Goal: Task Accomplishment & Management: Use online tool/utility

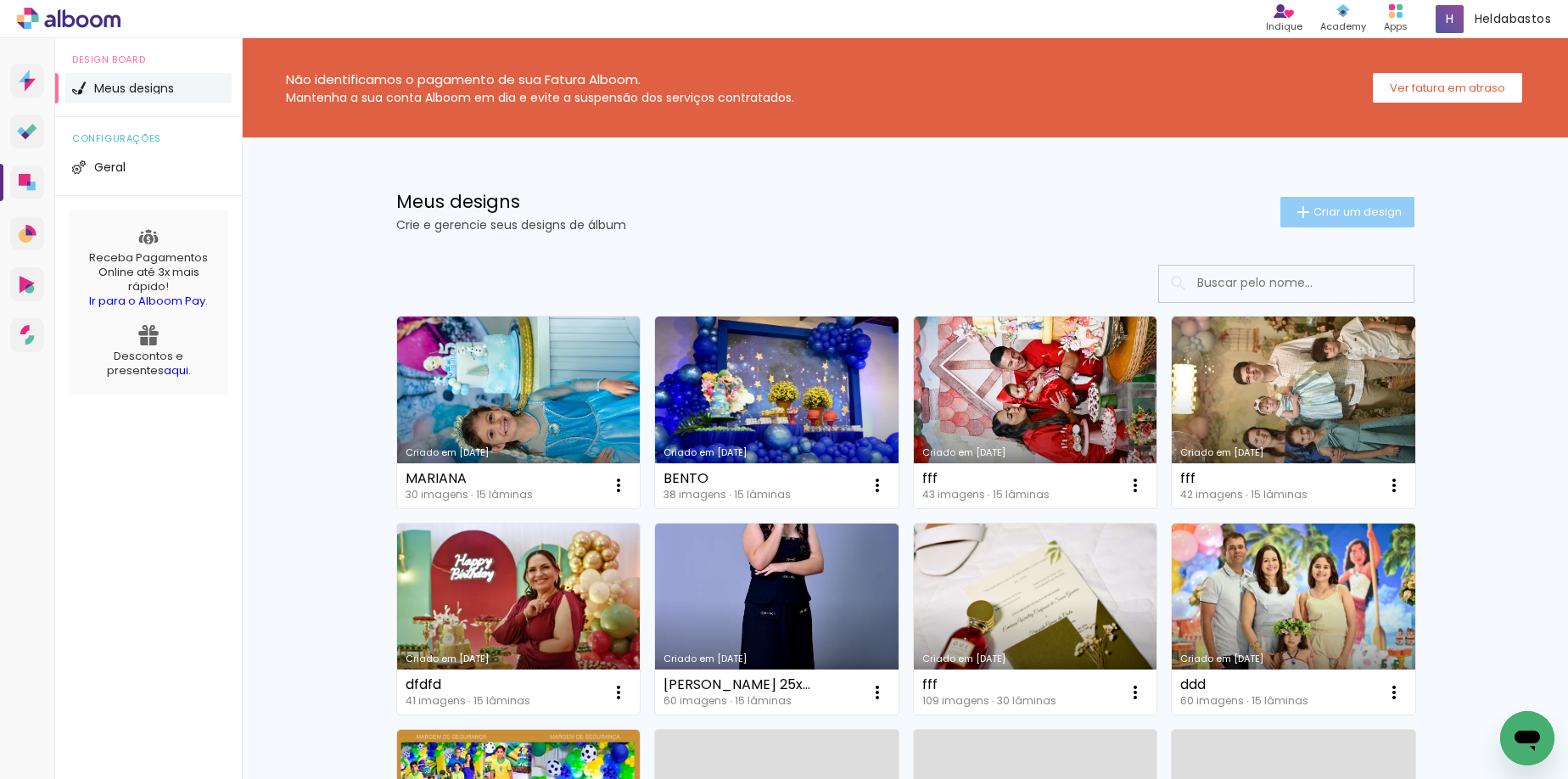
click at [1380, 208] on span "Criar um design" at bounding box center [1357, 212] width 88 height 11
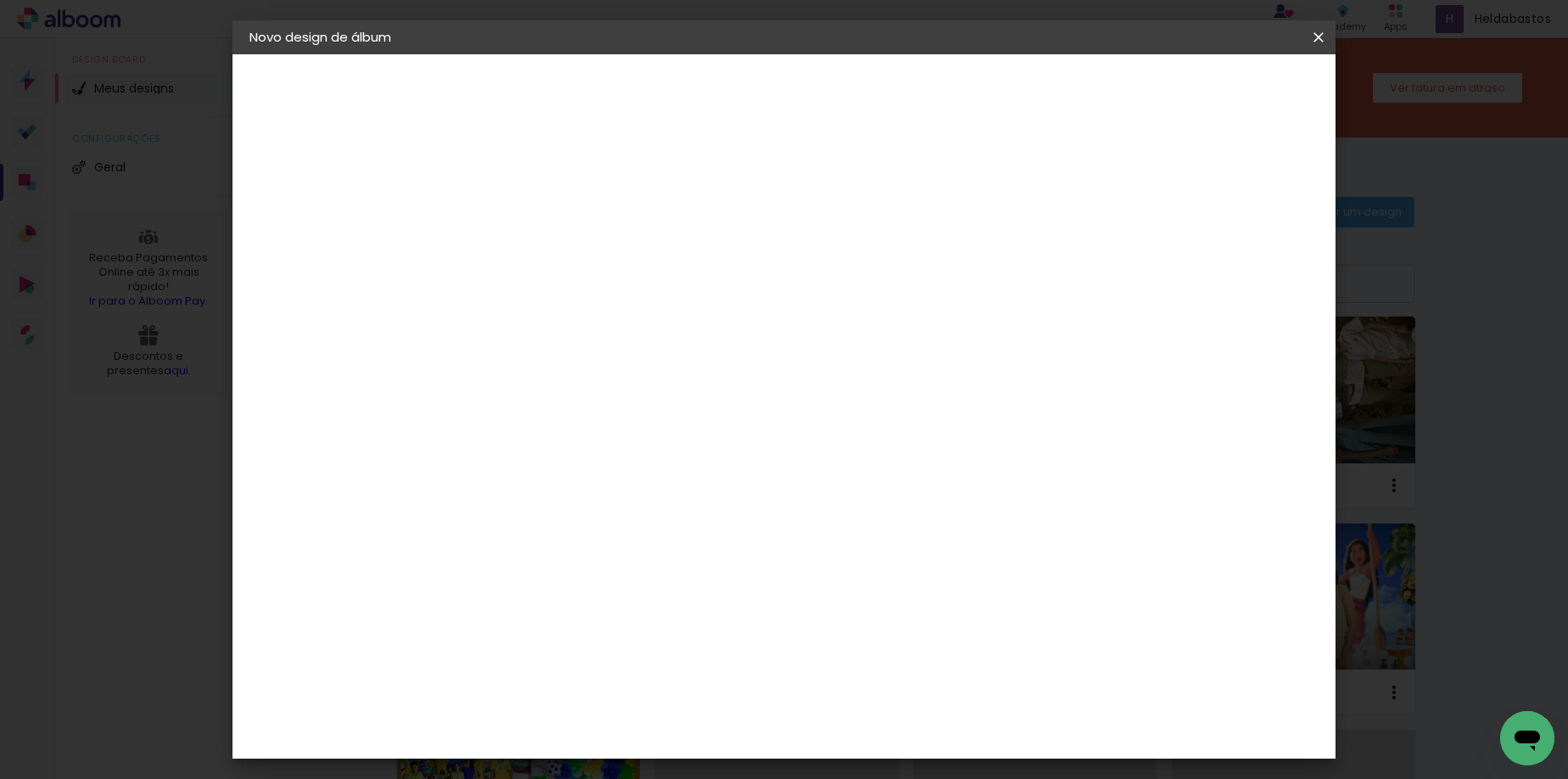
click at [527, 231] on input at bounding box center [527, 227] width 0 height 26
type input "SSS"
click at [700, 101] on paper-button "Avançar" at bounding box center [659, 90] width 83 height 29
click at [655, 329] on input at bounding box center [570, 323] width 171 height 22
type input "MOL"
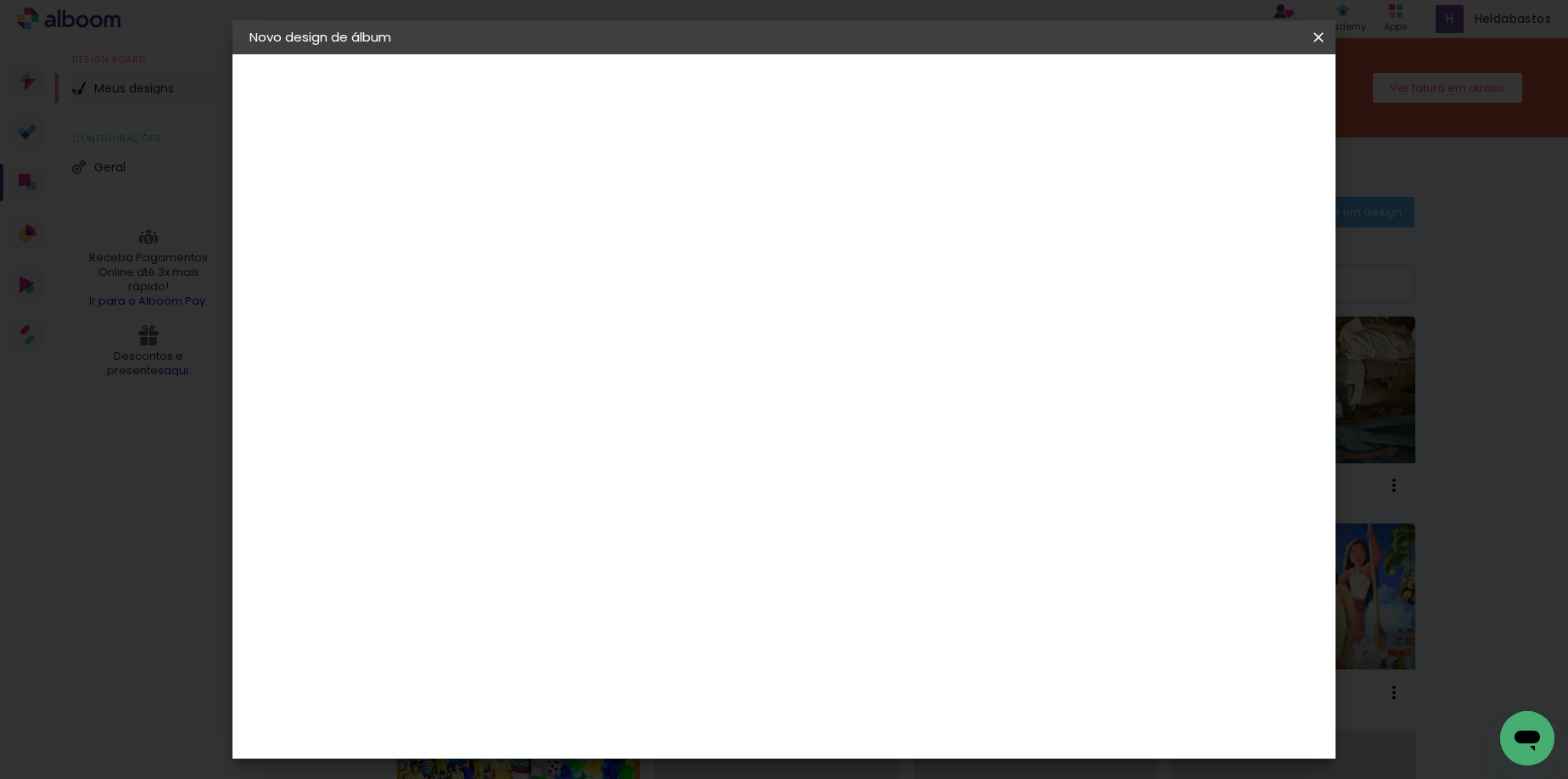
type paper-input "MOL"
click at [581, 385] on div "Moldurart Álbuns" at bounding box center [549, 387] width 67 height 27
click at [0, 0] on slot "Avançar" at bounding box center [0, 0] width 0 height 0
click at [613, 285] on iron-icon at bounding box center [603, 295] width 21 height 21
click at [826, 317] on paper-item "Vincada" at bounding box center [894, 316] width 339 height 34
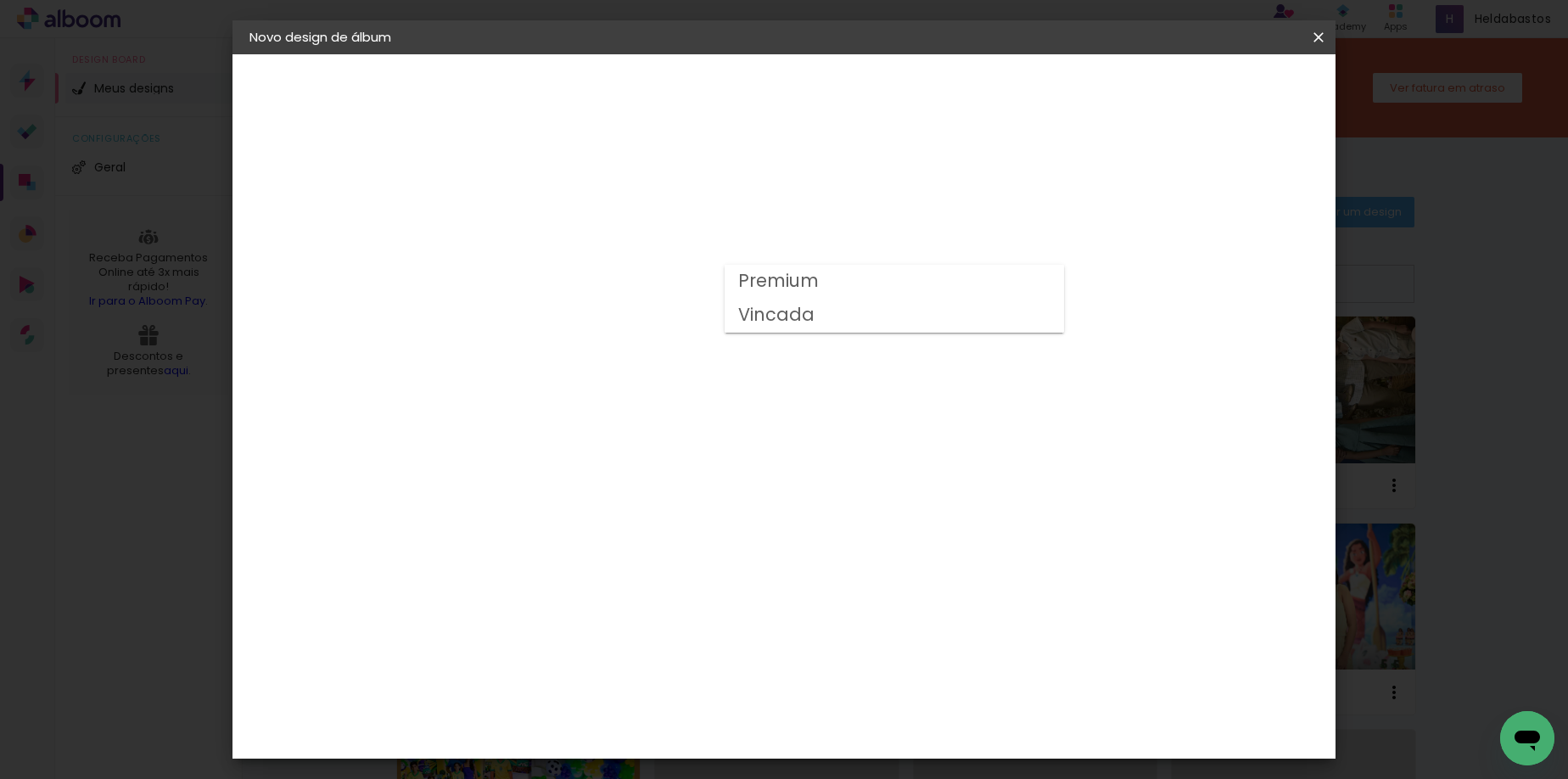
type input "Vincada"
click at [641, 331] on span "25 × 60" at bounding box center [602, 354] width 79 height 45
click at [0, 0] on slot "Avançar" at bounding box center [0, 0] width 0 height 0
click at [1212, 95] on span "Iniciar design" at bounding box center [1174, 89] width 77 height 12
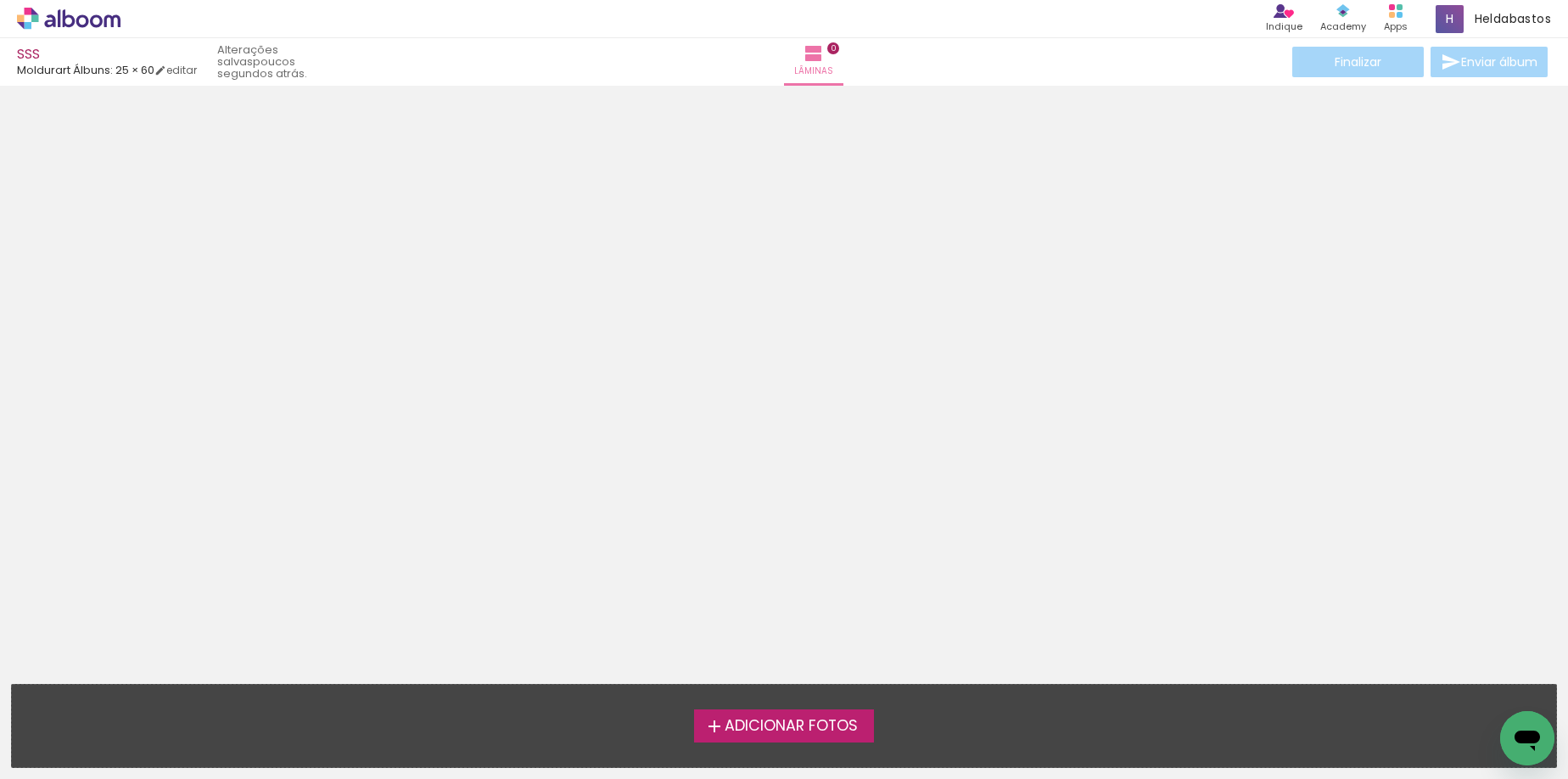
click at [761, 729] on span "Adicionar Fotos" at bounding box center [791, 726] width 133 height 15
click at [0, 0] on input "file" at bounding box center [0, 0] width 0 height 0
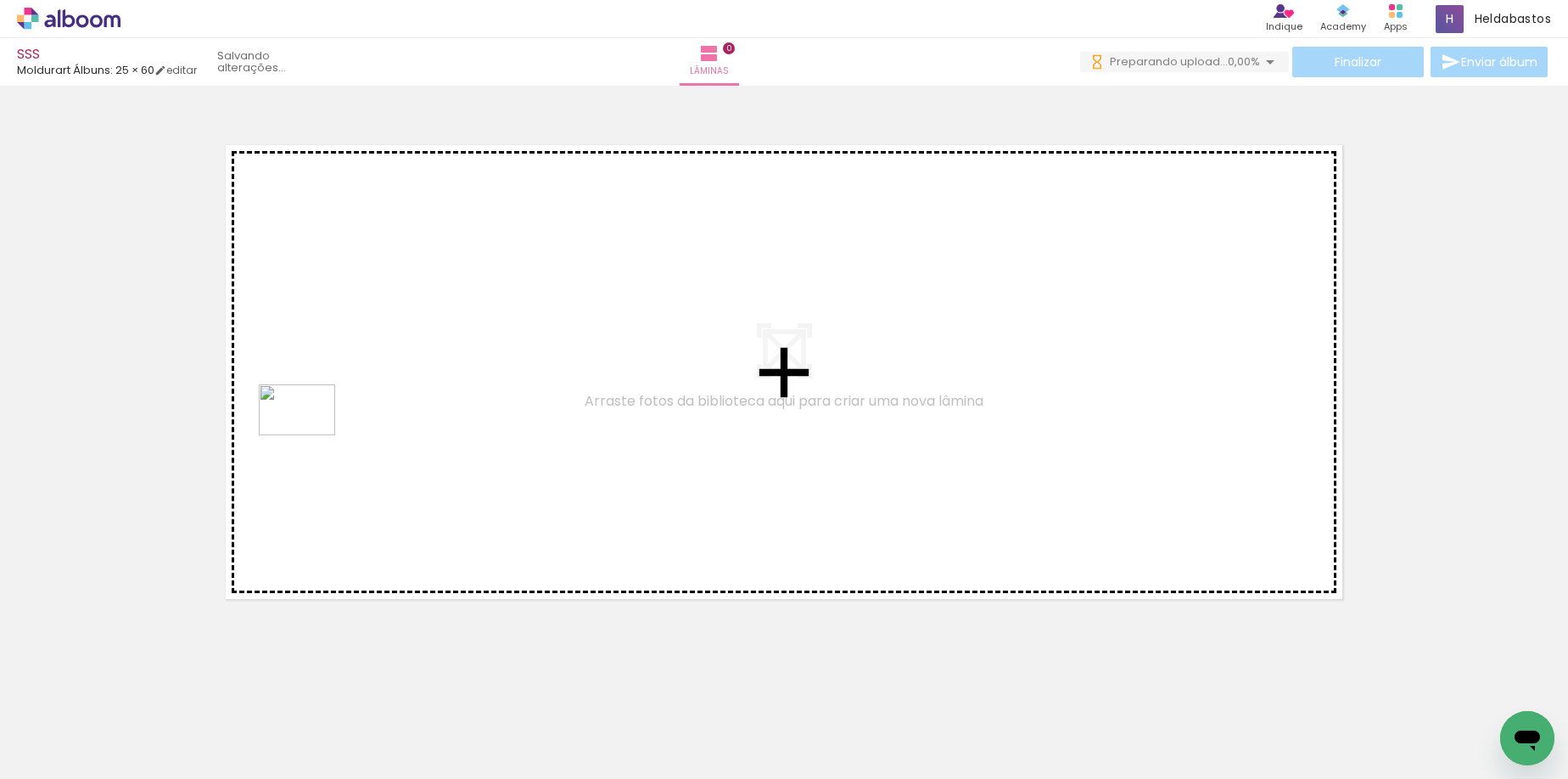
drag, startPoint x: 264, startPoint y: 733, endPoint x: 310, endPoint y: 435, distance: 301.5
click at [310, 435] on quentale-workspace at bounding box center [784, 389] width 1568 height 779
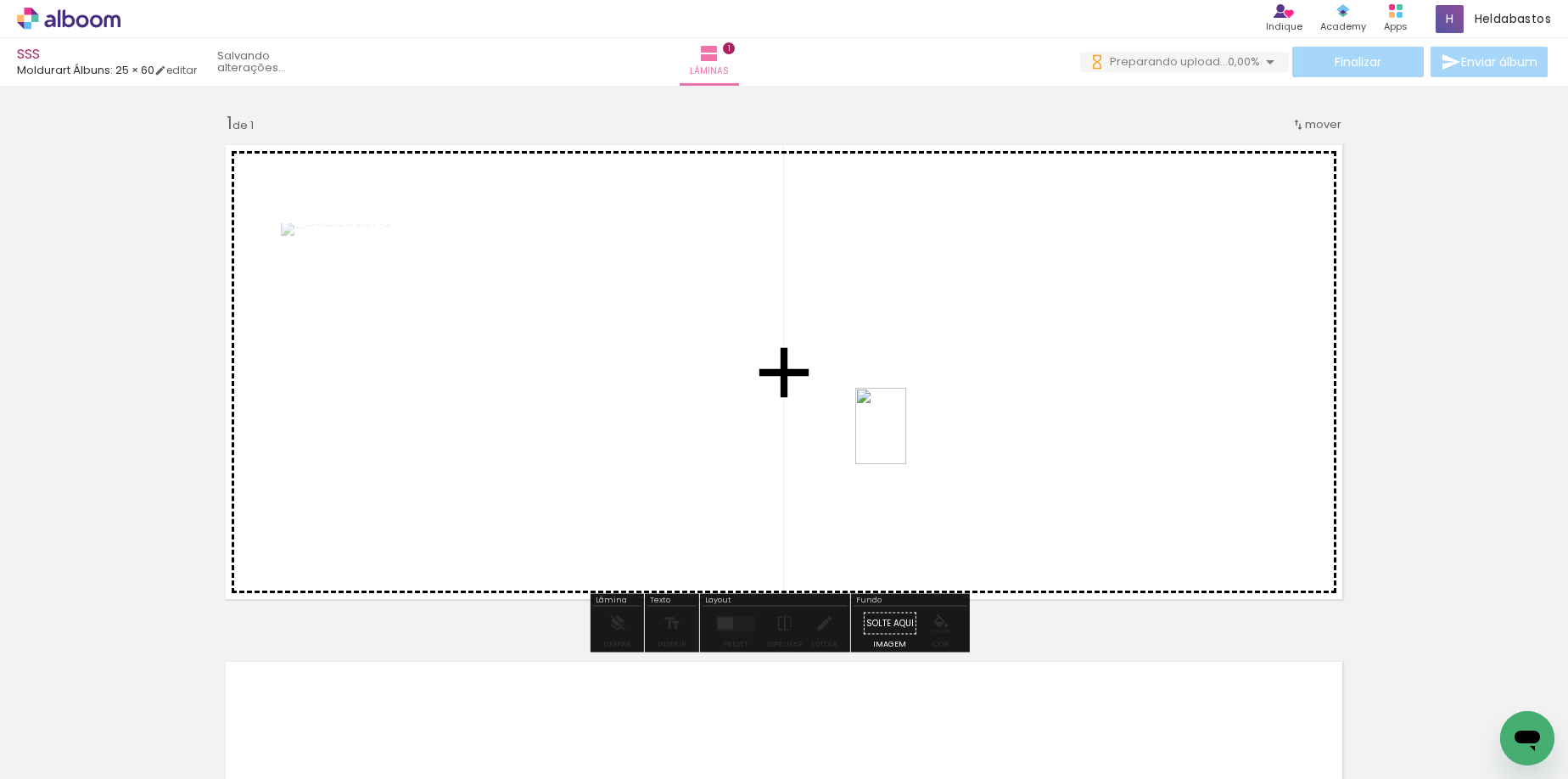
drag, startPoint x: 363, startPoint y: 711, endPoint x: 899, endPoint y: 521, distance: 568.7
click at [915, 424] on quentale-workspace at bounding box center [784, 389] width 1568 height 779
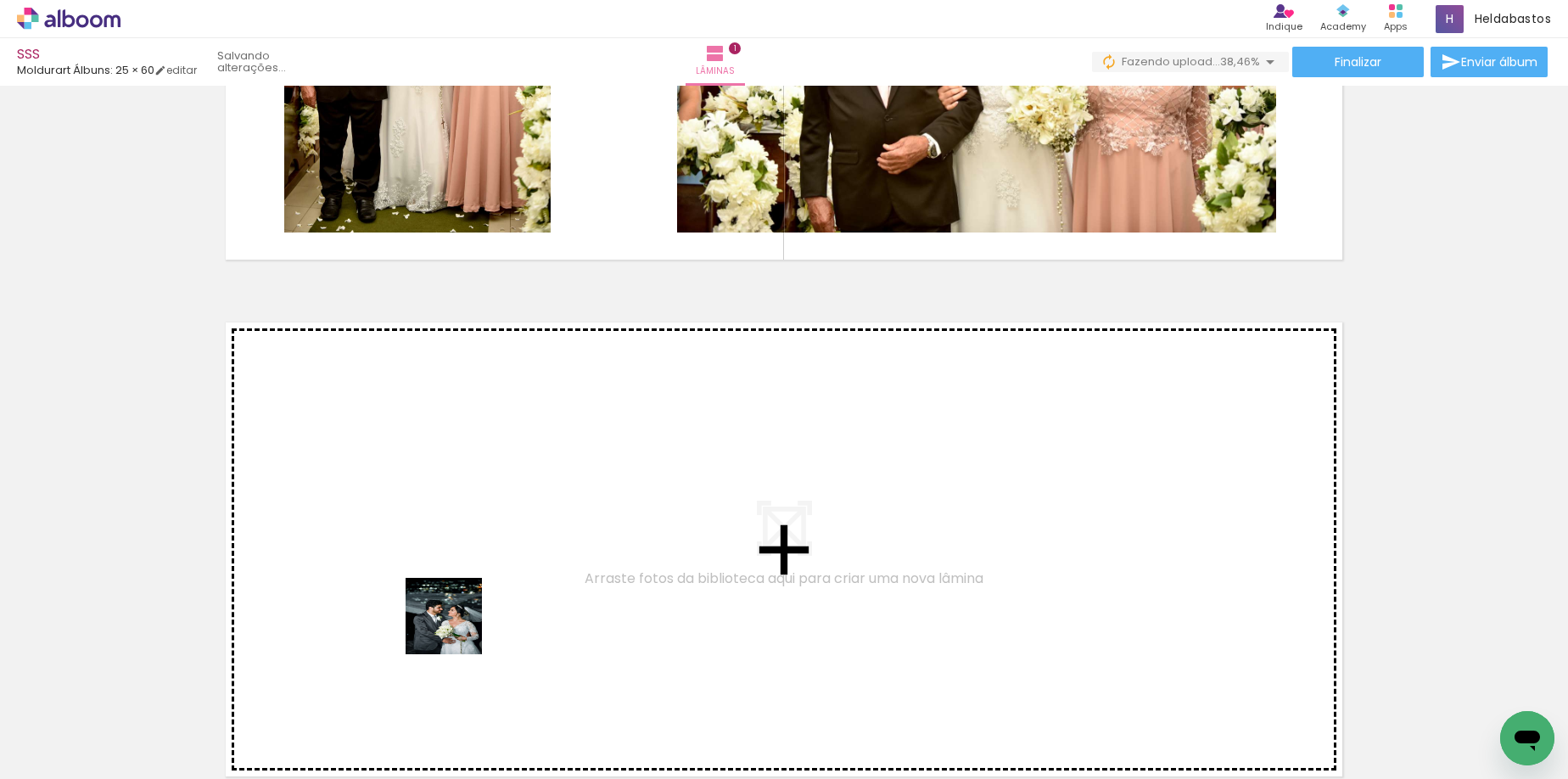
drag, startPoint x: 506, startPoint y: 737, endPoint x: 588, endPoint y: 743, distance: 82.2
click at [437, 595] on quentale-workspace at bounding box center [784, 389] width 1568 height 779
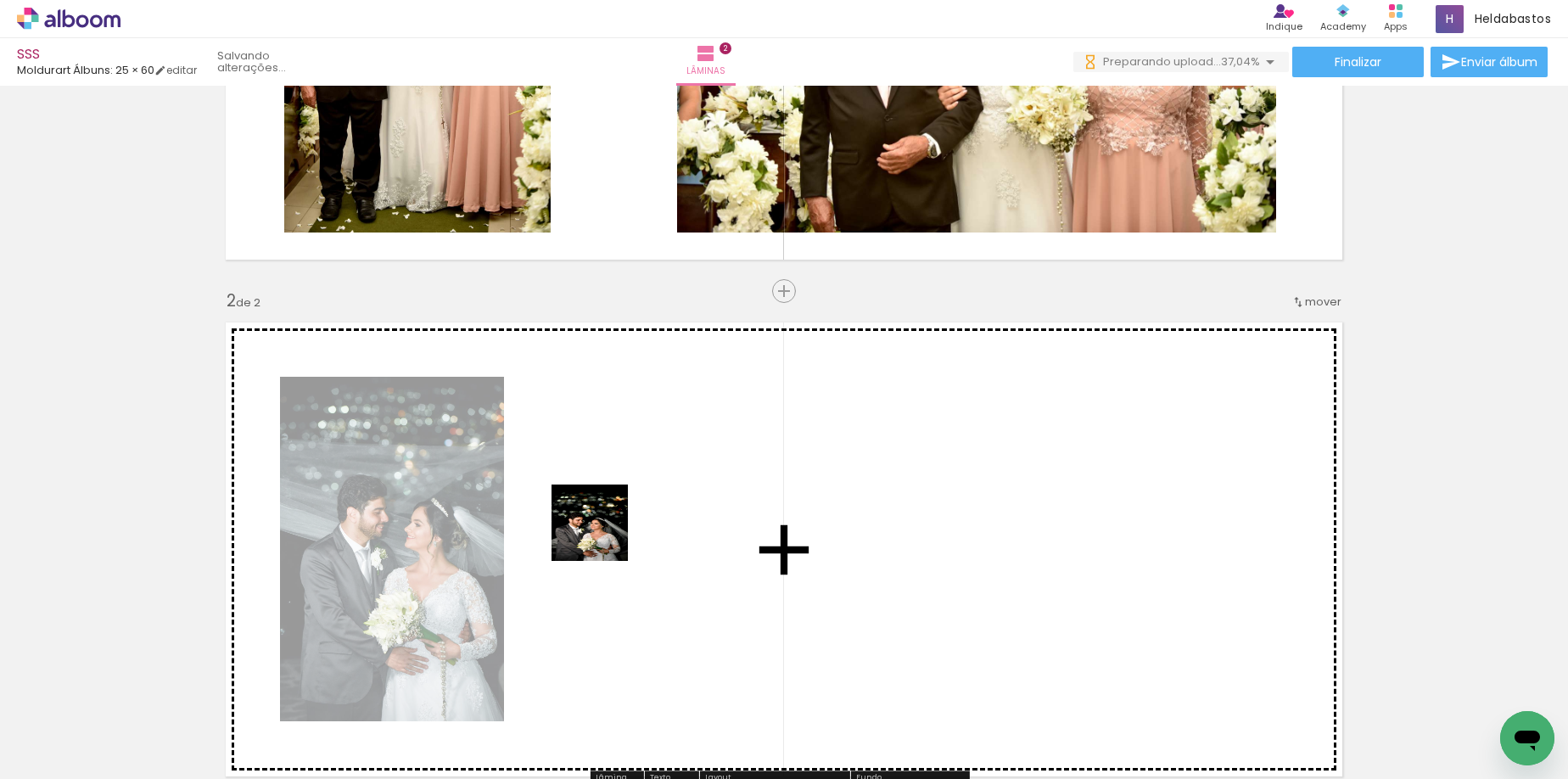
drag, startPoint x: 598, startPoint y: 729, endPoint x: 602, endPoint y: 536, distance: 193.0
click at [602, 536] on quentale-workspace at bounding box center [784, 389] width 1568 height 779
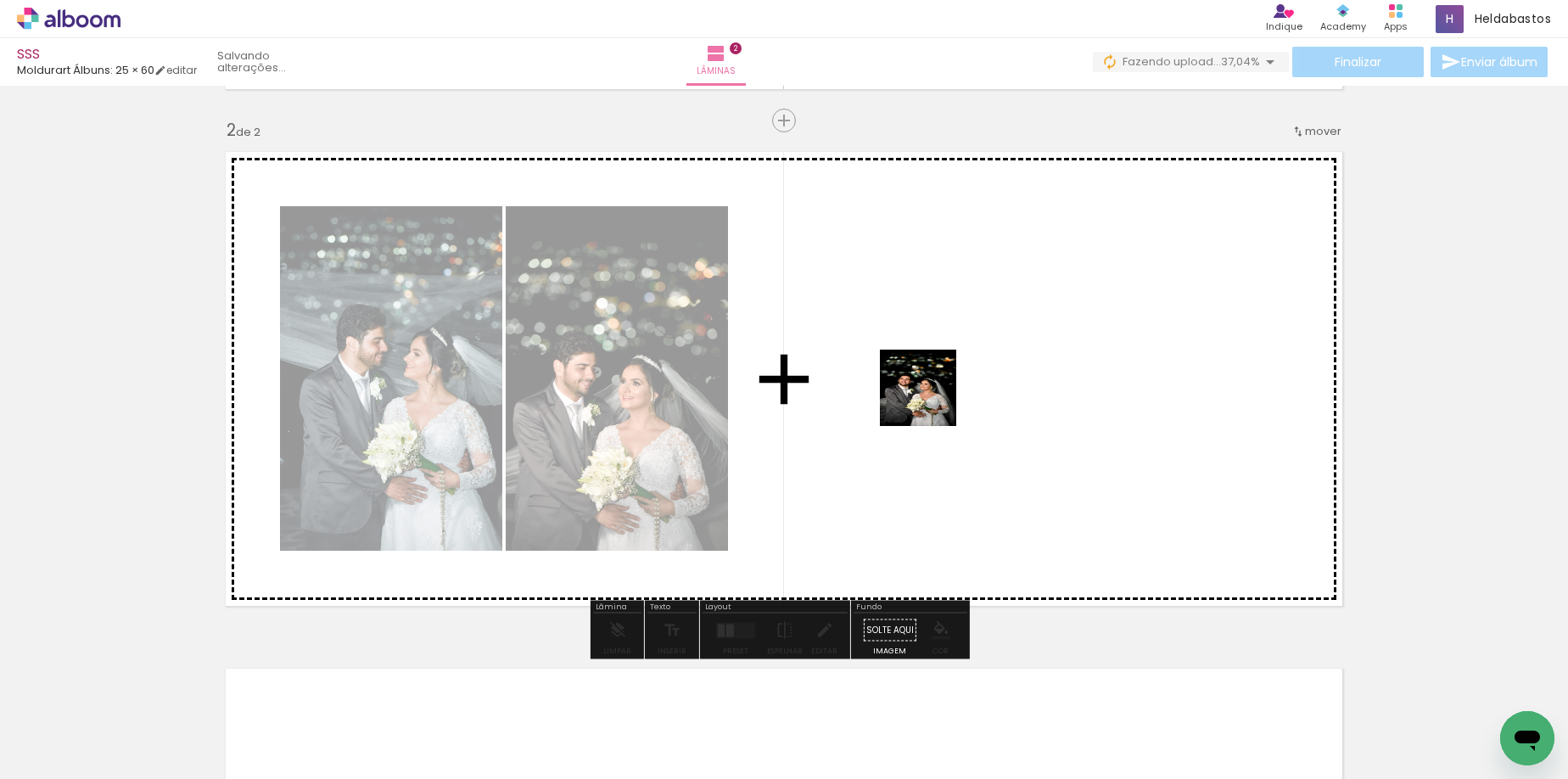
drag, startPoint x: 759, startPoint y: 602, endPoint x: 931, endPoint y: 401, distance: 264.5
click at [931, 401] on quentale-workspace at bounding box center [784, 389] width 1568 height 779
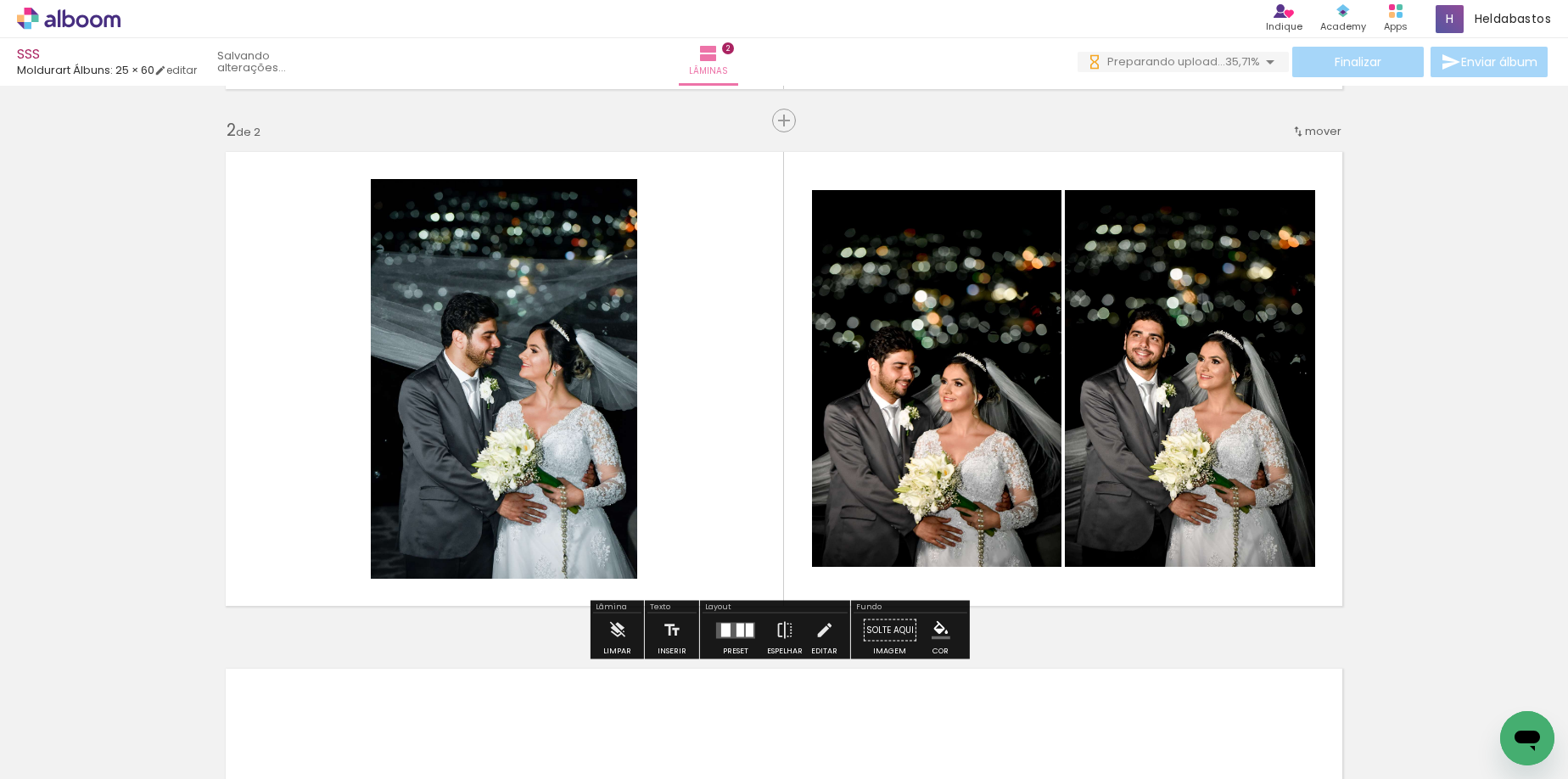
click at [721, 629] on div at bounding box center [725, 630] width 9 height 14
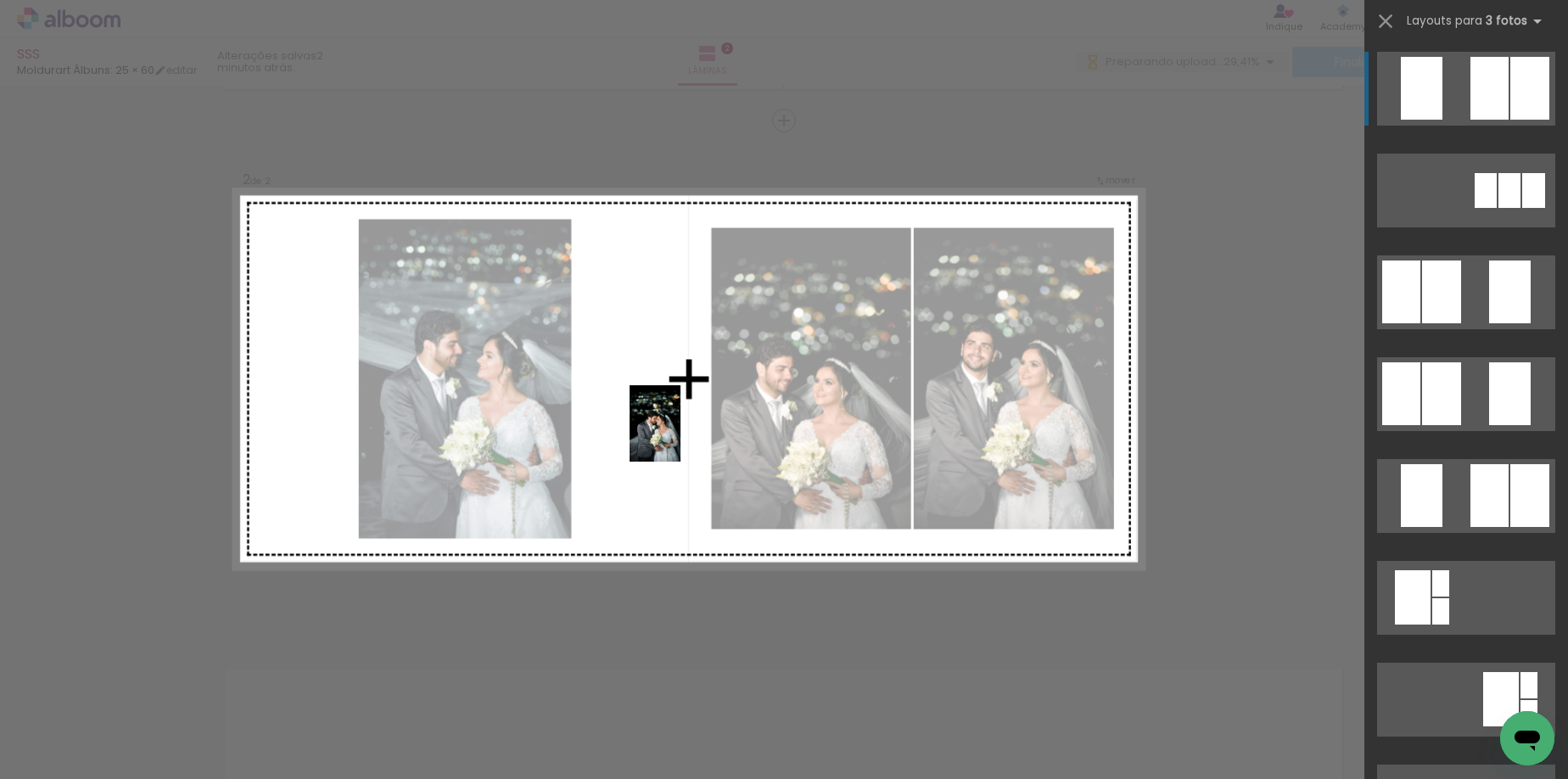
drag, startPoint x: 797, startPoint y: 729, endPoint x: 680, endPoint y: 436, distance: 315.5
click at [680, 436] on quentale-workspace at bounding box center [784, 389] width 1568 height 779
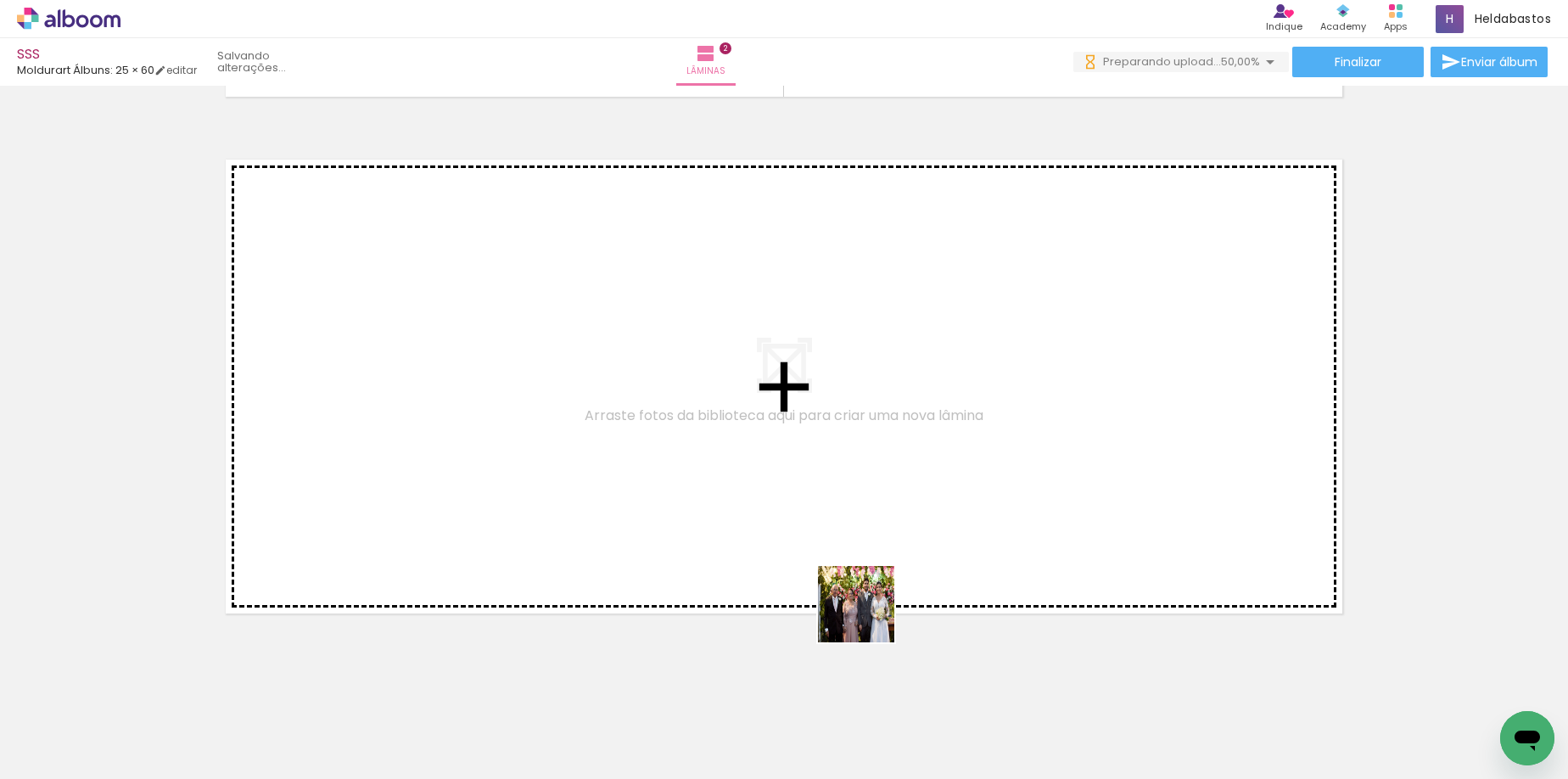
drag, startPoint x: 969, startPoint y: 725, endPoint x: 482, endPoint y: 408, distance: 581.1
click at [482, 408] on quentale-workspace at bounding box center [784, 389] width 1568 height 779
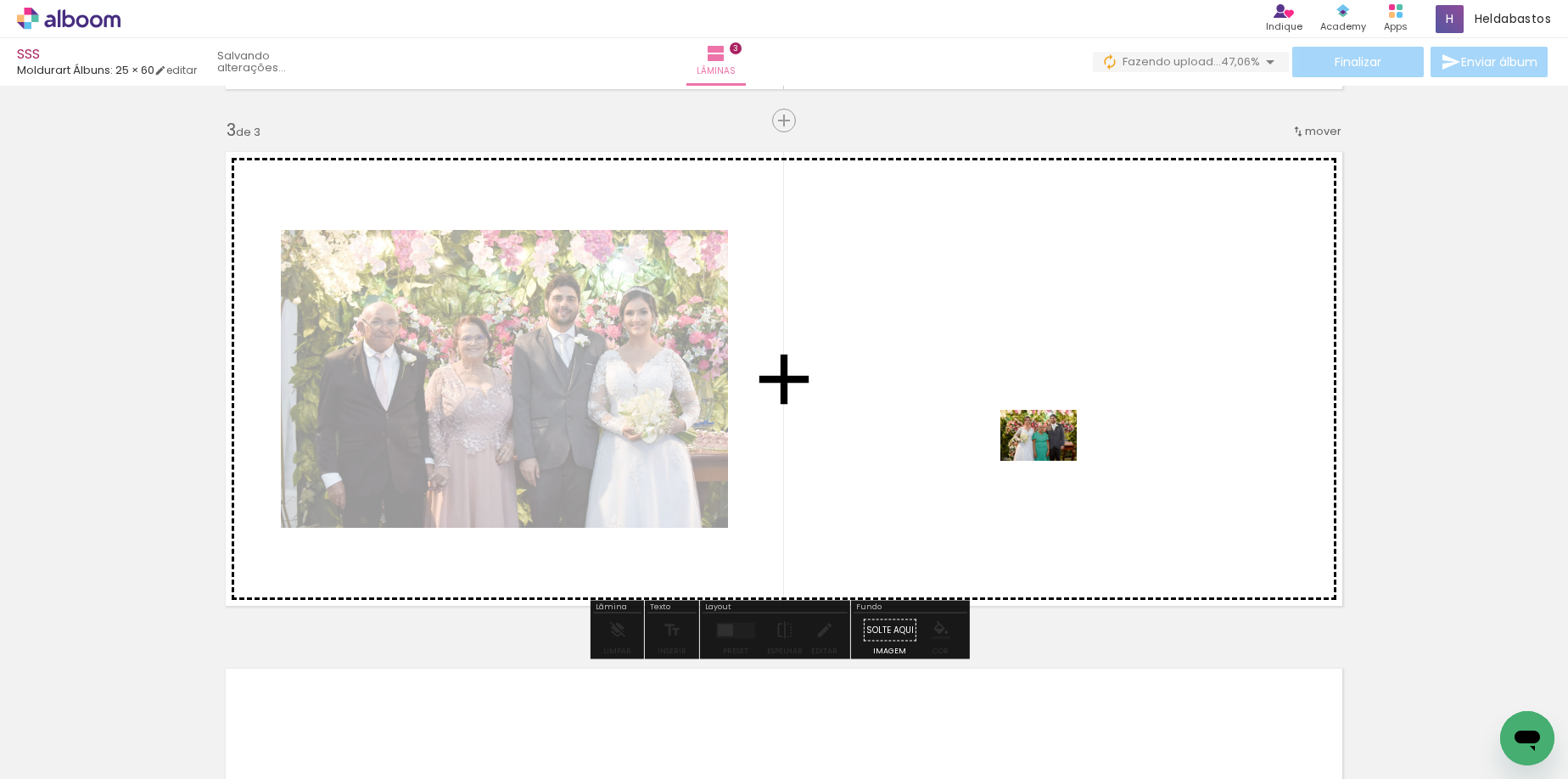
drag, startPoint x: 1087, startPoint y: 729, endPoint x: 1051, endPoint y: 461, distance: 270.4
click at [1051, 461] on quentale-workspace at bounding box center [784, 389] width 1568 height 779
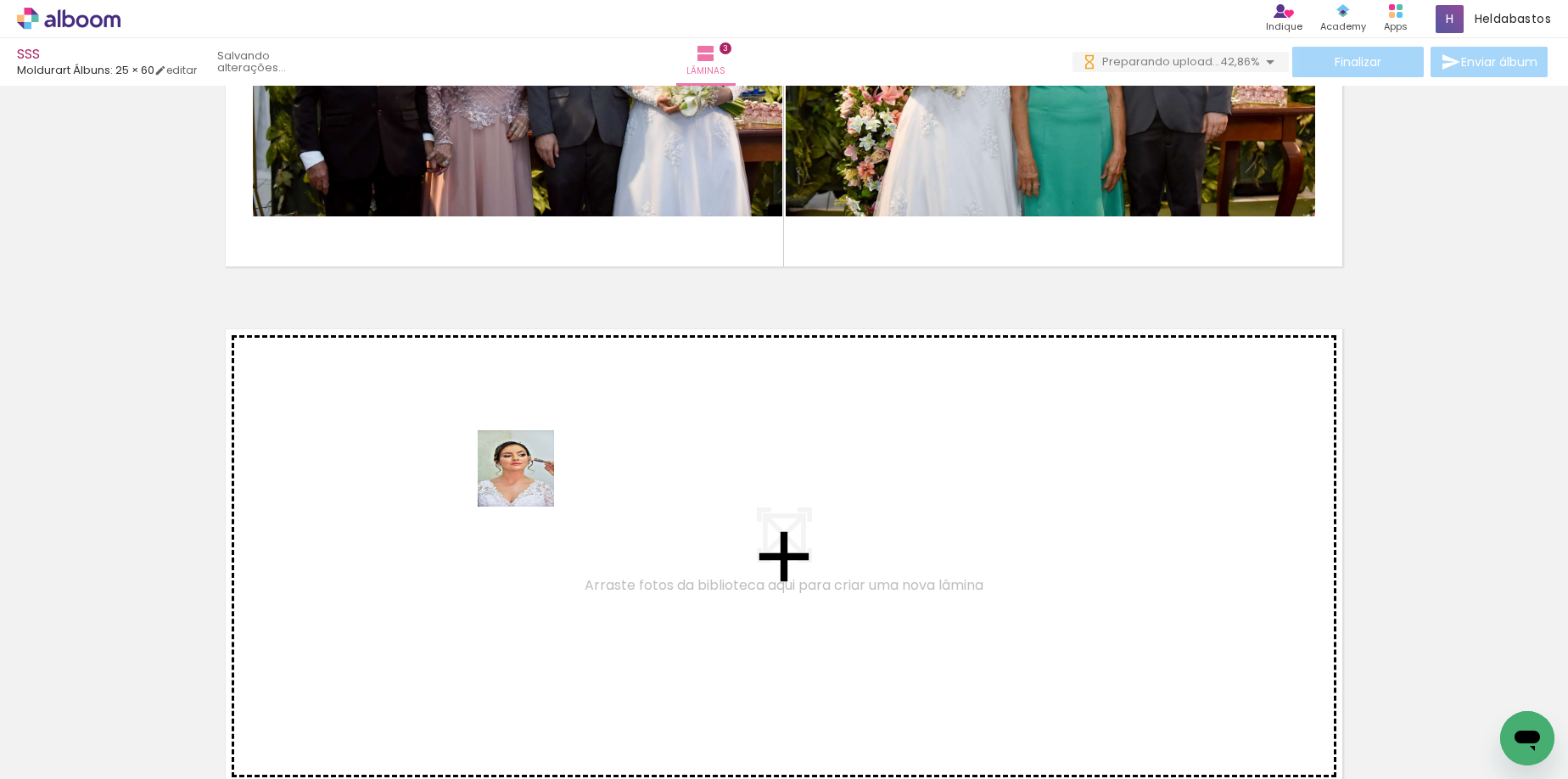
drag, startPoint x: 1176, startPoint y: 751, endPoint x: 528, endPoint y: 481, distance: 702.0
click at [528, 481] on quentale-workspace at bounding box center [784, 389] width 1568 height 779
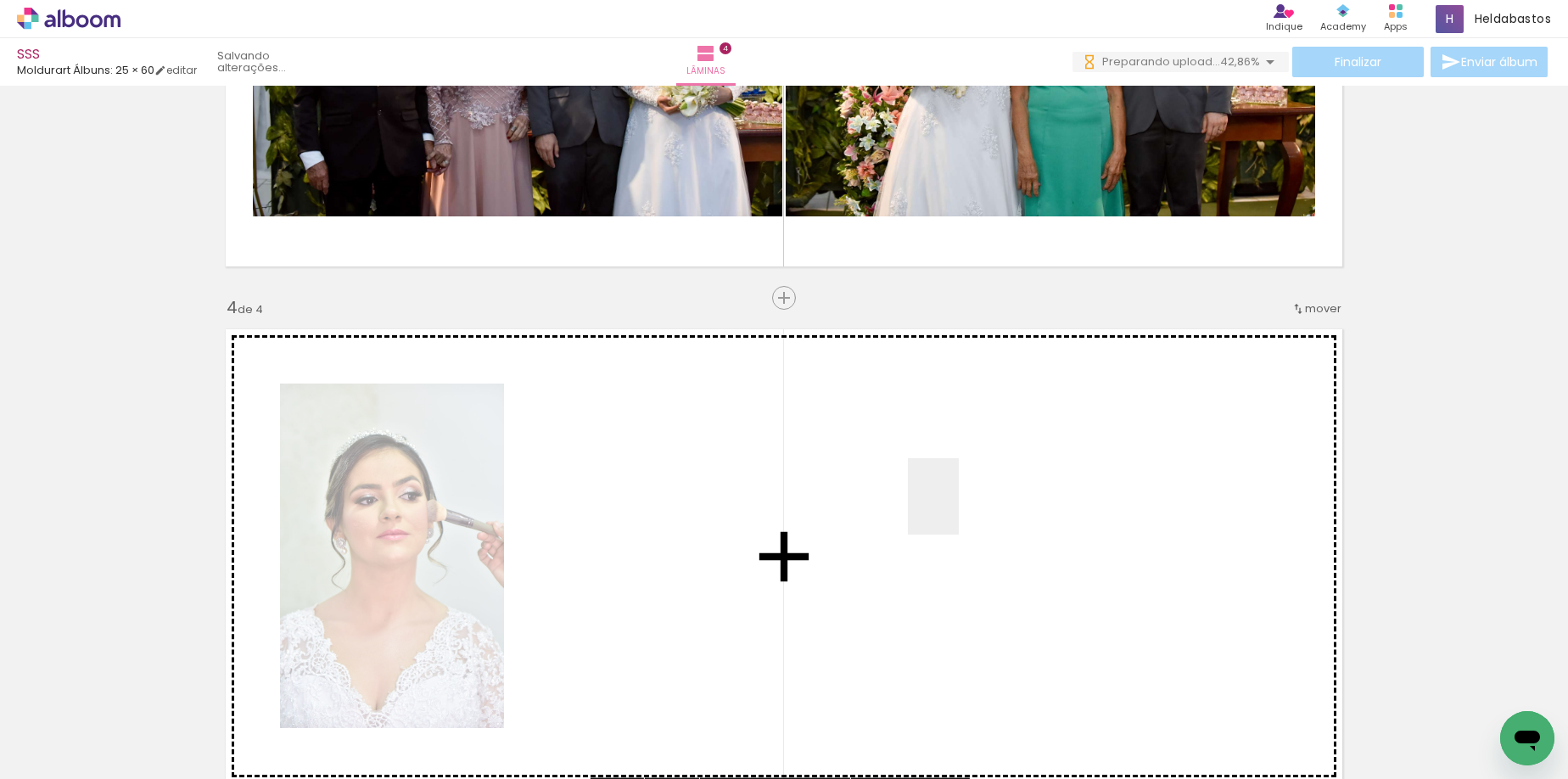
drag, startPoint x: 1272, startPoint y: 744, endPoint x: 1317, endPoint y: 681, distance: 77.4
click at [897, 474] on quentale-workspace at bounding box center [784, 389] width 1568 height 779
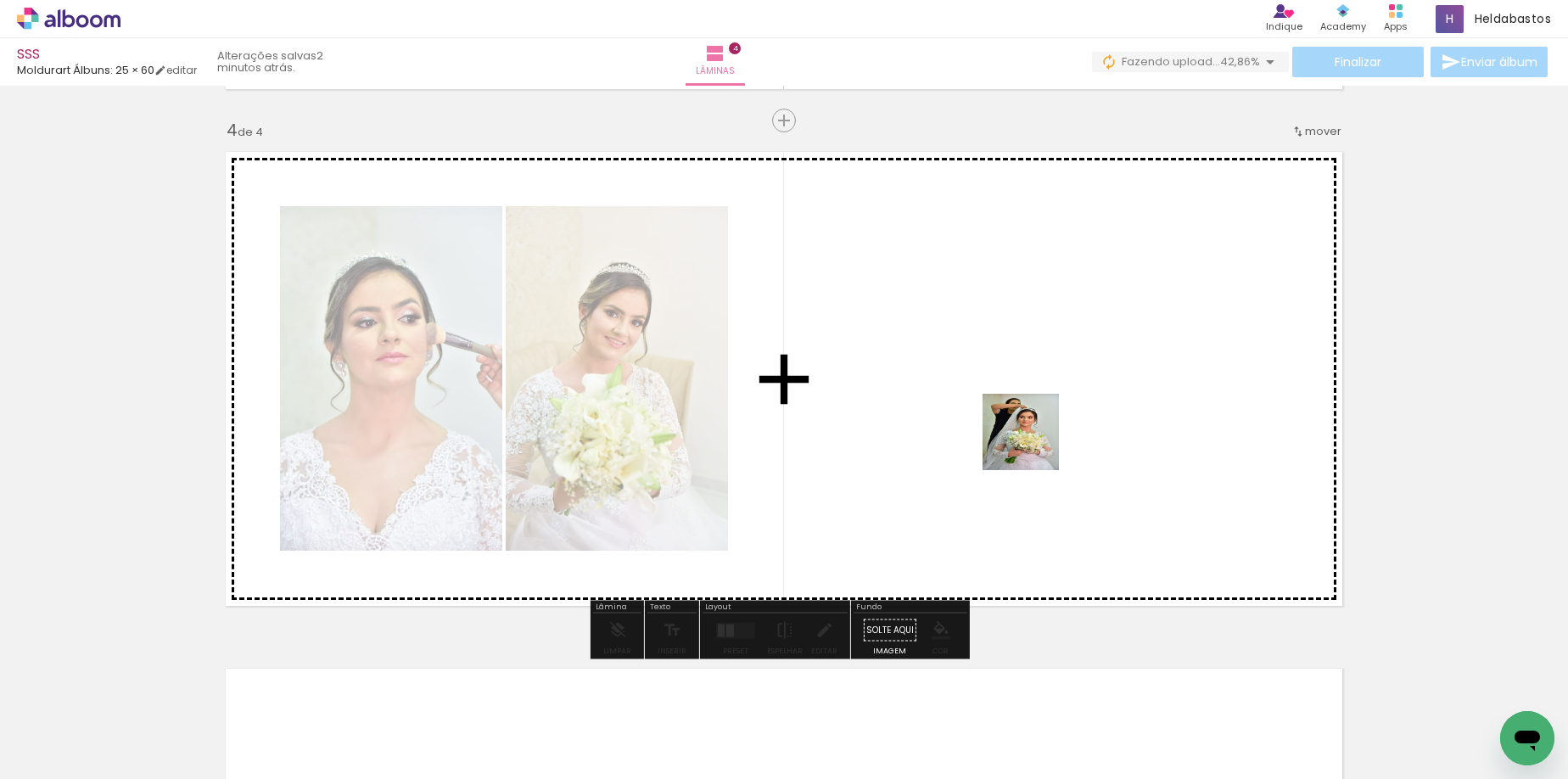
drag, startPoint x: 1349, startPoint y: 710, endPoint x: 1027, endPoint y: 442, distance: 418.9
click at [1027, 442] on quentale-workspace at bounding box center [784, 389] width 1568 height 779
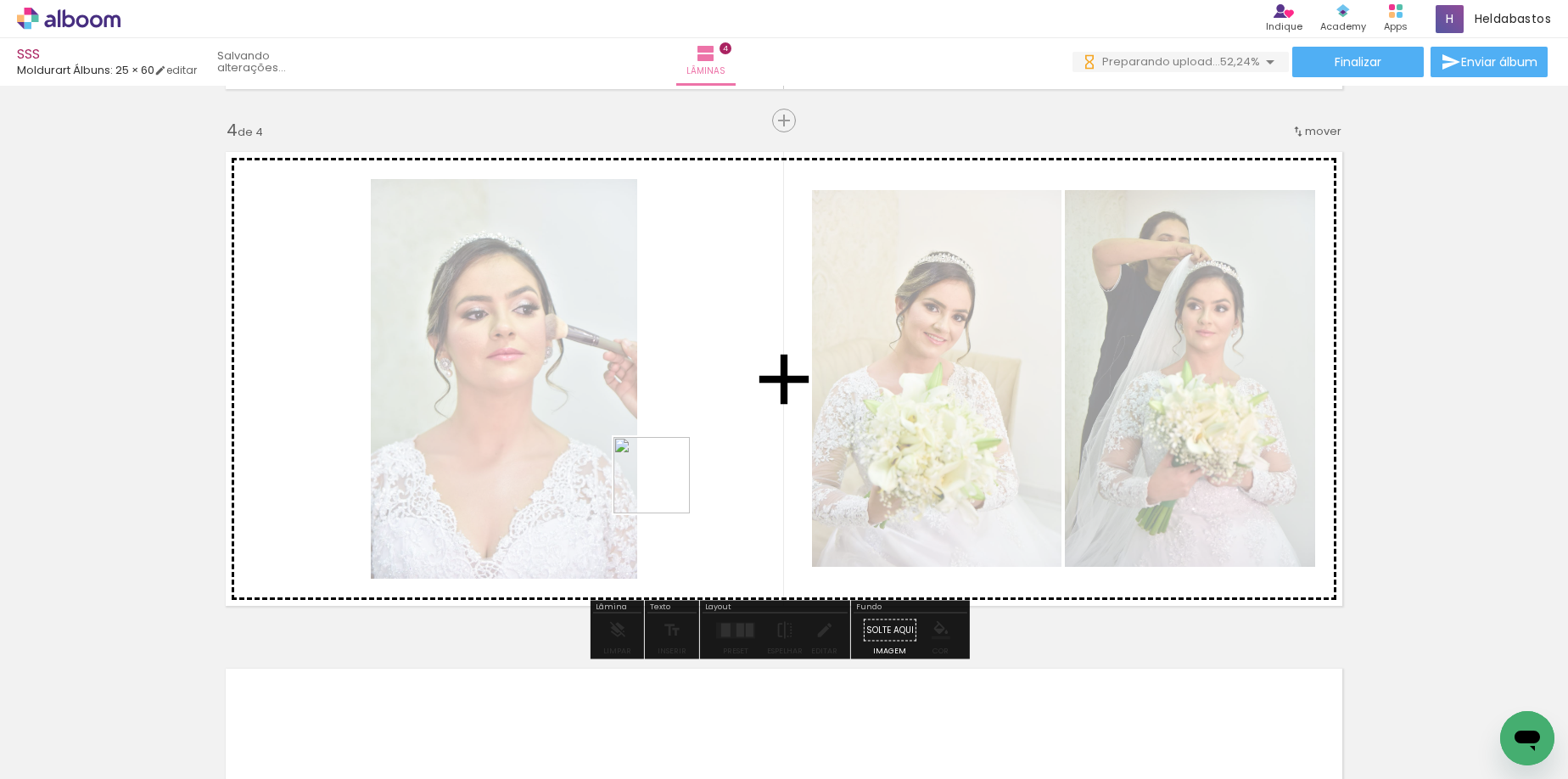
drag, startPoint x: 655, startPoint y: 510, endPoint x: 664, endPoint y: 488, distance: 23.8
click at [664, 488] on quentale-workspace at bounding box center [784, 389] width 1568 height 779
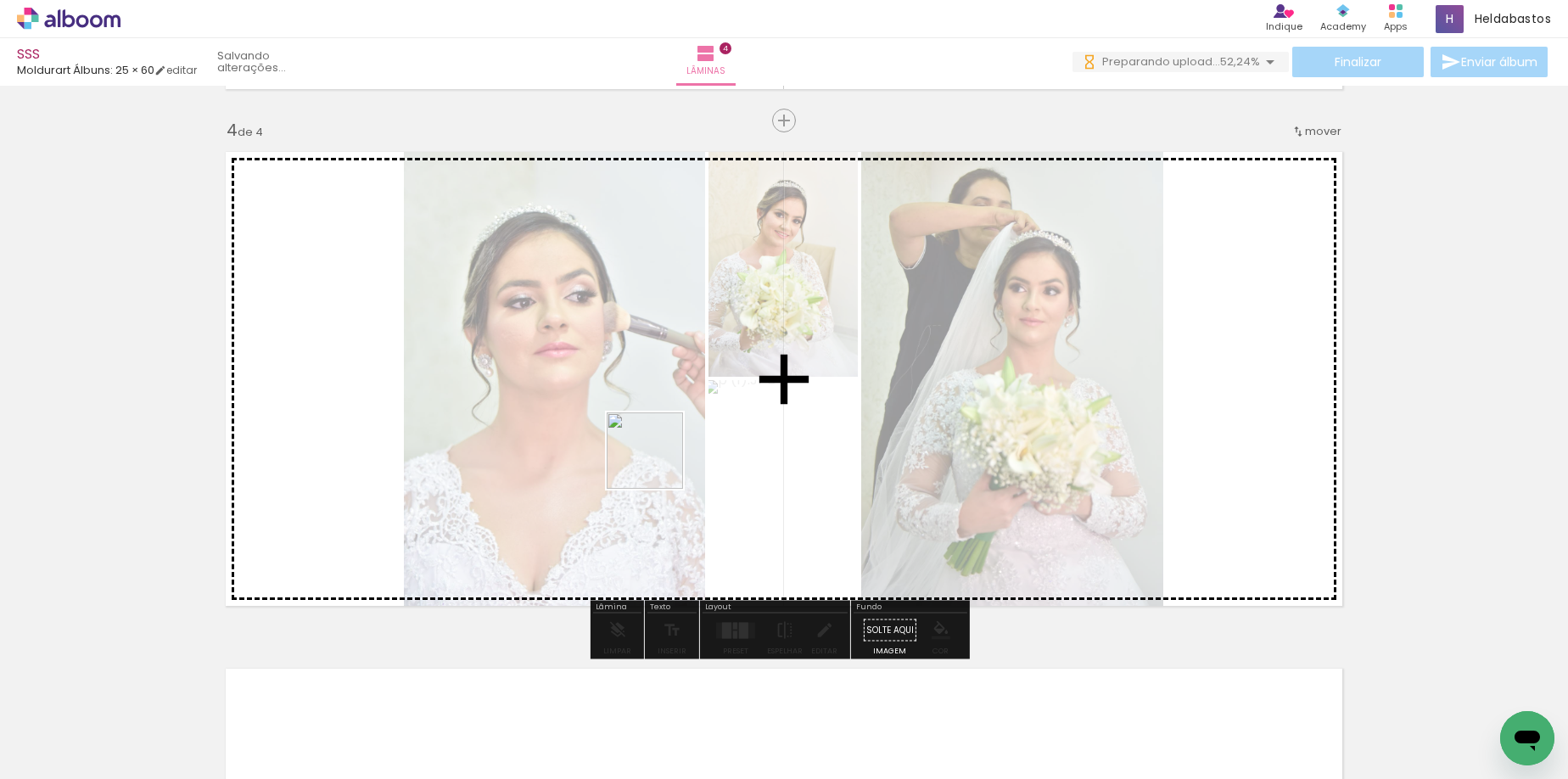
drag, startPoint x: 666, startPoint y: 653, endPoint x: 657, endPoint y: 462, distance: 191.2
click at [657, 462] on quentale-workspace at bounding box center [784, 389] width 1568 height 779
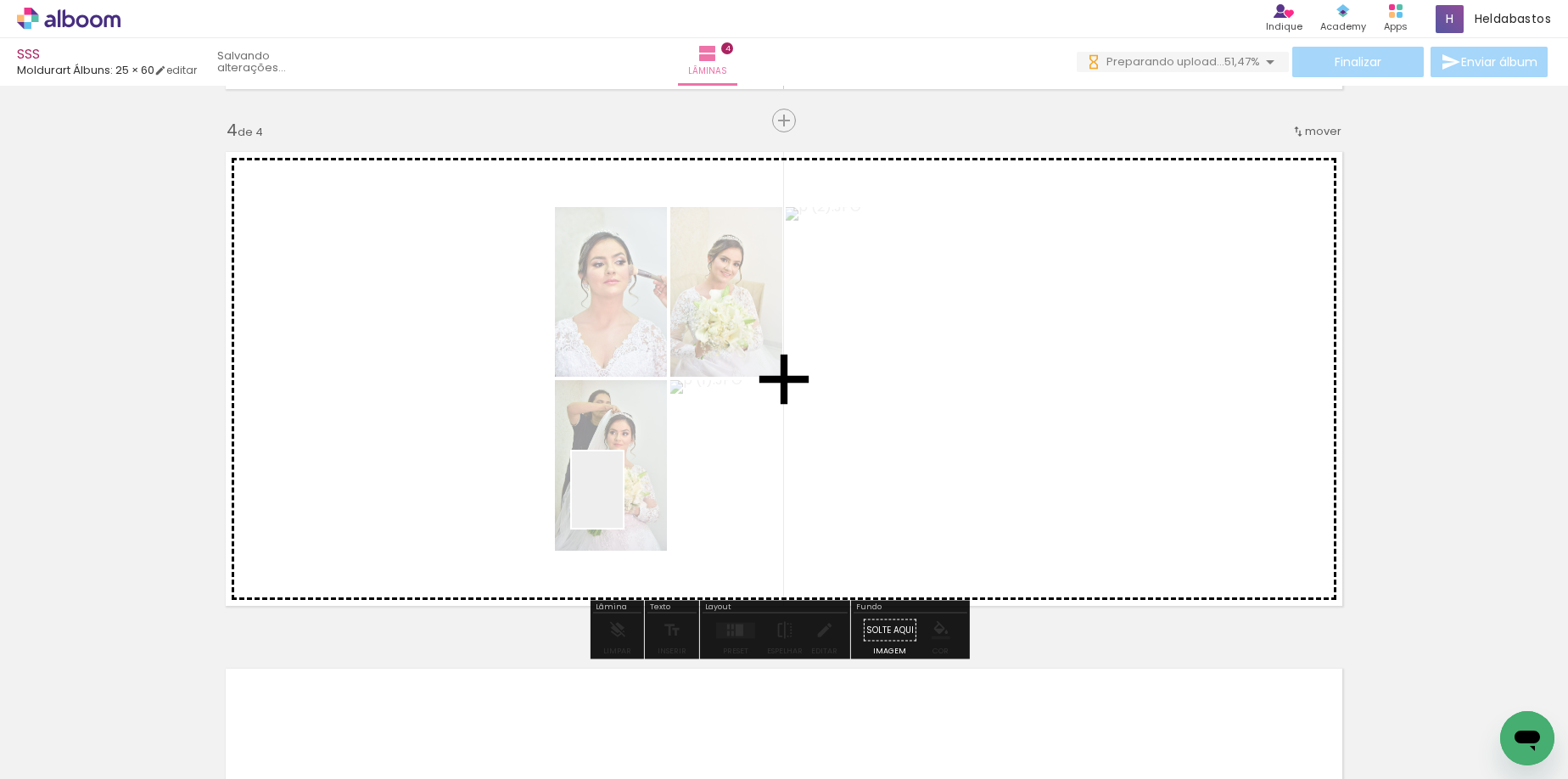
drag, startPoint x: 746, startPoint y: 727, endPoint x: 523, endPoint y: 467, distance: 342.5
click at [482, 399] on quentale-workspace at bounding box center [784, 389] width 1568 height 779
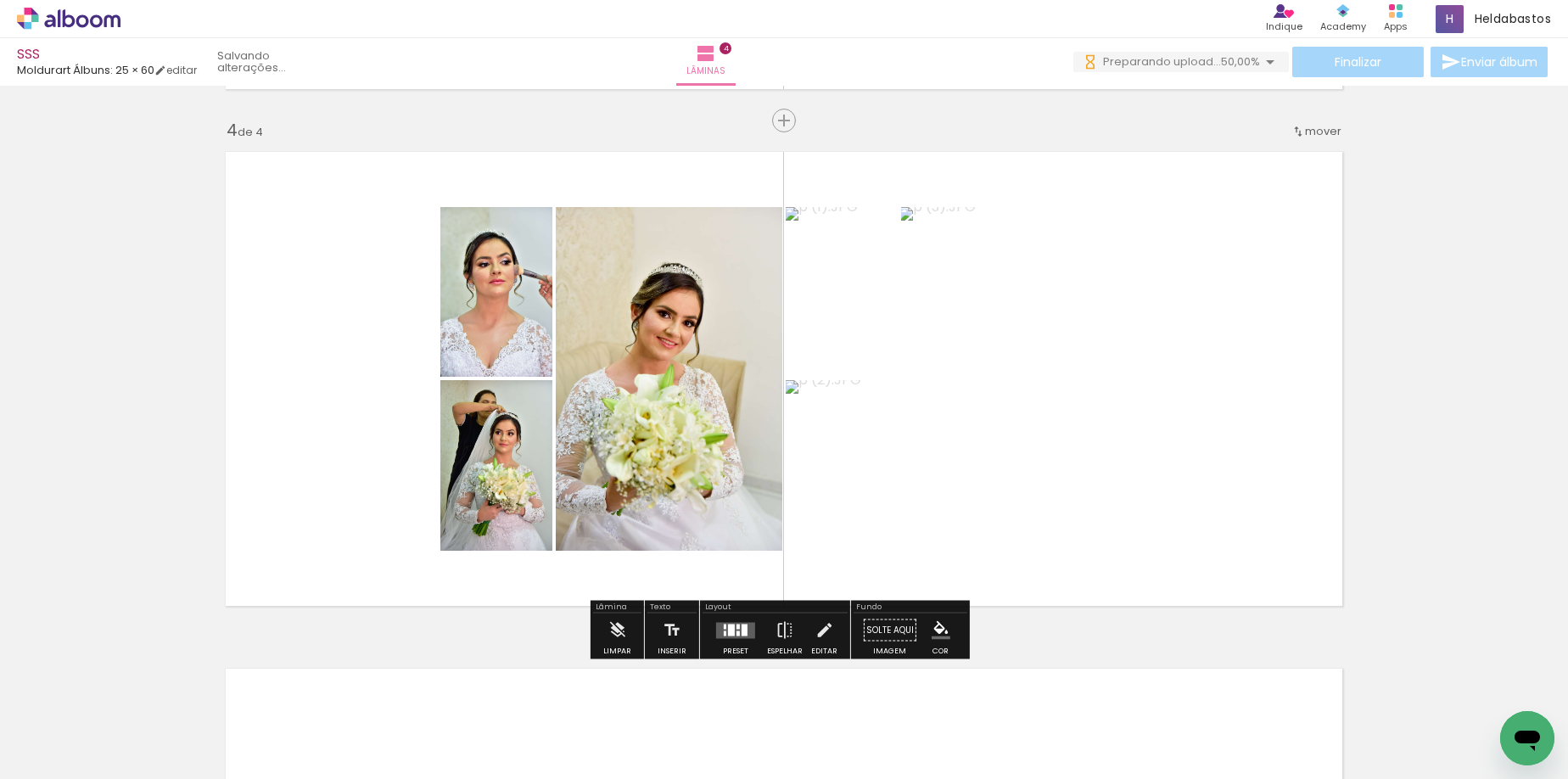
click at [736, 630] on div at bounding box center [738, 633] width 4 height 5
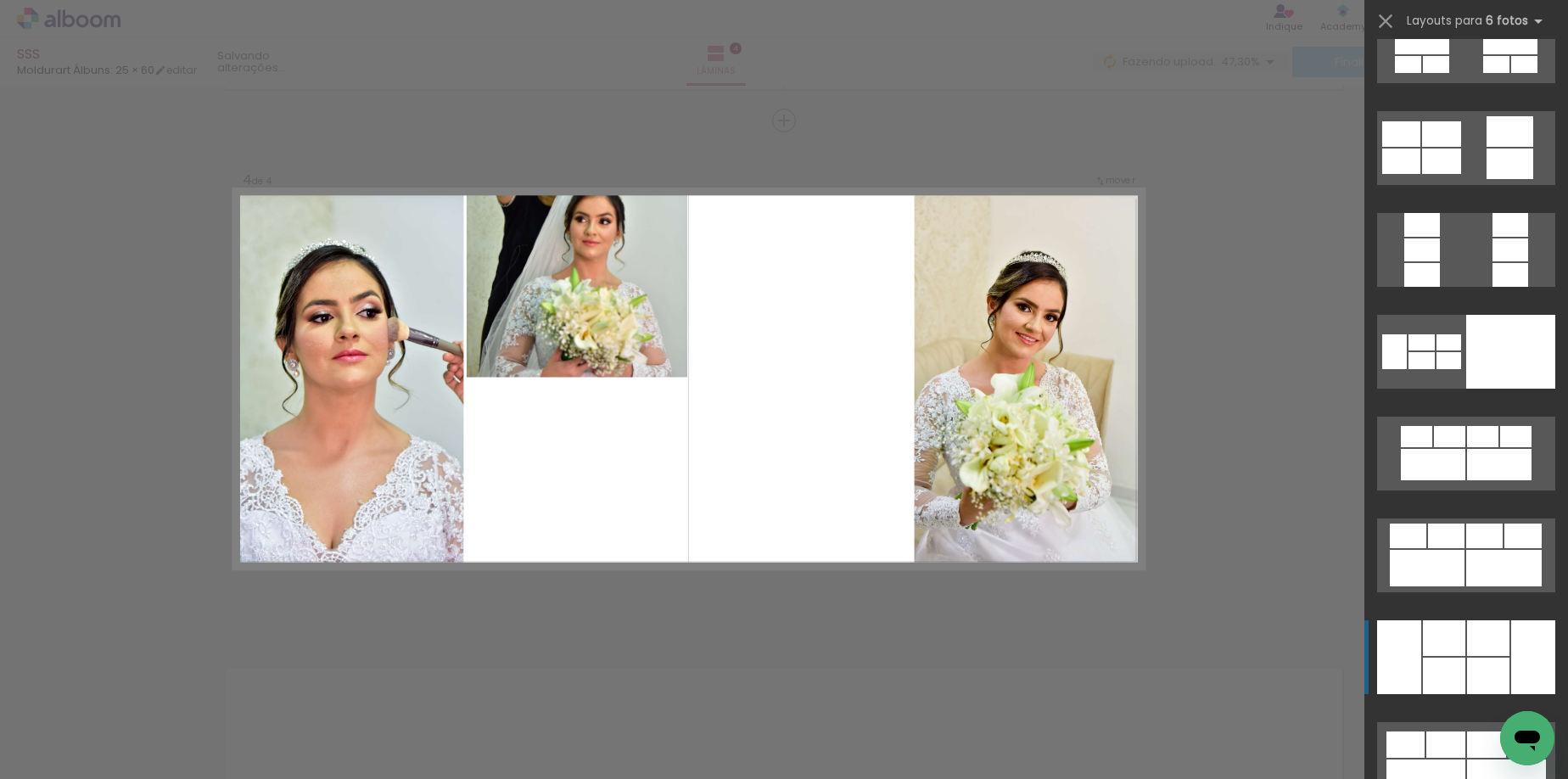
click at [1518, 237] on div at bounding box center [1510, 225] width 36 height 23
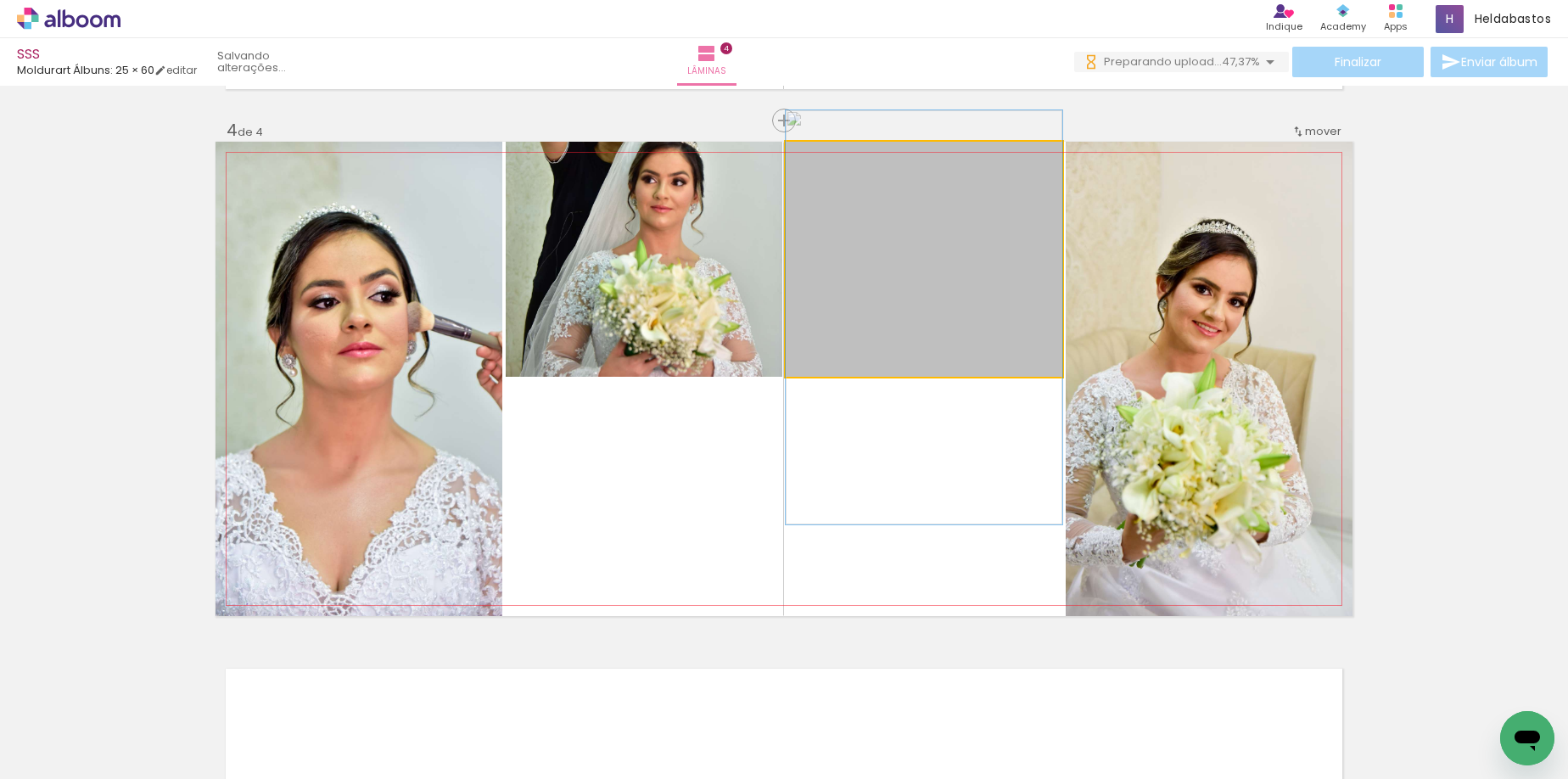
drag, startPoint x: 888, startPoint y: 272, endPoint x: 896, endPoint y: 331, distance: 59.5
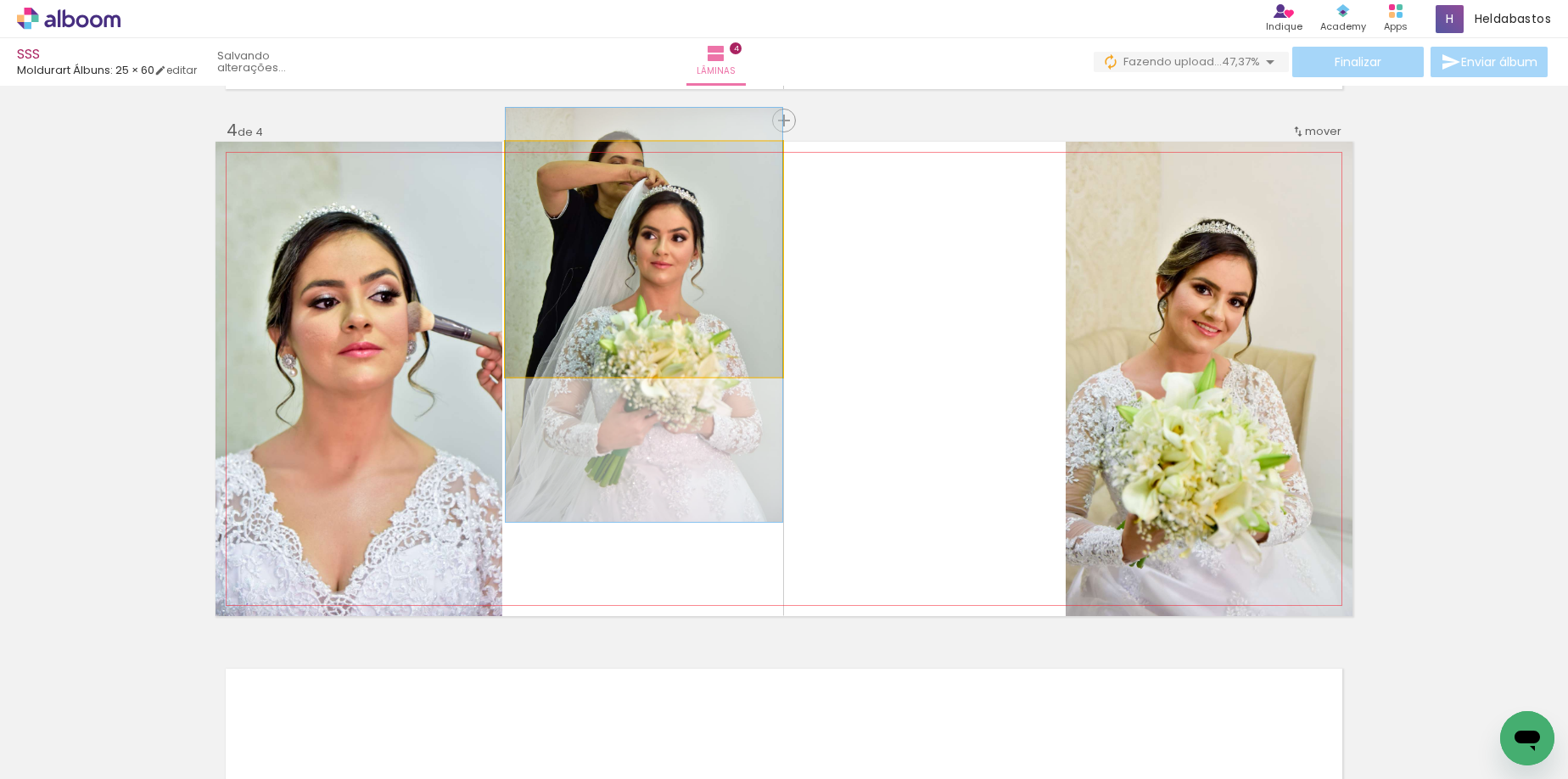
drag, startPoint x: 643, startPoint y: 281, endPoint x: 744, endPoint y: 352, distance: 123.5
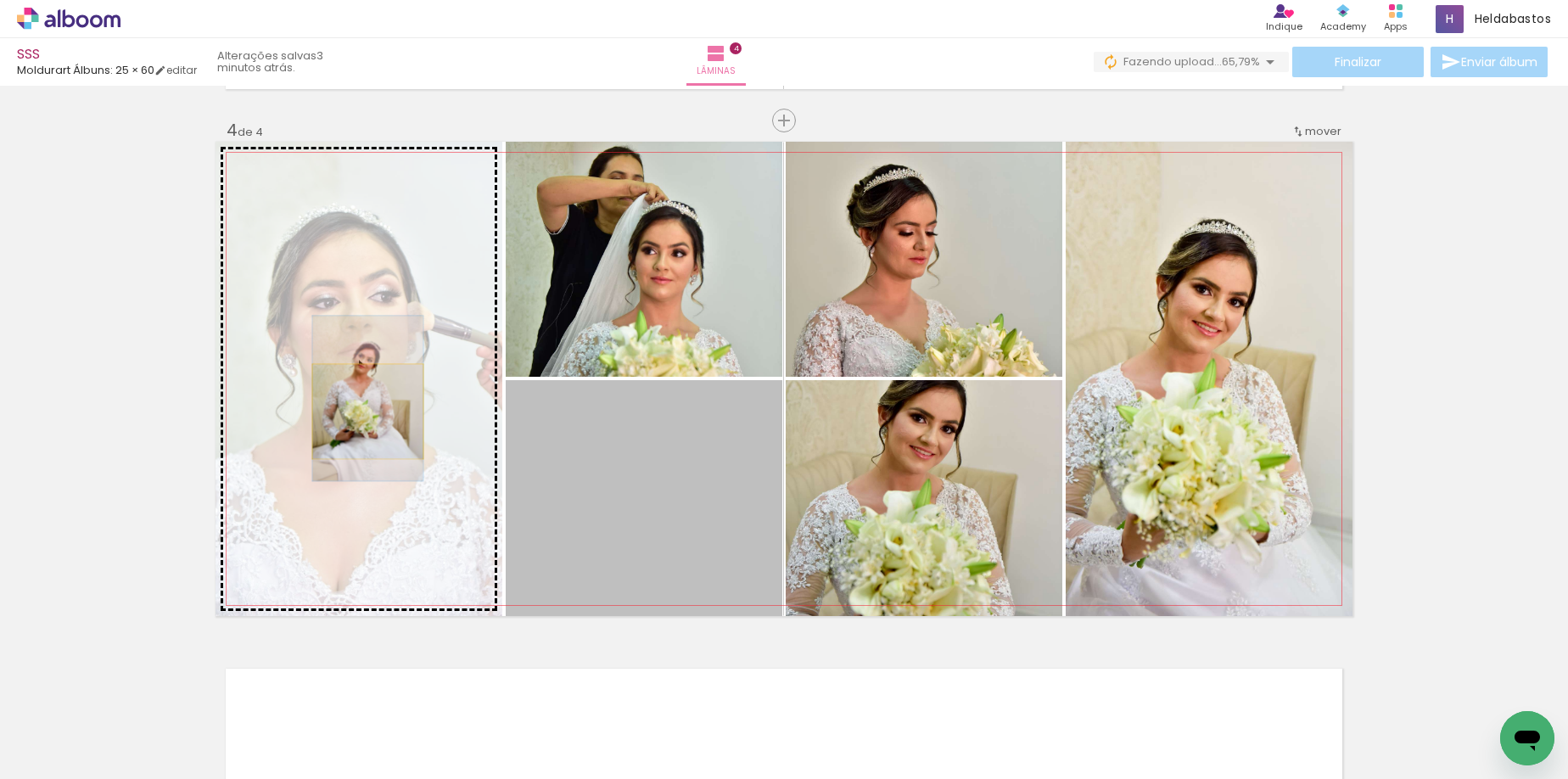
drag, startPoint x: 691, startPoint y: 498, endPoint x: 363, endPoint y: 411, distance: 339.3
click at [0, 0] on slot at bounding box center [0, 0] width 0 height 0
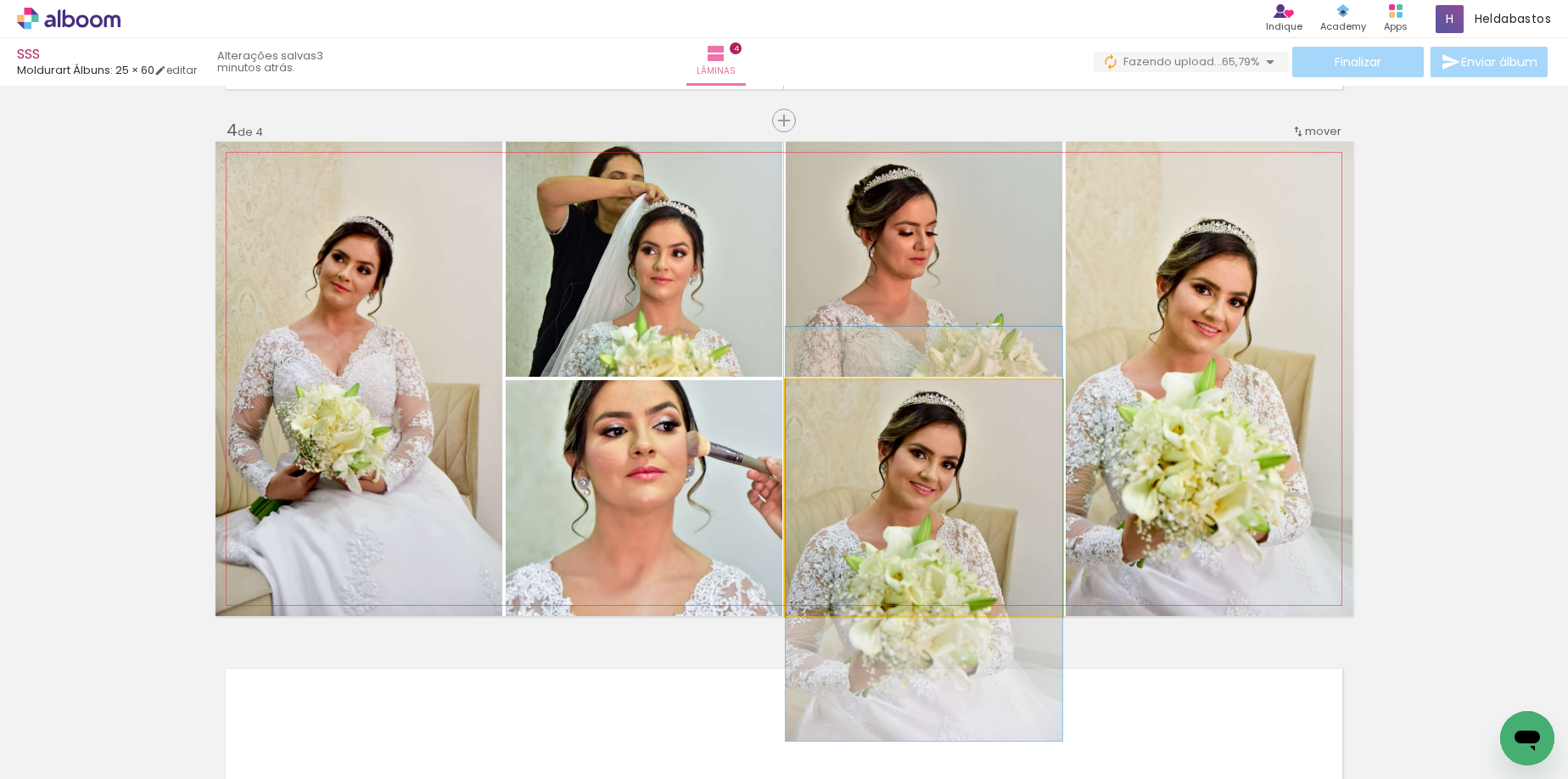
drag, startPoint x: 978, startPoint y: 468, endPoint x: 990, endPoint y: 504, distance: 37.9
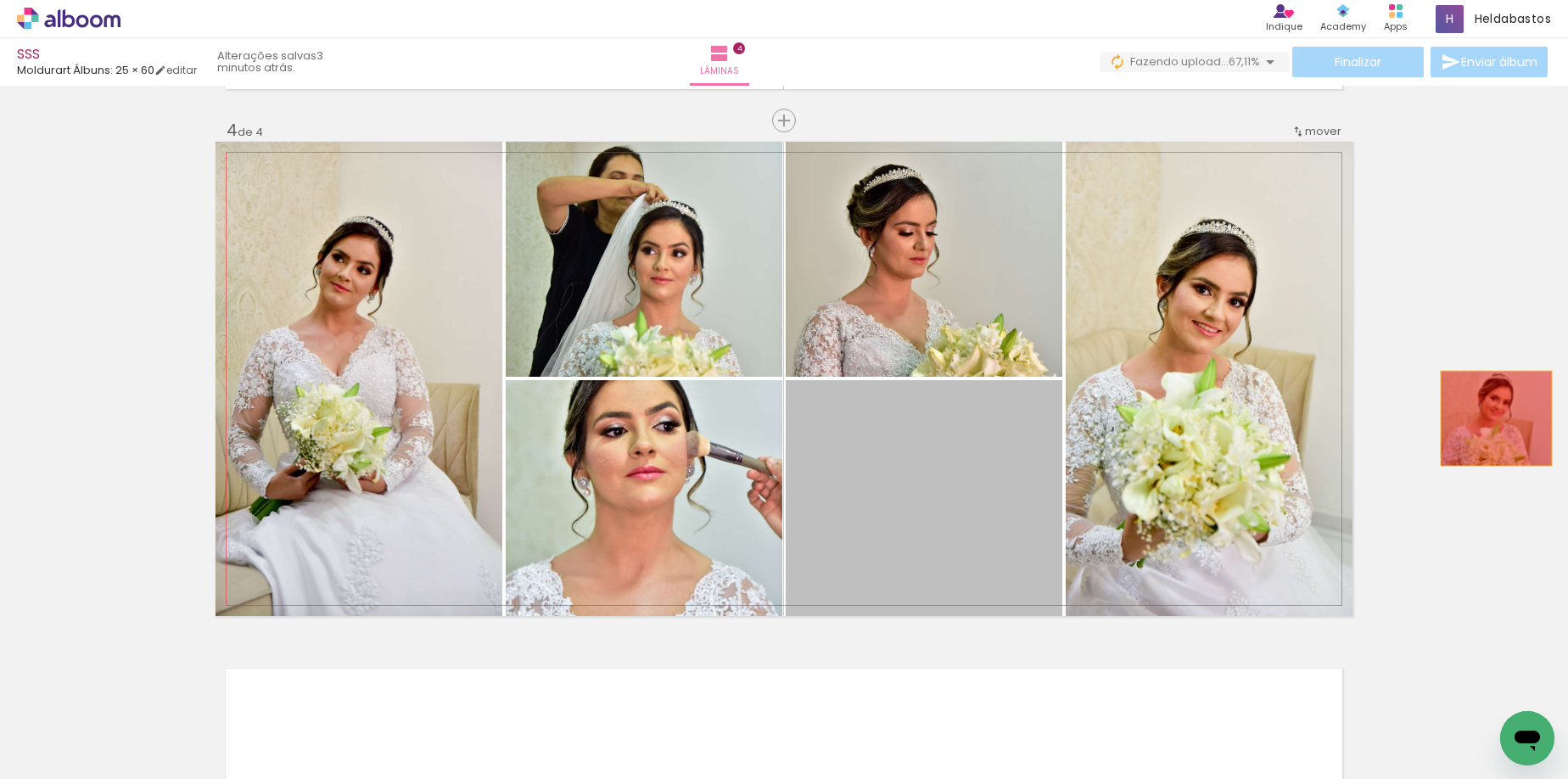
drag, startPoint x: 889, startPoint y: 487, endPoint x: 1488, endPoint y: 419, distance: 602.8
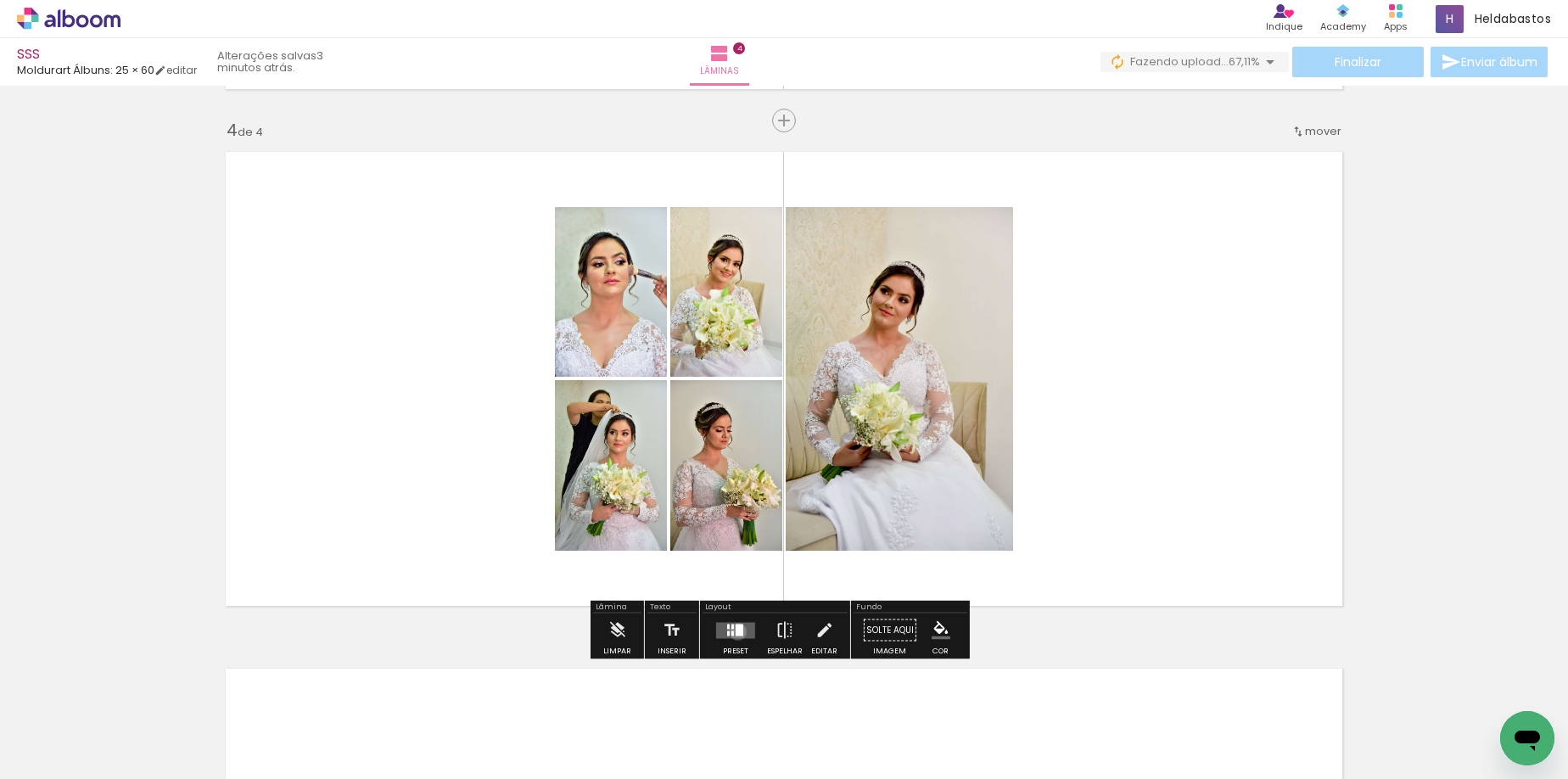
click at [735, 631] on div at bounding box center [739, 630] width 7 height 12
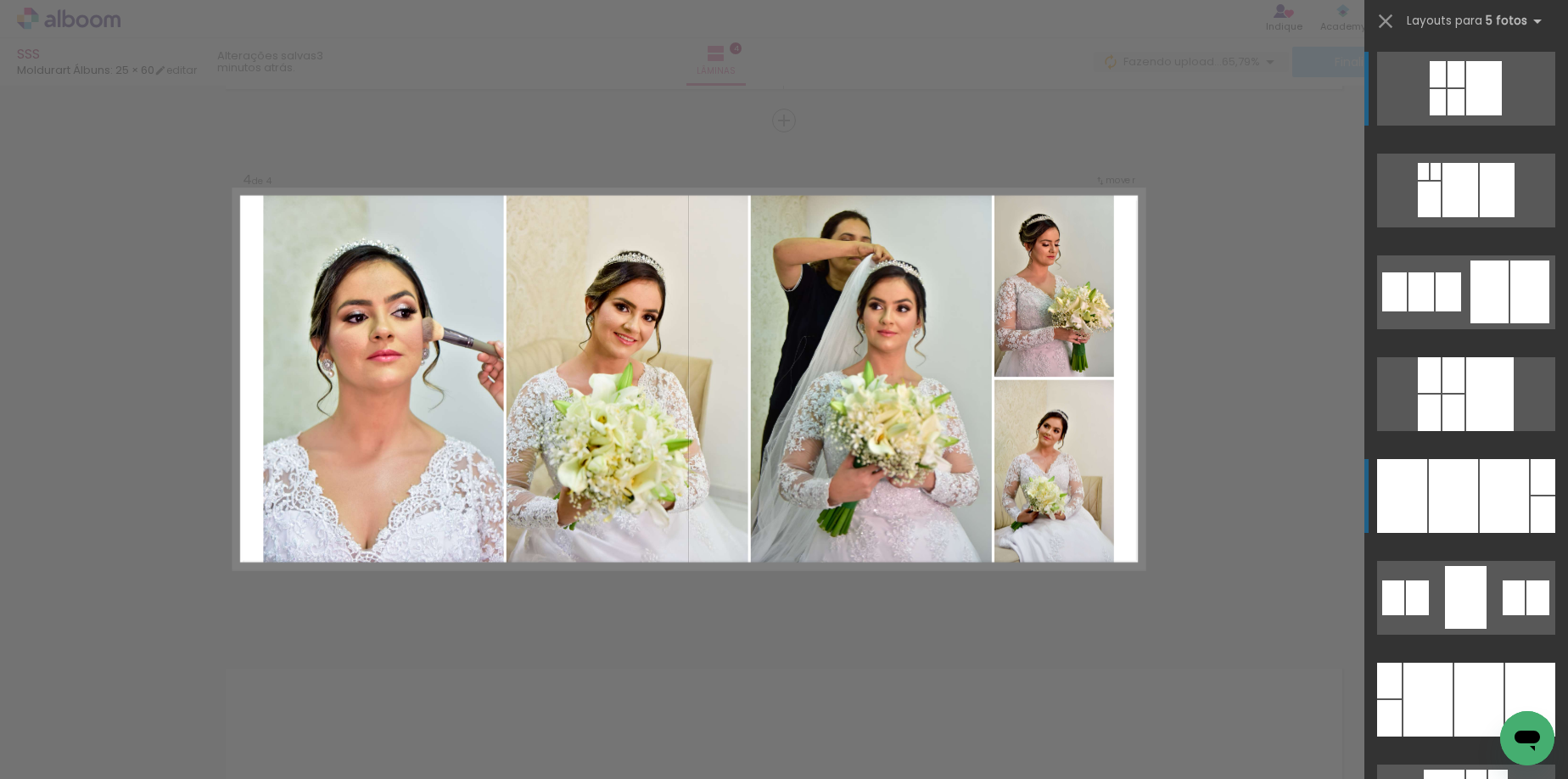
click at [1440, 431] on div at bounding box center [1428, 412] width 23 height 37
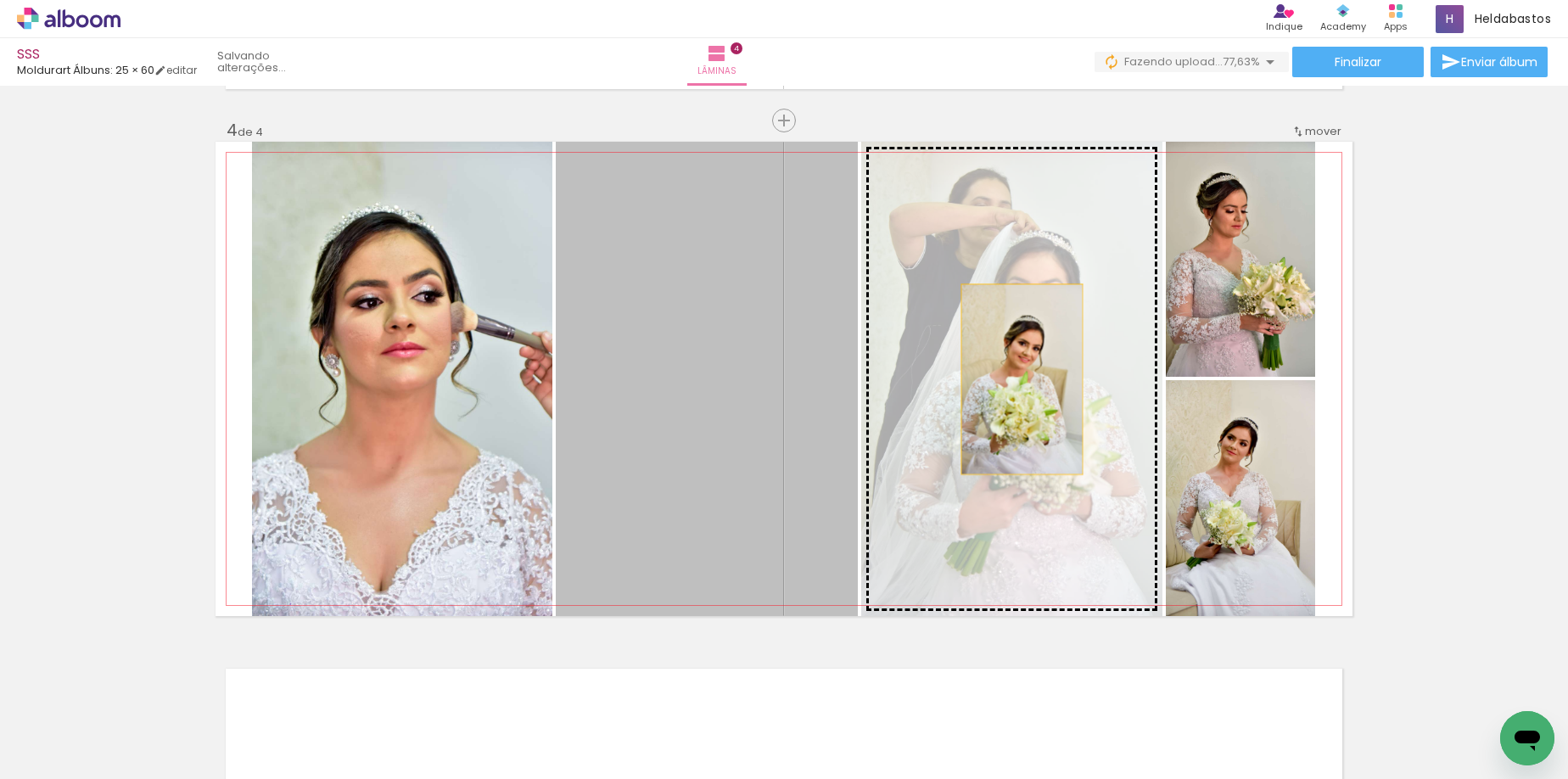
drag, startPoint x: 699, startPoint y: 408, endPoint x: 1015, endPoint y: 379, distance: 317.3
click at [0, 0] on slot at bounding box center [0, 0] width 0 height 0
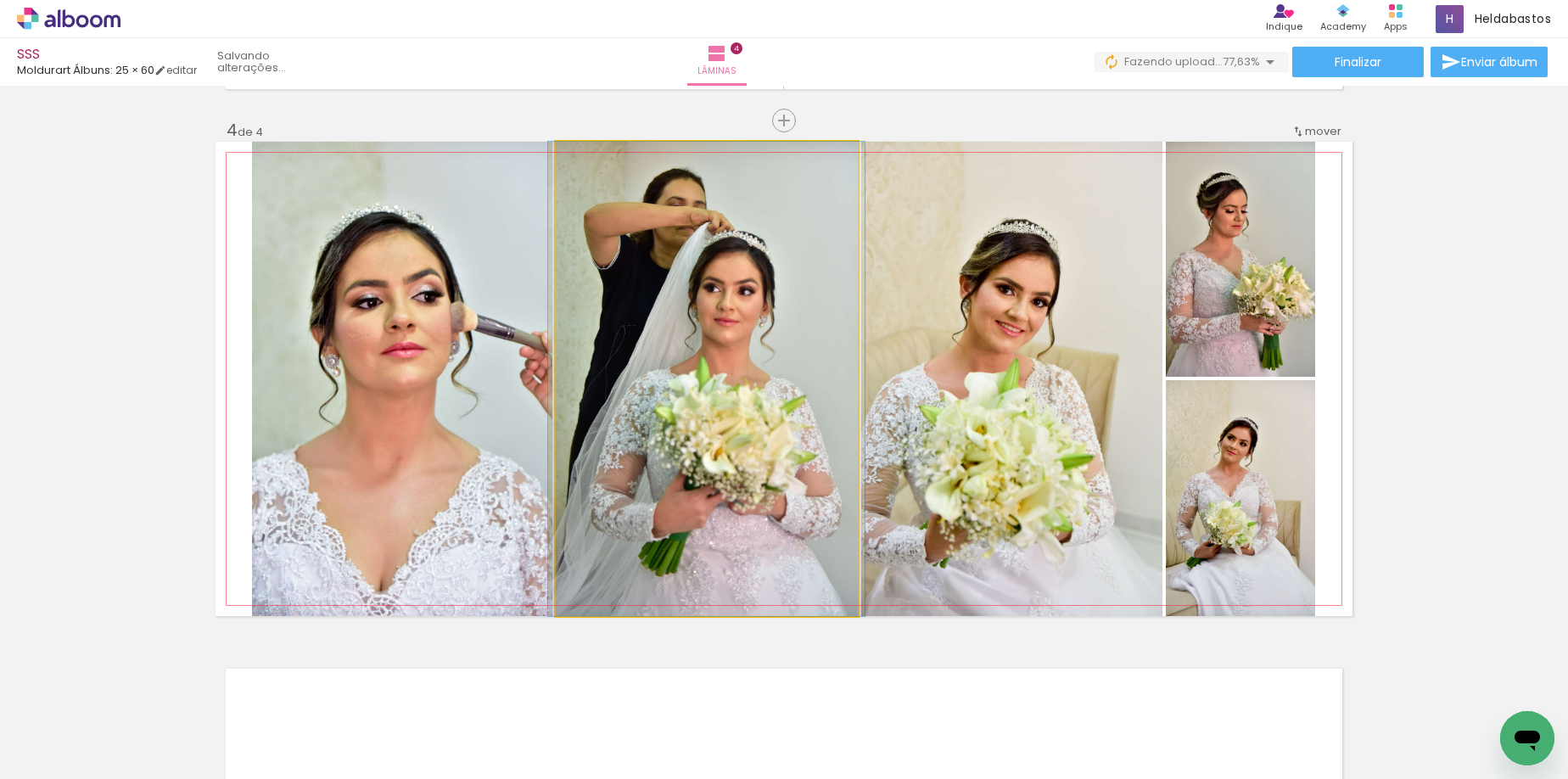
click at [707, 323] on quentale-photo at bounding box center [706, 378] width 302 height 475
drag, startPoint x: 591, startPoint y: 166, endPoint x: 569, endPoint y: 166, distance: 22.0
type paper-slider "100"
click at [569, 166] on div at bounding box center [619, 159] width 118 height 25
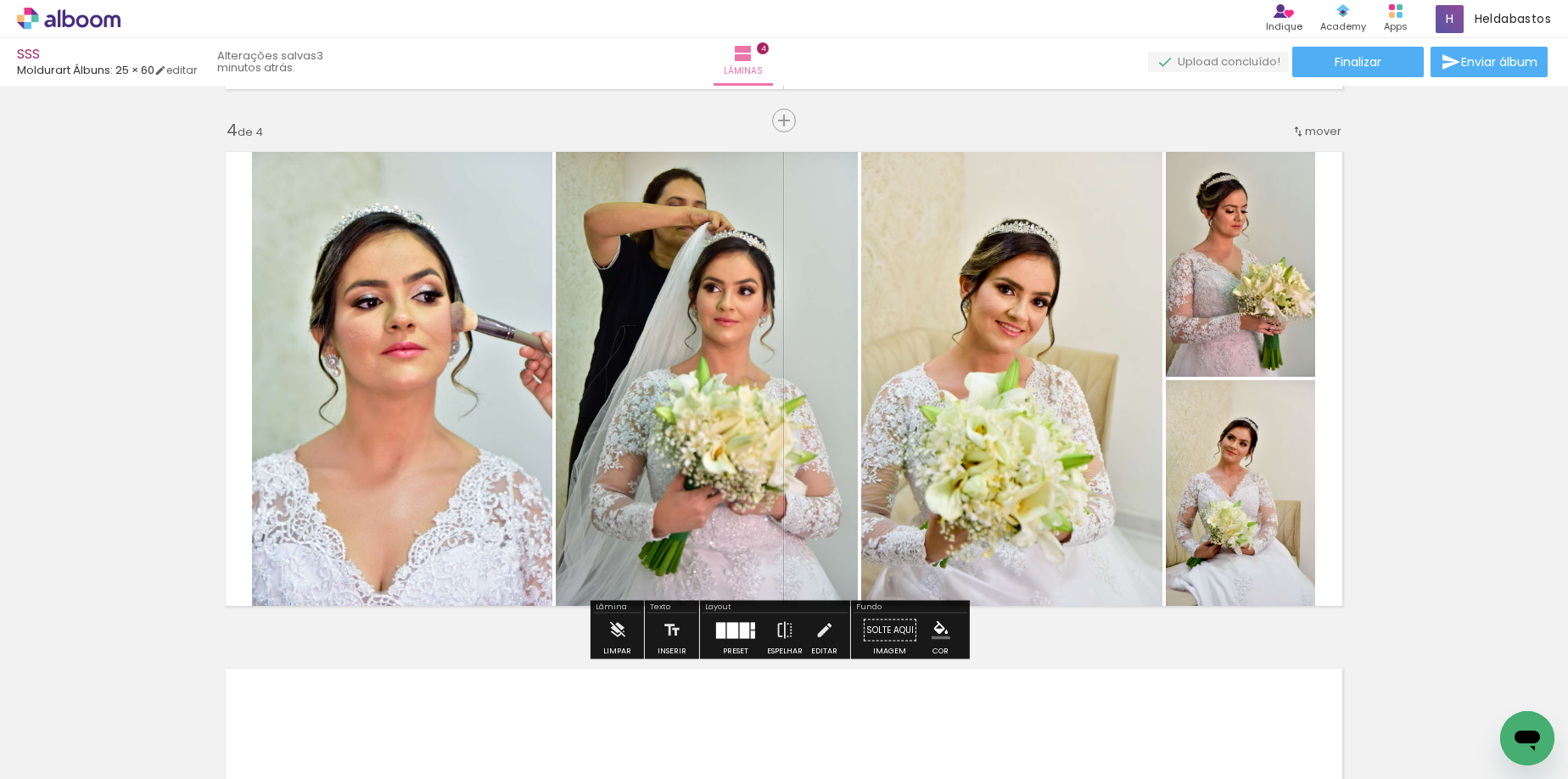
click at [719, 638] on div at bounding box center [720, 630] width 9 height 16
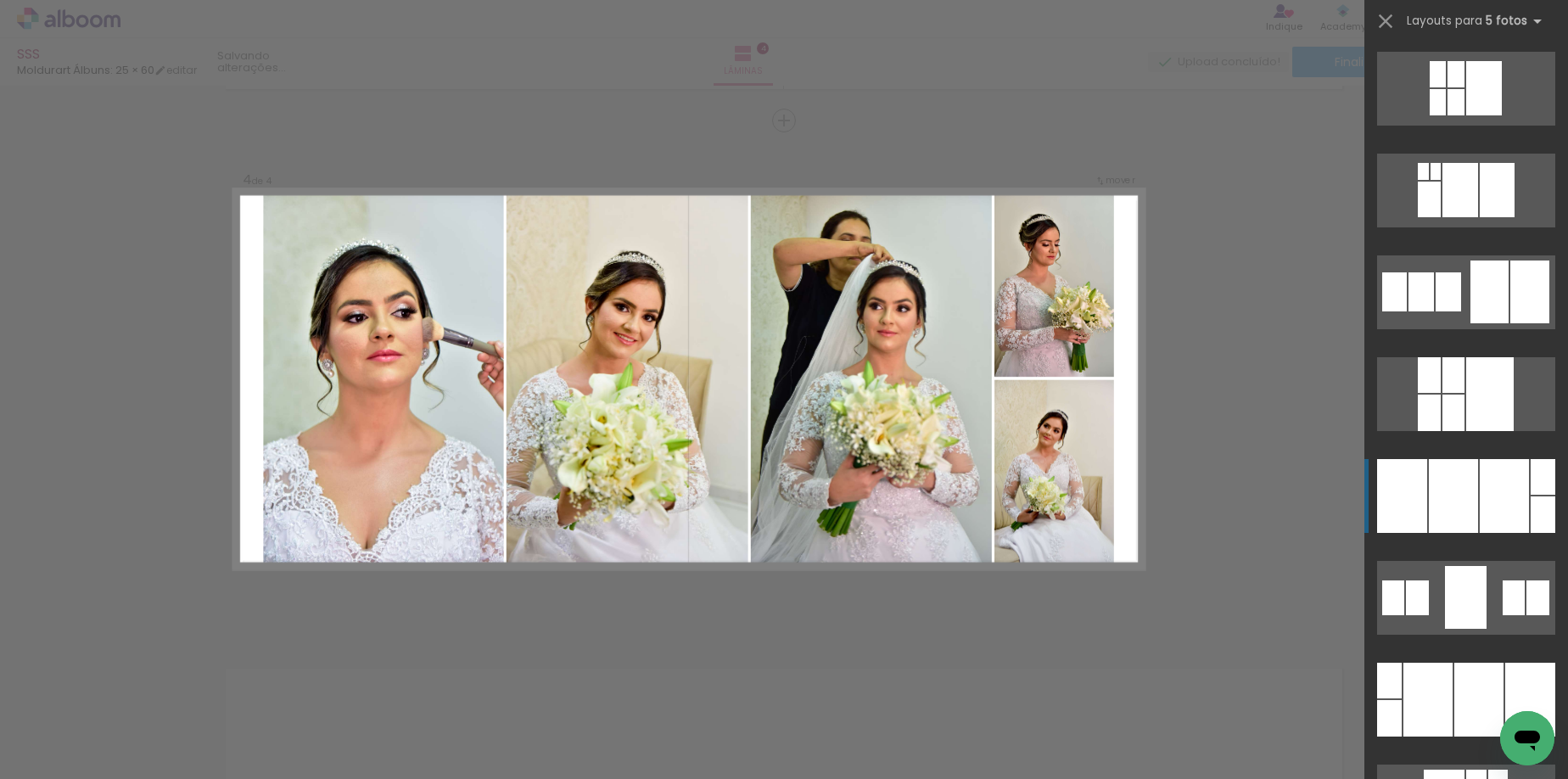
scroll to position [407, 0]
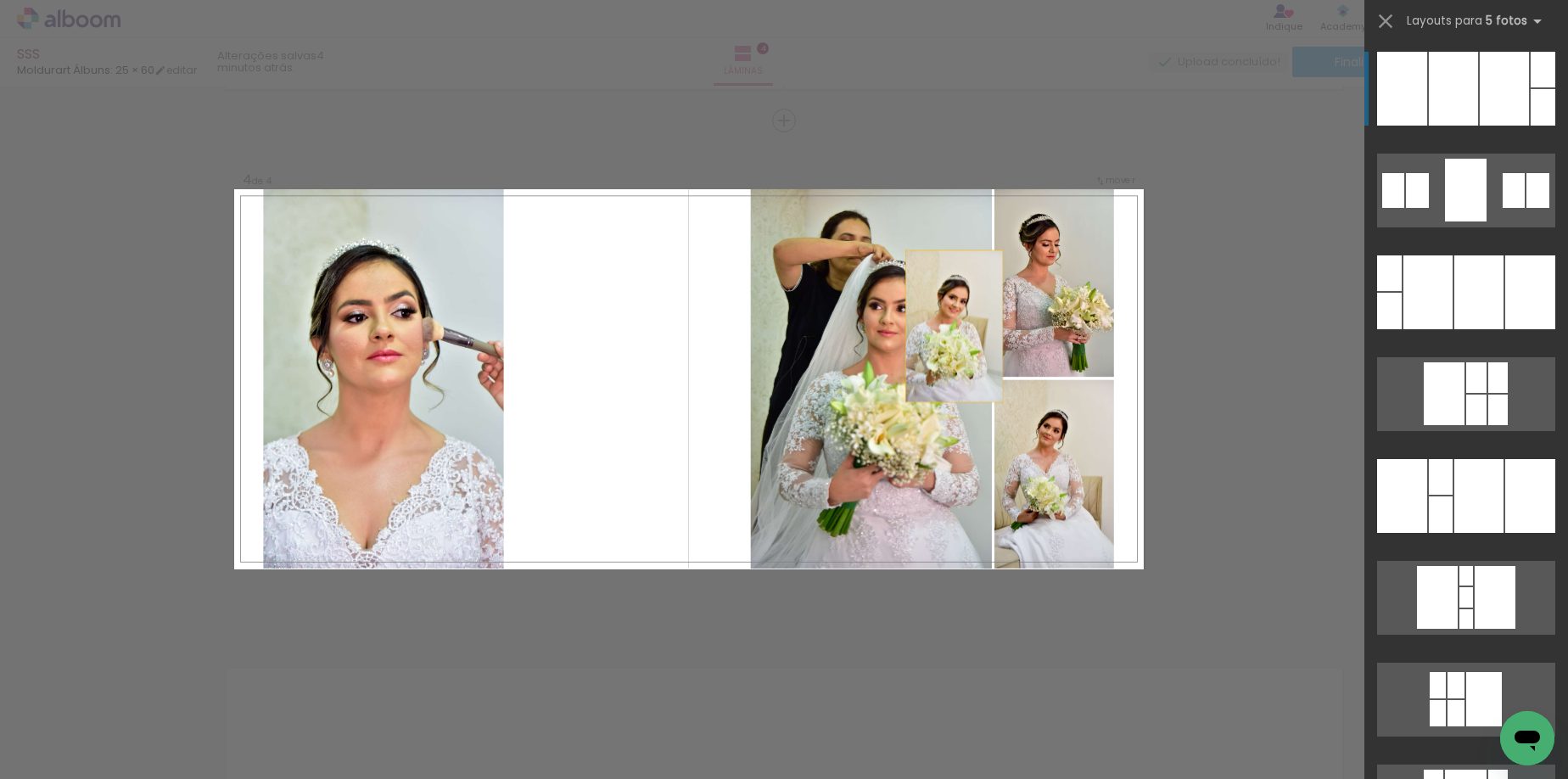
drag, startPoint x: 875, startPoint y: 398, endPoint x: 1274, endPoint y: 313, distance: 408.0
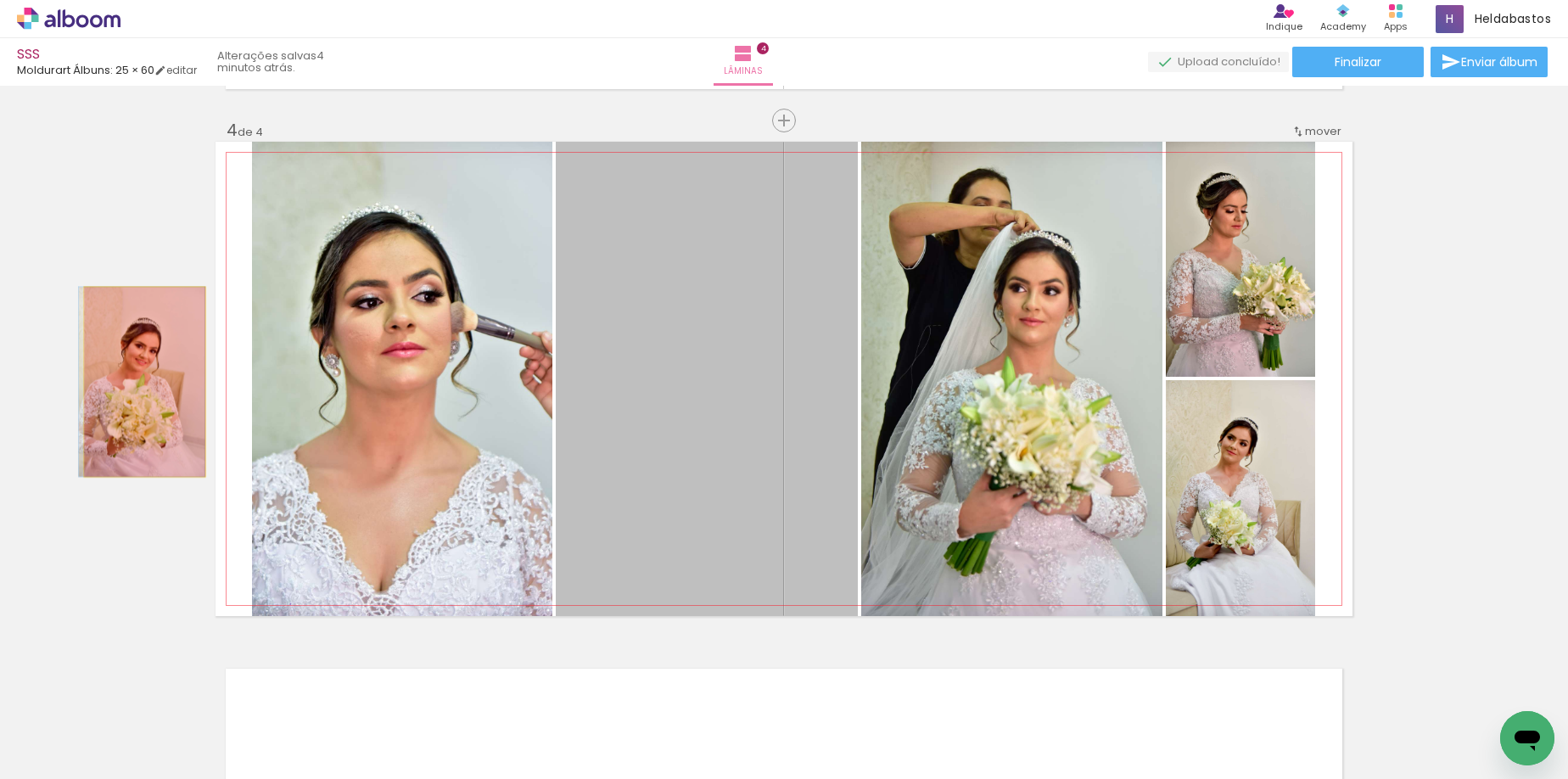
drag, startPoint x: 649, startPoint y: 448, endPoint x: 139, endPoint y: 382, distance: 514.3
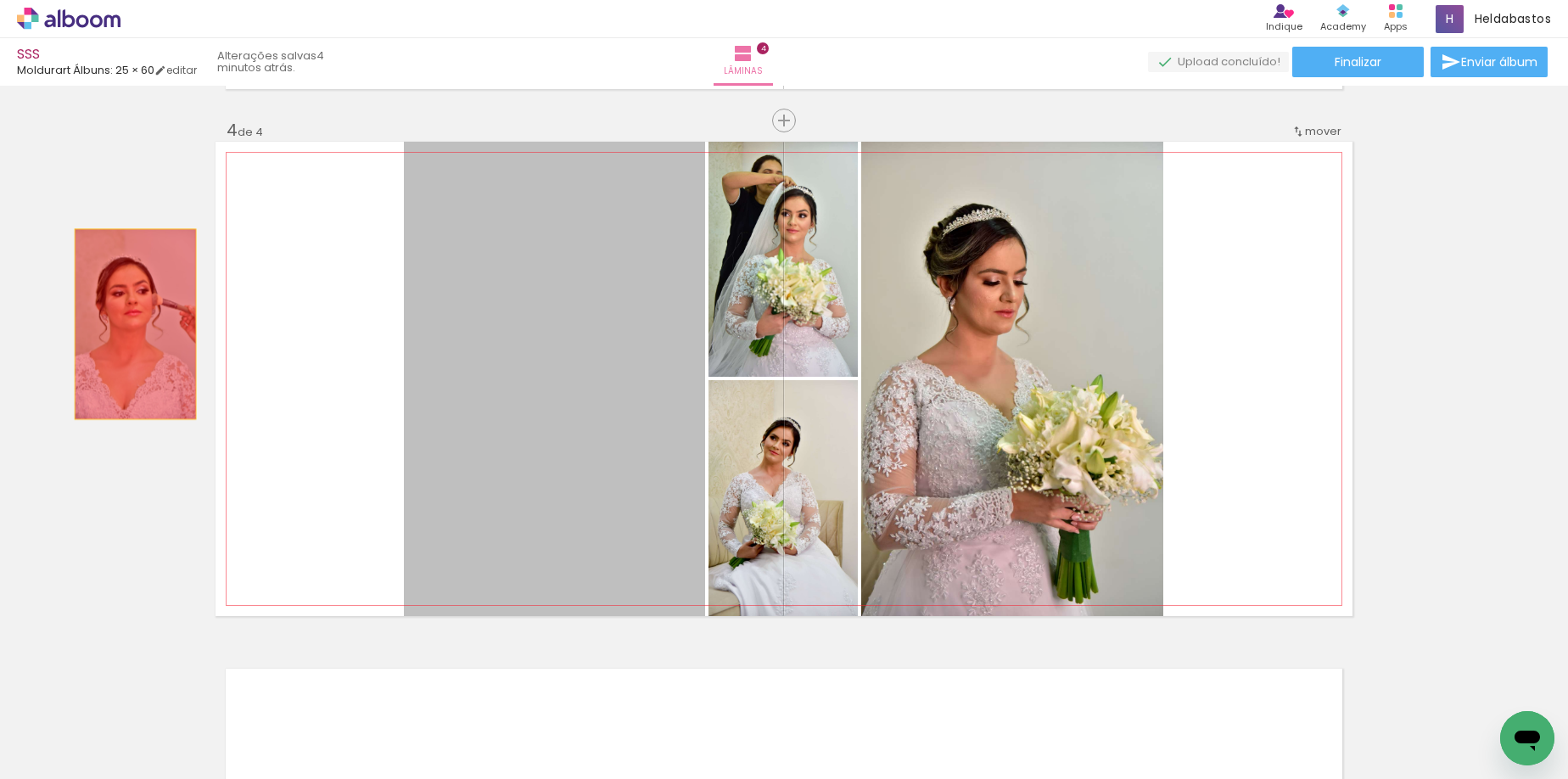
drag, startPoint x: 547, startPoint y: 425, endPoint x: 129, endPoint y: 324, distance: 430.0
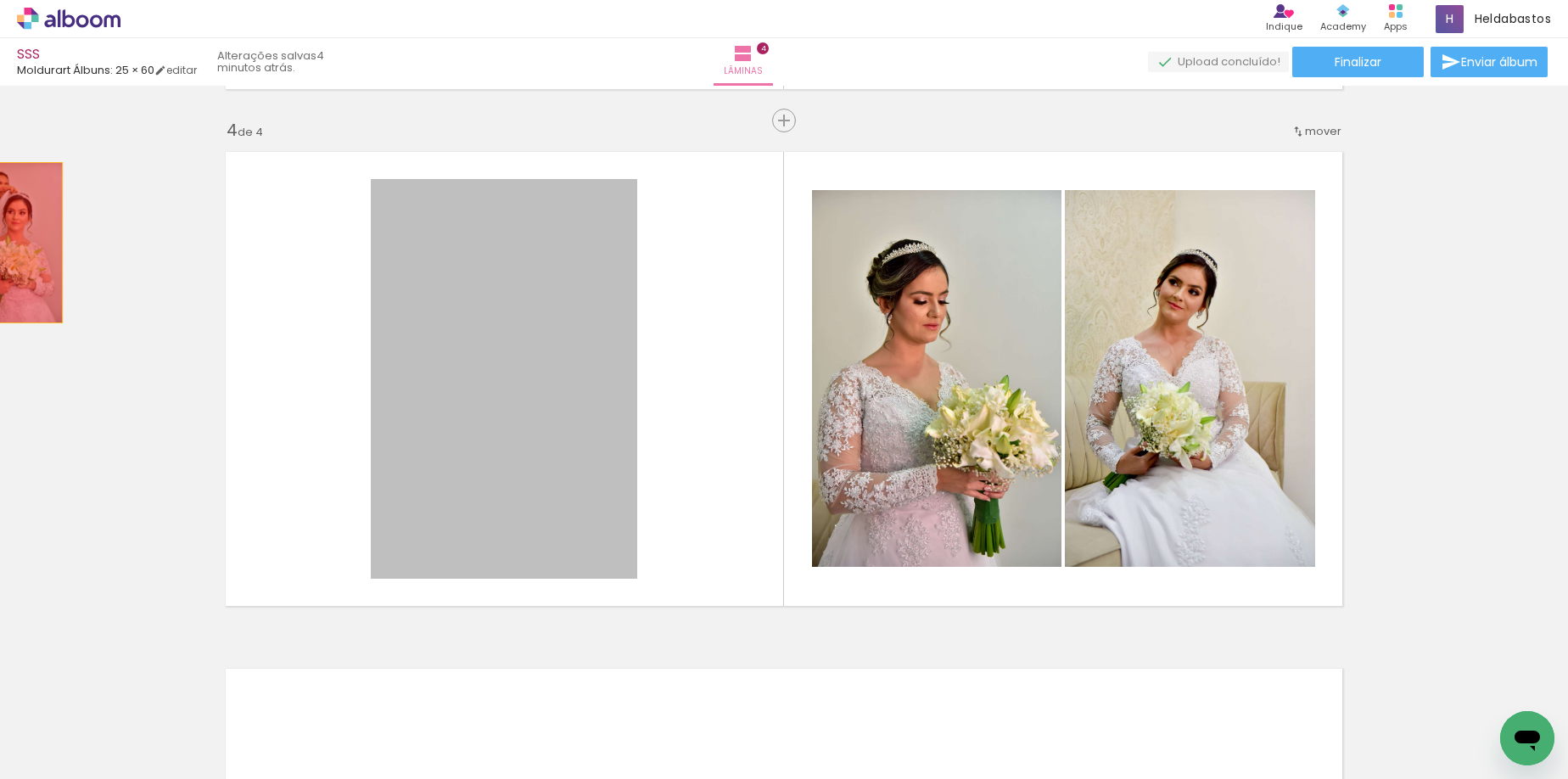
drag, startPoint x: 570, startPoint y: 403, endPoint x: 3, endPoint y: 243, distance: 589.1
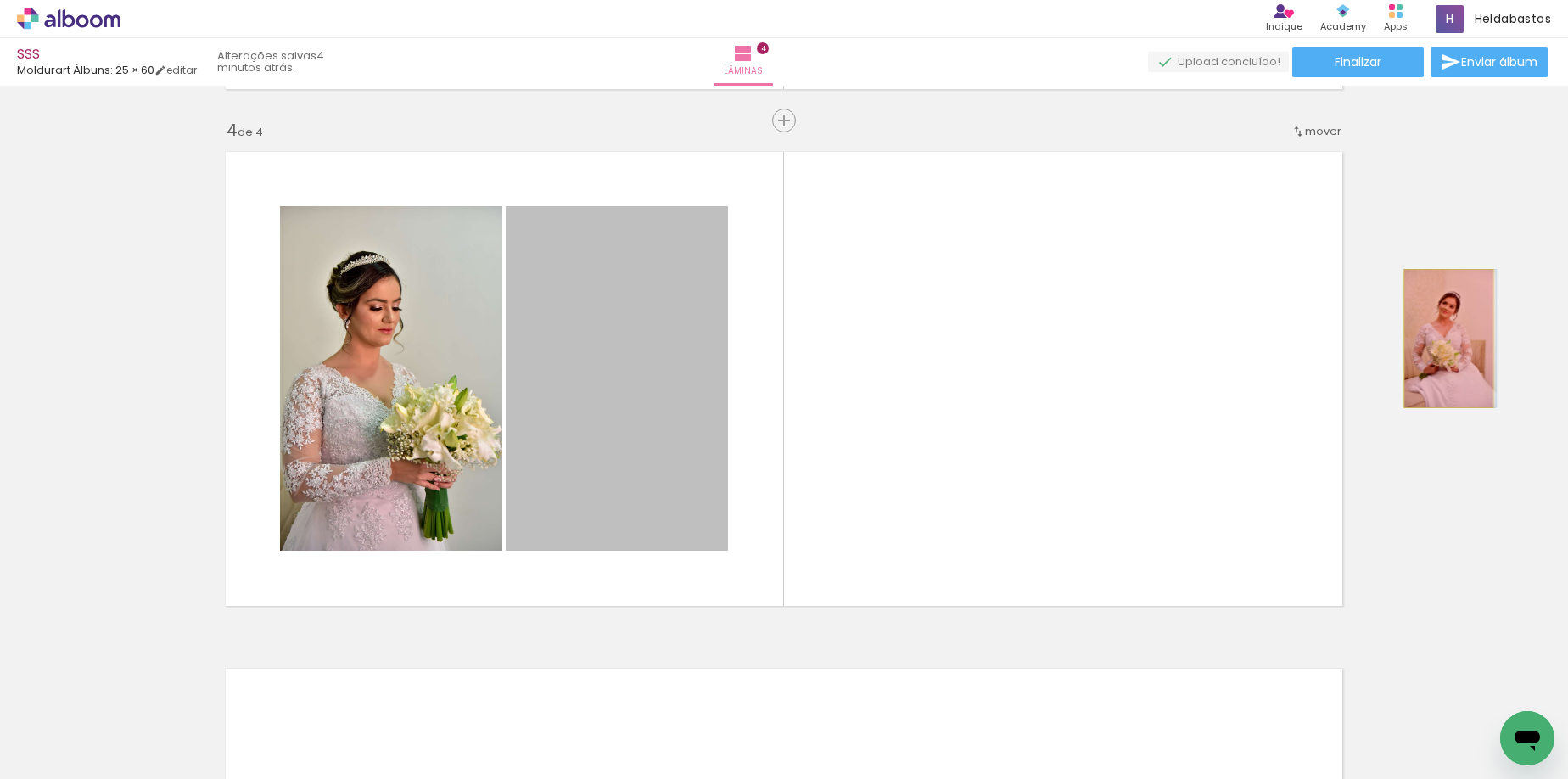
drag, startPoint x: 622, startPoint y: 396, endPoint x: 1442, endPoint y: 339, distance: 822.0
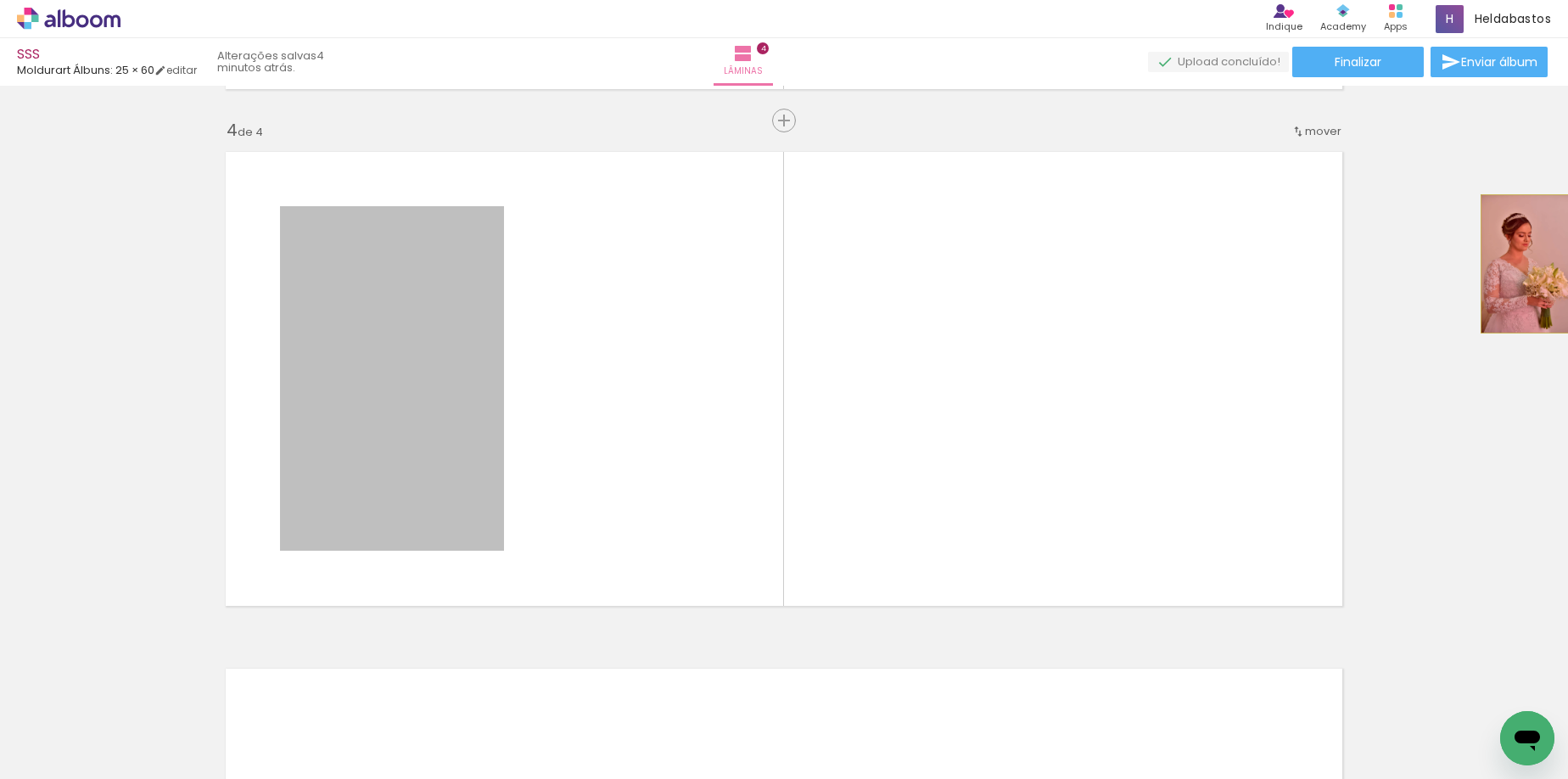
drag, startPoint x: 831, startPoint y: 340, endPoint x: 1519, endPoint y: 264, distance: 692.2
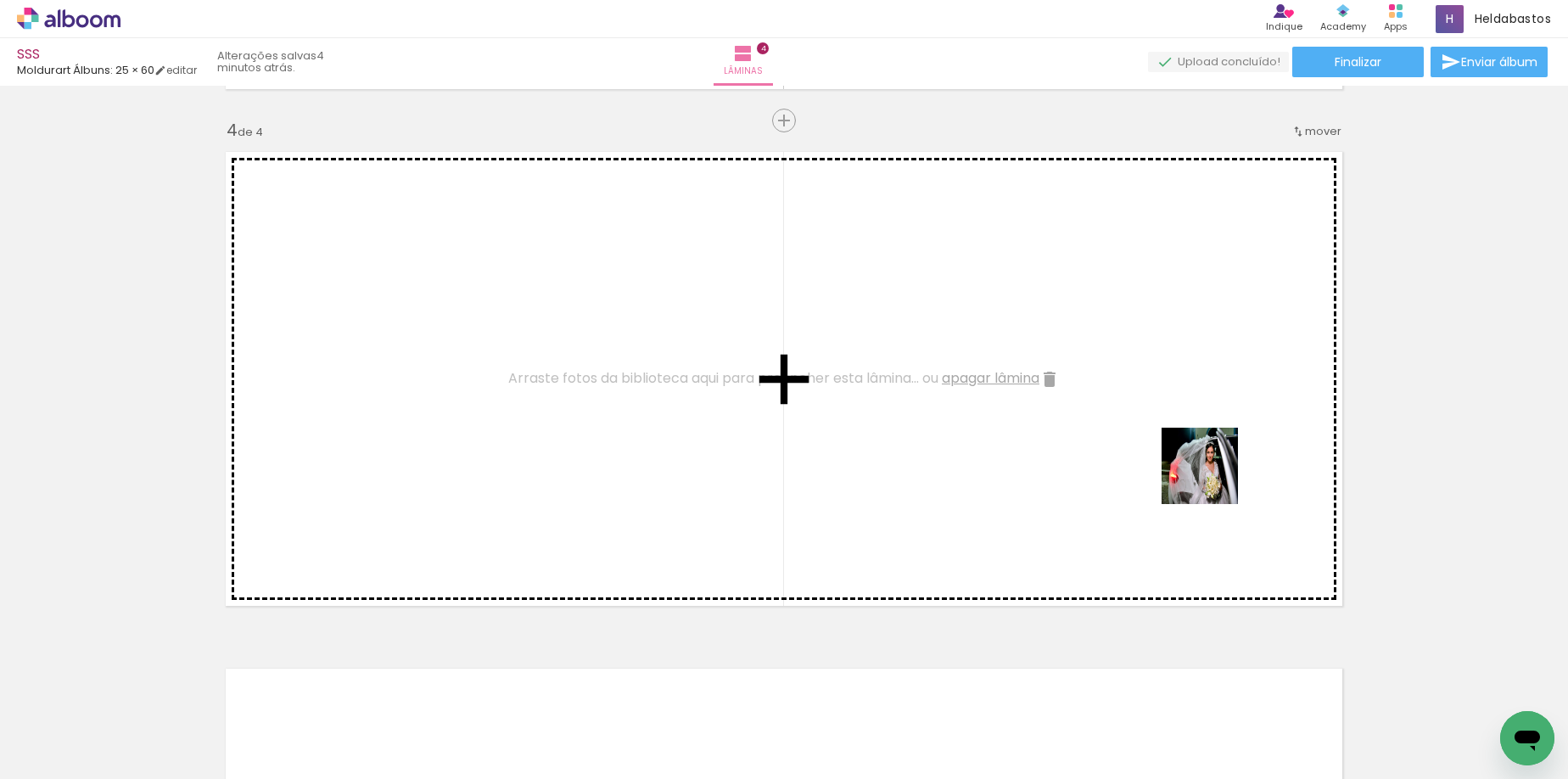
drag, startPoint x: 1319, startPoint y: 715, endPoint x: 1212, endPoint y: 479, distance: 259.1
click at [1212, 479] on quentale-workspace at bounding box center [784, 389] width 1568 height 779
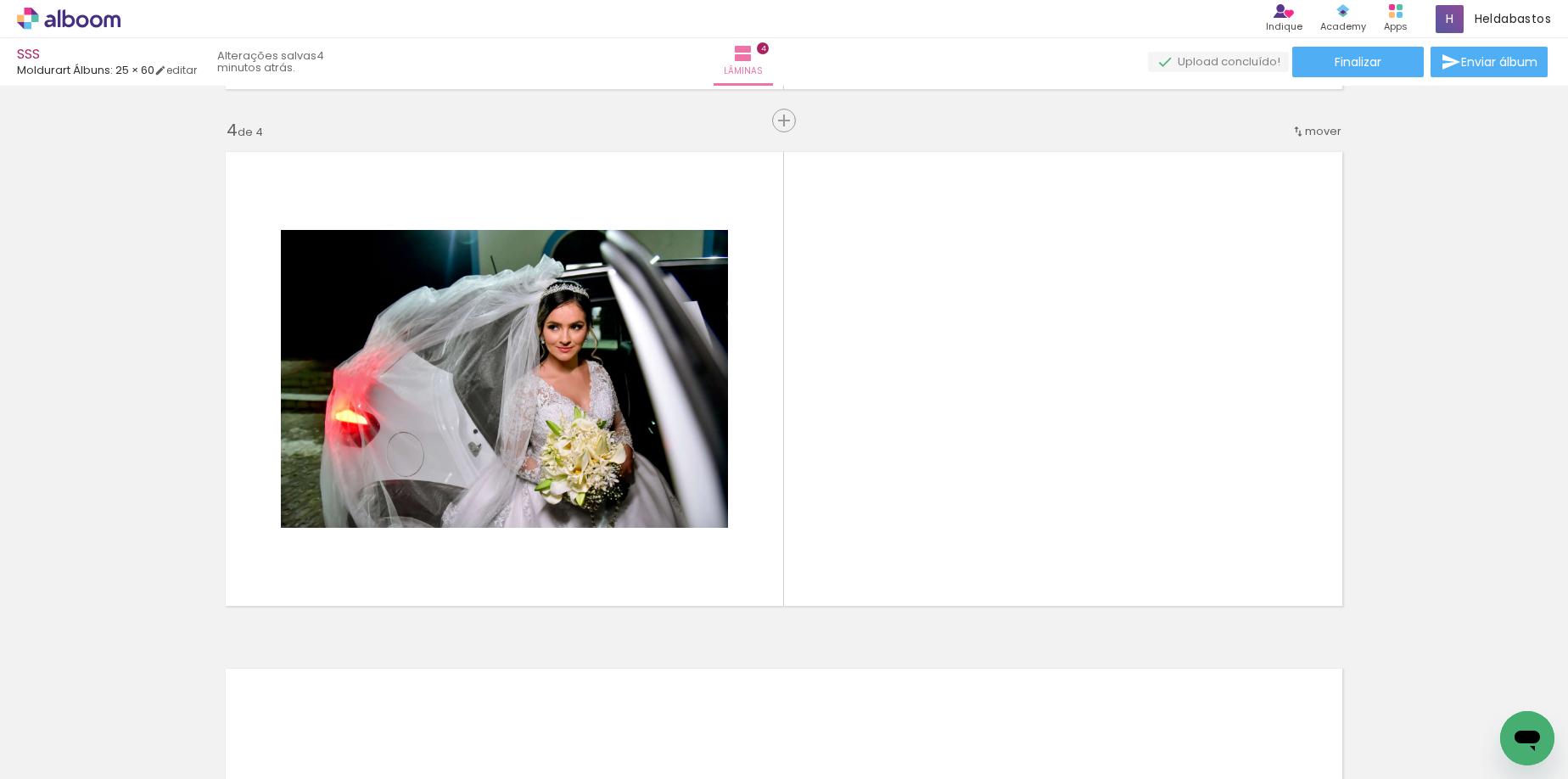
scroll to position [0, 2075]
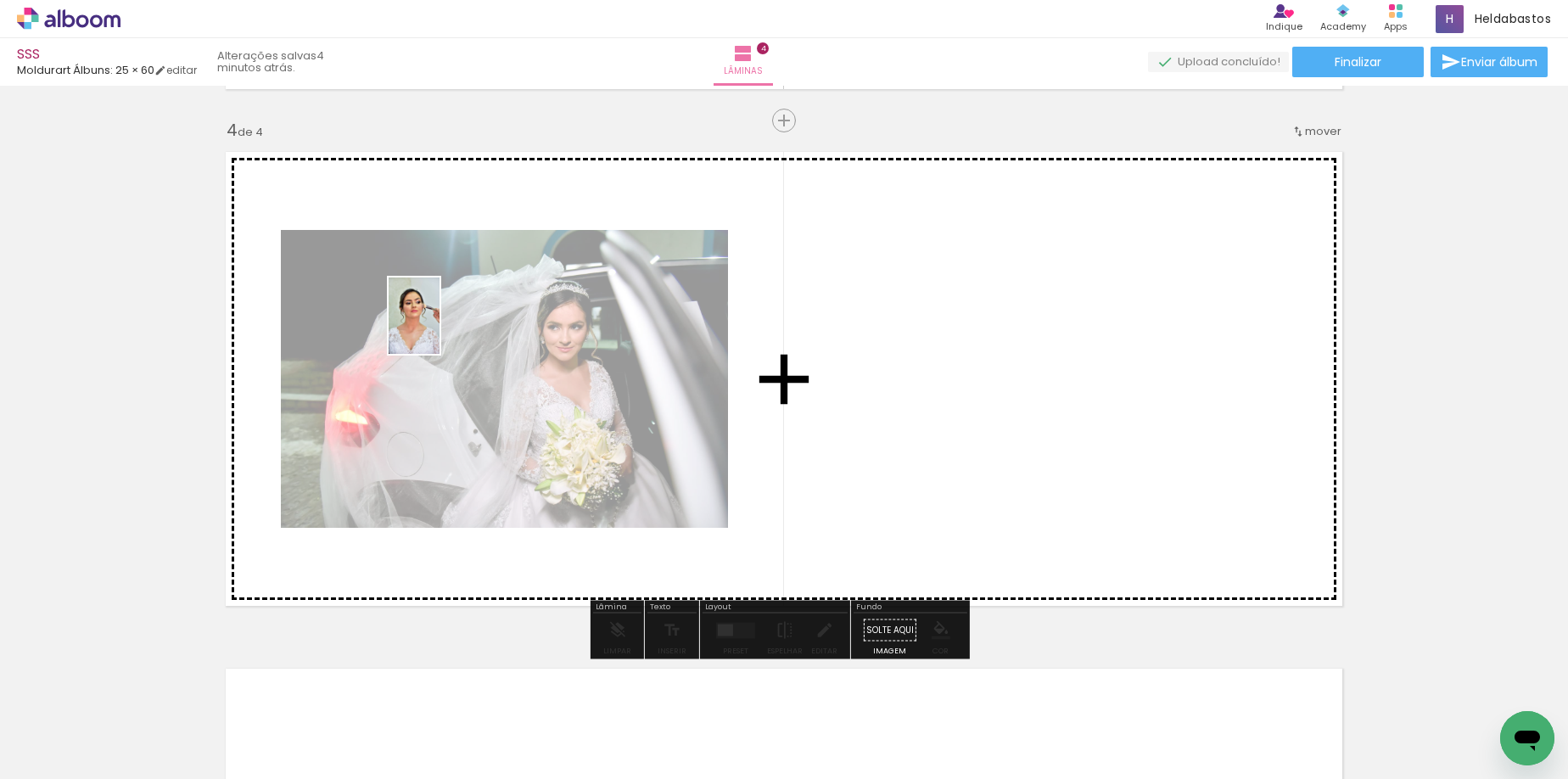
drag, startPoint x: 664, startPoint y: 714, endPoint x: 439, endPoint y: 329, distance: 445.9
click at [439, 329] on quentale-workspace at bounding box center [784, 389] width 1568 height 779
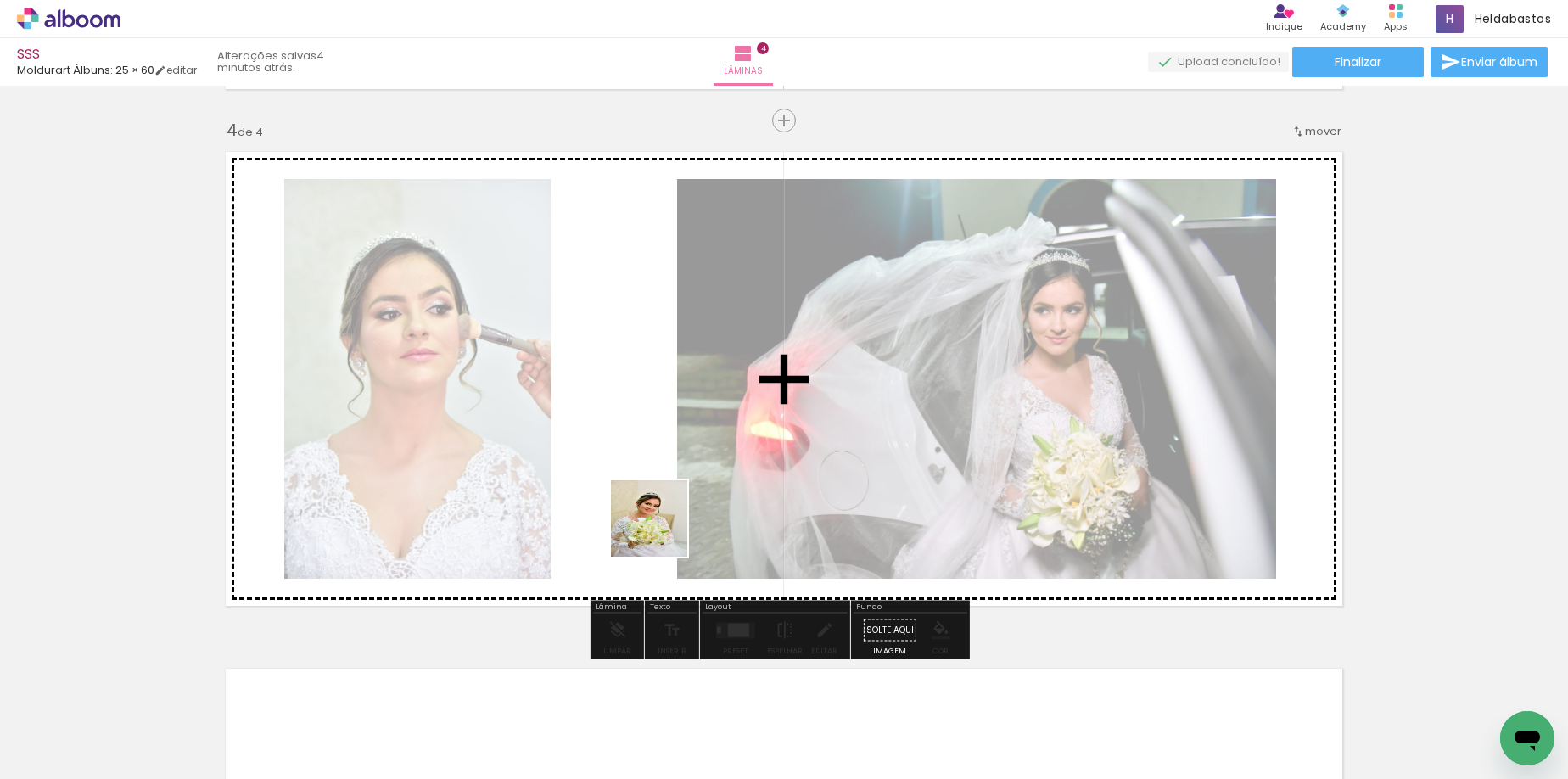
drag, startPoint x: 764, startPoint y: 737, endPoint x: 862, endPoint y: 761, distance: 100.9
click at [634, 489] on quentale-workspace at bounding box center [784, 389] width 1568 height 779
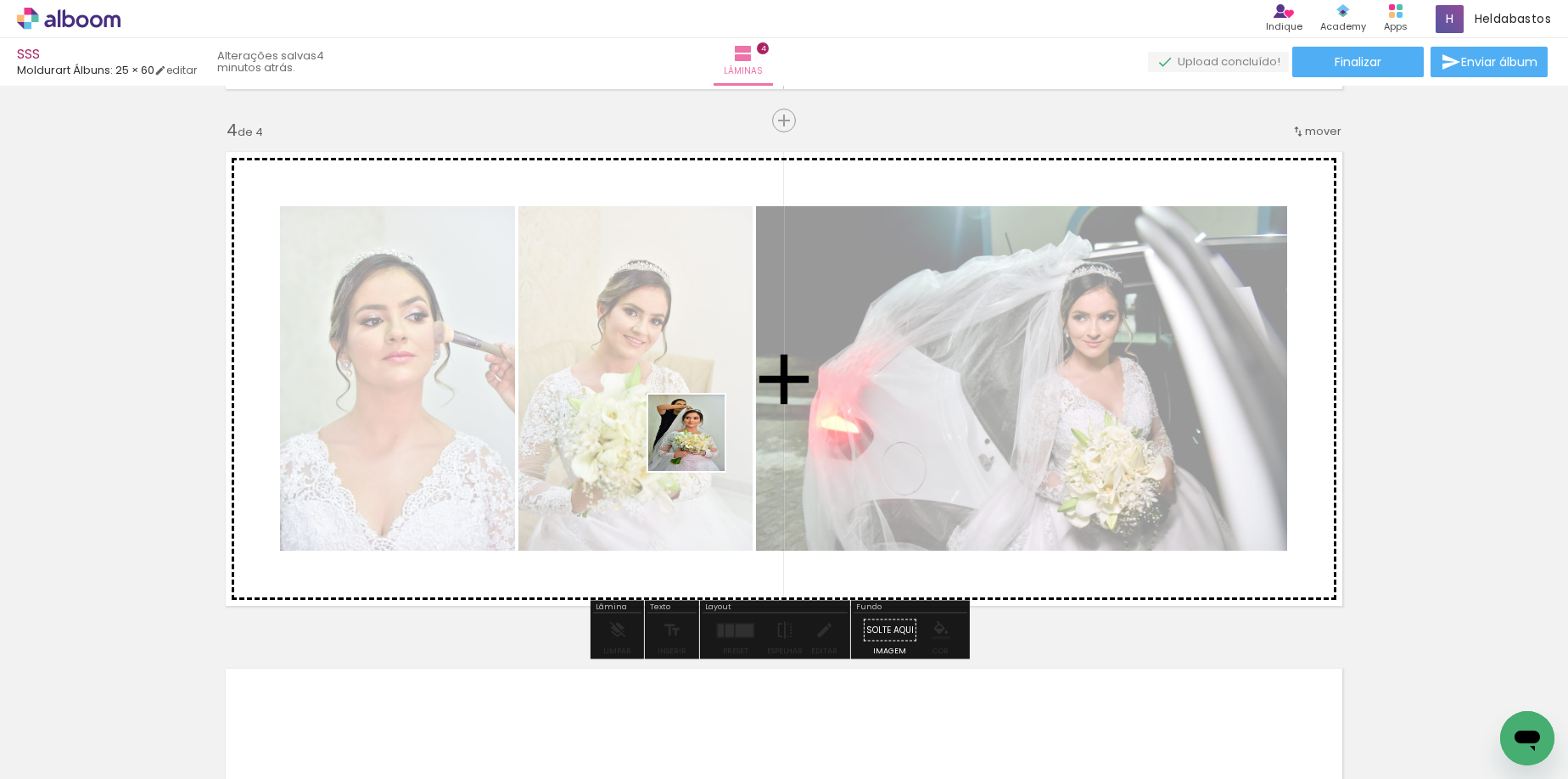
drag, startPoint x: 860, startPoint y: 735, endPoint x: 698, endPoint y: 445, distance: 332.2
click at [698, 445] on quentale-workspace at bounding box center [784, 389] width 1568 height 779
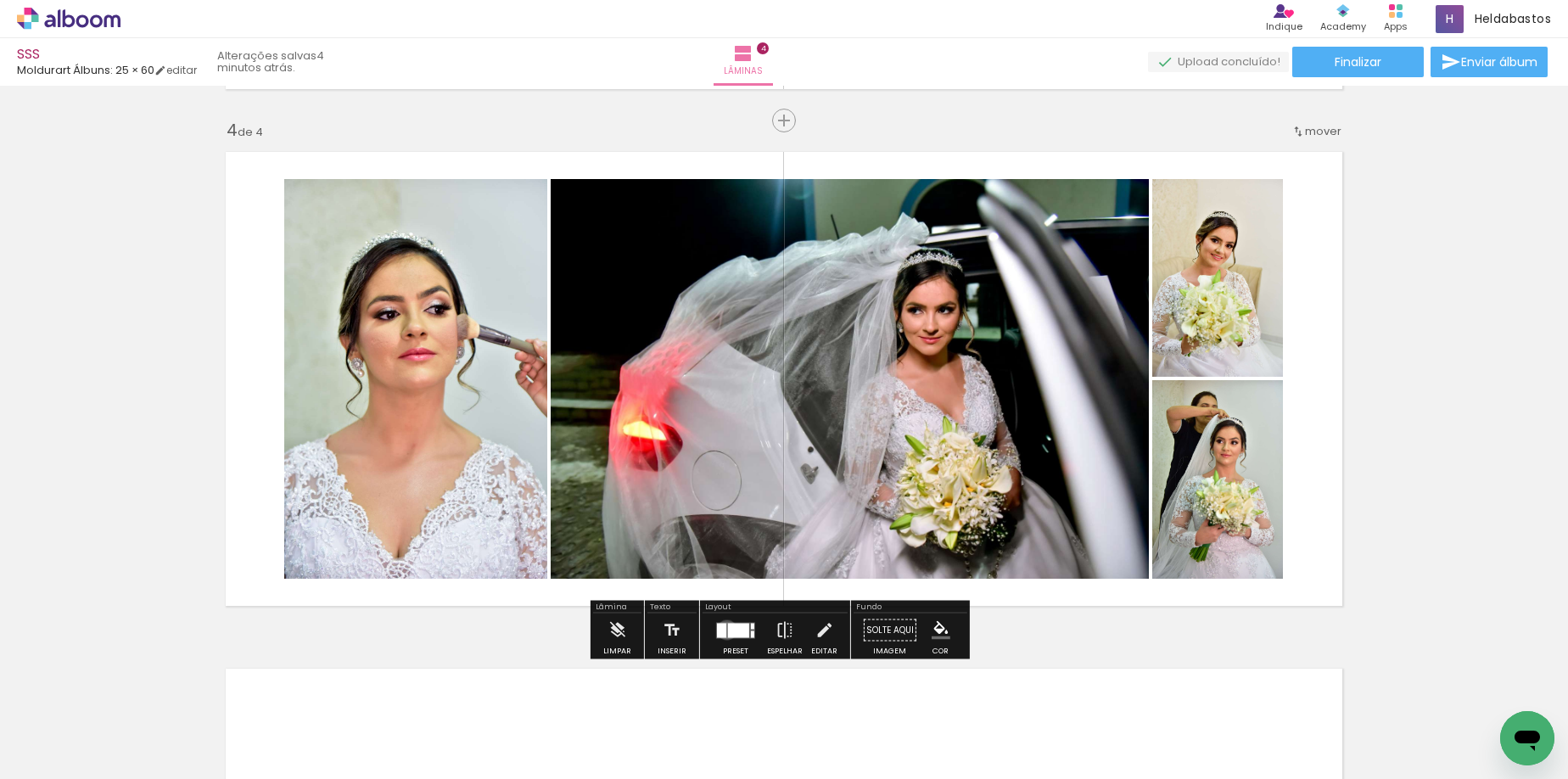
click at [723, 630] on quentale-layouter at bounding box center [734, 630] width 39 height 16
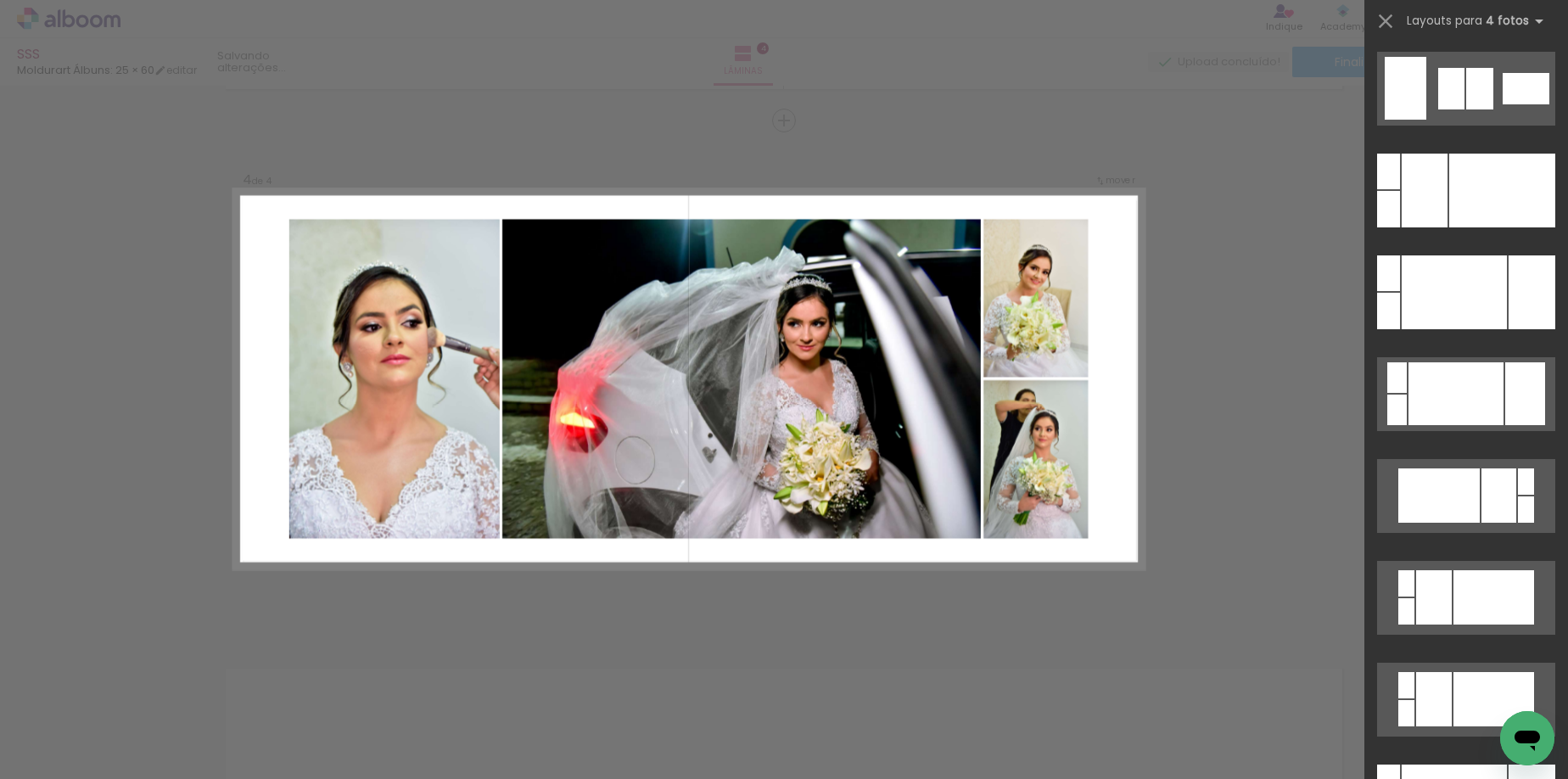
scroll to position [0, 0]
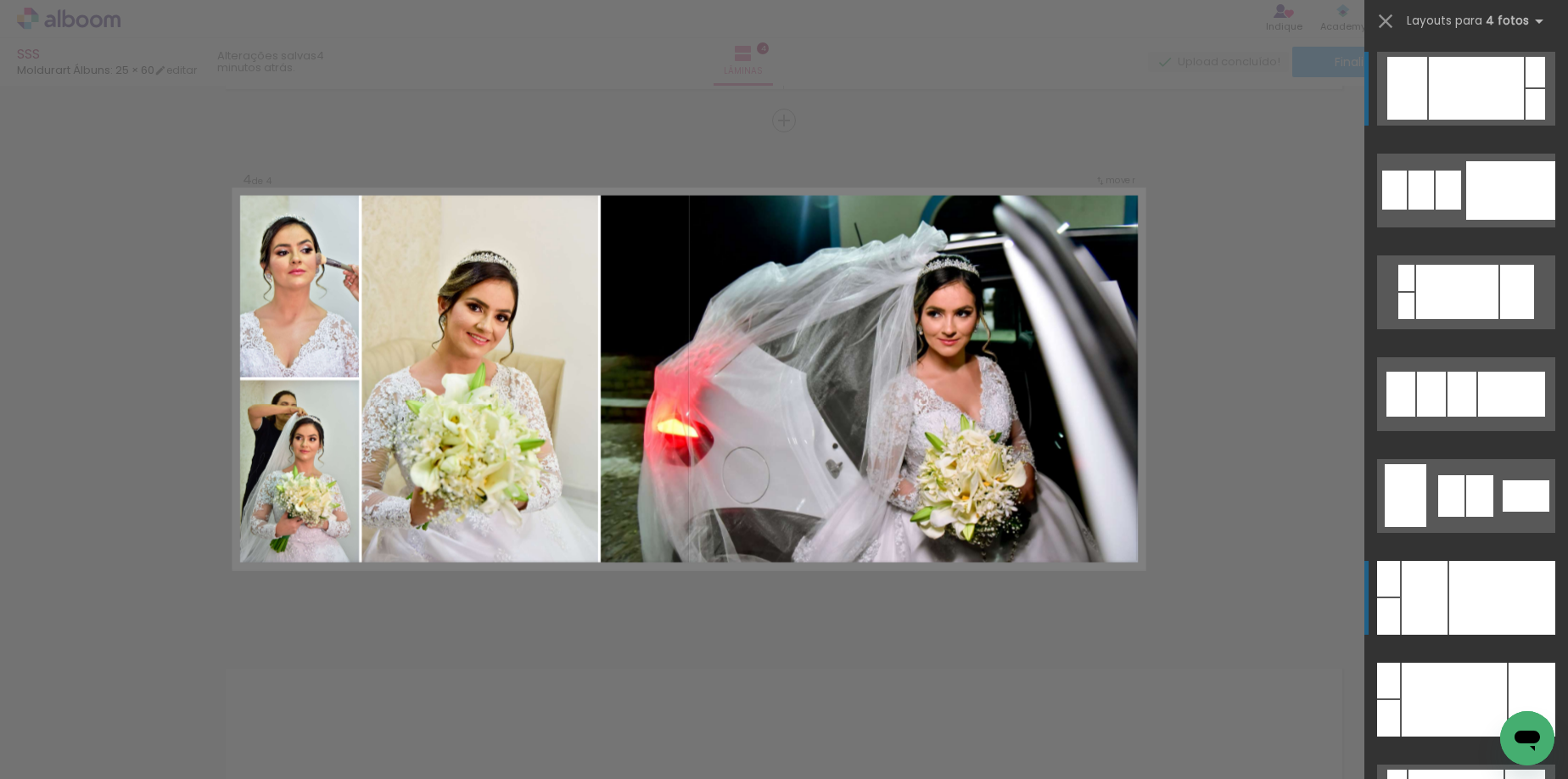
click at [1529, 582] on div at bounding box center [1502, 598] width 106 height 74
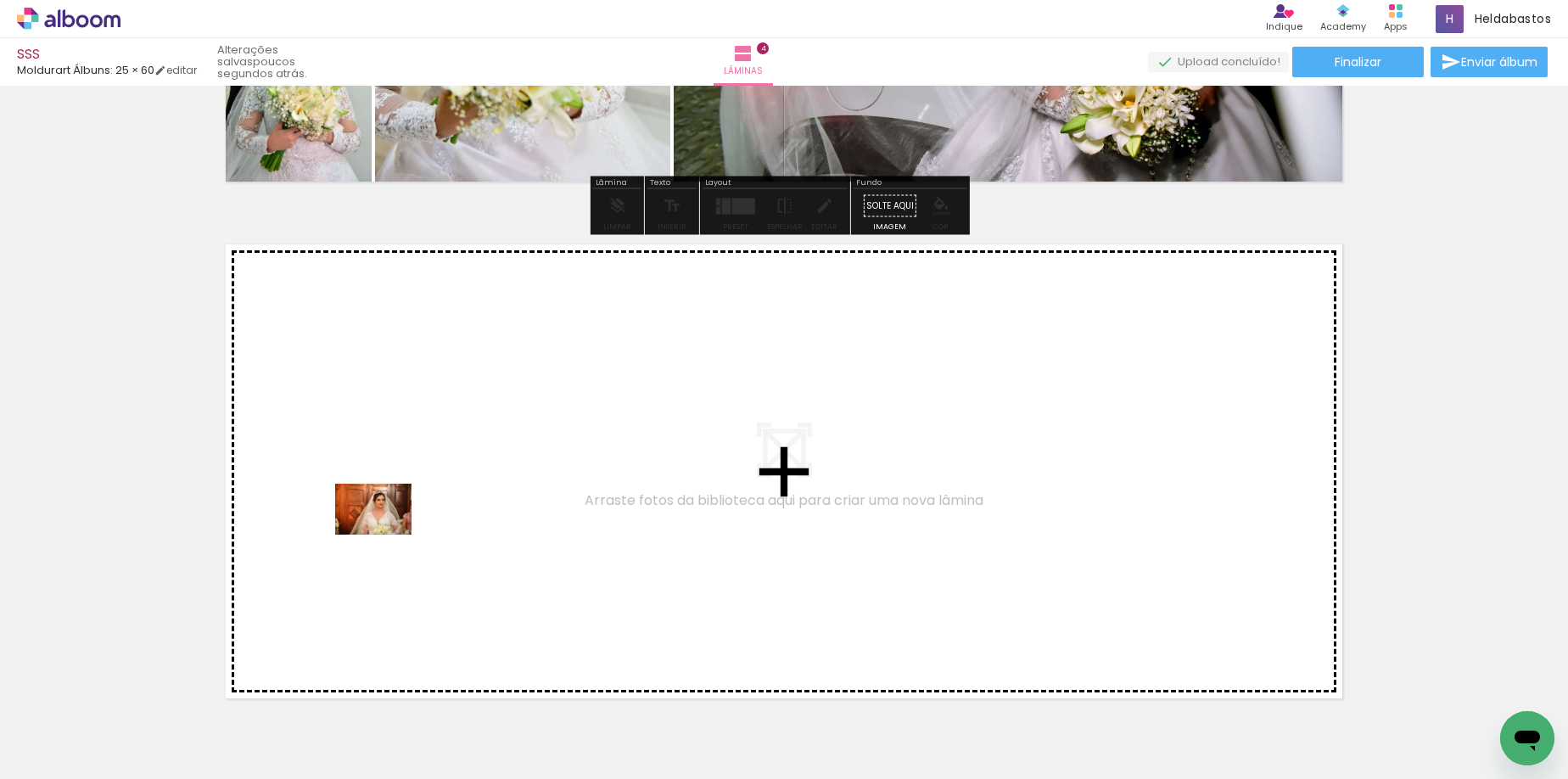
drag, startPoint x: 450, startPoint y: 699, endPoint x: 636, endPoint y: 774, distance: 200.6
click at [385, 535] on quentale-workspace at bounding box center [784, 389] width 1568 height 779
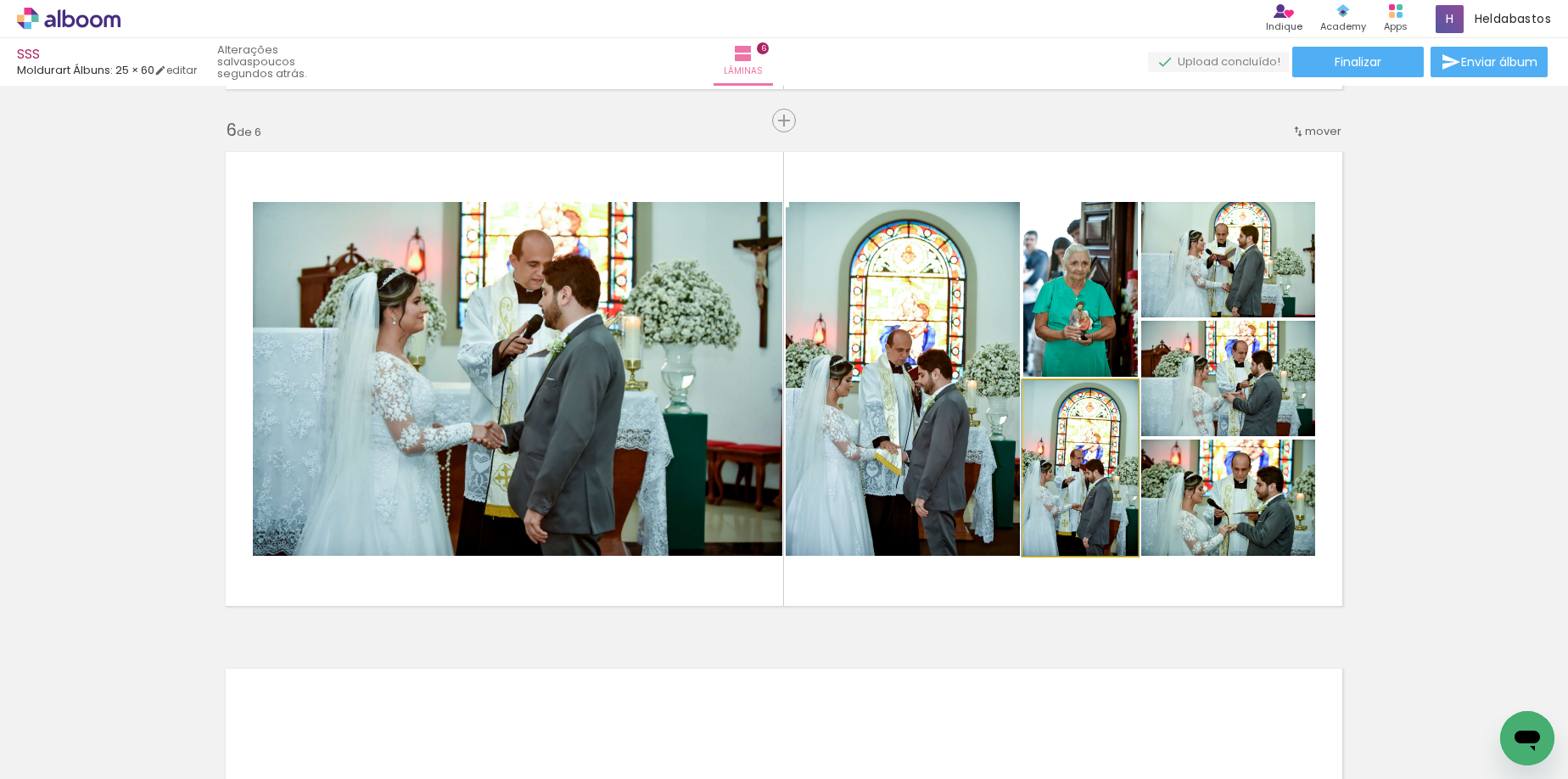
click at [1112, 457] on quentale-photo at bounding box center [1080, 467] width 114 height 176
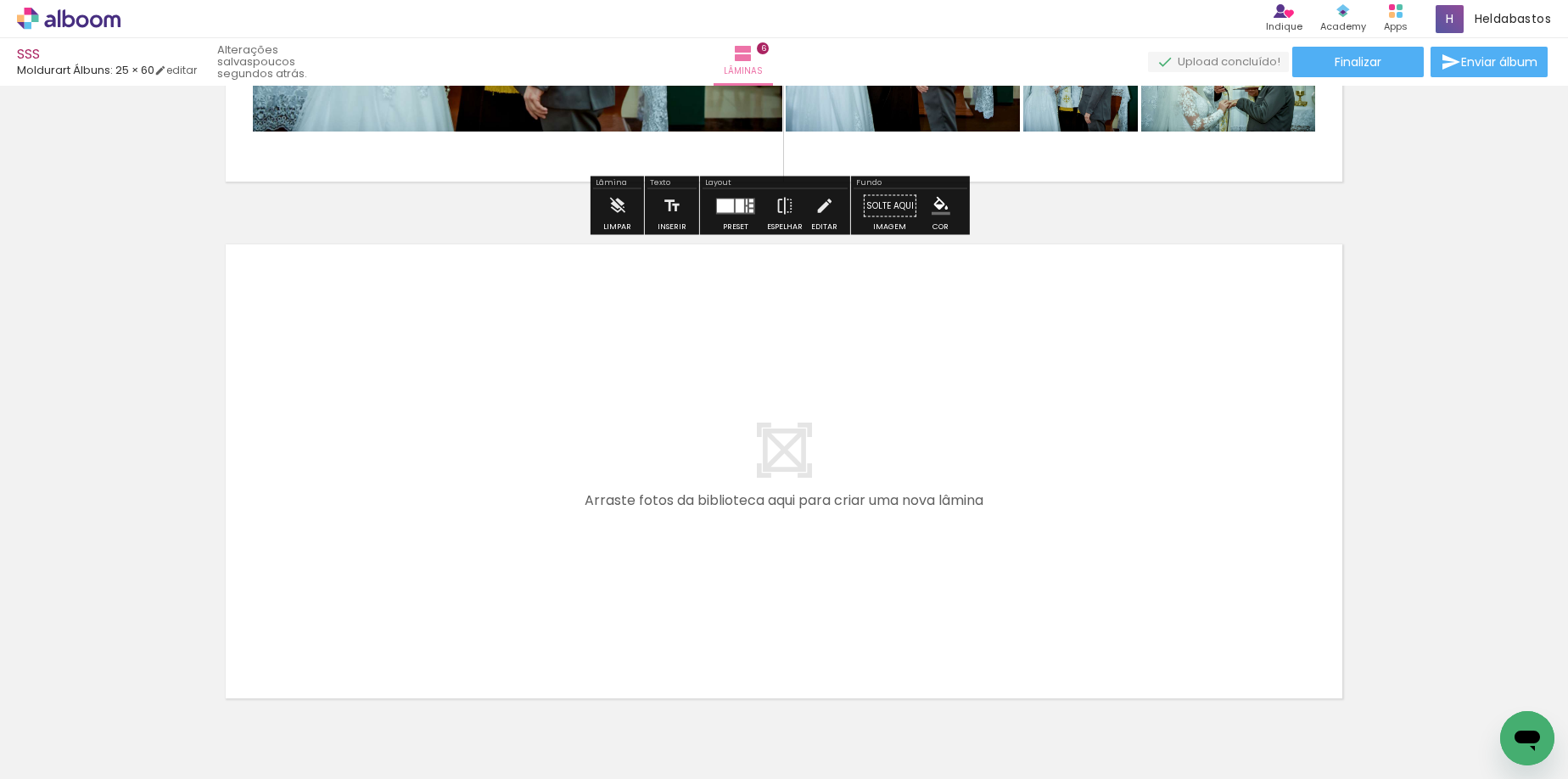
scroll to position [0, 669]
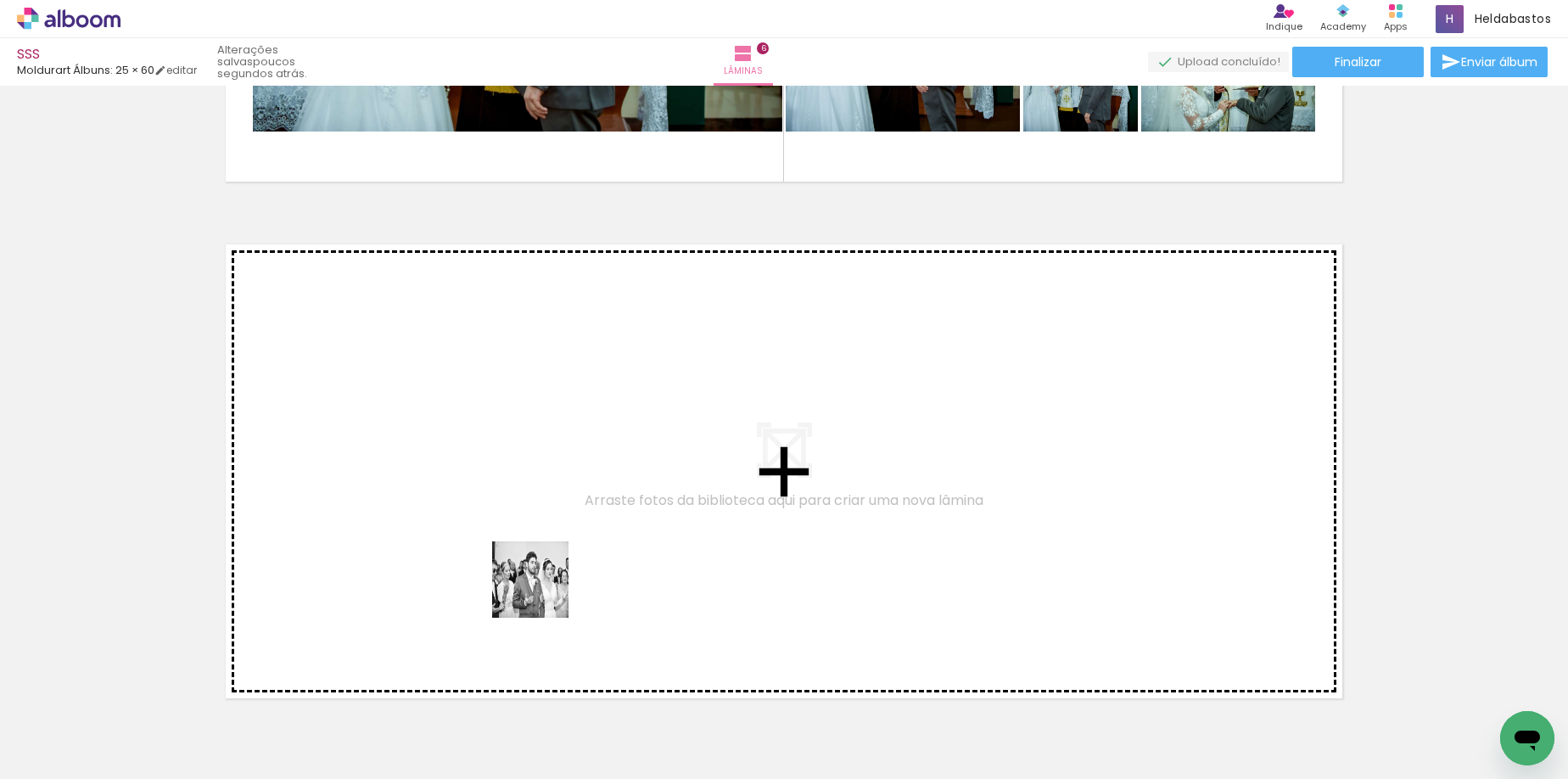
drag, startPoint x: 599, startPoint y: 656, endPoint x: 831, endPoint y: 743, distance: 247.8
click at [506, 550] on quentale-workspace at bounding box center [784, 389] width 1568 height 779
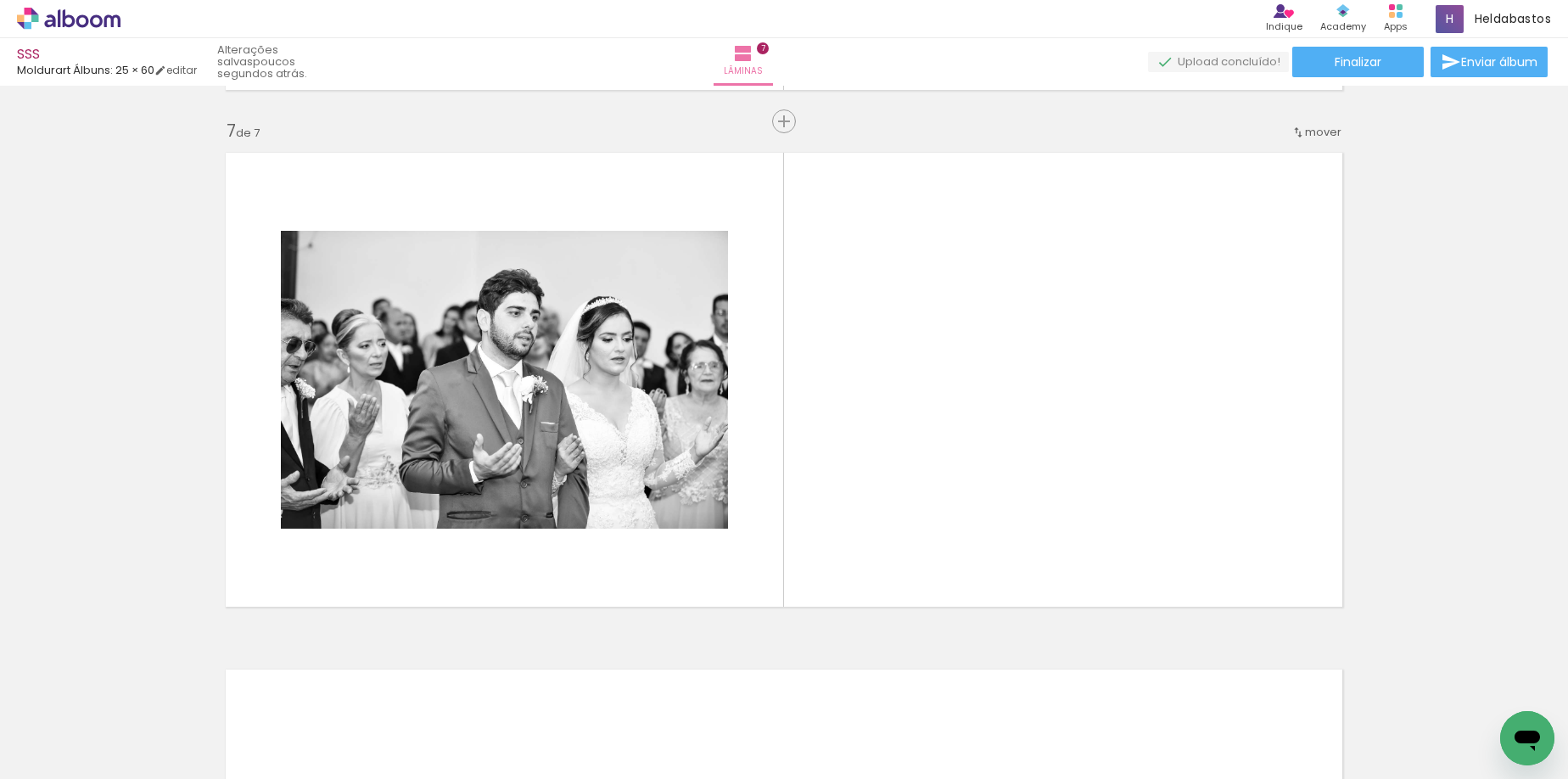
scroll to position [3094, 0]
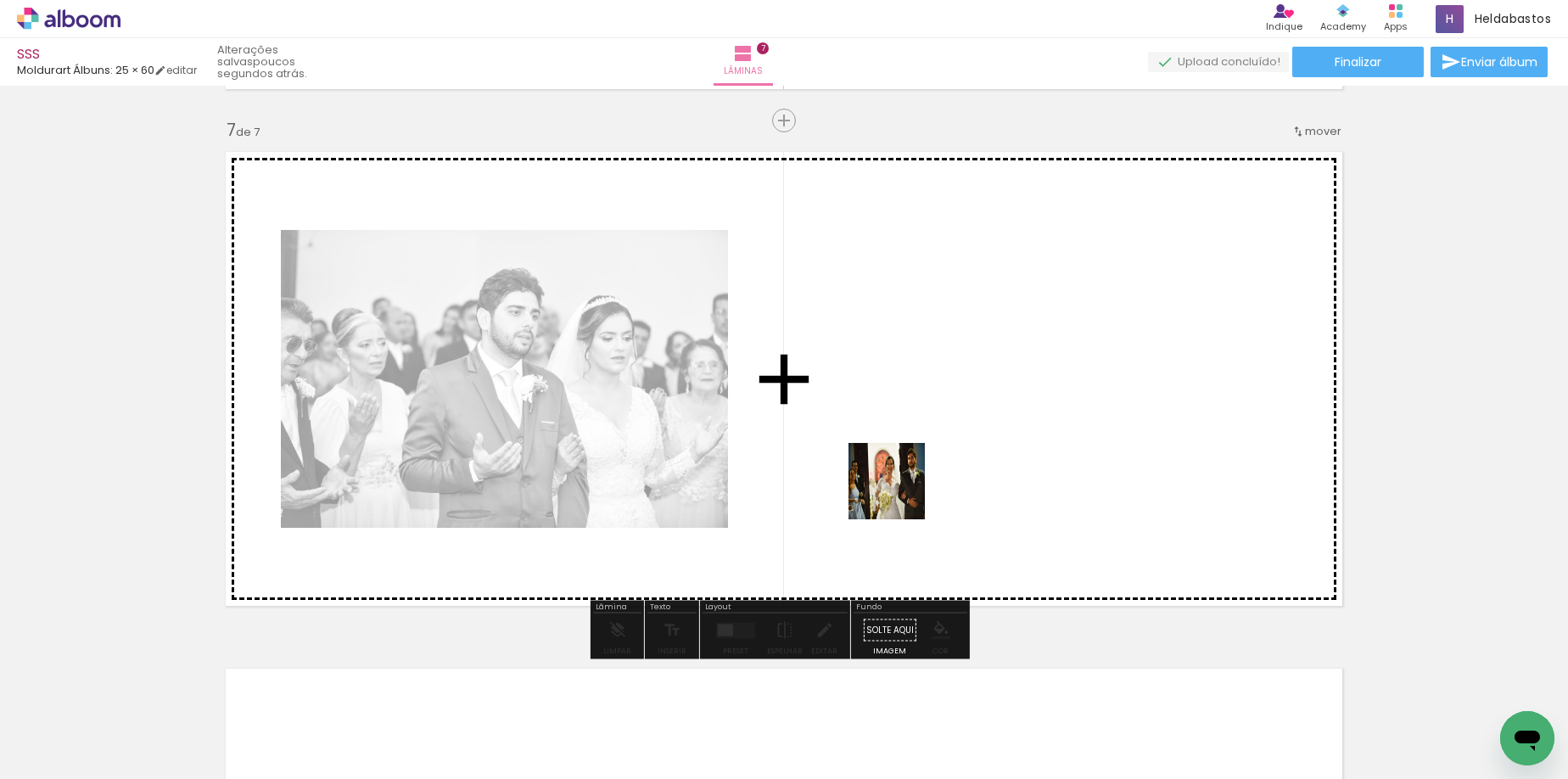
drag, startPoint x: 890, startPoint y: 519, endPoint x: 913, endPoint y: 448, distance: 74.6
click at [913, 448] on quentale-workspace at bounding box center [784, 389] width 1568 height 779
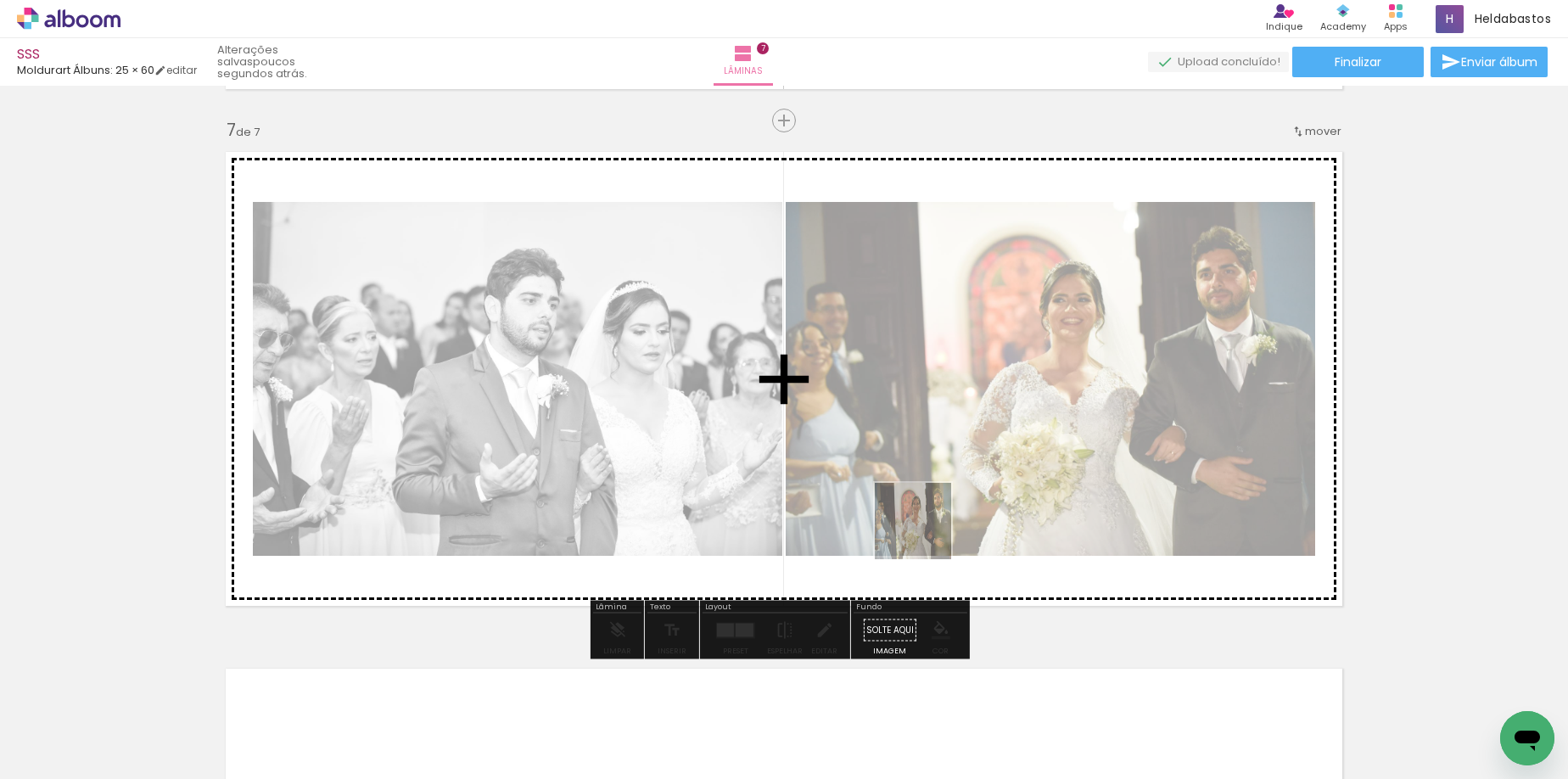
drag, startPoint x: 903, startPoint y: 599, endPoint x: 939, endPoint y: 486, distance: 118.6
click at [939, 486] on quentale-workspace at bounding box center [784, 389] width 1568 height 779
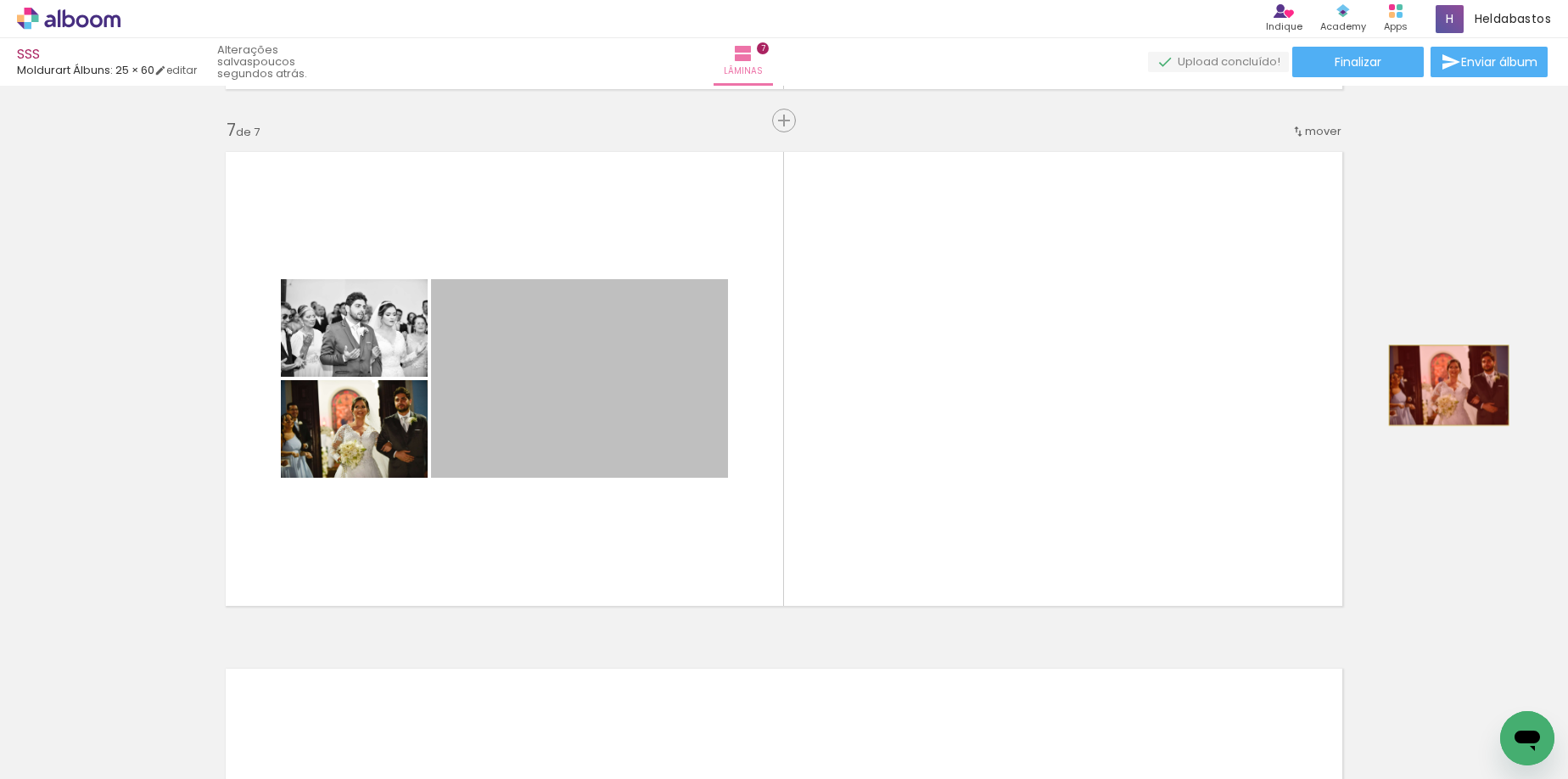
drag, startPoint x: 561, startPoint y: 443, endPoint x: 1442, endPoint y: 385, distance: 882.9
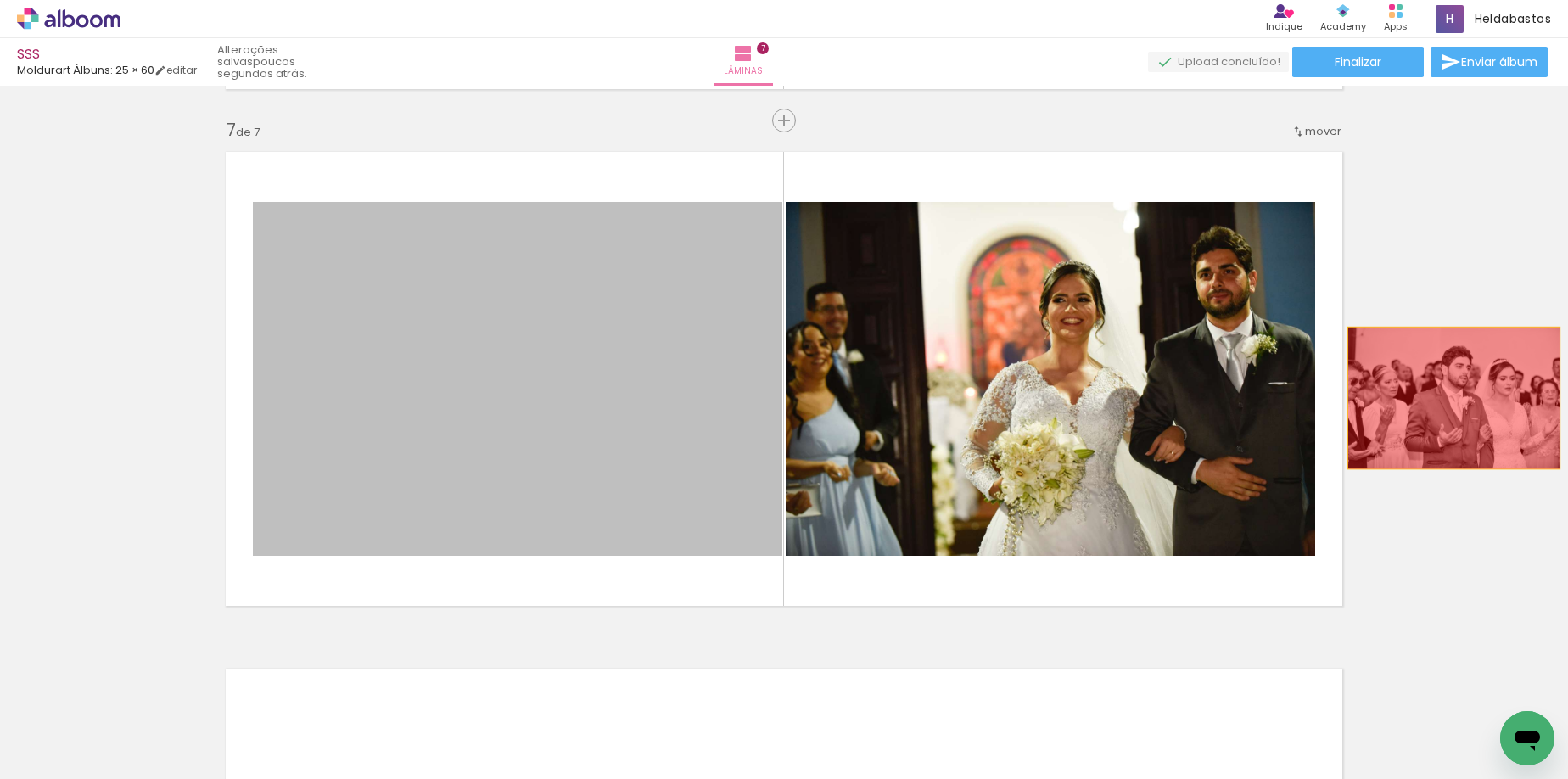
drag, startPoint x: 586, startPoint y: 409, endPoint x: 1447, endPoint y: 398, distance: 861.1
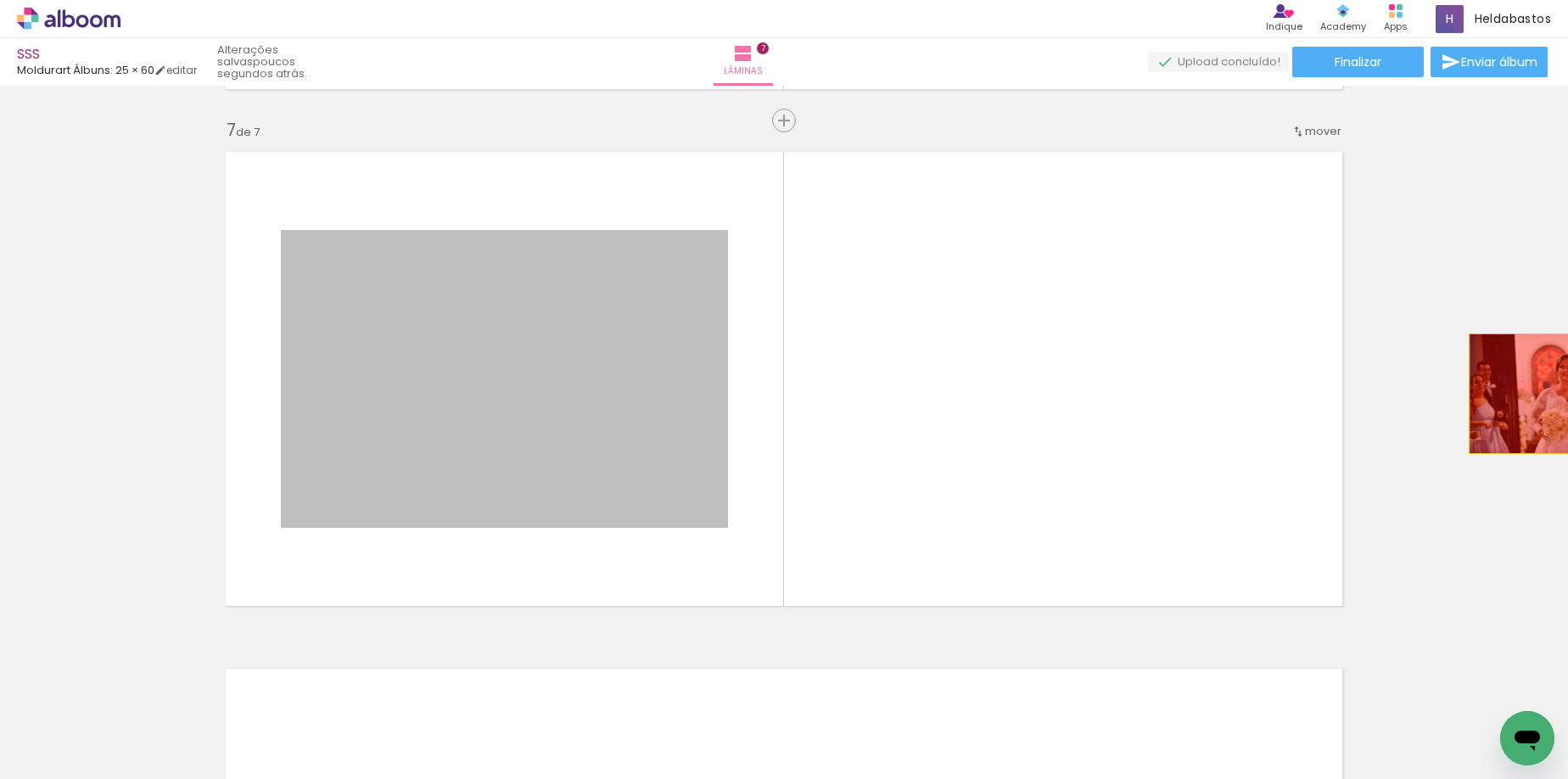
drag, startPoint x: 695, startPoint y: 409, endPoint x: 1553, endPoint y: 394, distance: 858.1
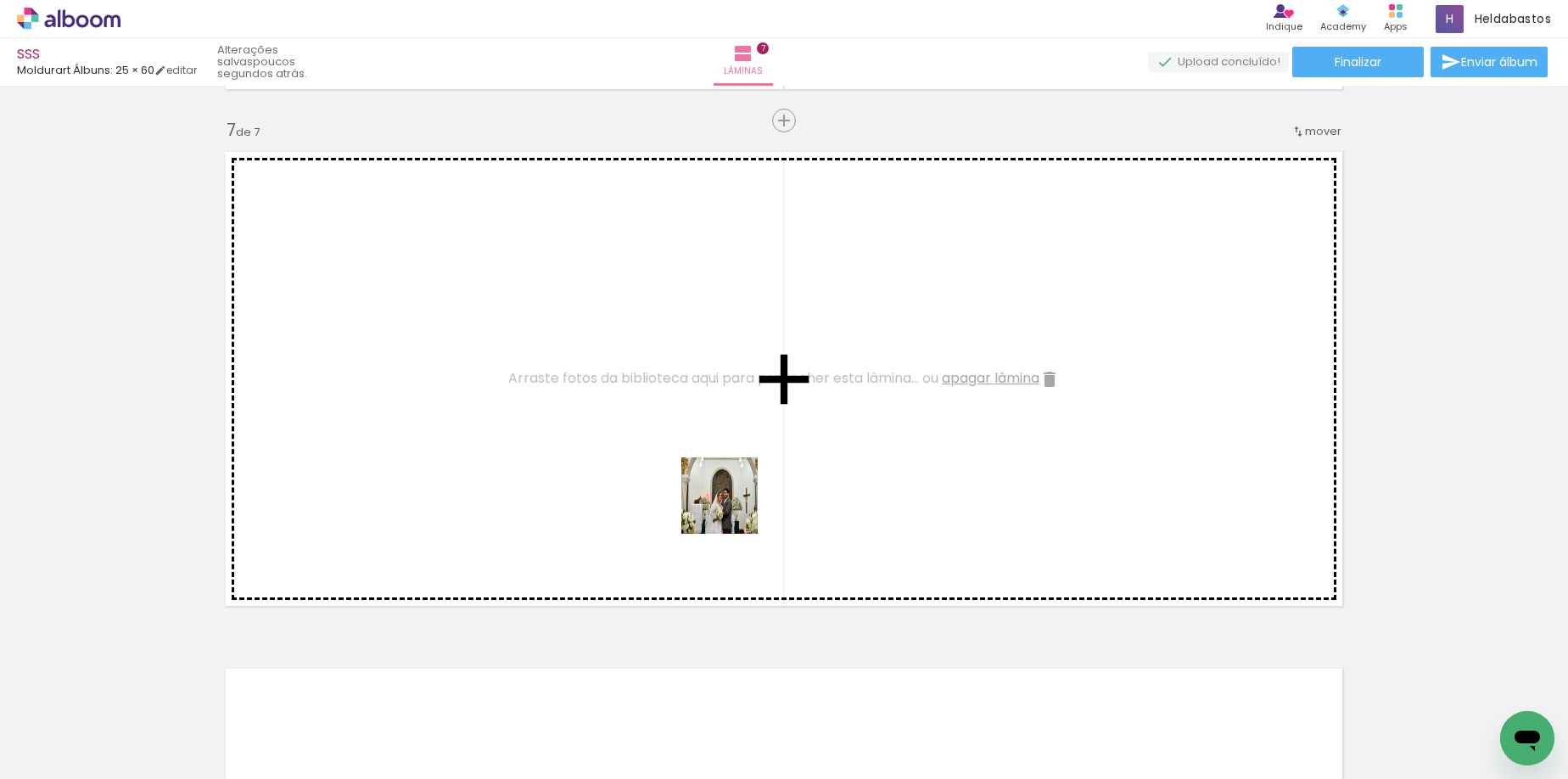
drag, startPoint x: 1127, startPoint y: 729, endPoint x: 659, endPoint y: 484, distance: 528.3
click at [659, 484] on quentale-workspace at bounding box center [784, 389] width 1568 height 779
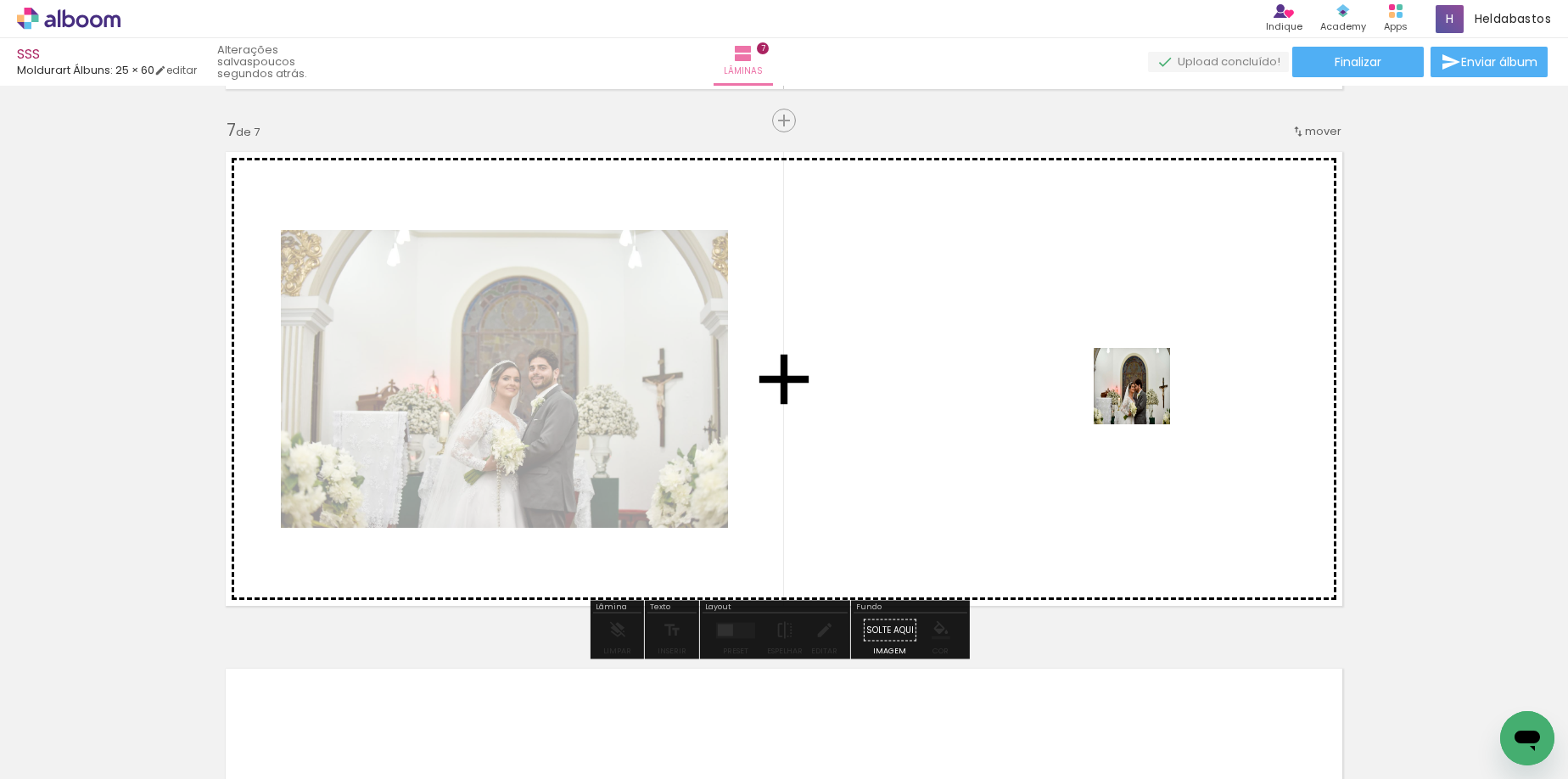
drag, startPoint x: 1219, startPoint y: 731, endPoint x: 1144, endPoint y: 398, distance: 341.3
click at [1144, 398] on quentale-workspace at bounding box center [784, 389] width 1568 height 779
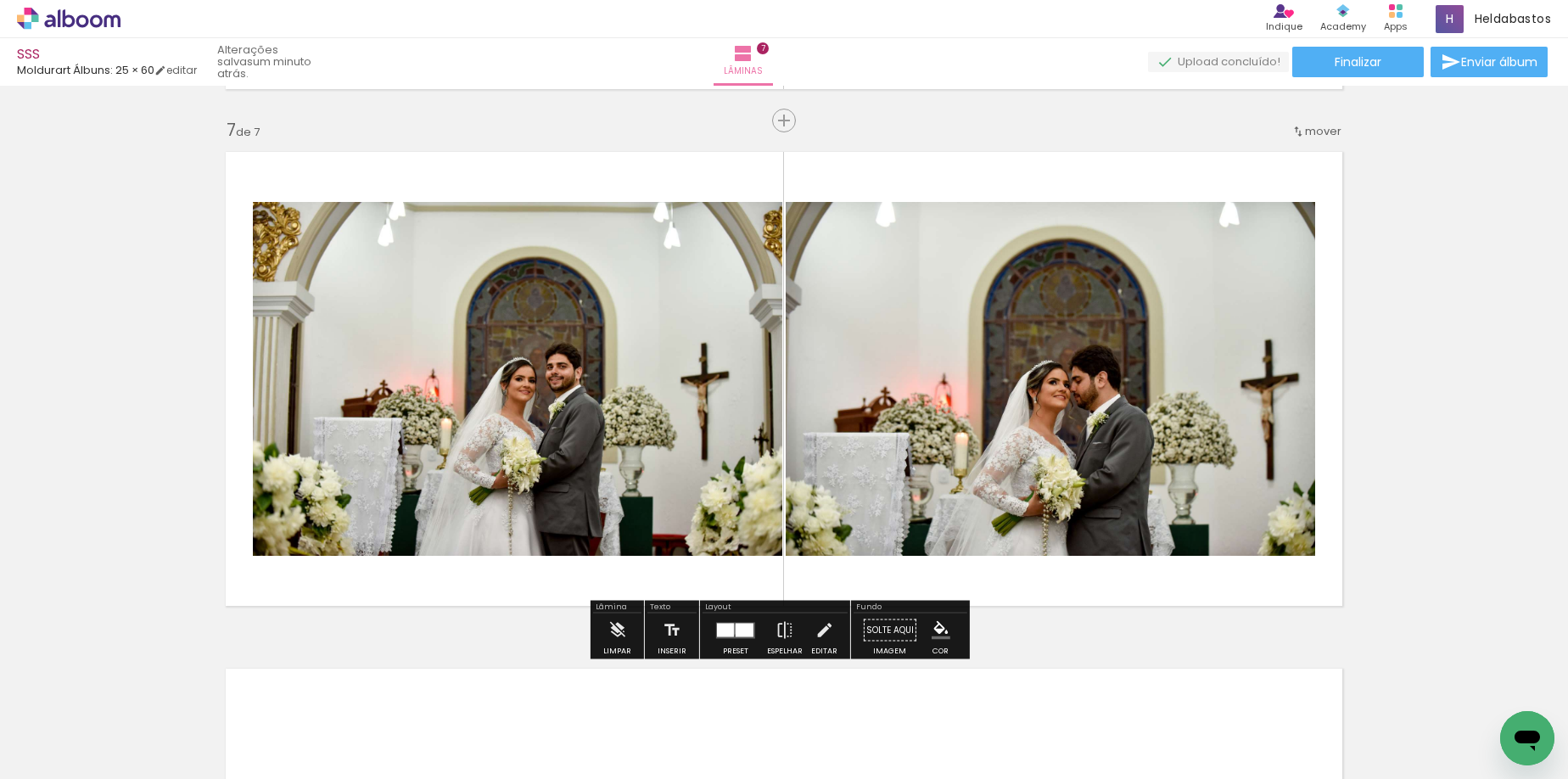
click at [728, 629] on div at bounding box center [725, 630] width 17 height 14
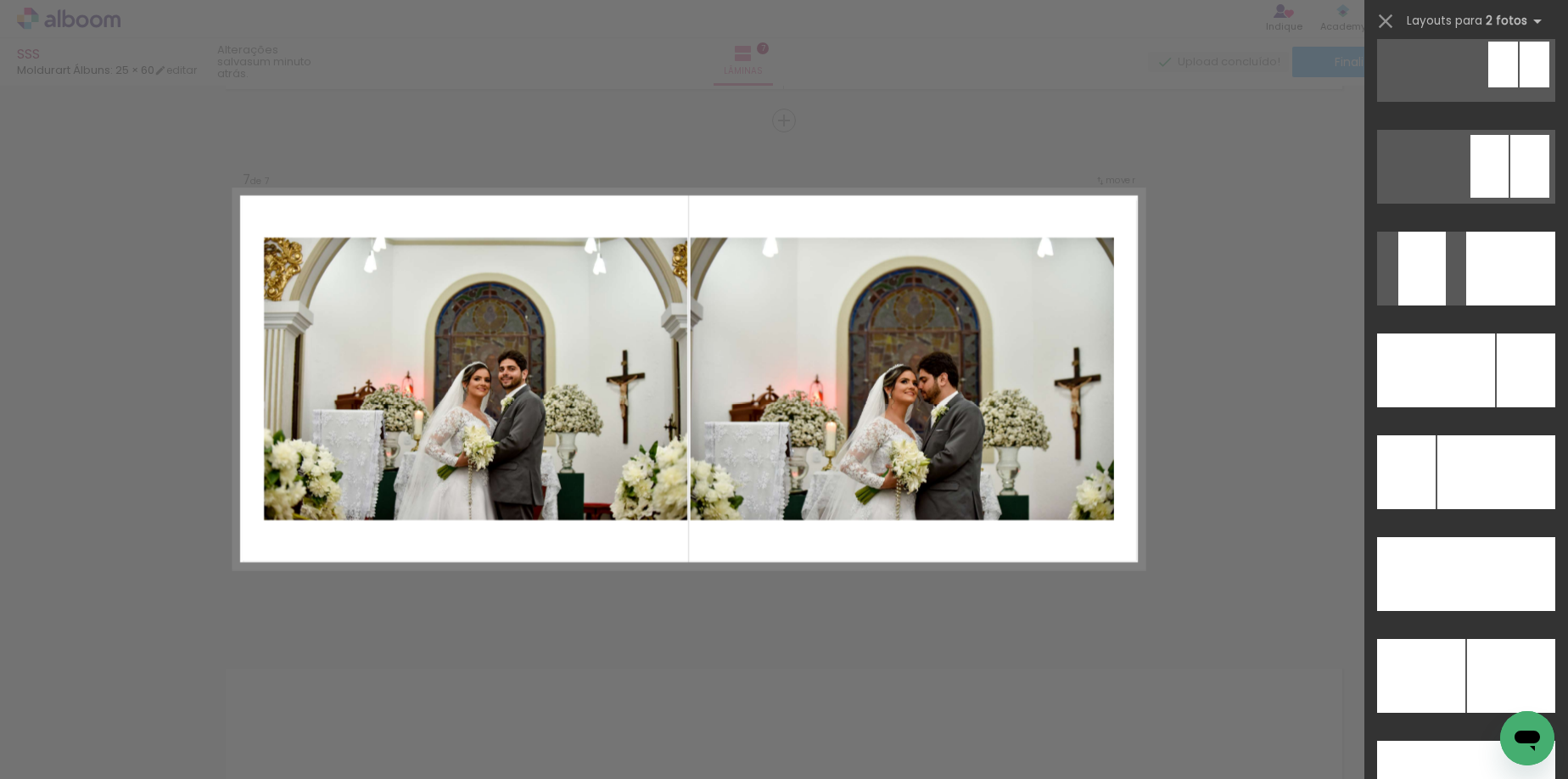
scroll to position [7350, 0]
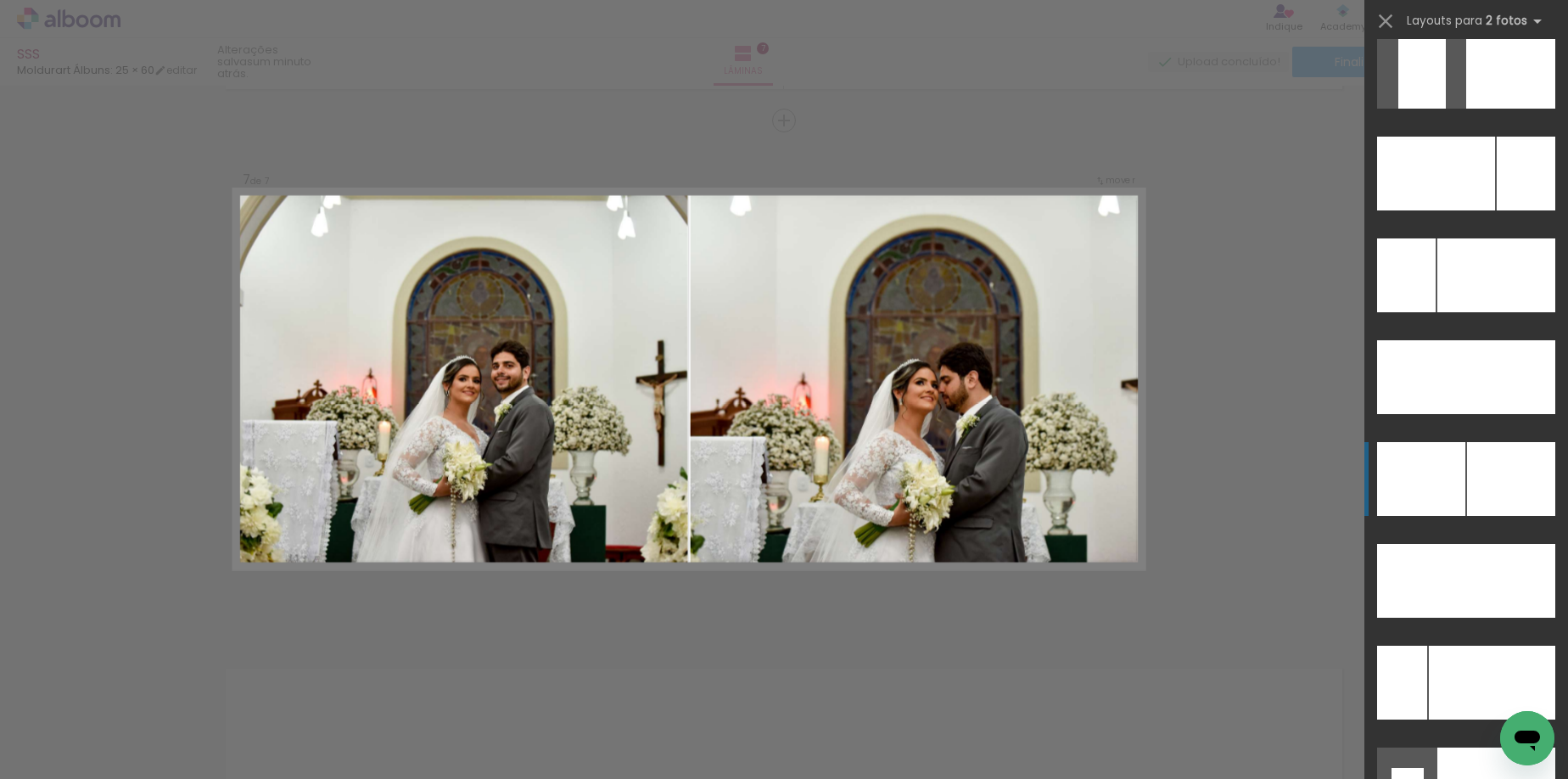
click at [1496, 211] on div at bounding box center [1525, 174] width 59 height 74
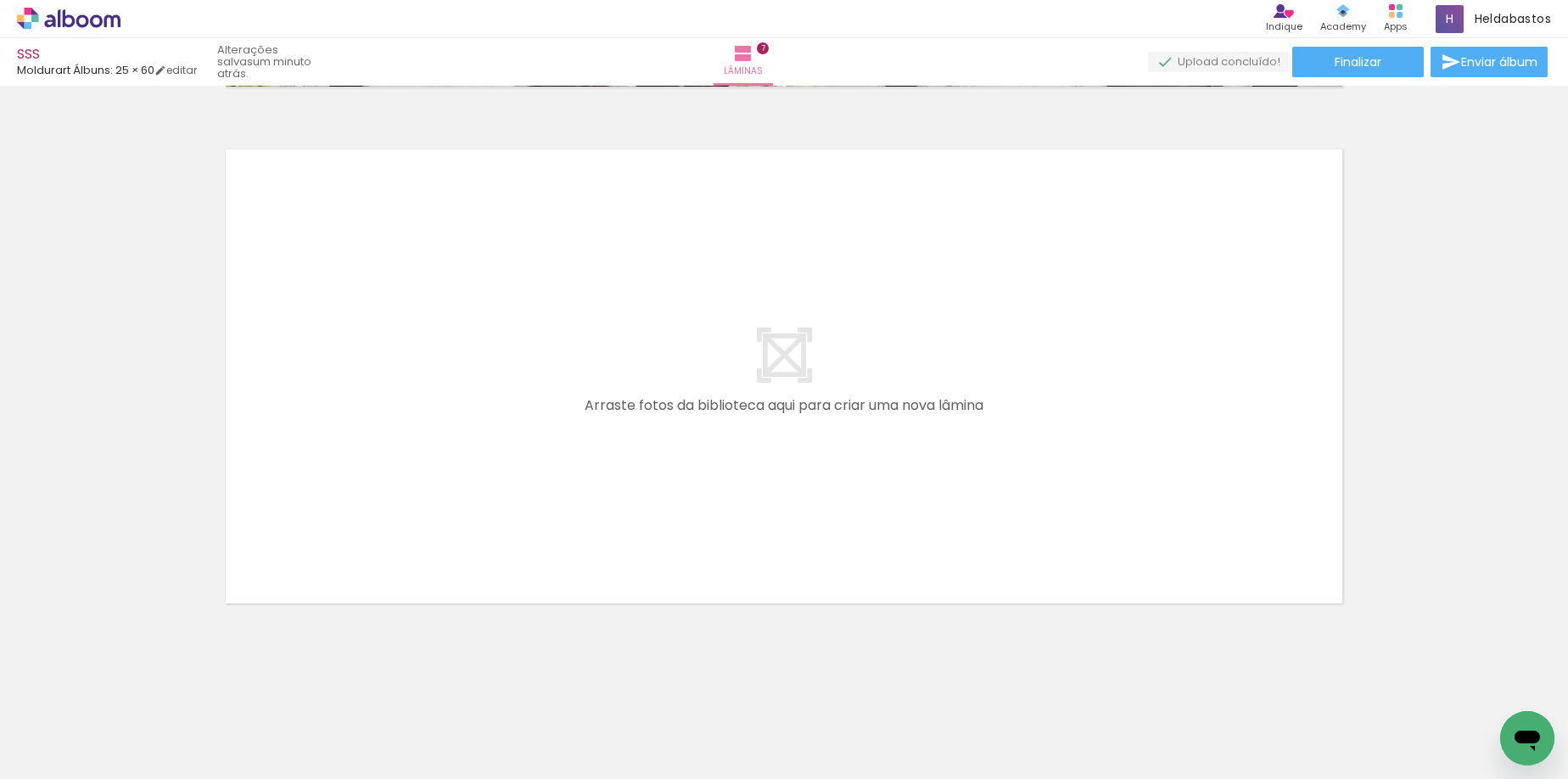
scroll to position [0, 2260]
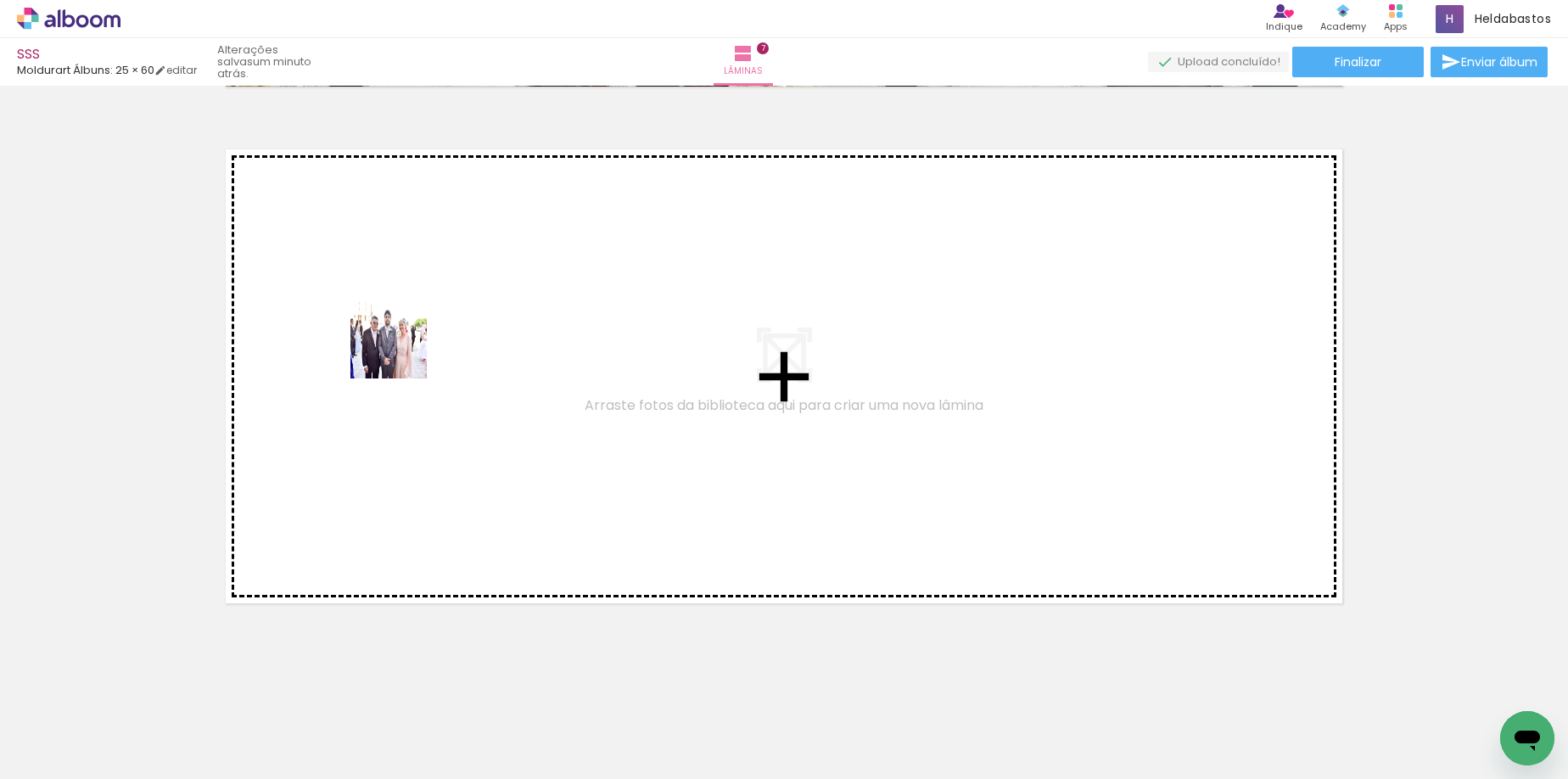
drag, startPoint x: 766, startPoint y: 719, endPoint x: 401, endPoint y: 353, distance: 516.9
click at [401, 353] on quentale-workspace at bounding box center [784, 389] width 1568 height 779
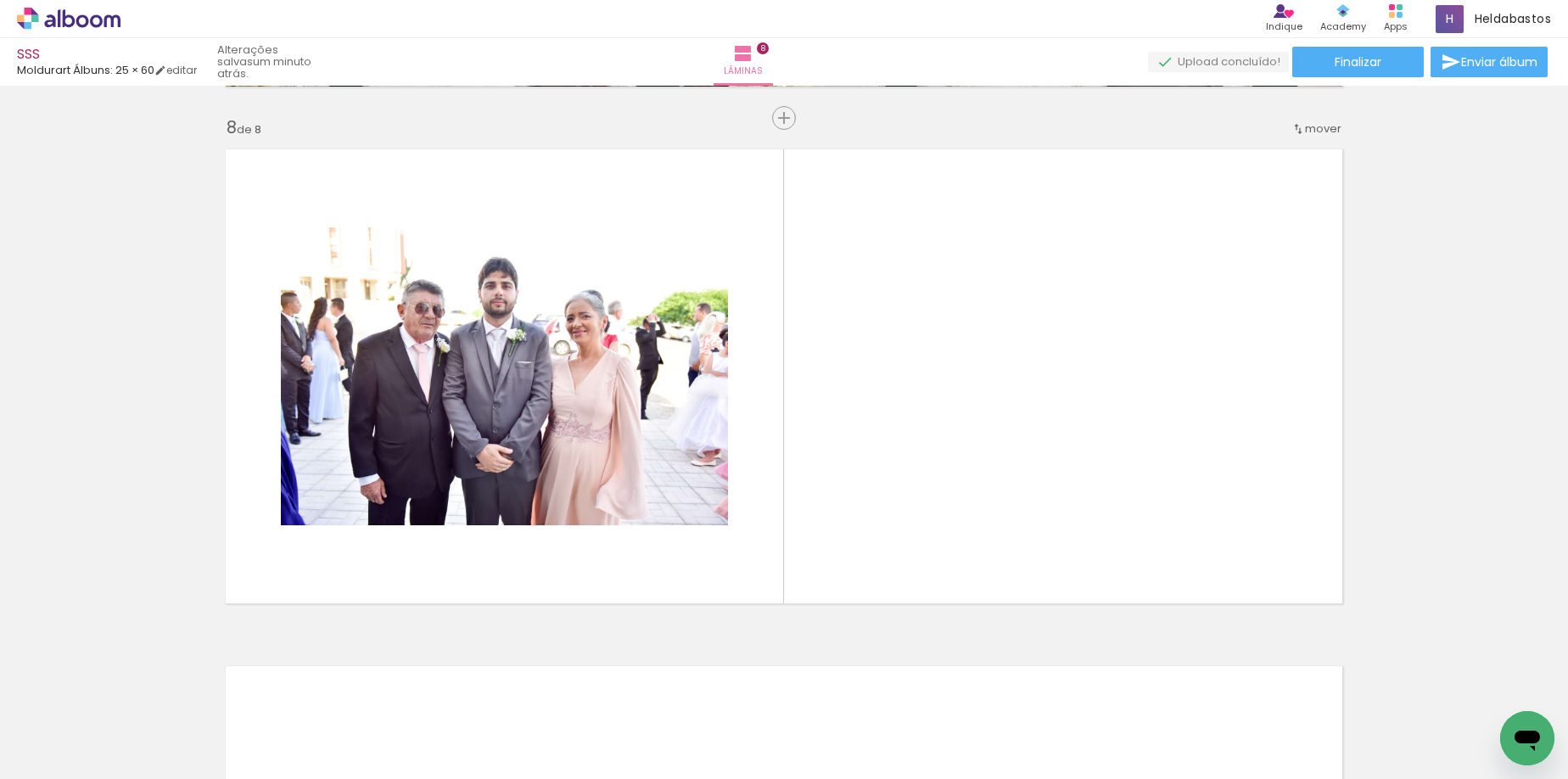
scroll to position [3611, 0]
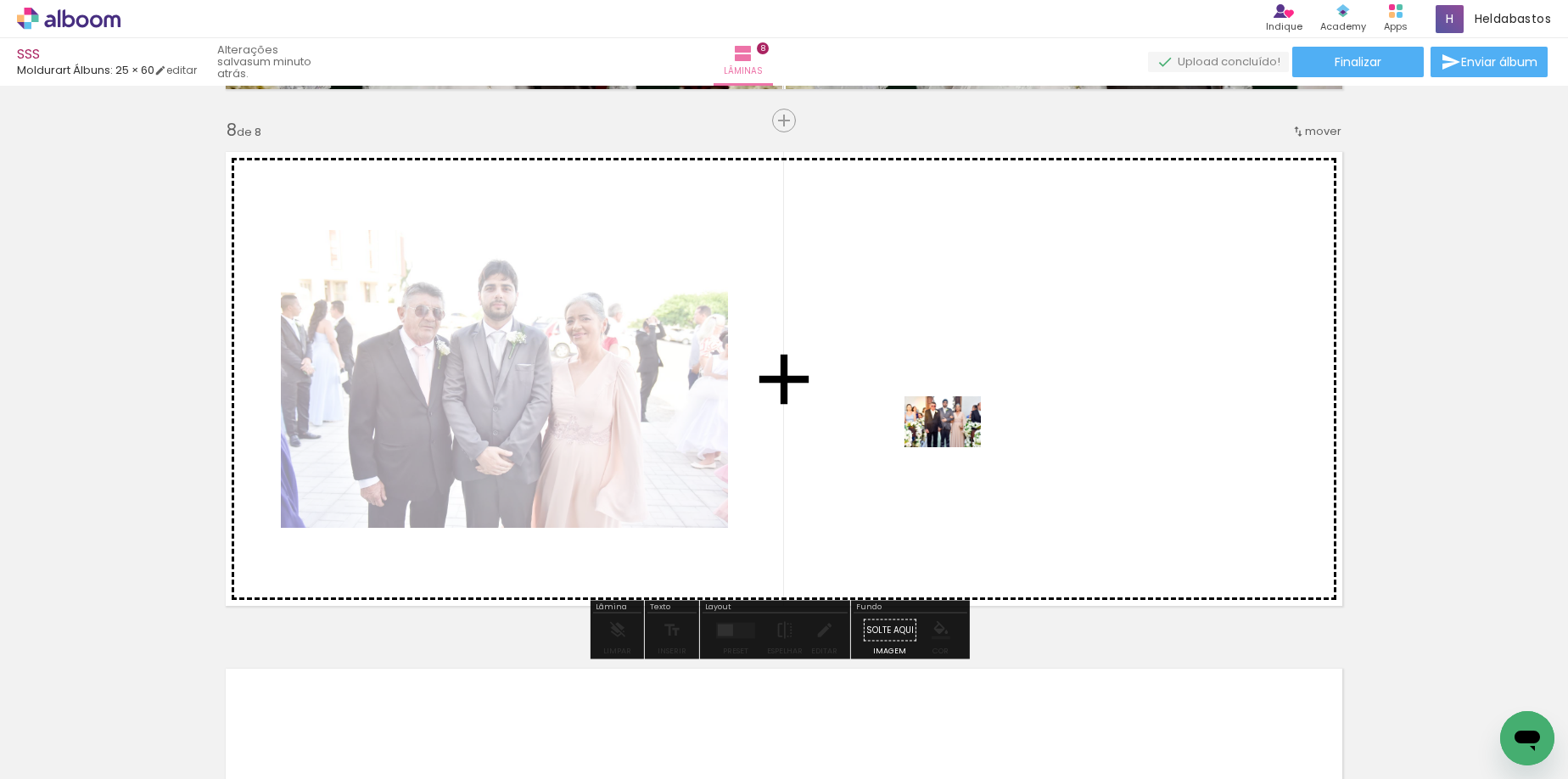
drag, startPoint x: 943, startPoint y: 517, endPoint x: 955, endPoint y: 448, distance: 70.0
click at [955, 448] on quentale-workspace at bounding box center [784, 389] width 1568 height 779
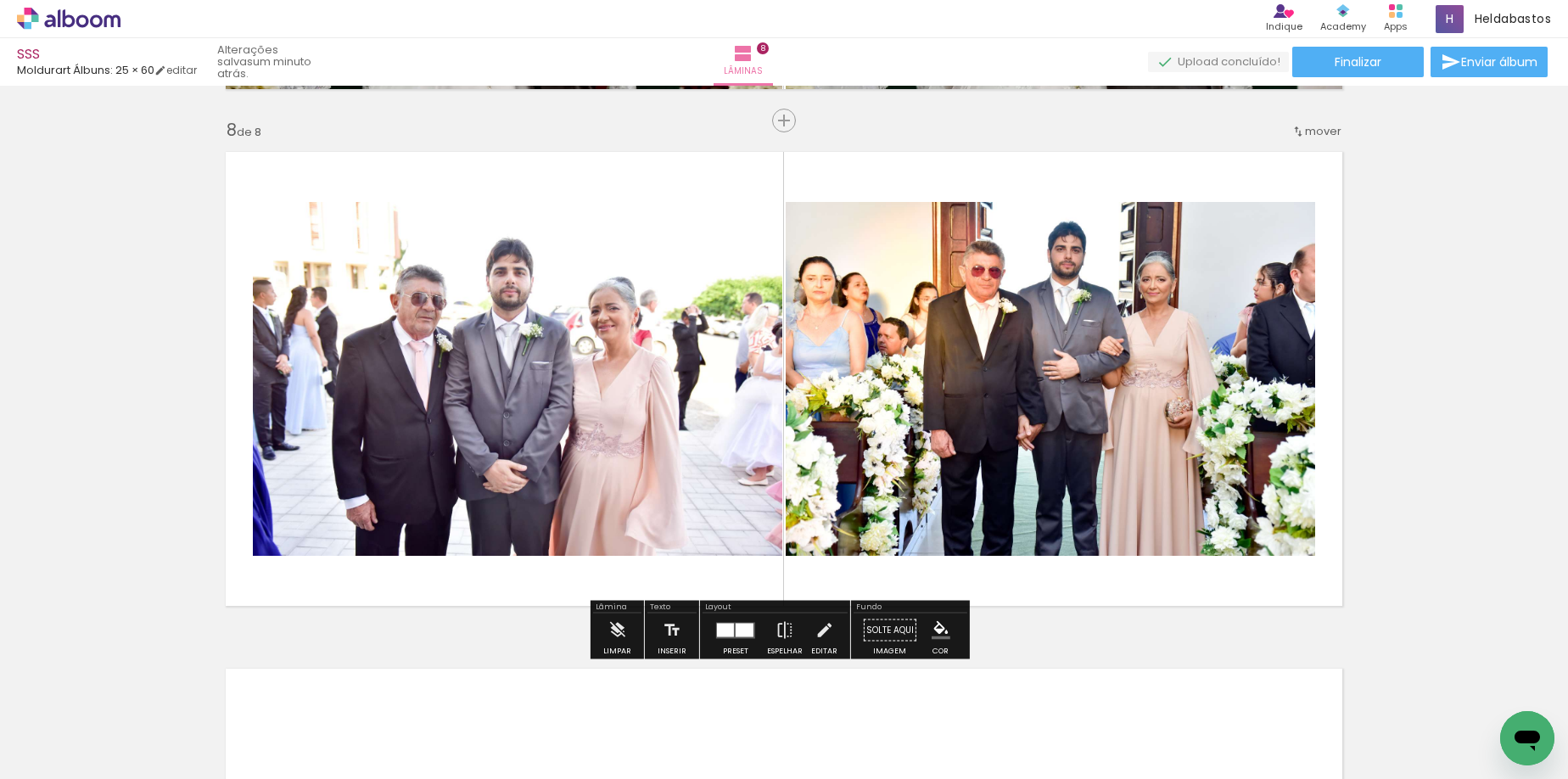
scroll to position [0, 0]
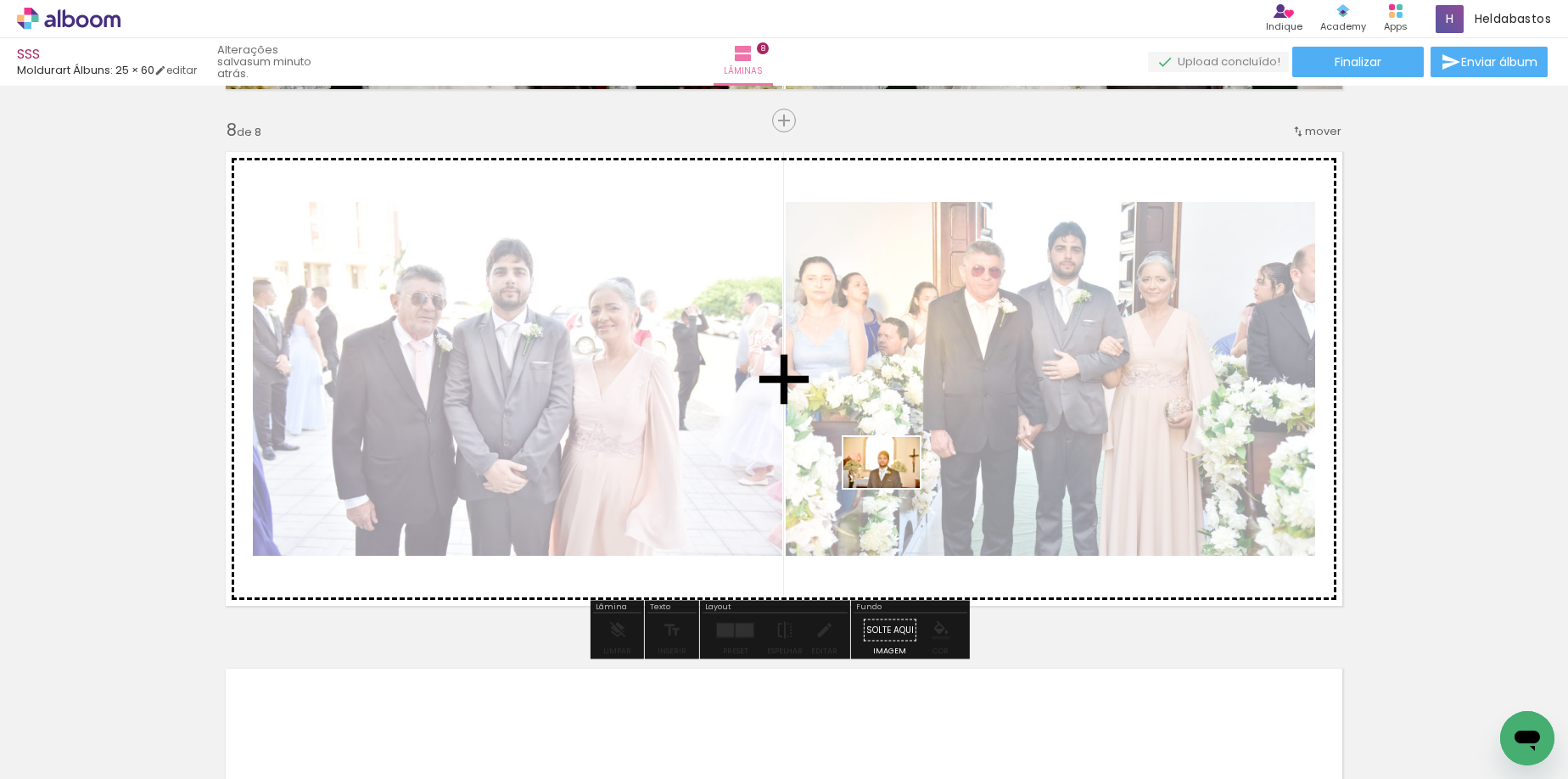
drag, startPoint x: 288, startPoint y: 688, endPoint x: 894, endPoint y: 488, distance: 638.2
click at [894, 488] on quentale-workspace at bounding box center [784, 389] width 1568 height 779
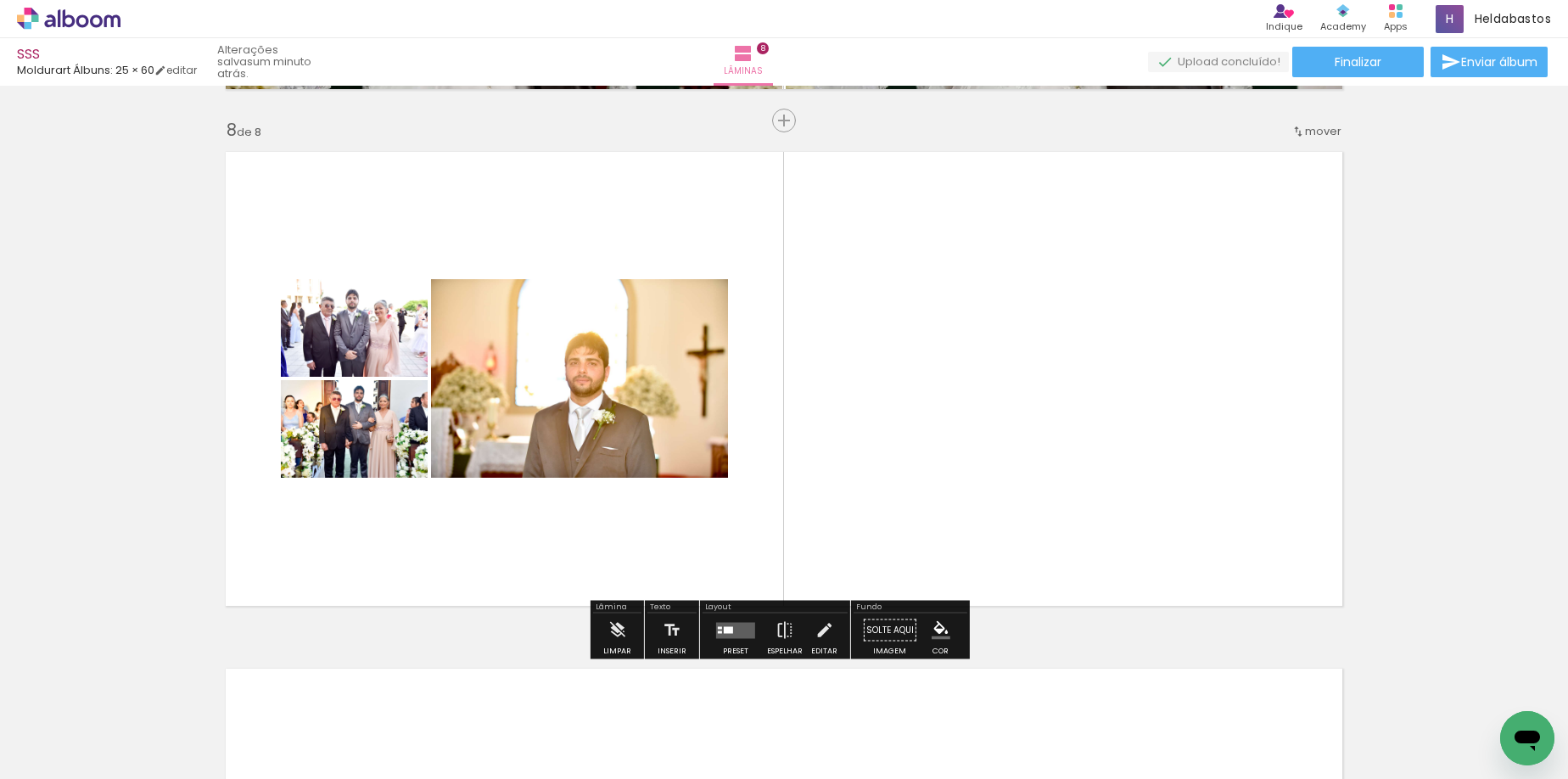
drag, startPoint x: 725, startPoint y: 633, endPoint x: 1549, endPoint y: 230, distance: 917.3
click at [724, 634] on quentale-layouter at bounding box center [734, 630] width 39 height 16
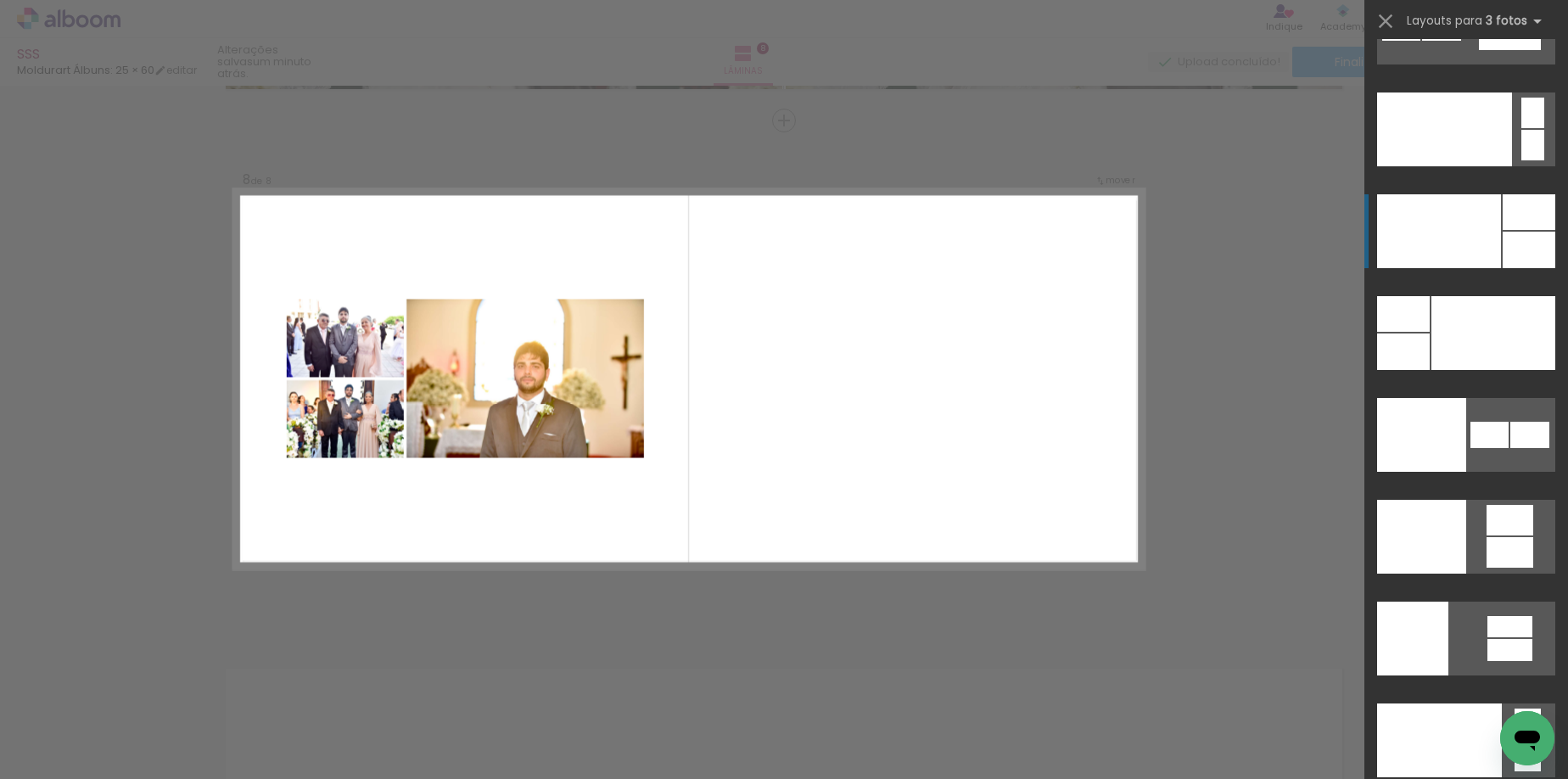
scroll to position [20479, 0]
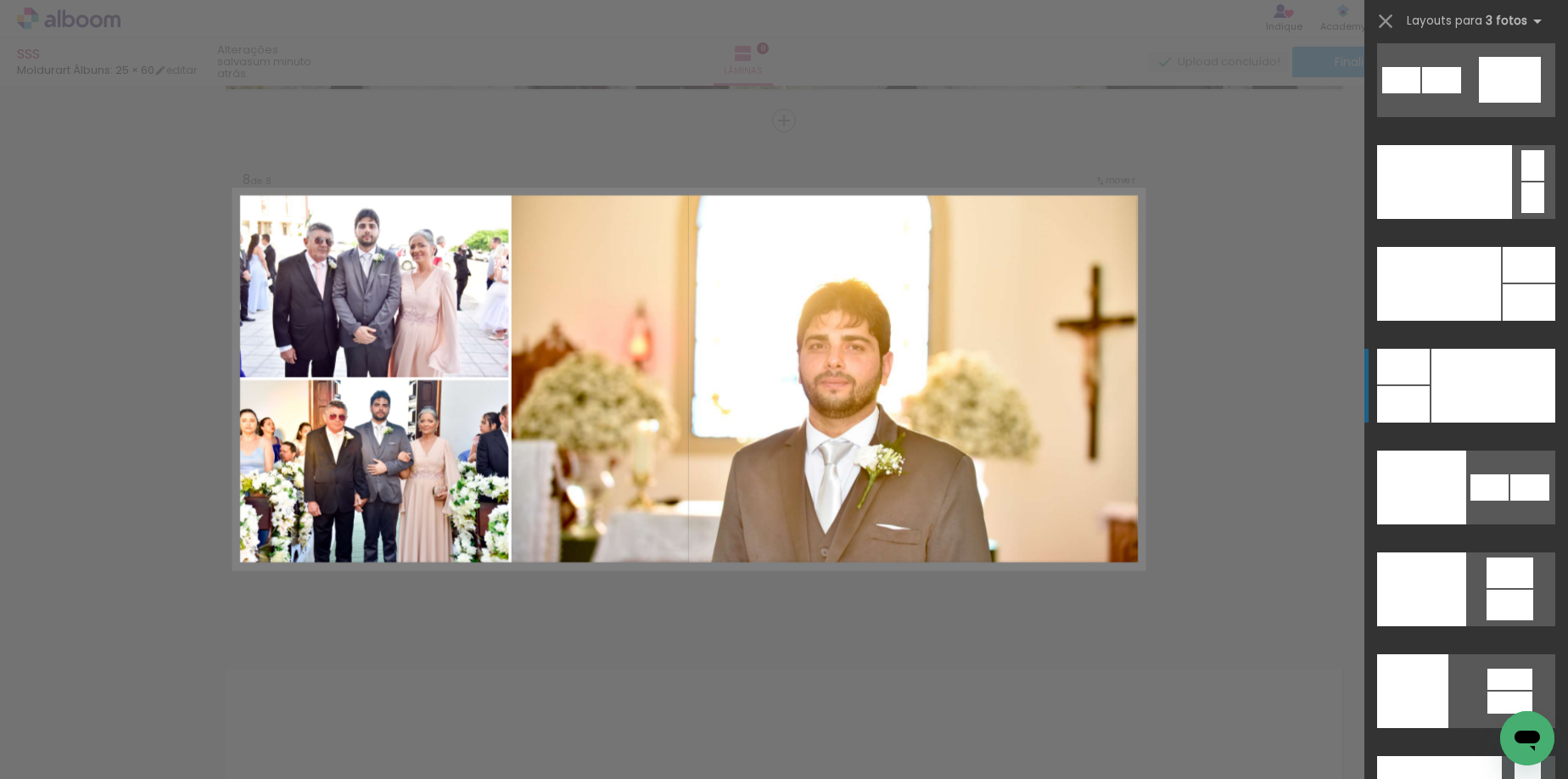
click at [1491, 376] on div at bounding box center [1493, 385] width 124 height 74
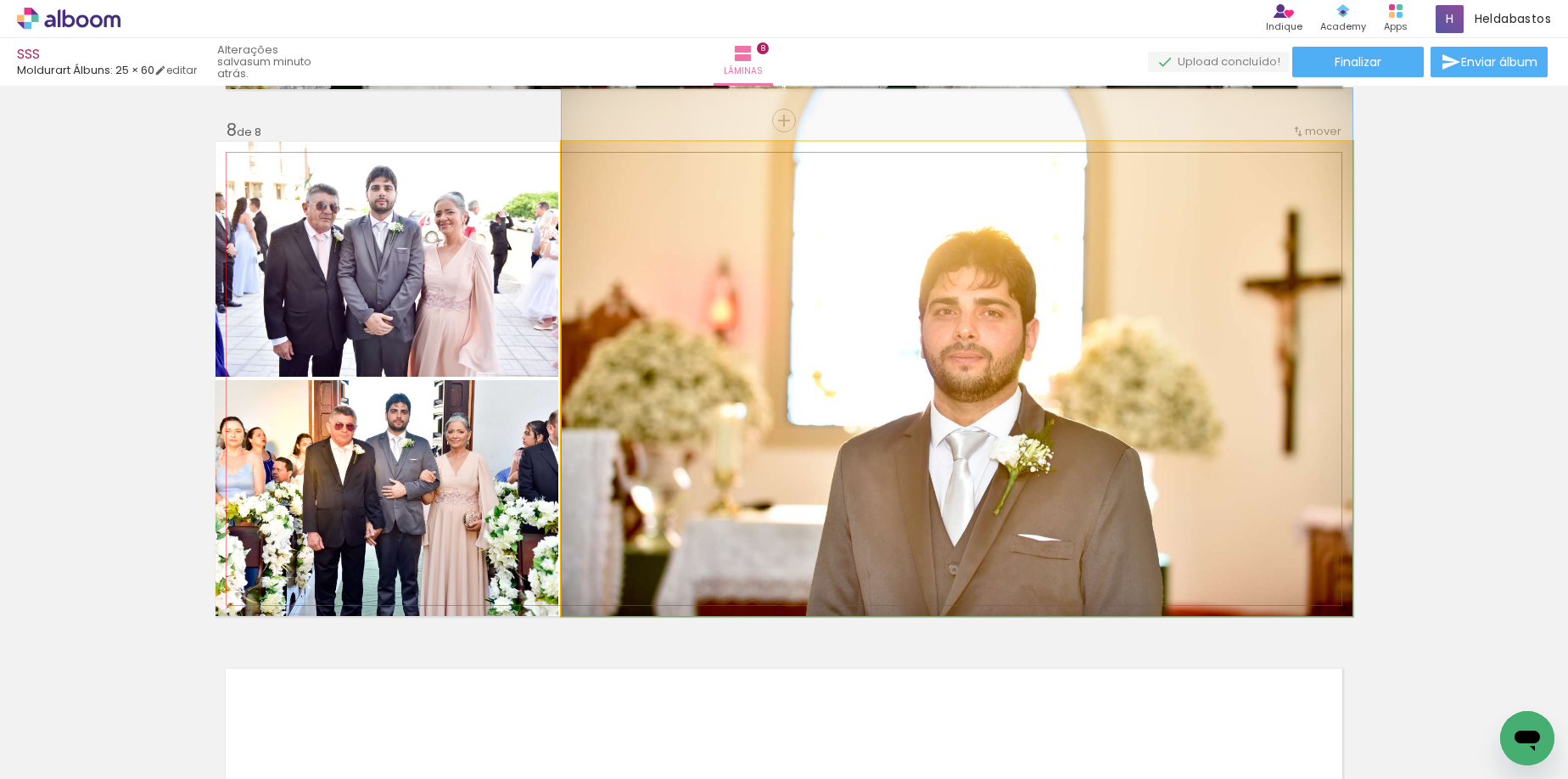
drag, startPoint x: 951, startPoint y: 492, endPoint x: 953, endPoint y: 423, distance: 69.0
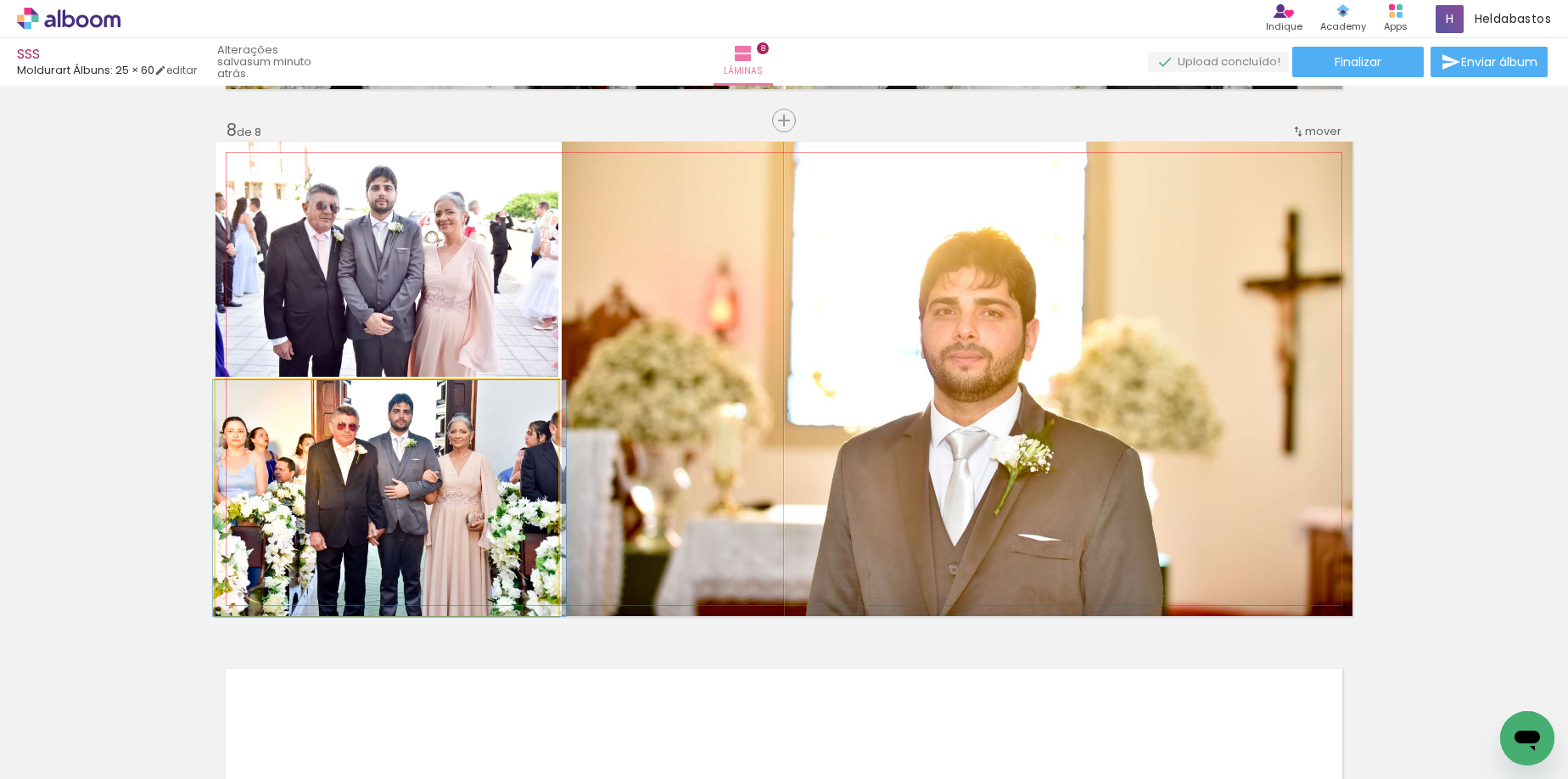
drag, startPoint x: 462, startPoint y: 497, endPoint x: 464, endPoint y: 513, distance: 16.1
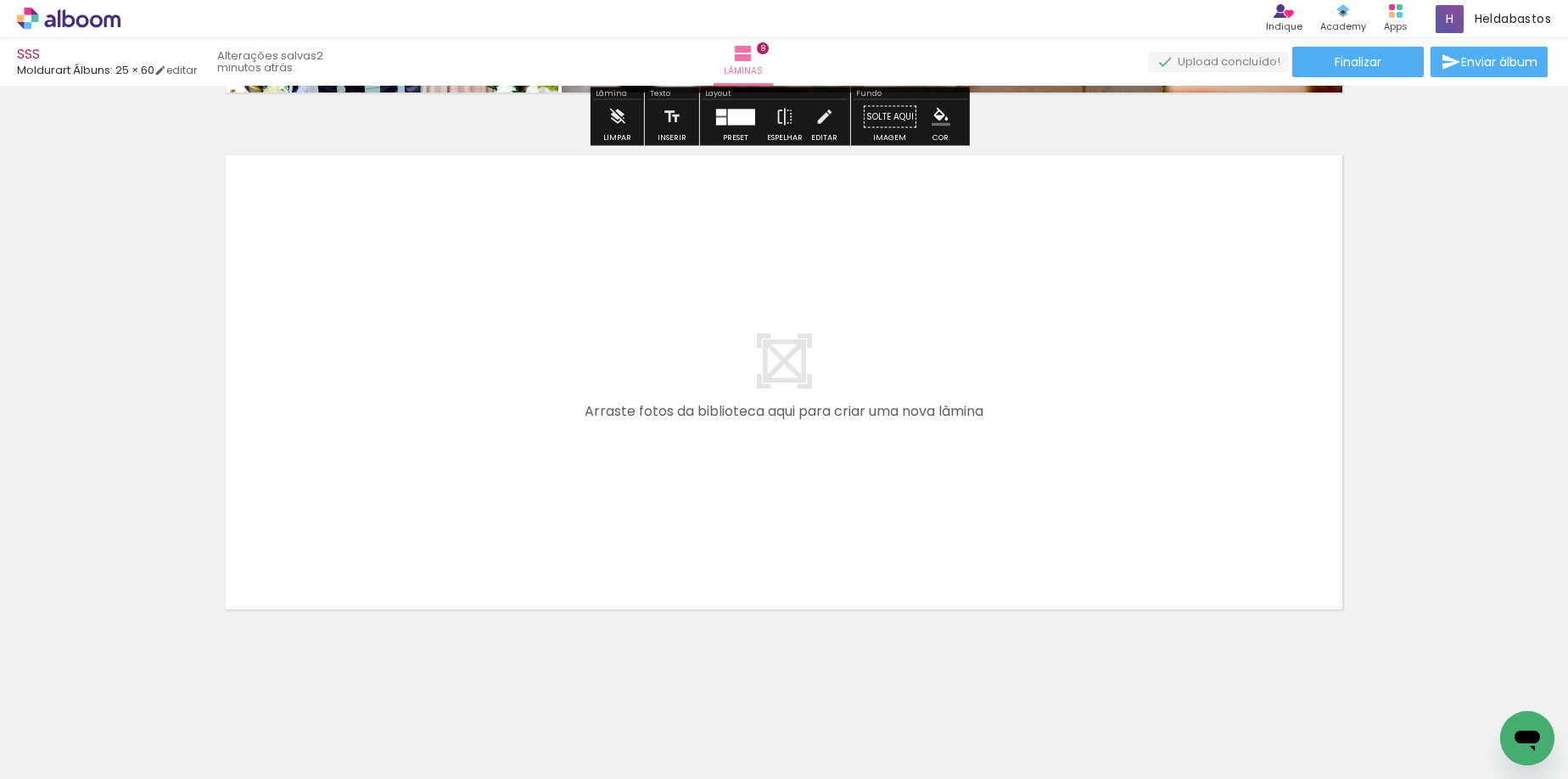
scroll to position [4131, 0]
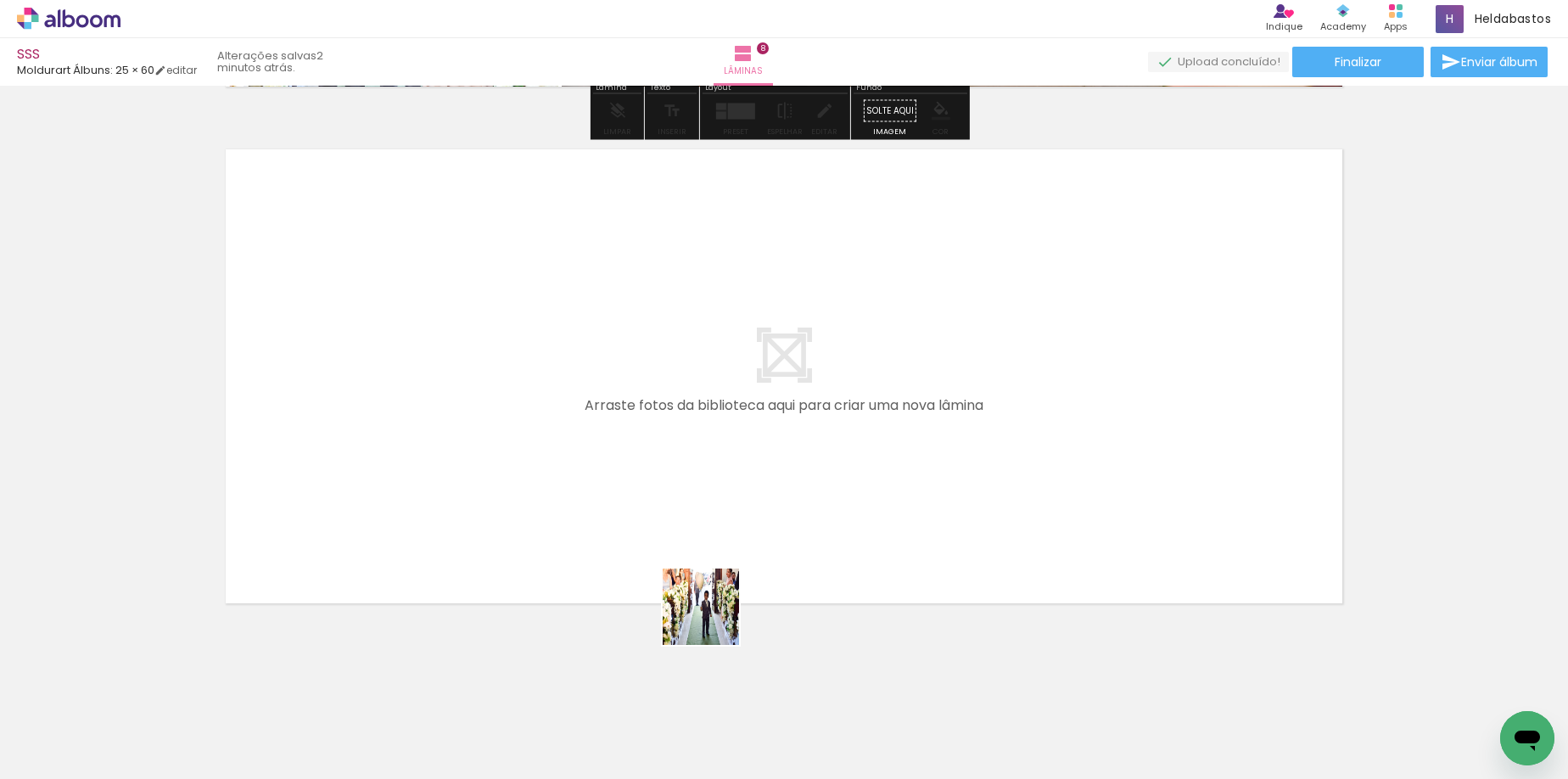
drag, startPoint x: 743, startPoint y: 720, endPoint x: 876, endPoint y: 733, distance: 133.6
click at [670, 556] on quentale-workspace at bounding box center [784, 389] width 1568 height 779
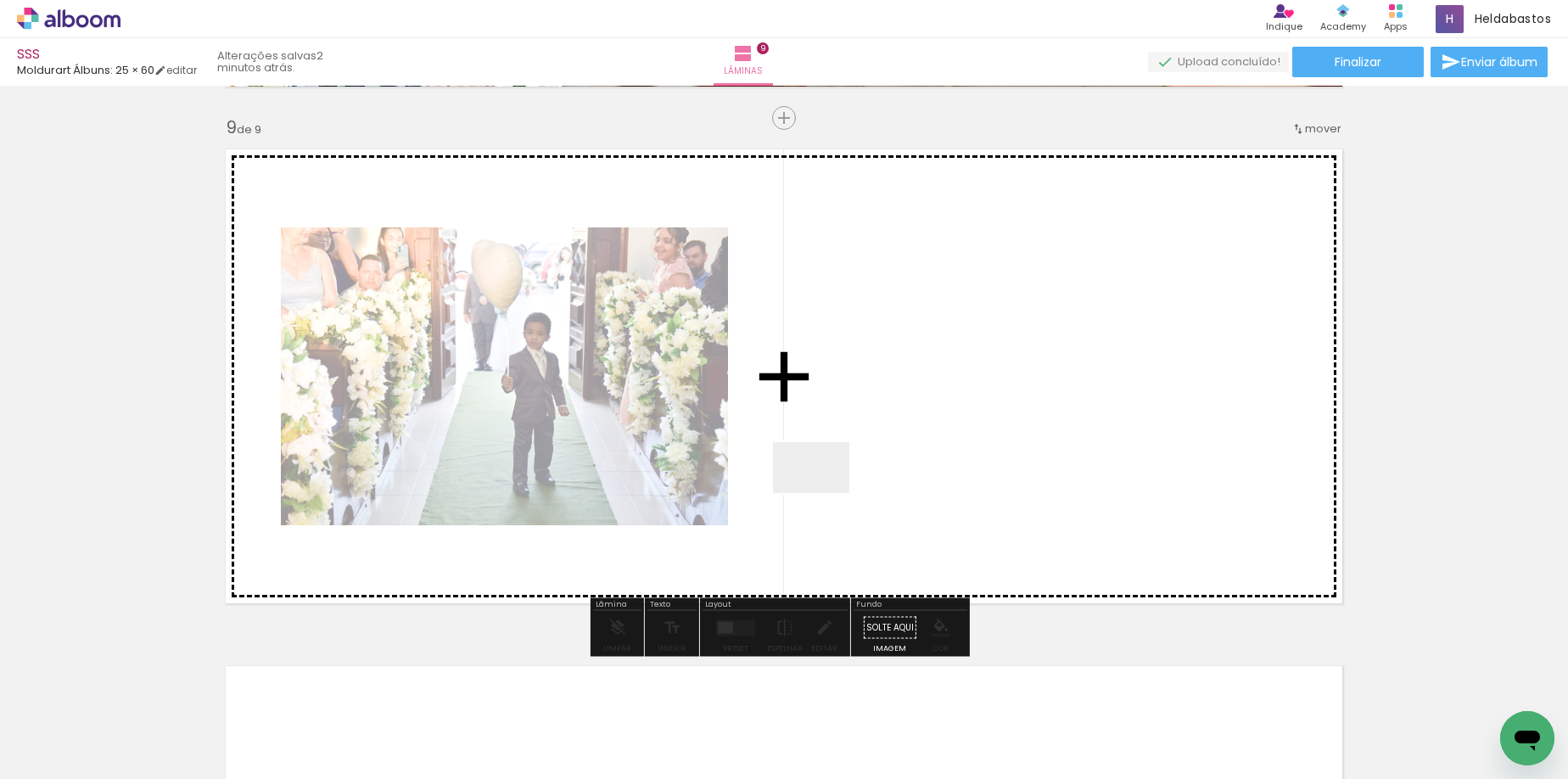
click at [824, 494] on quentale-workspace at bounding box center [784, 389] width 1568 height 779
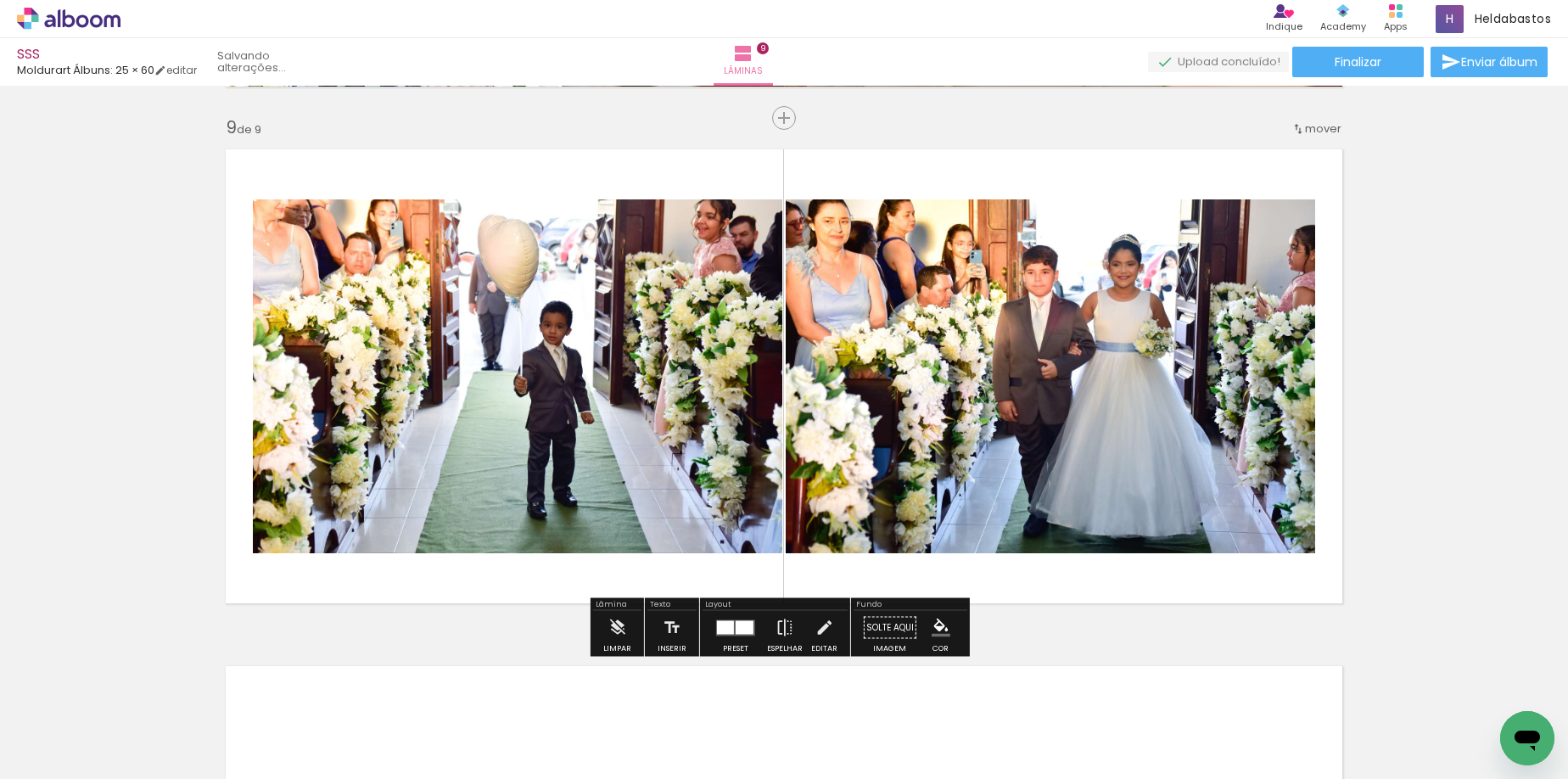
scroll to position [4128, 0]
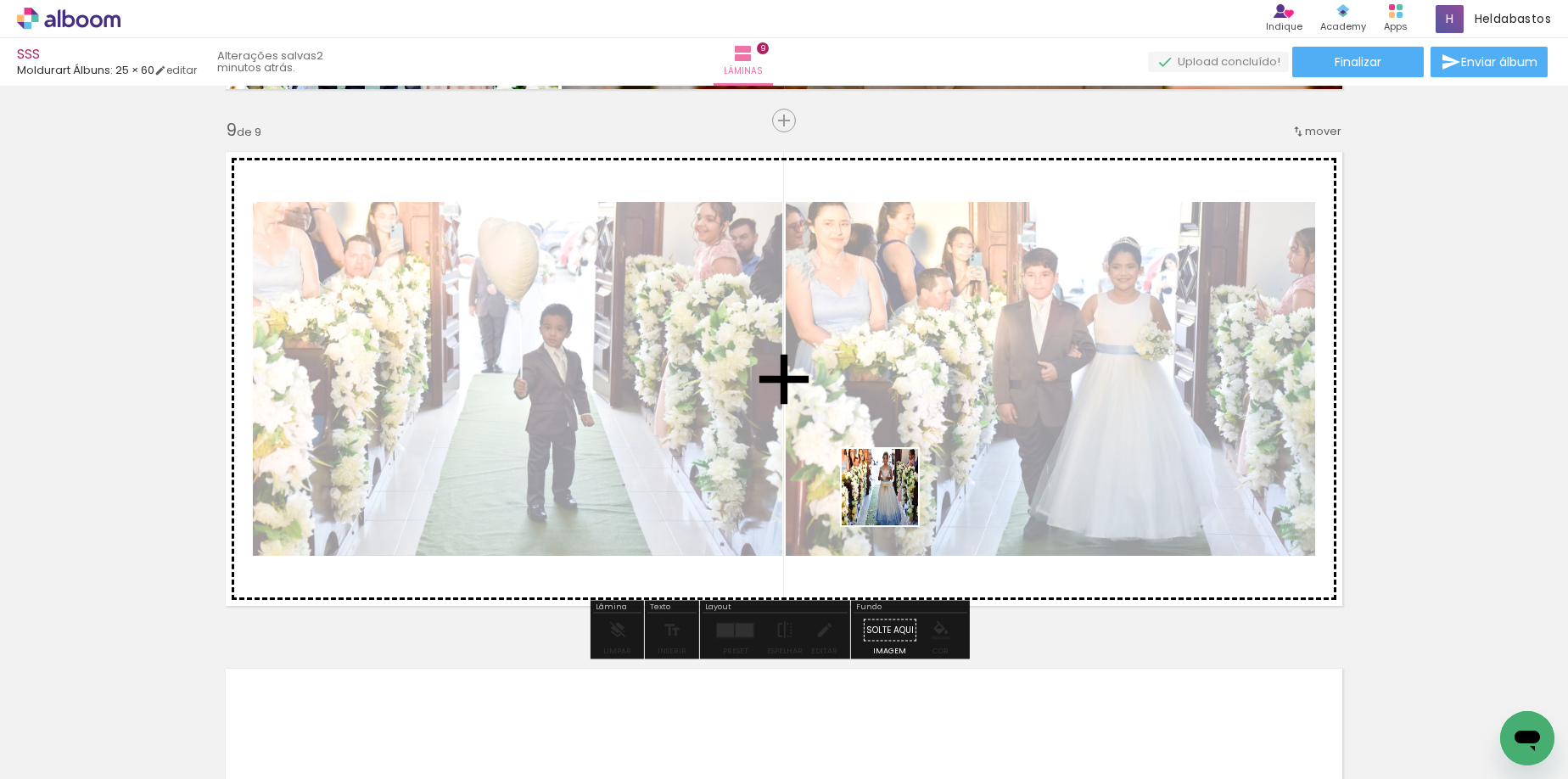
drag, startPoint x: 961, startPoint y: 747, endPoint x: 1042, endPoint y: 727, distance: 83.4
click at [892, 501] on quentale-workspace at bounding box center [784, 389] width 1568 height 779
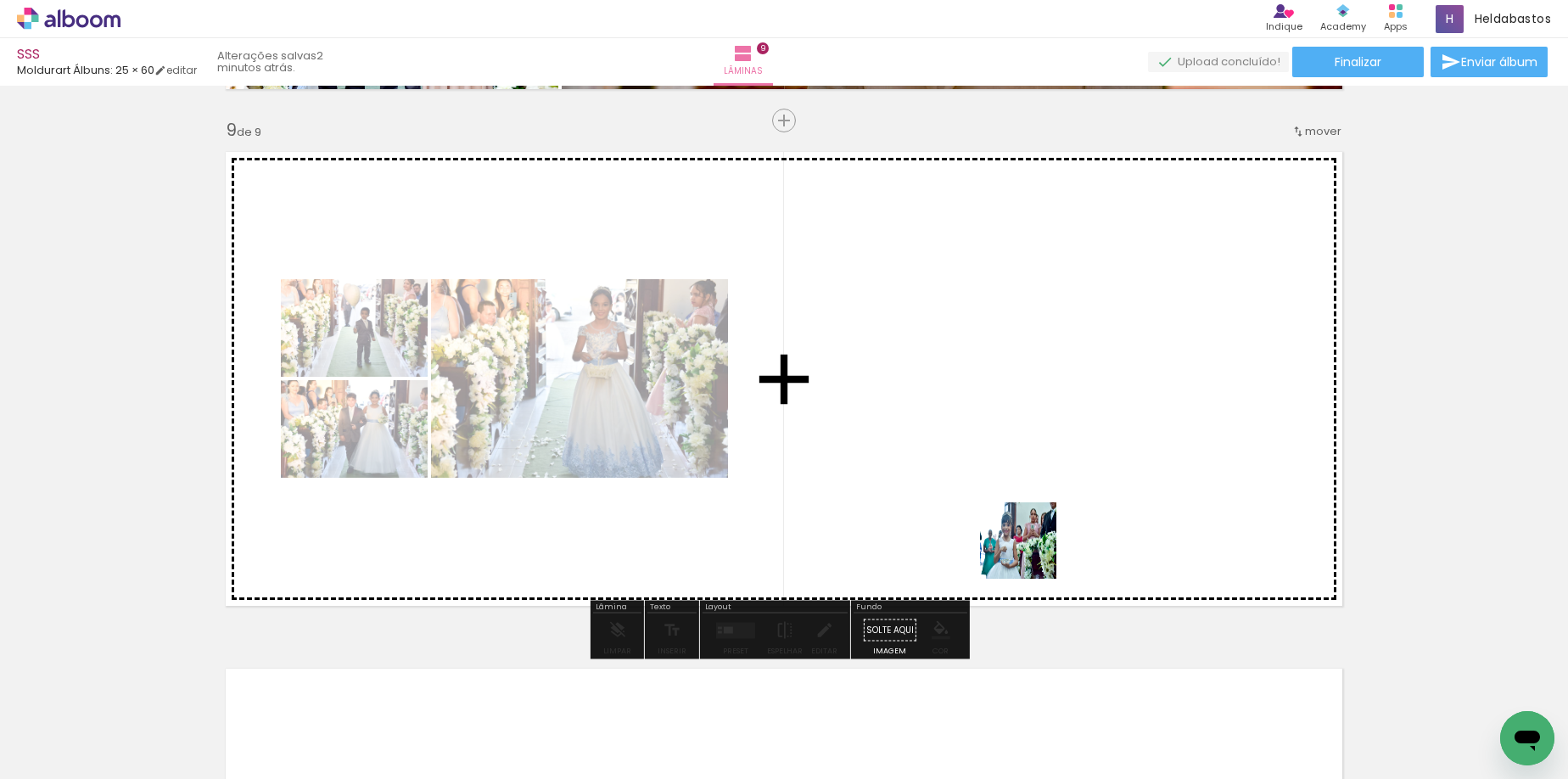
drag, startPoint x: 1041, startPoint y: 727, endPoint x: 1053, endPoint y: 655, distance: 73.0
click at [1023, 541] on quentale-workspace at bounding box center [784, 389] width 1568 height 779
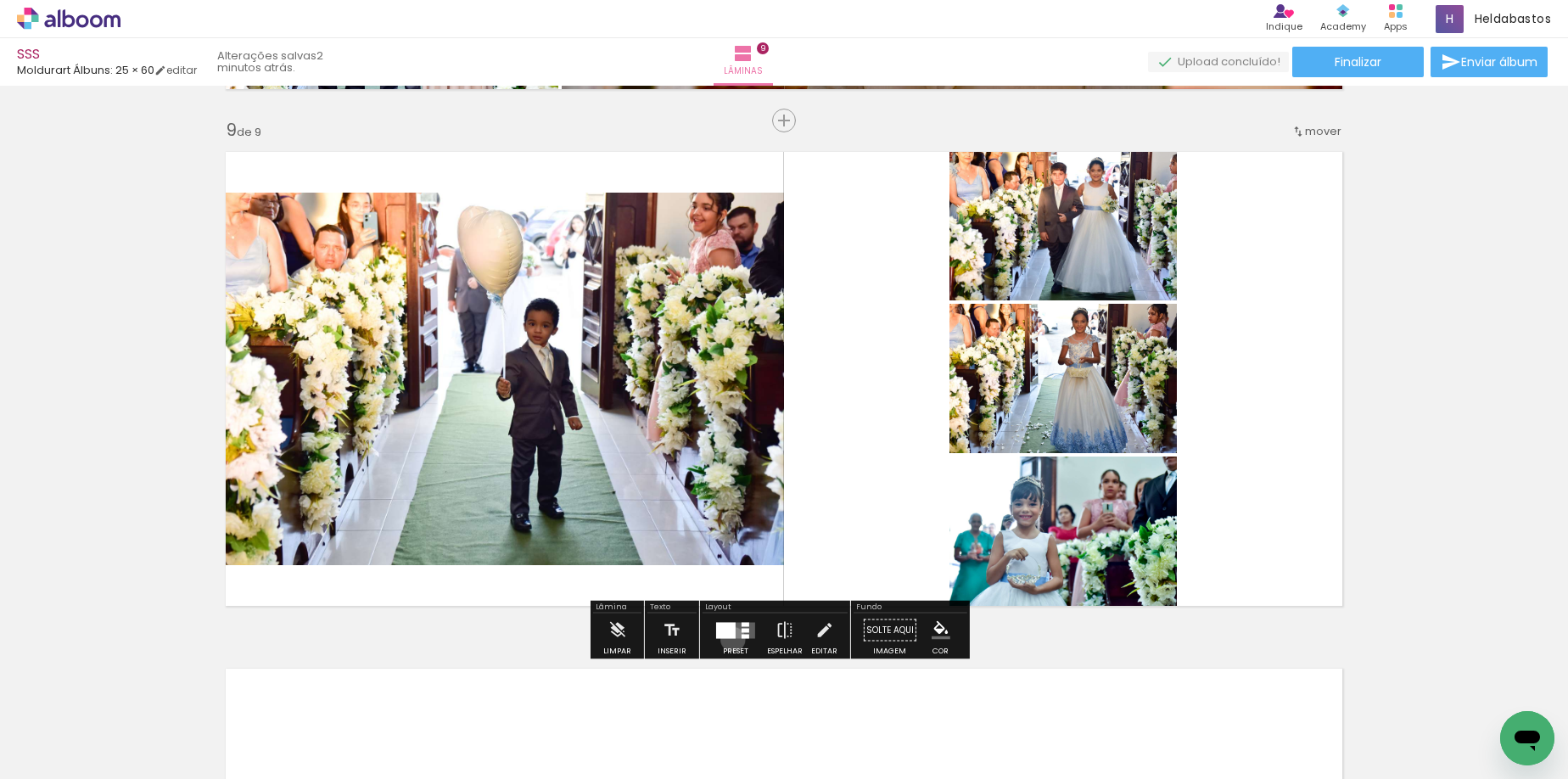
click at [729, 639] on div at bounding box center [735, 630] width 46 height 34
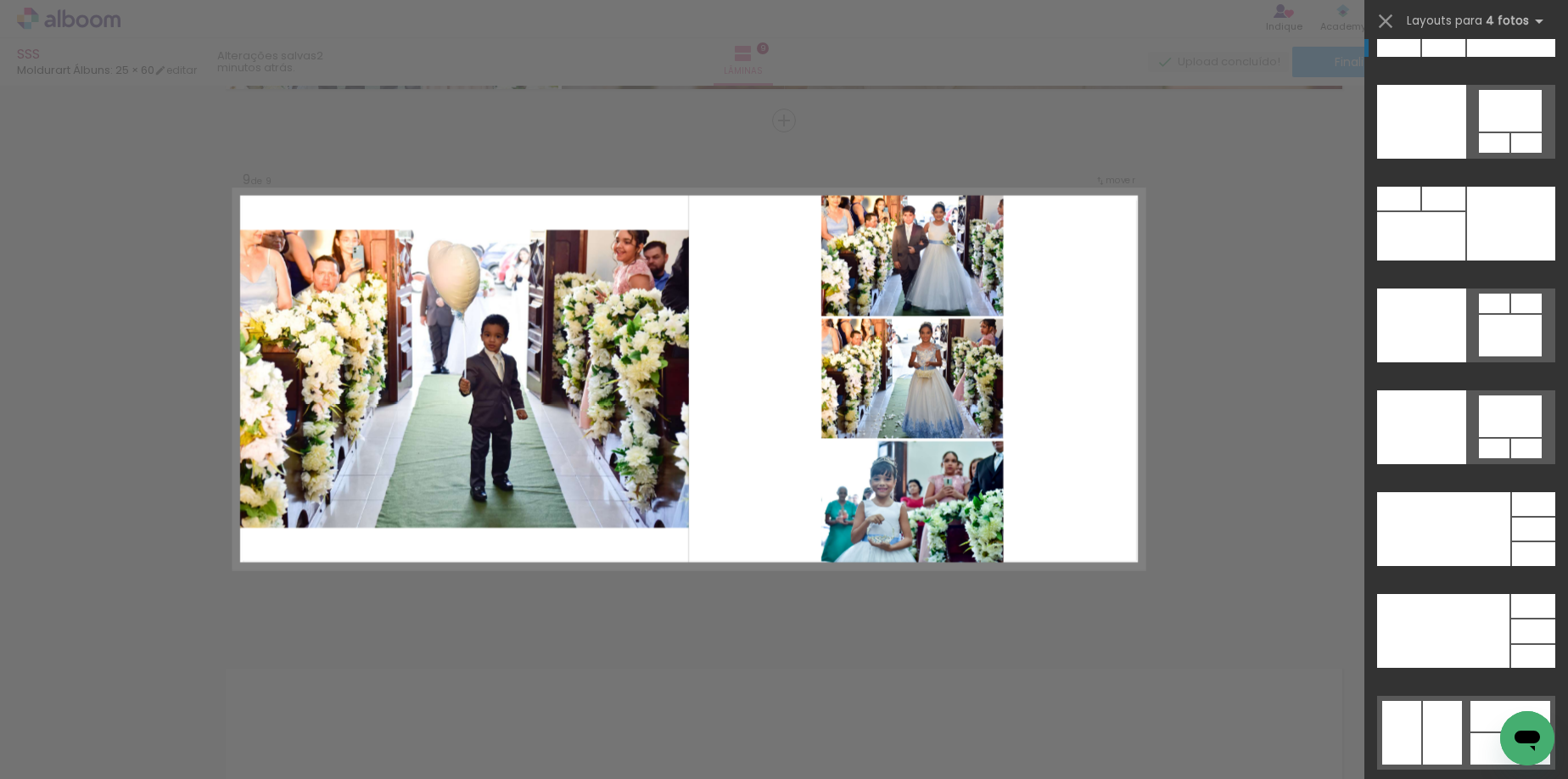
scroll to position [35746, 0]
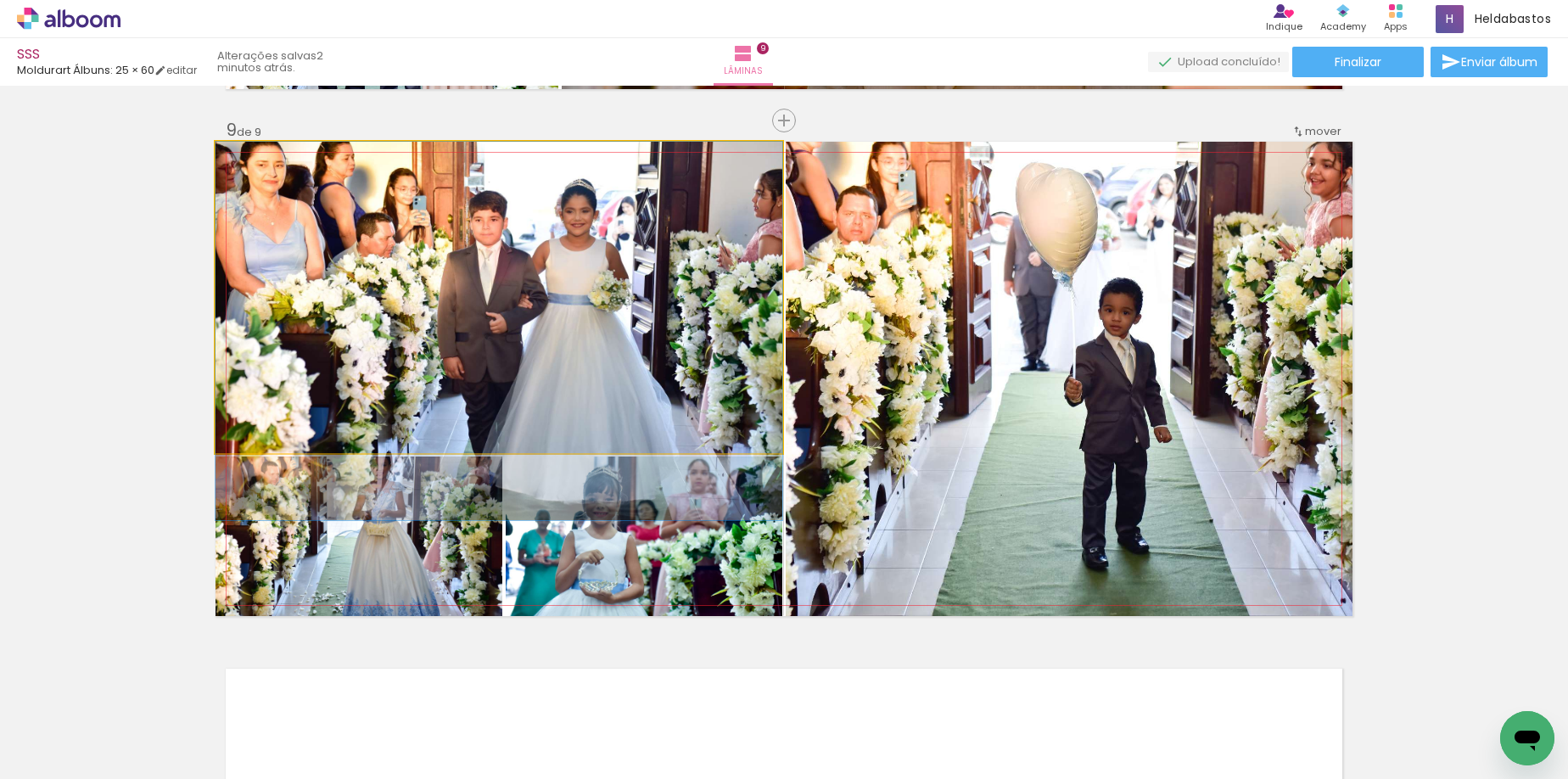
drag, startPoint x: 595, startPoint y: 342, endPoint x: 592, endPoint y: 376, distance: 34.1
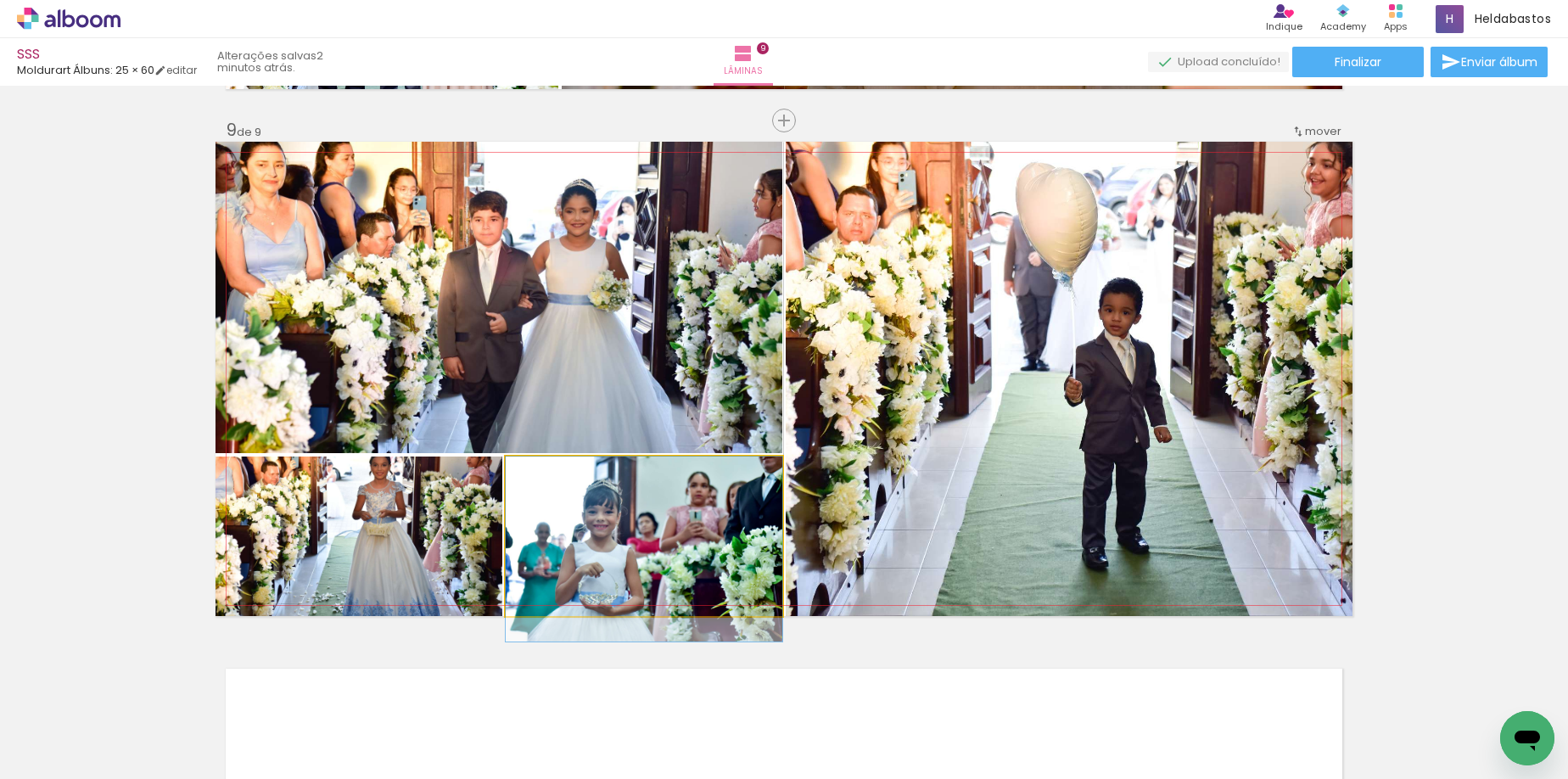
drag, startPoint x: 624, startPoint y: 554, endPoint x: 617, endPoint y: 578, distance: 25.0
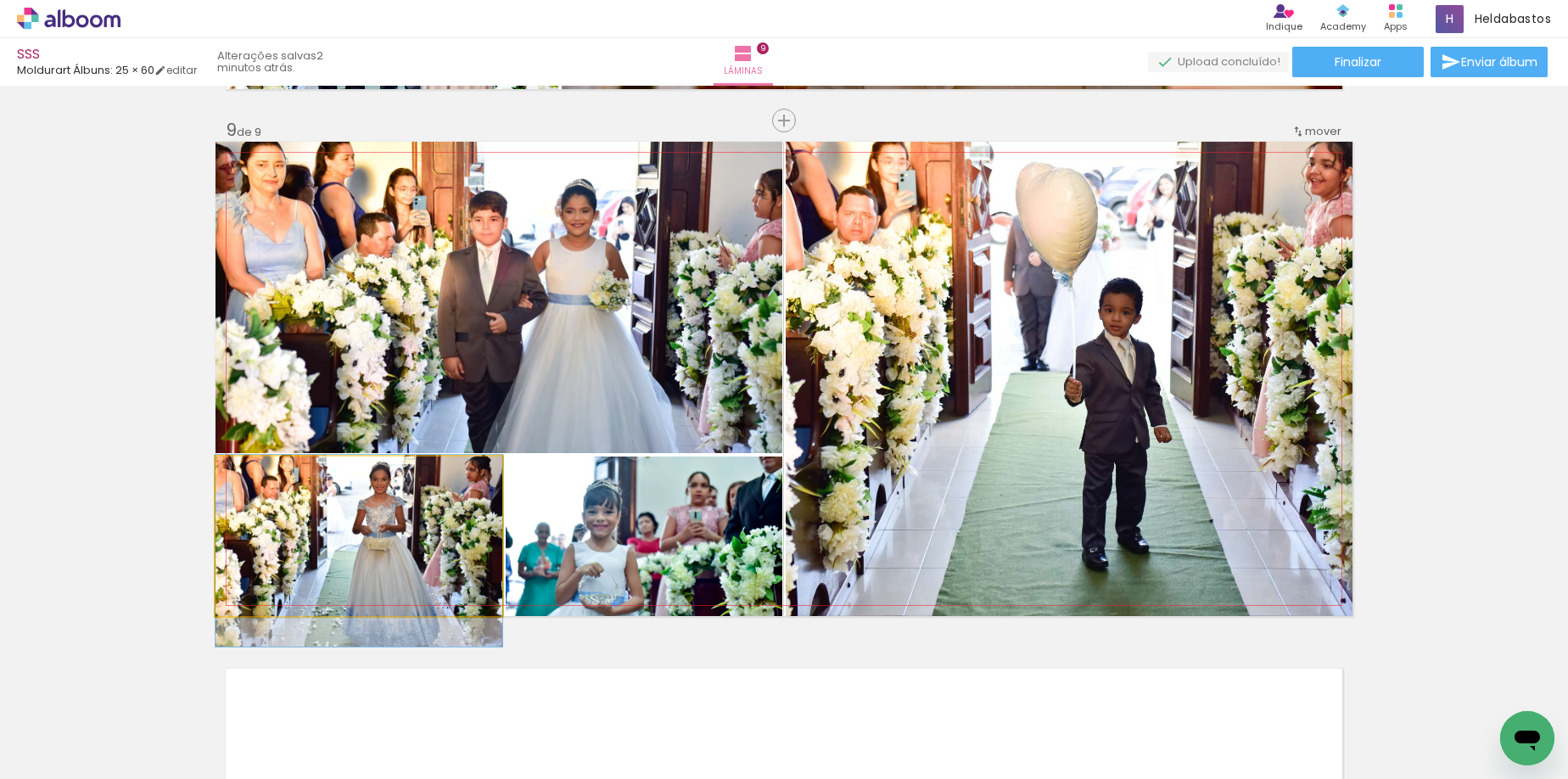
drag, startPoint x: 435, startPoint y: 545, endPoint x: 458, endPoint y: 578, distance: 40.2
click at [434, 546] on quentale-photo at bounding box center [358, 536] width 287 height 159
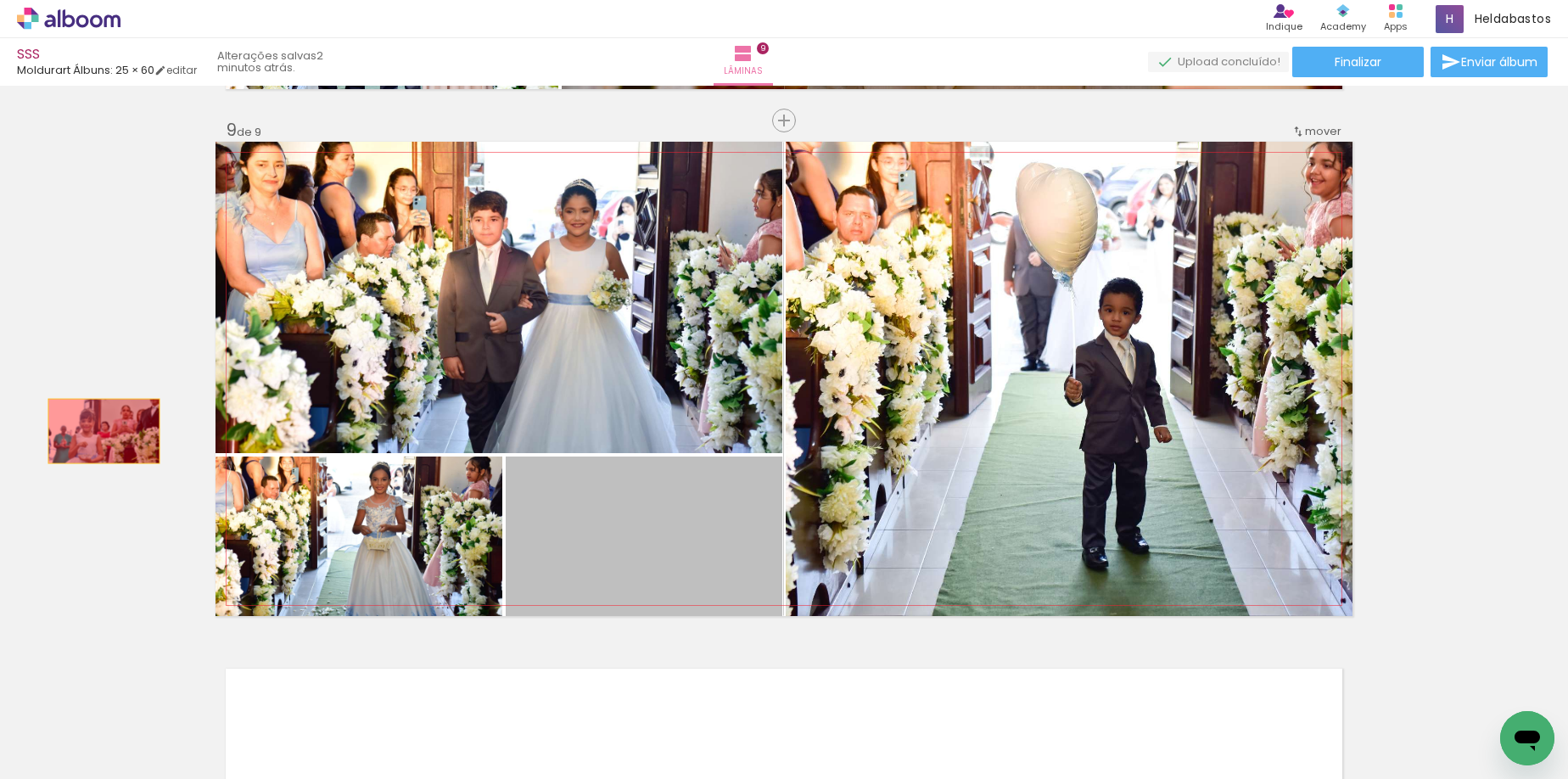
drag, startPoint x: 595, startPoint y: 570, endPoint x: 97, endPoint y: 431, distance: 517.0
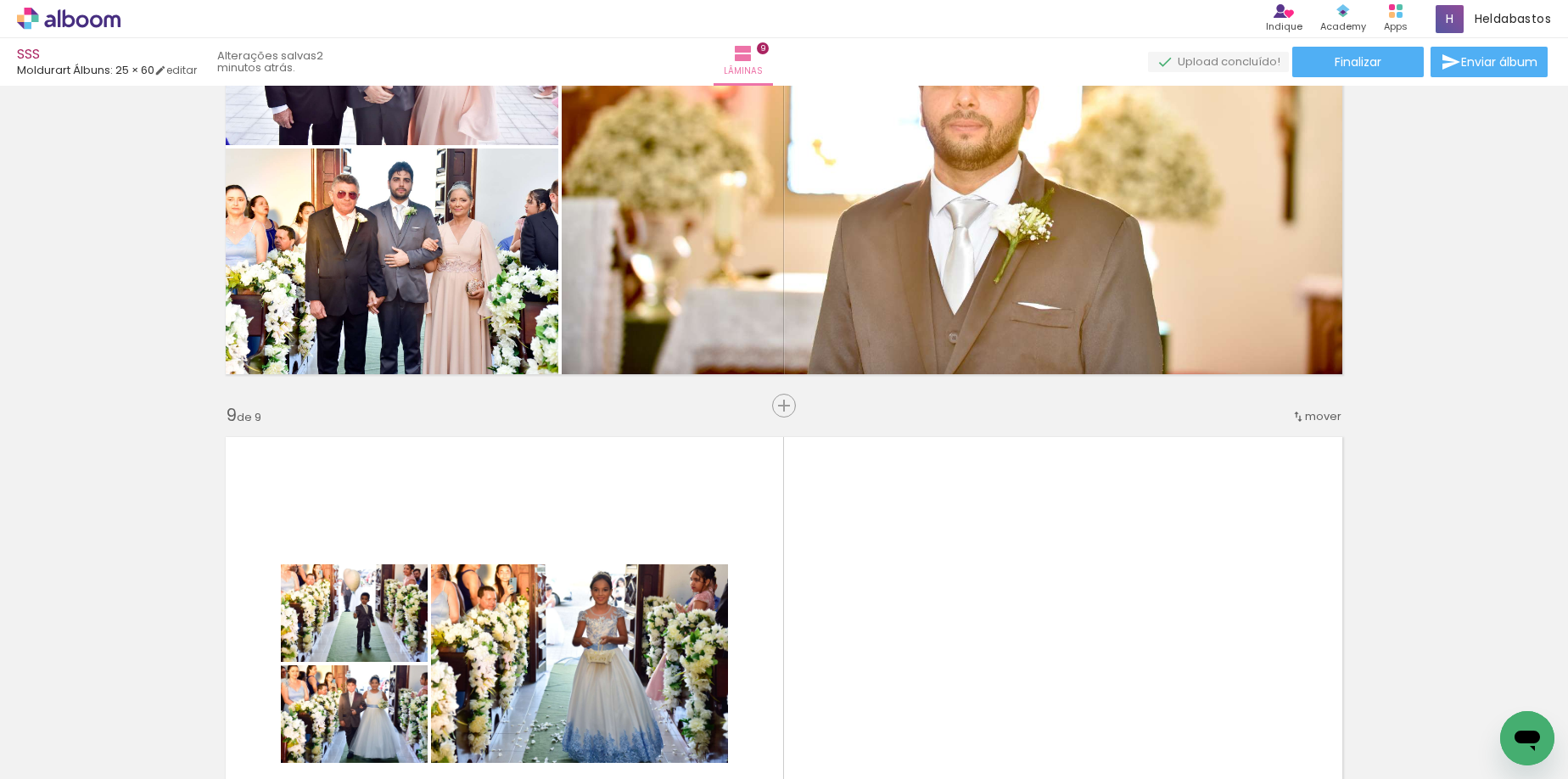
scroll to position [3704, 0]
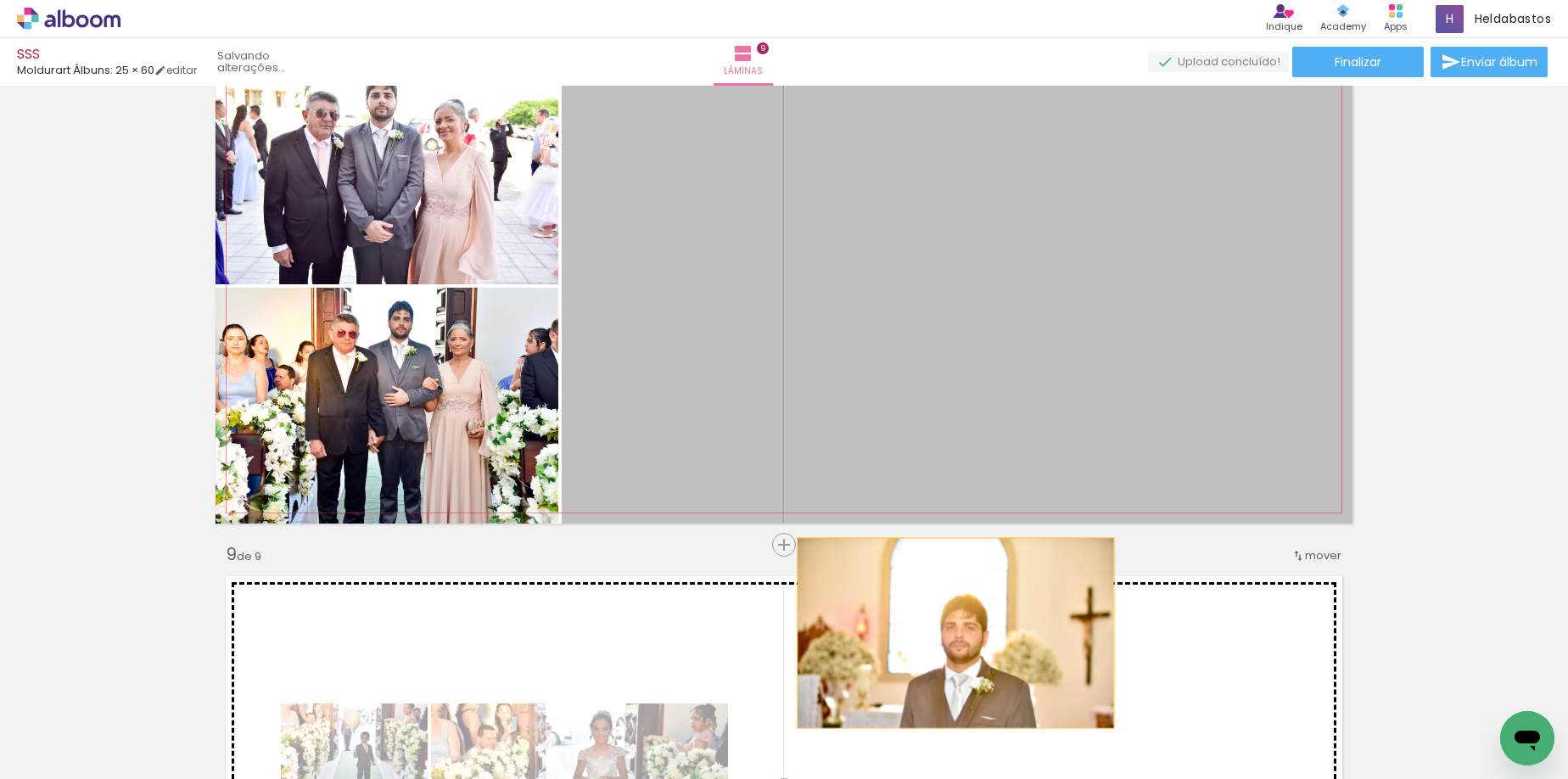
drag, startPoint x: 1047, startPoint y: 299, endPoint x: 950, endPoint y: 633, distance: 347.8
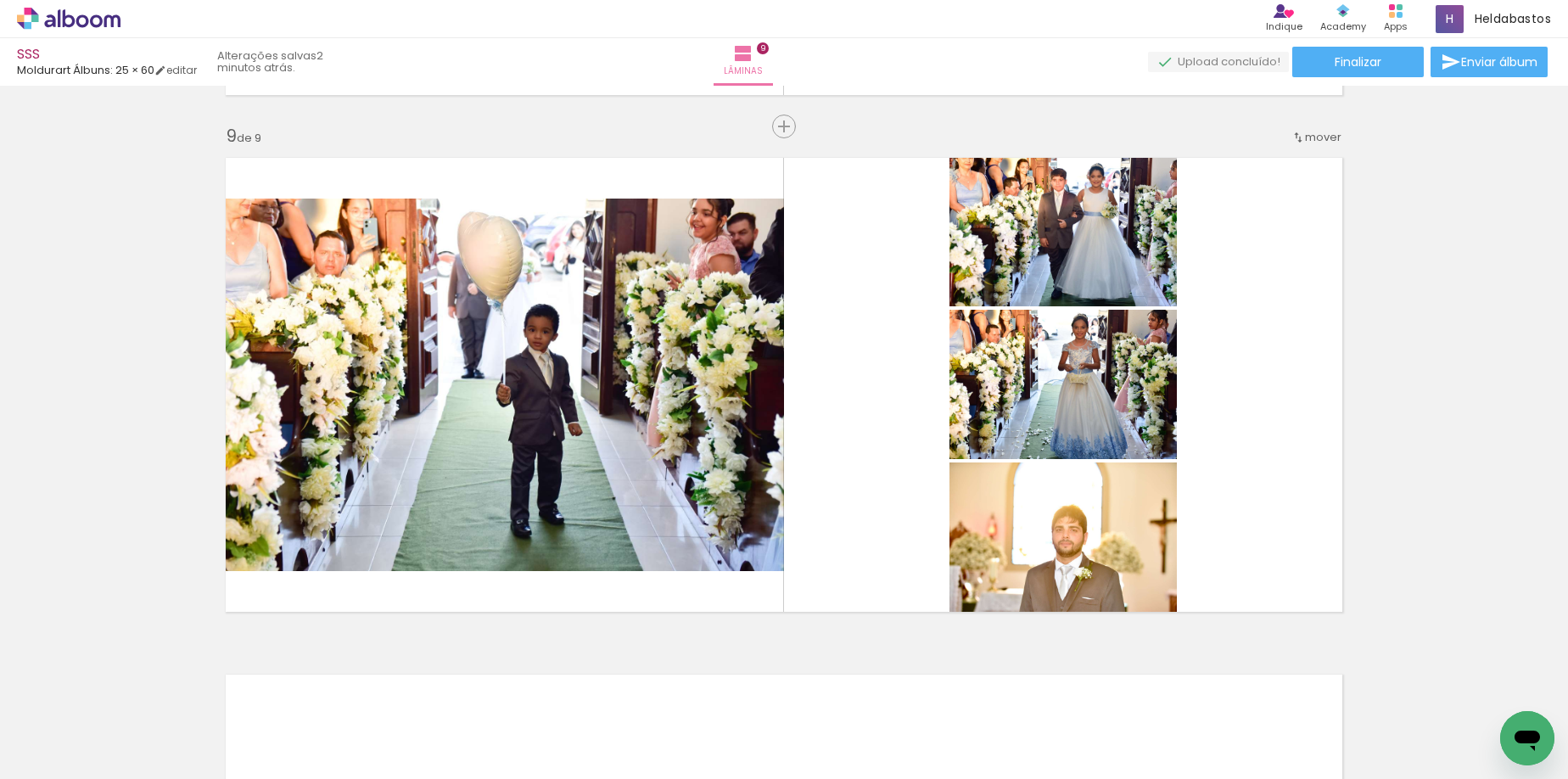
scroll to position [4128, 0]
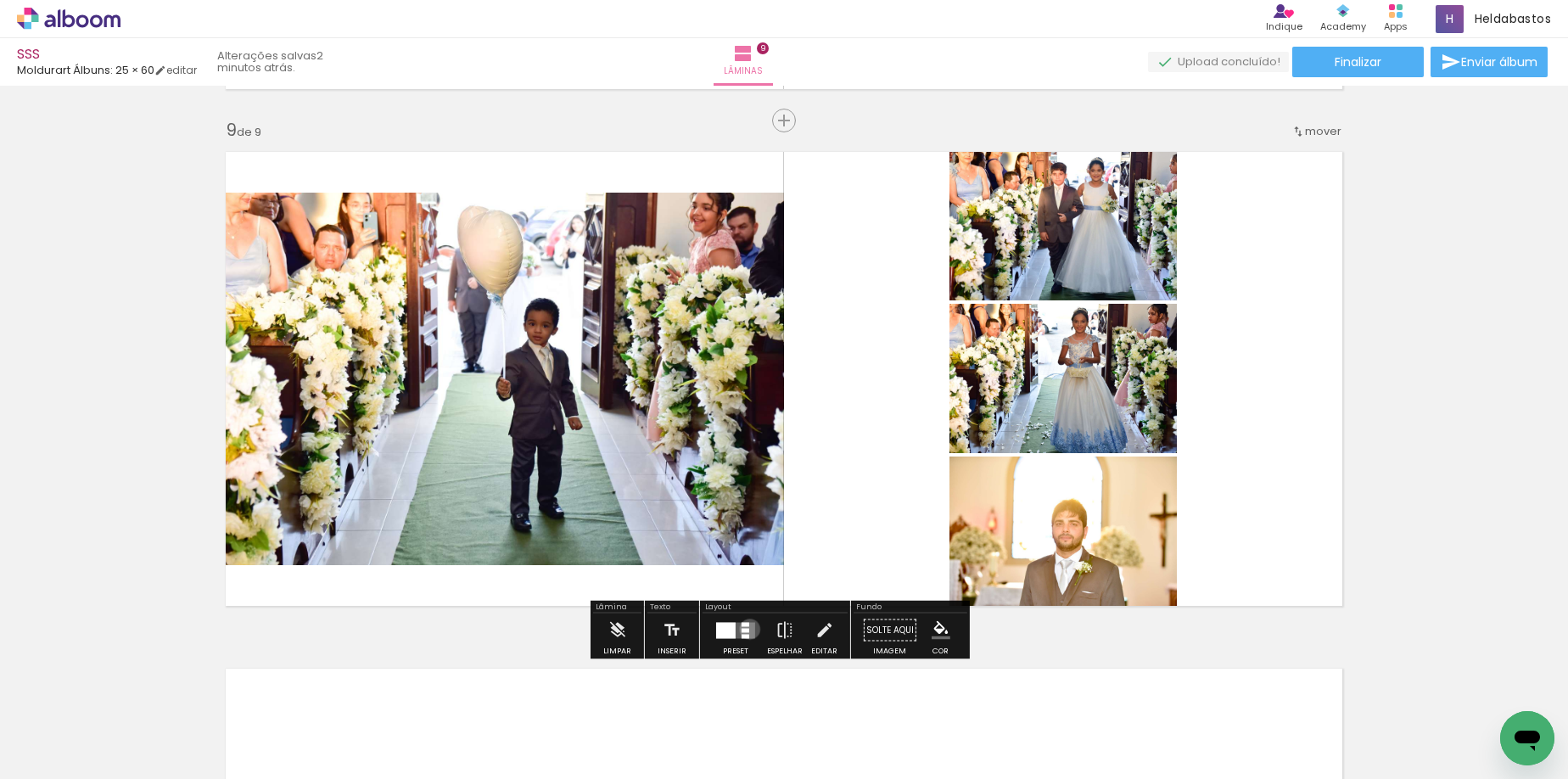
click at [746, 629] on quentale-layouter at bounding box center [734, 630] width 39 height 16
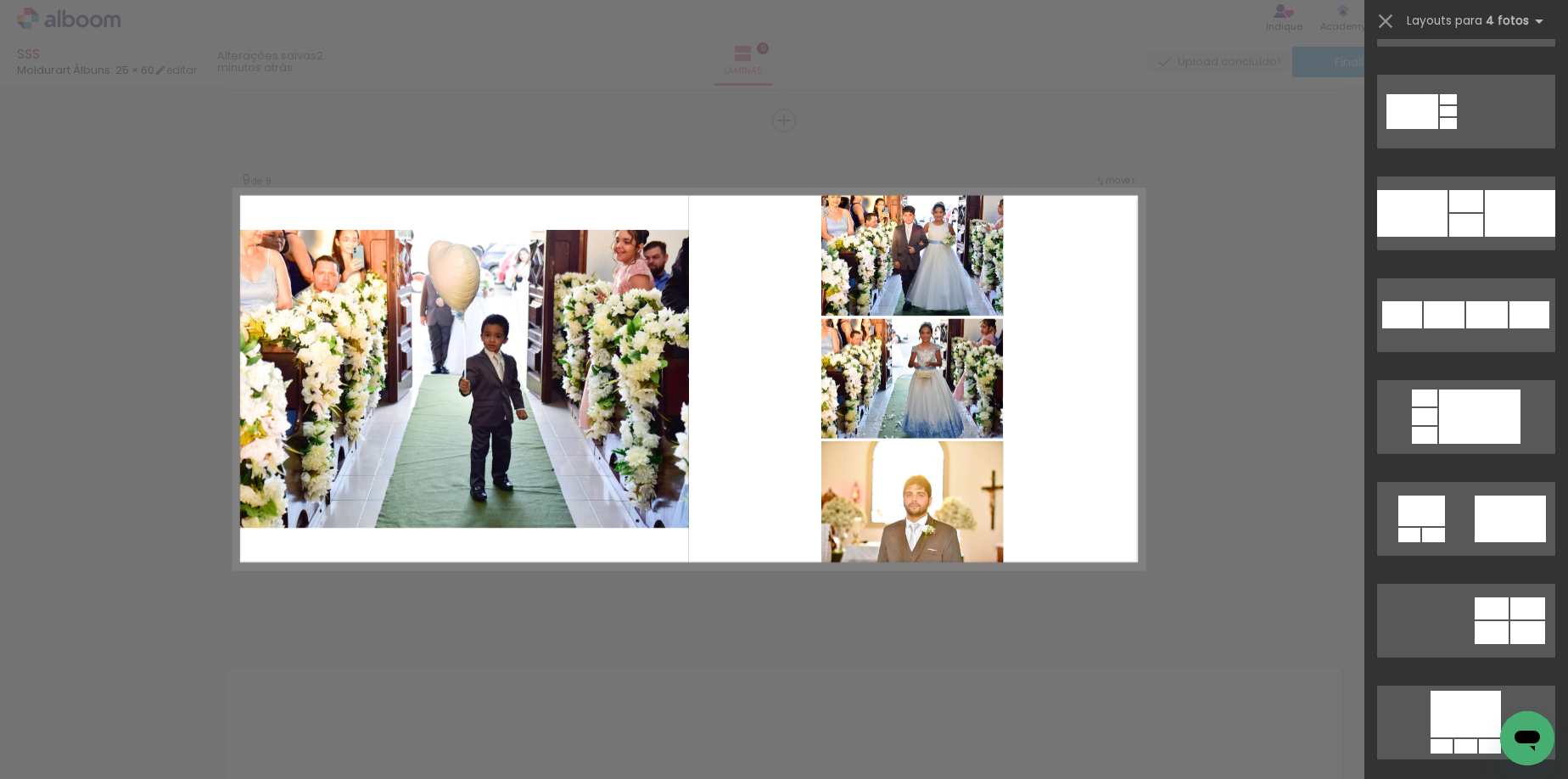
scroll to position [15281, 0]
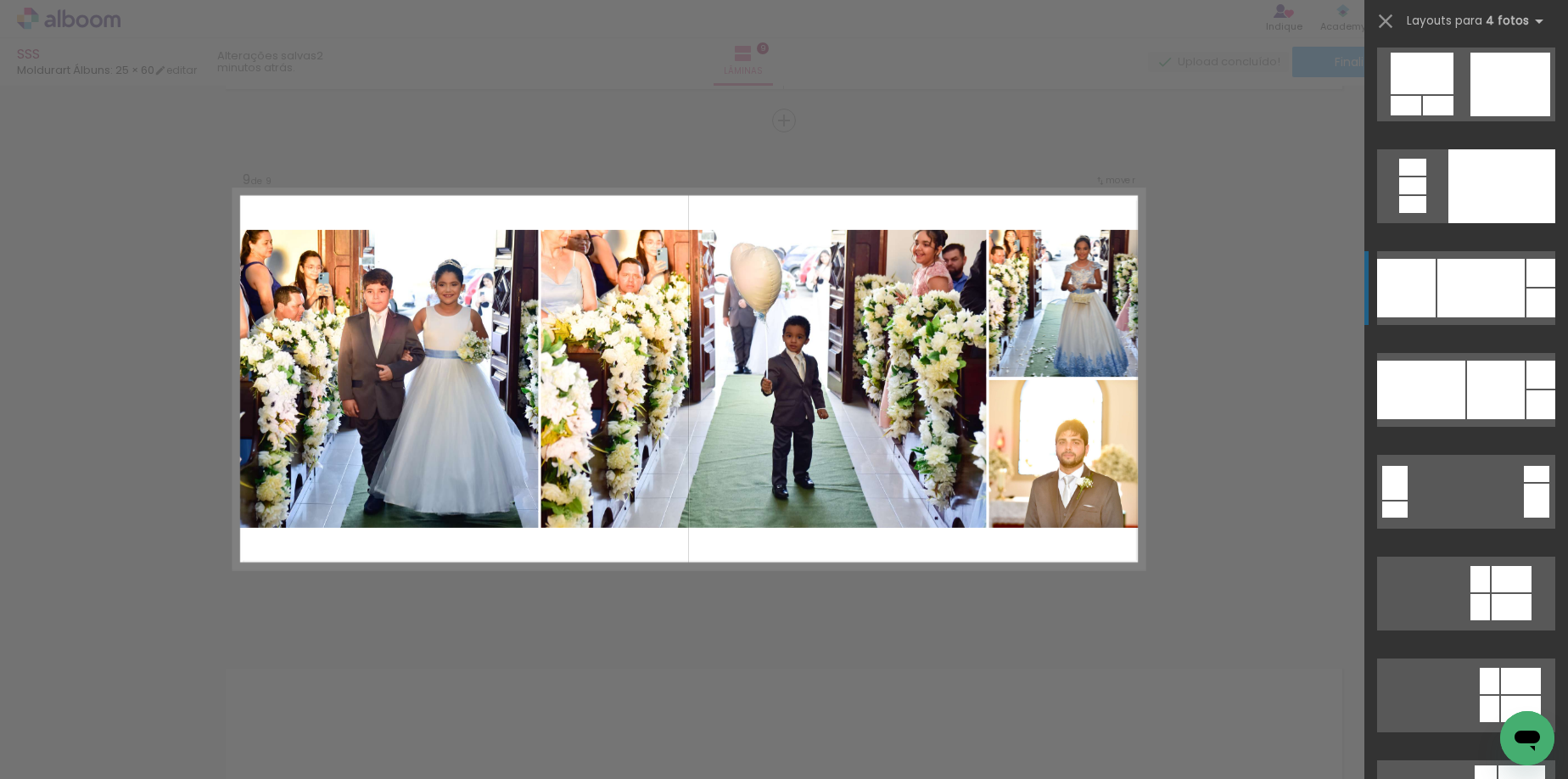
click at [1453, 268] on div at bounding box center [1480, 287] width 87 height 59
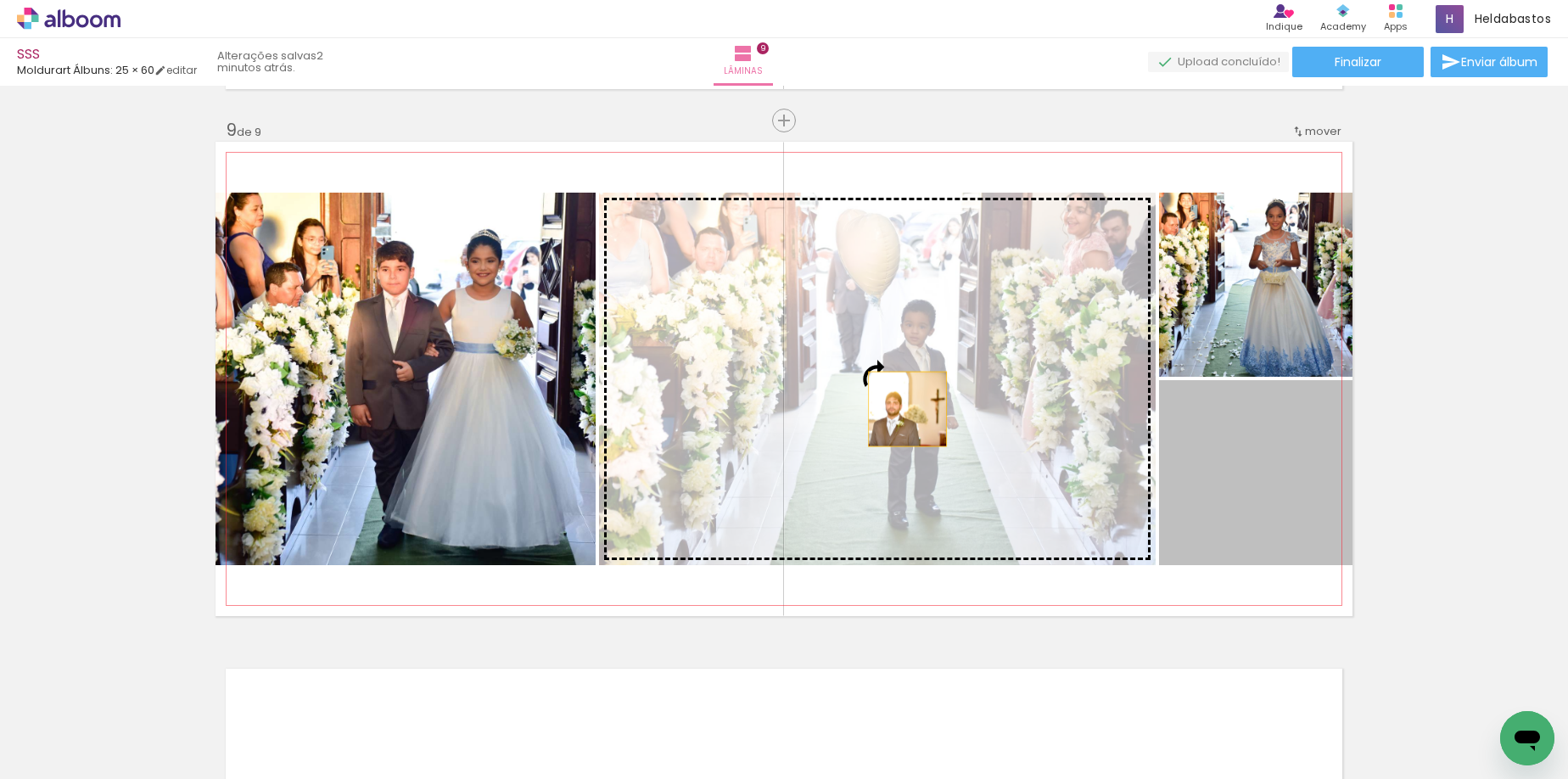
drag, startPoint x: 1199, startPoint y: 509, endPoint x: 901, endPoint y: 409, distance: 314.3
click at [0, 0] on slot at bounding box center [0, 0] width 0 height 0
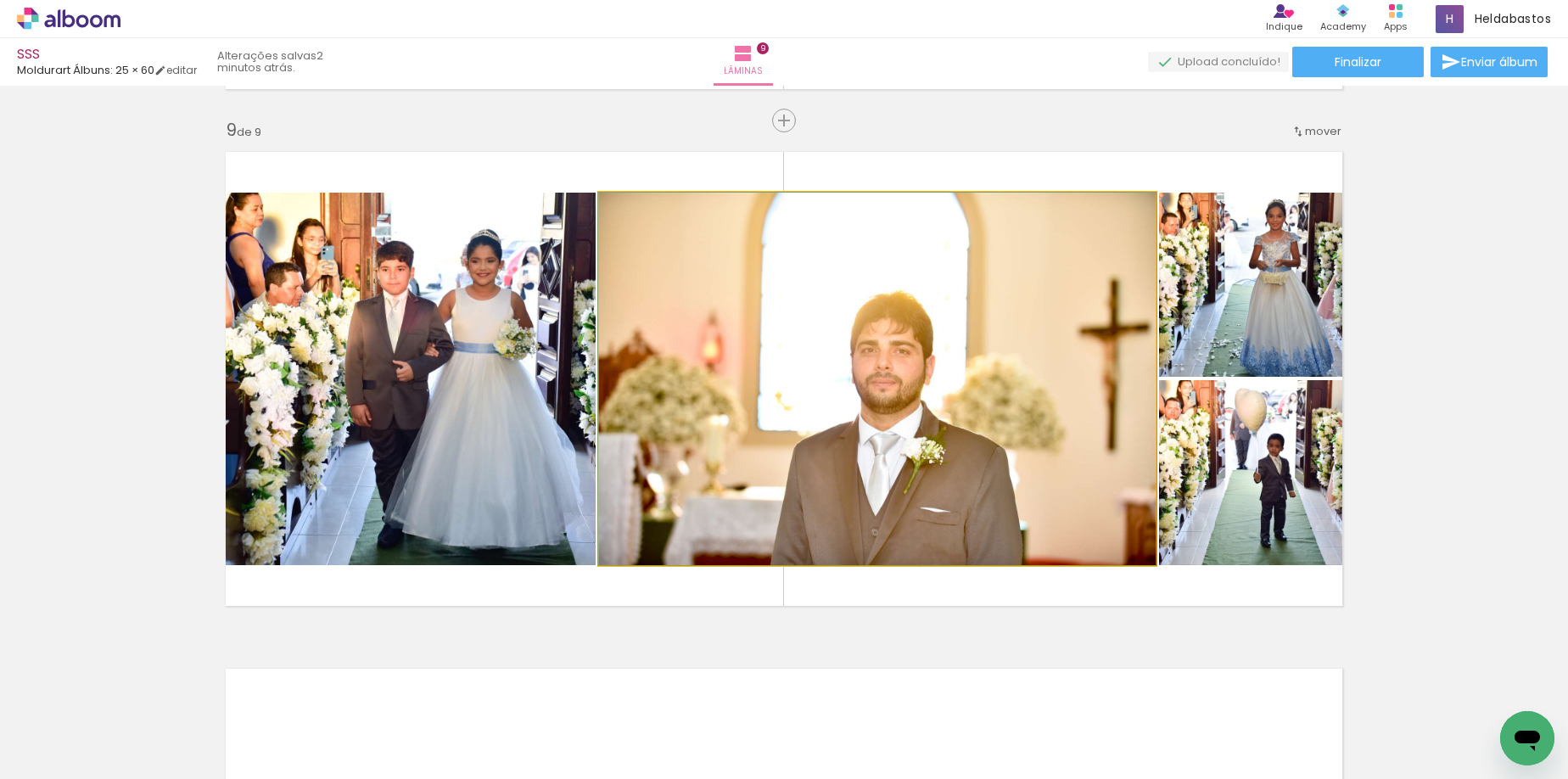
drag, startPoint x: 950, startPoint y: 483, endPoint x: 950, endPoint y: 451, distance: 32.0
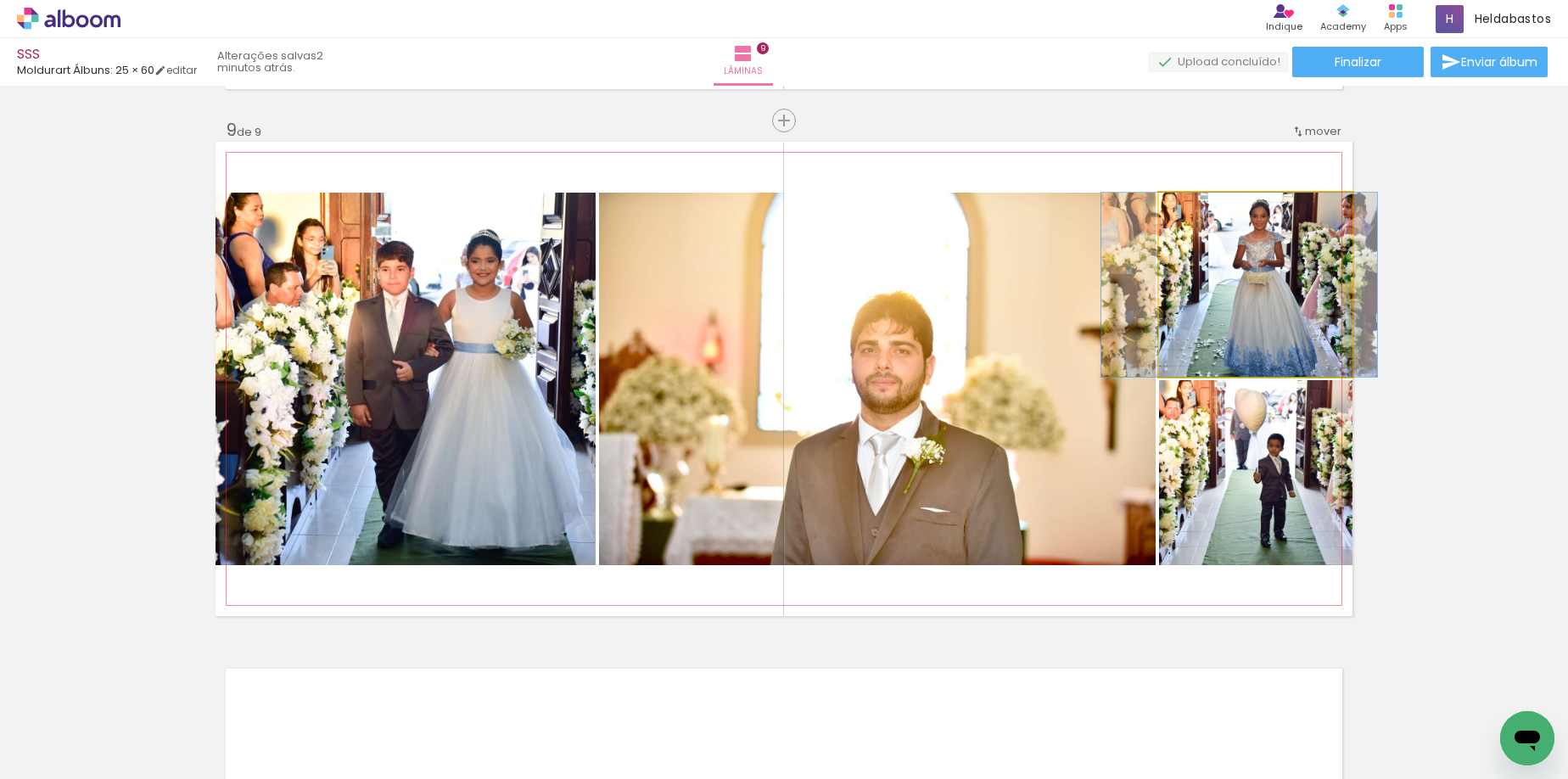
drag, startPoint x: 1273, startPoint y: 292, endPoint x: 1257, endPoint y: 294, distance: 16.1
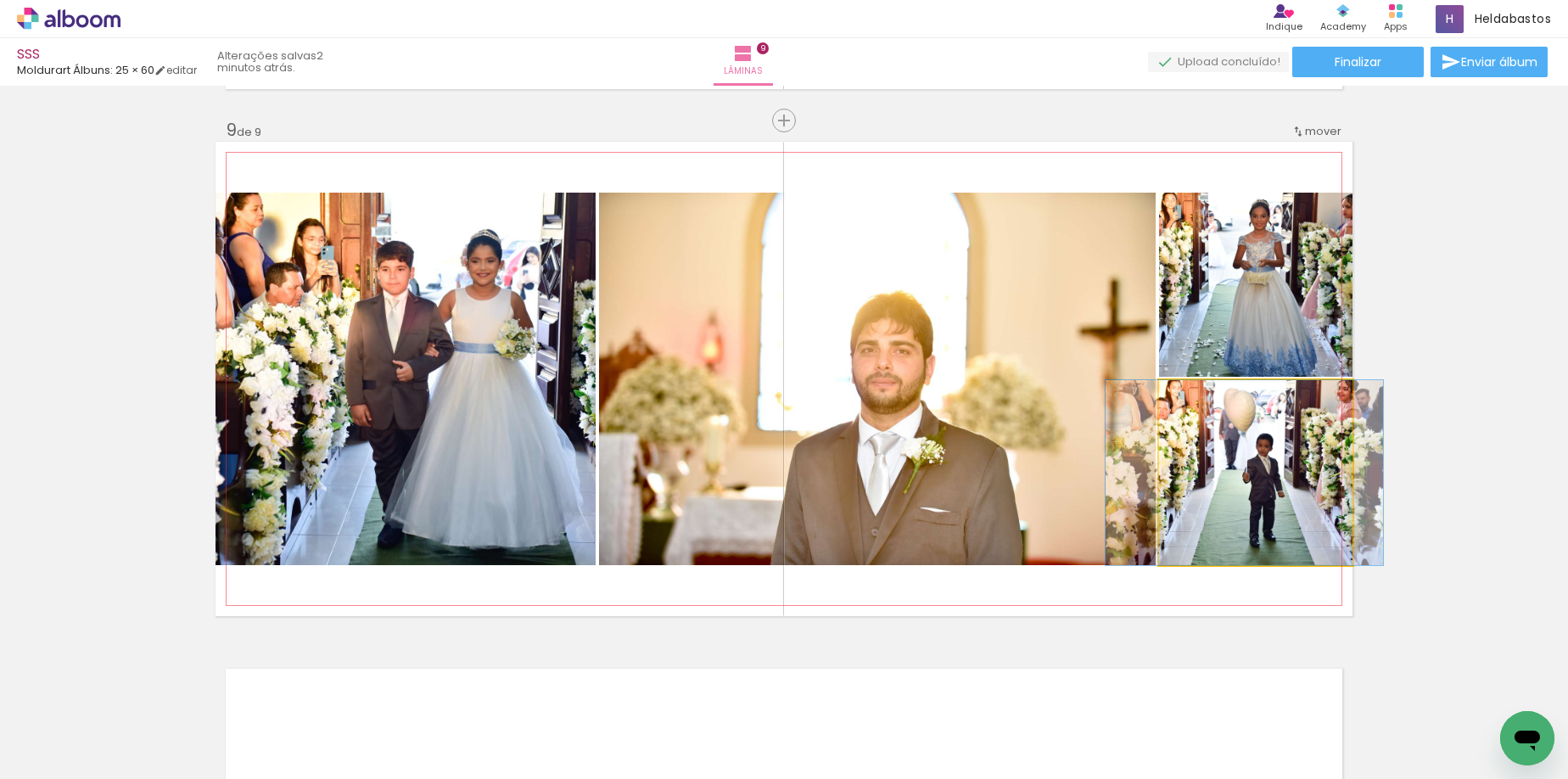
drag, startPoint x: 1283, startPoint y: 527, endPoint x: 1272, endPoint y: 527, distance: 11.0
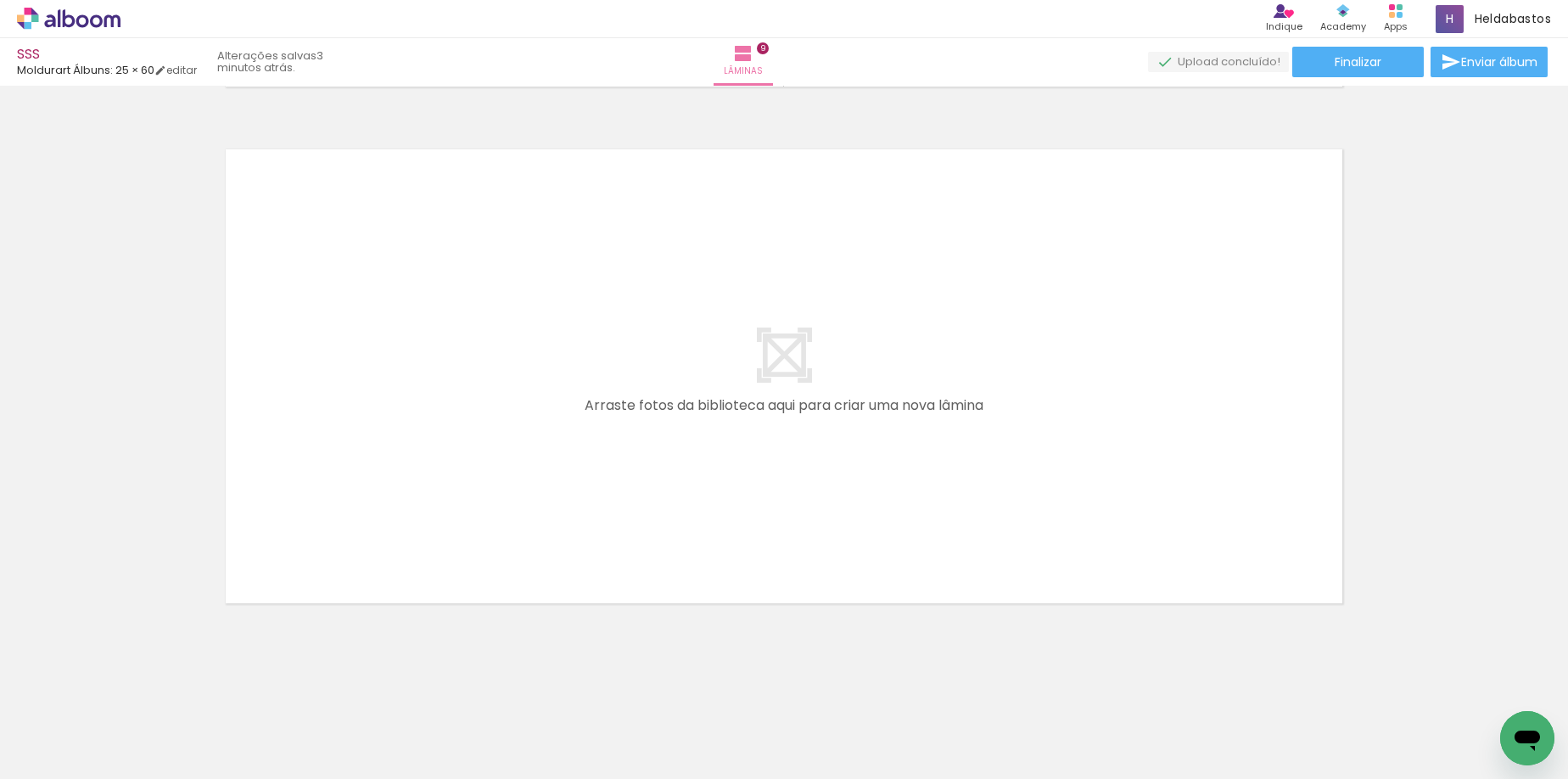
scroll to position [0, 2726]
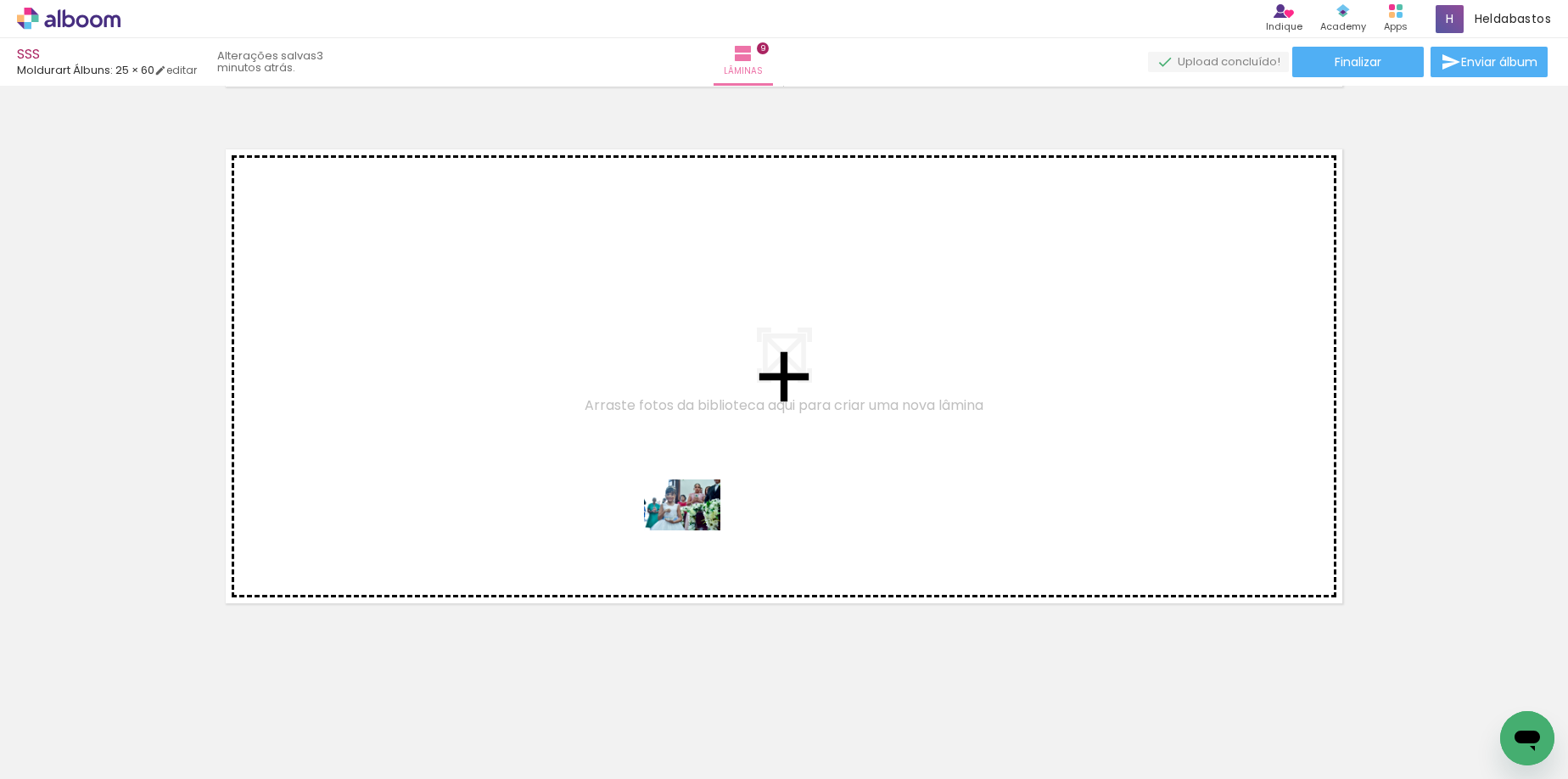
drag, startPoint x: 762, startPoint y: 691, endPoint x: 695, endPoint y: 530, distance: 174.4
click at [695, 530] on quentale-workspace at bounding box center [784, 389] width 1568 height 779
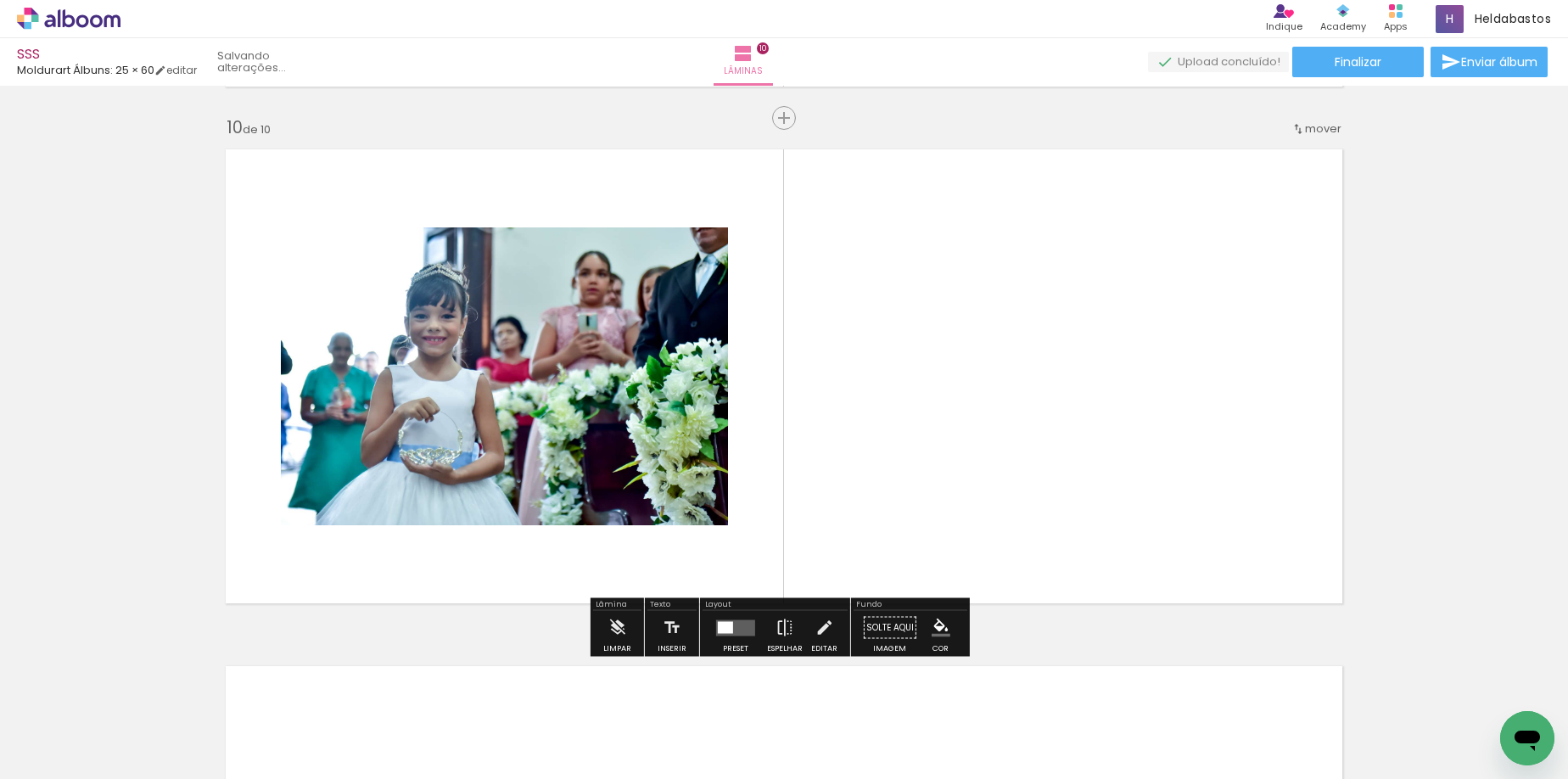
scroll to position [4645, 0]
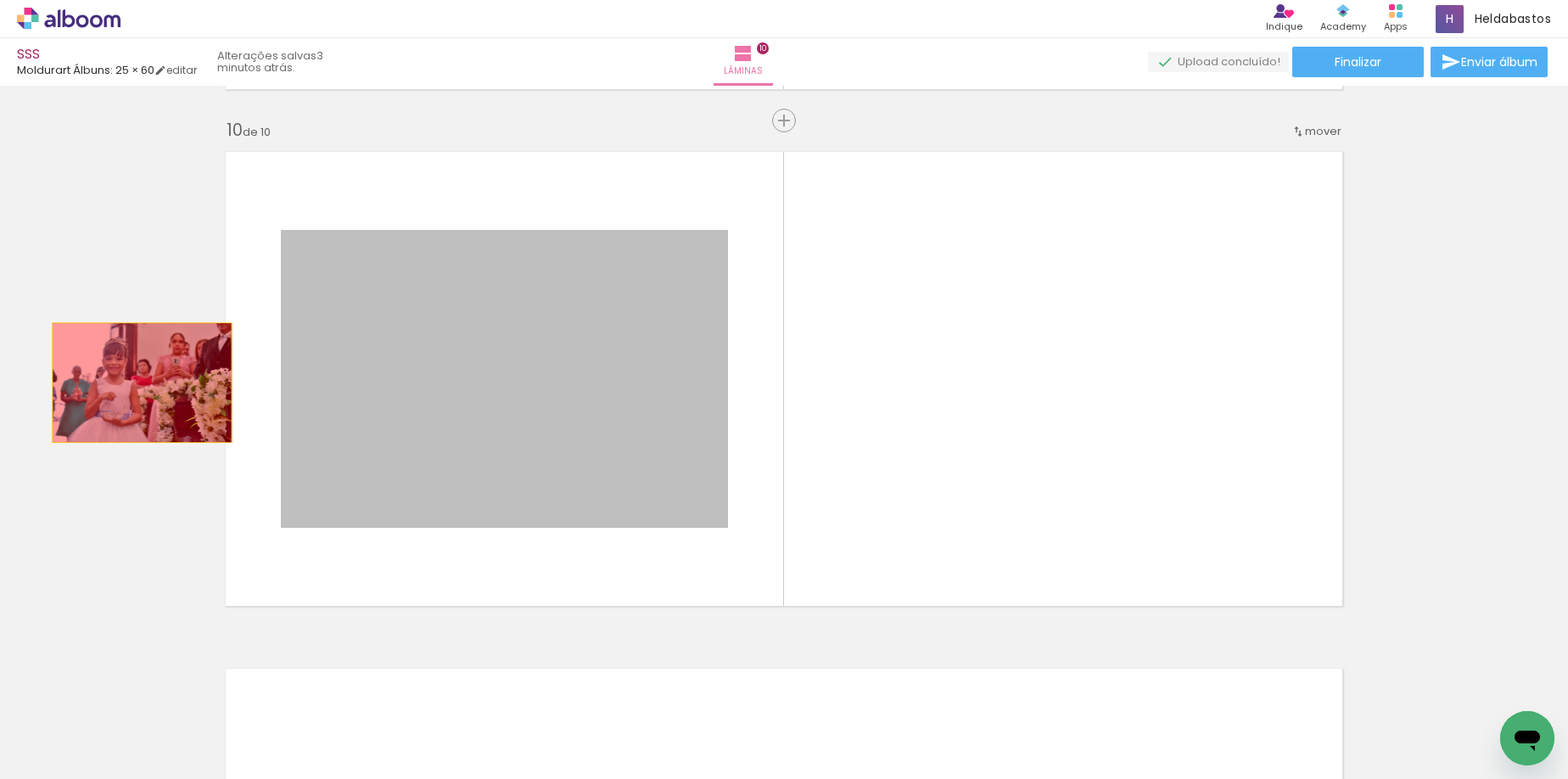
drag, startPoint x: 394, startPoint y: 416, endPoint x: 136, endPoint y: 383, distance: 260.1
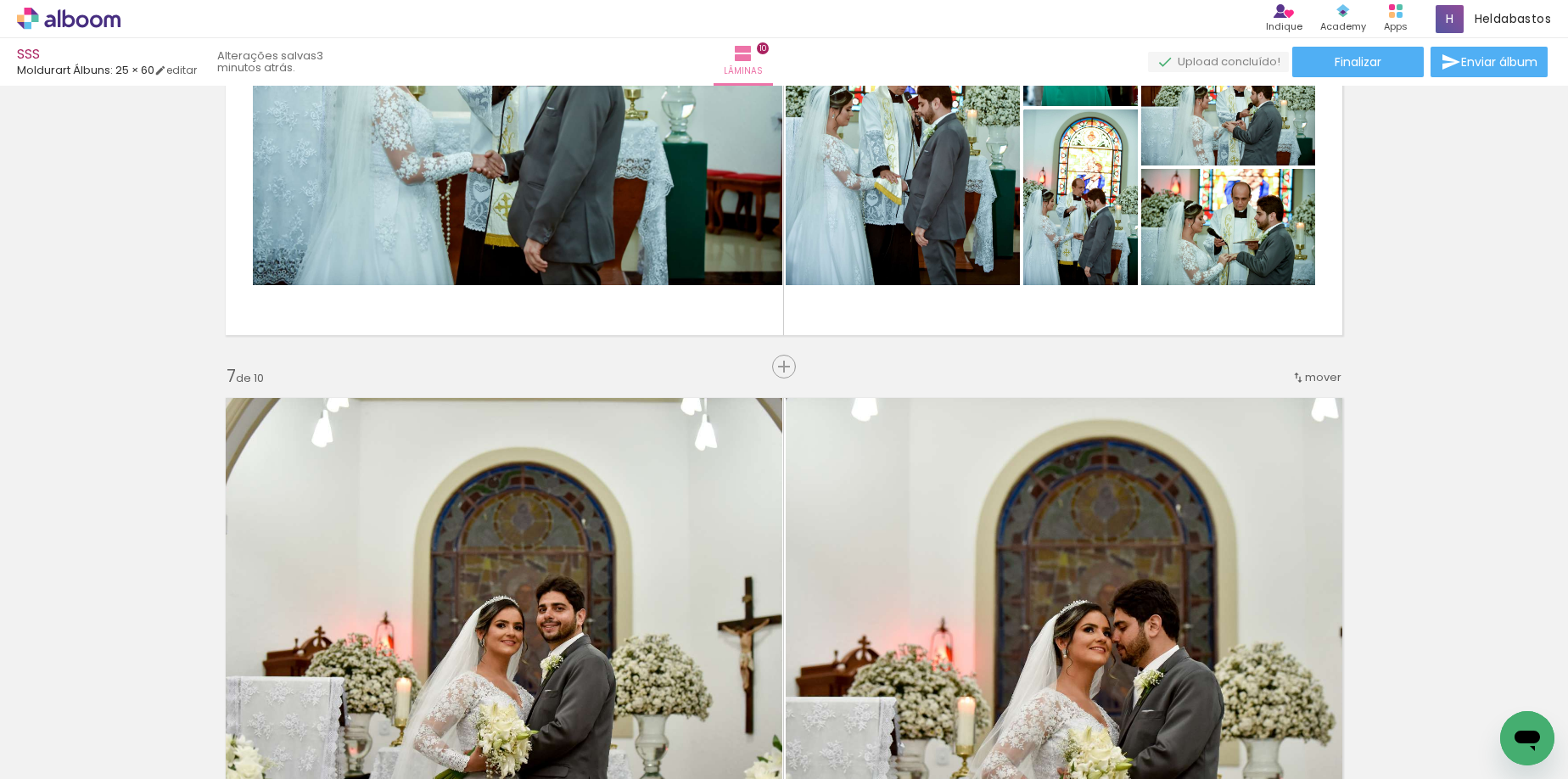
scroll to position [2693, 0]
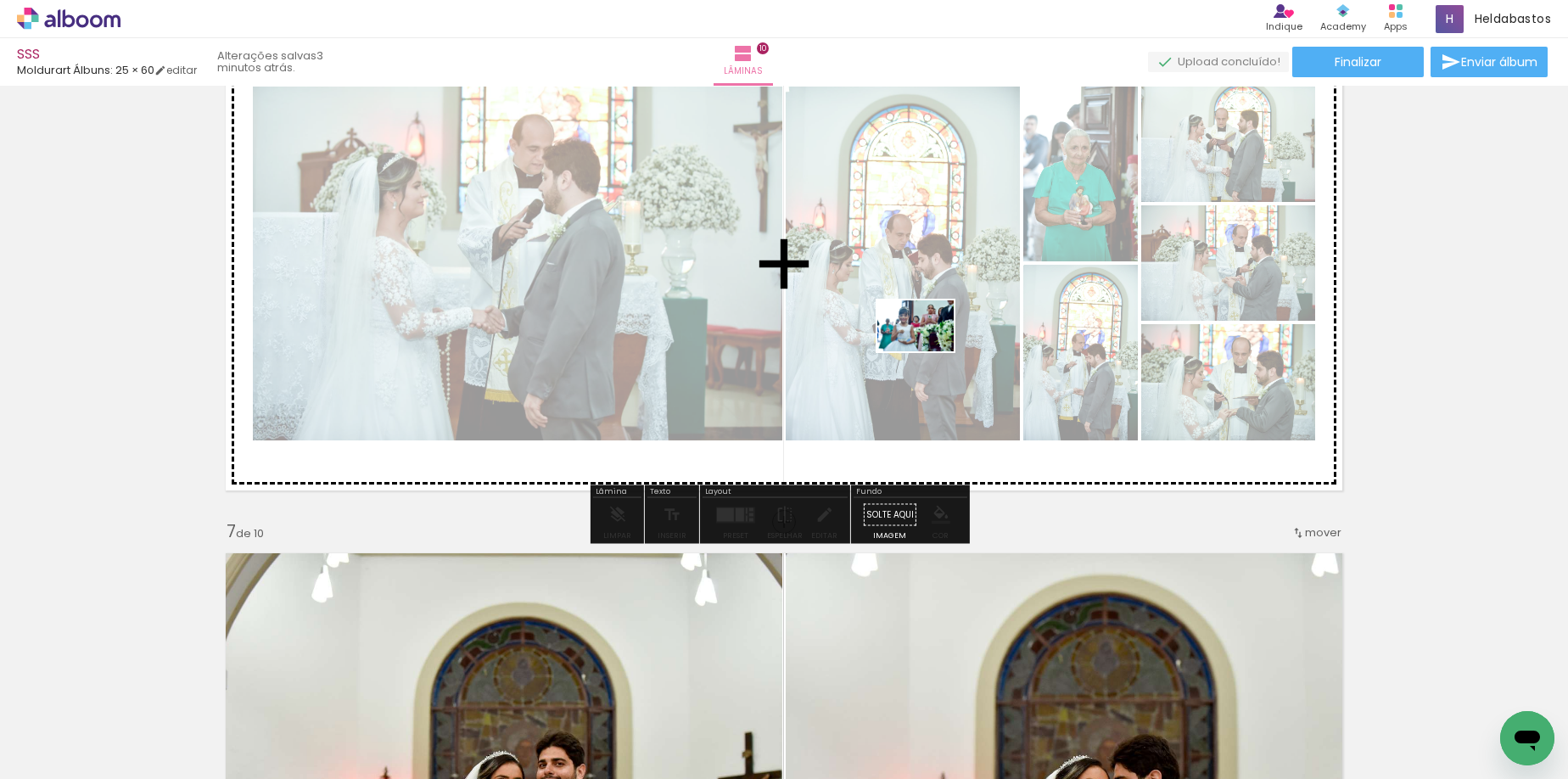
drag, startPoint x: 777, startPoint y: 716, endPoint x: 928, endPoint y: 351, distance: 395.0
click at [928, 351] on quentale-workspace at bounding box center [784, 389] width 1568 height 779
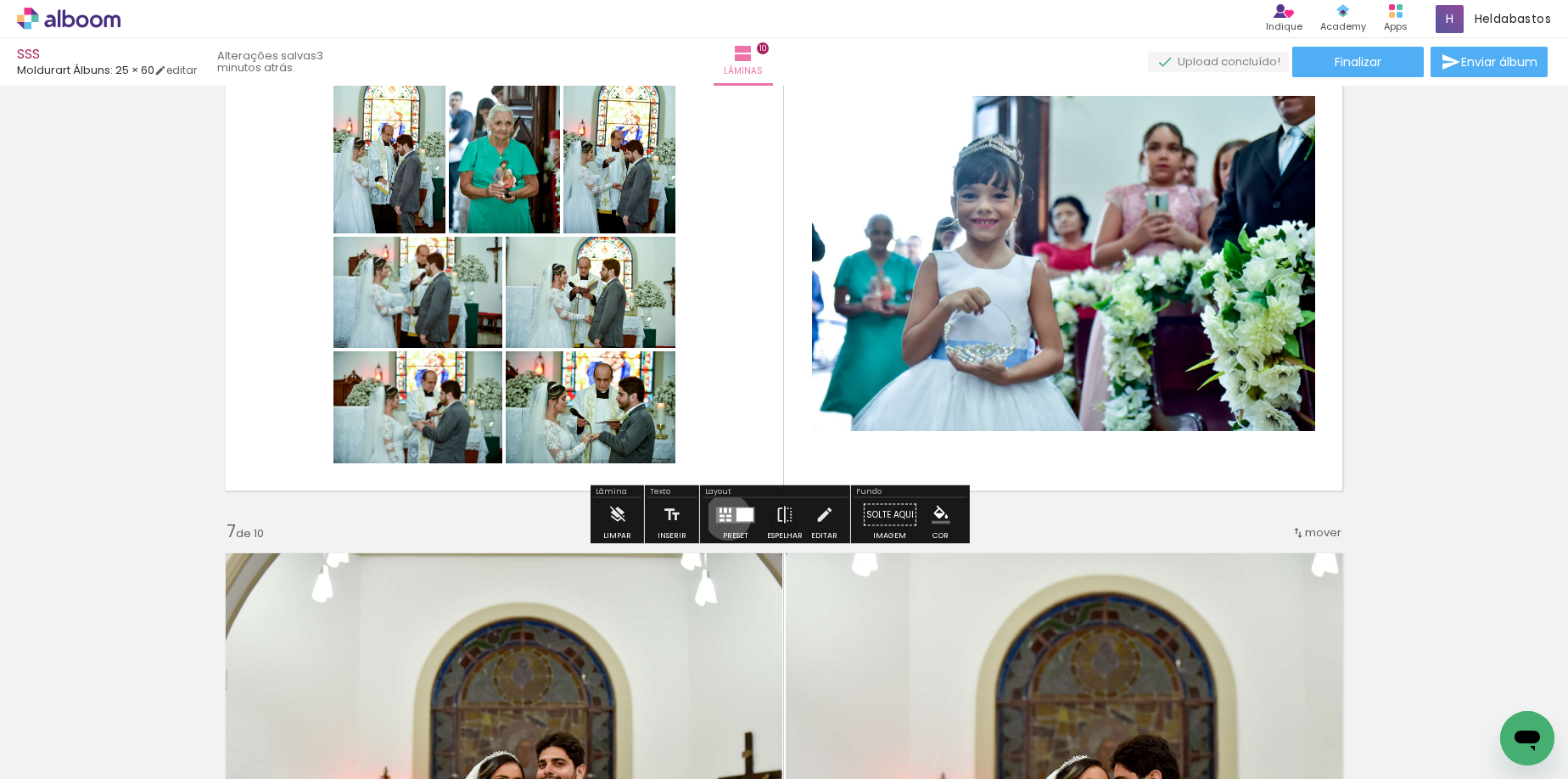
drag, startPoint x: 725, startPoint y: 517, endPoint x: 1542, endPoint y: 162, distance: 890.8
click at [724, 517] on quentale-layouter at bounding box center [734, 515] width 39 height 16
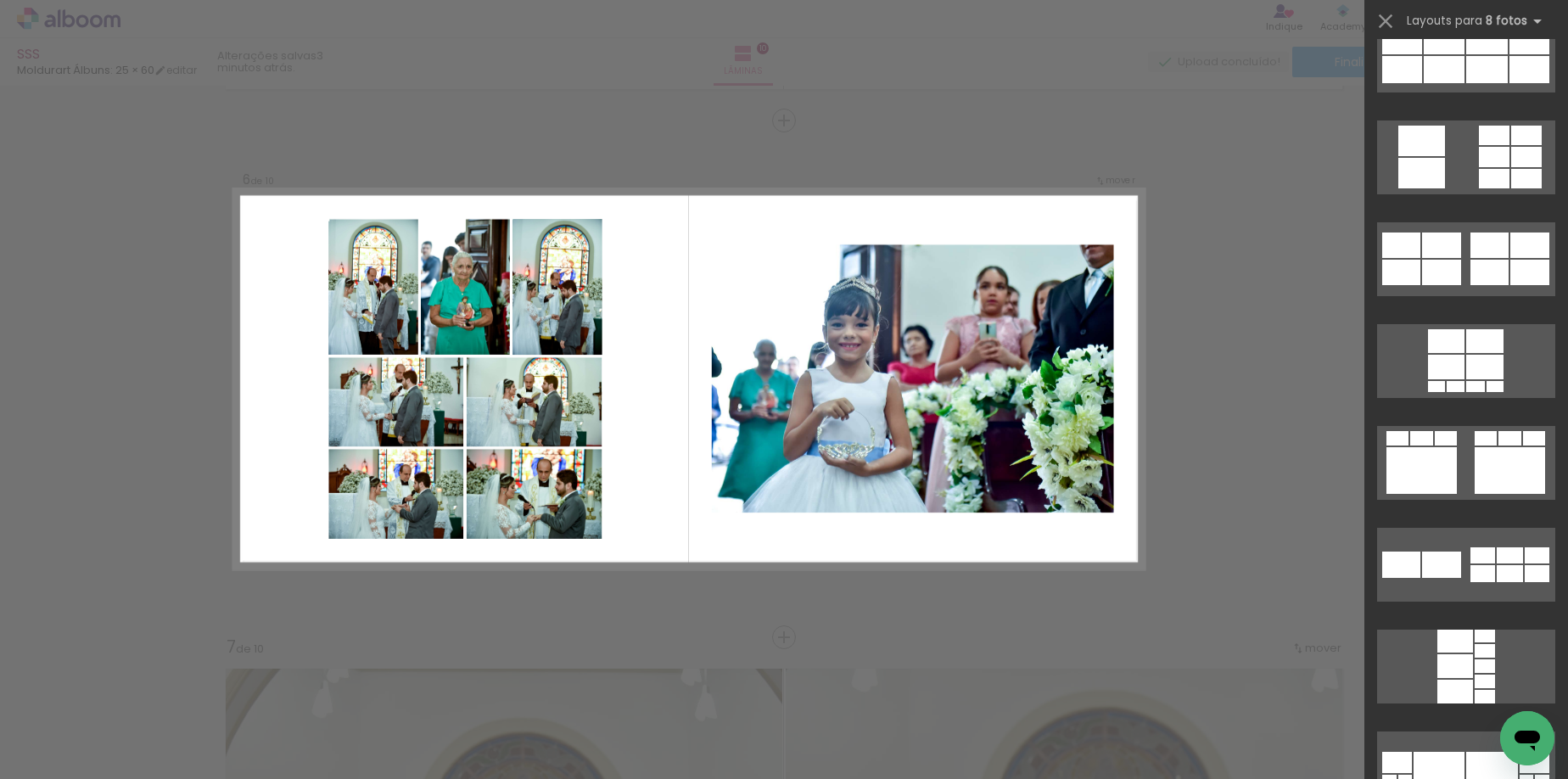
scroll to position [5351, 0]
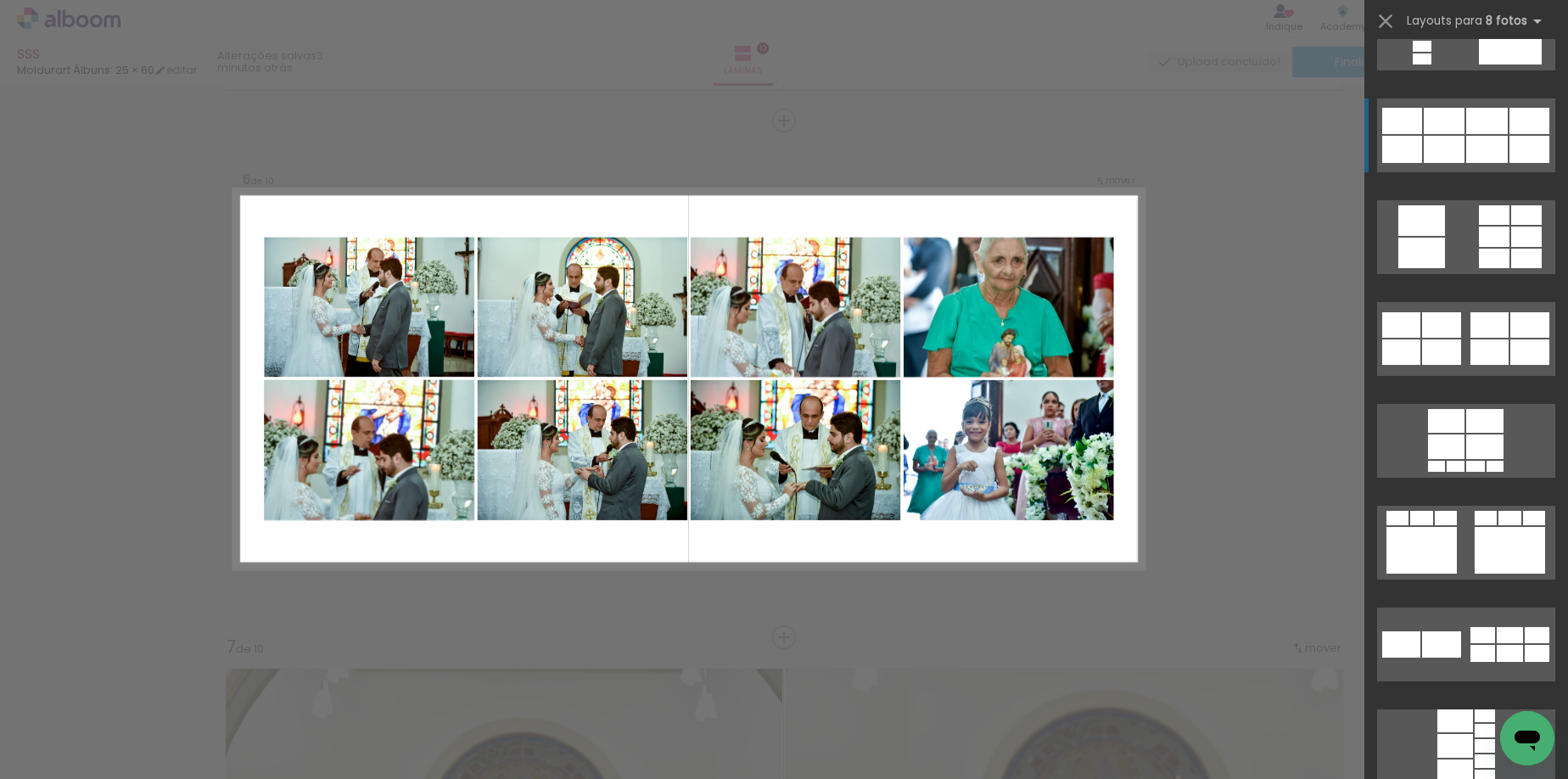
click at [1509, 340] on div at bounding box center [1528, 352] width 39 height 25
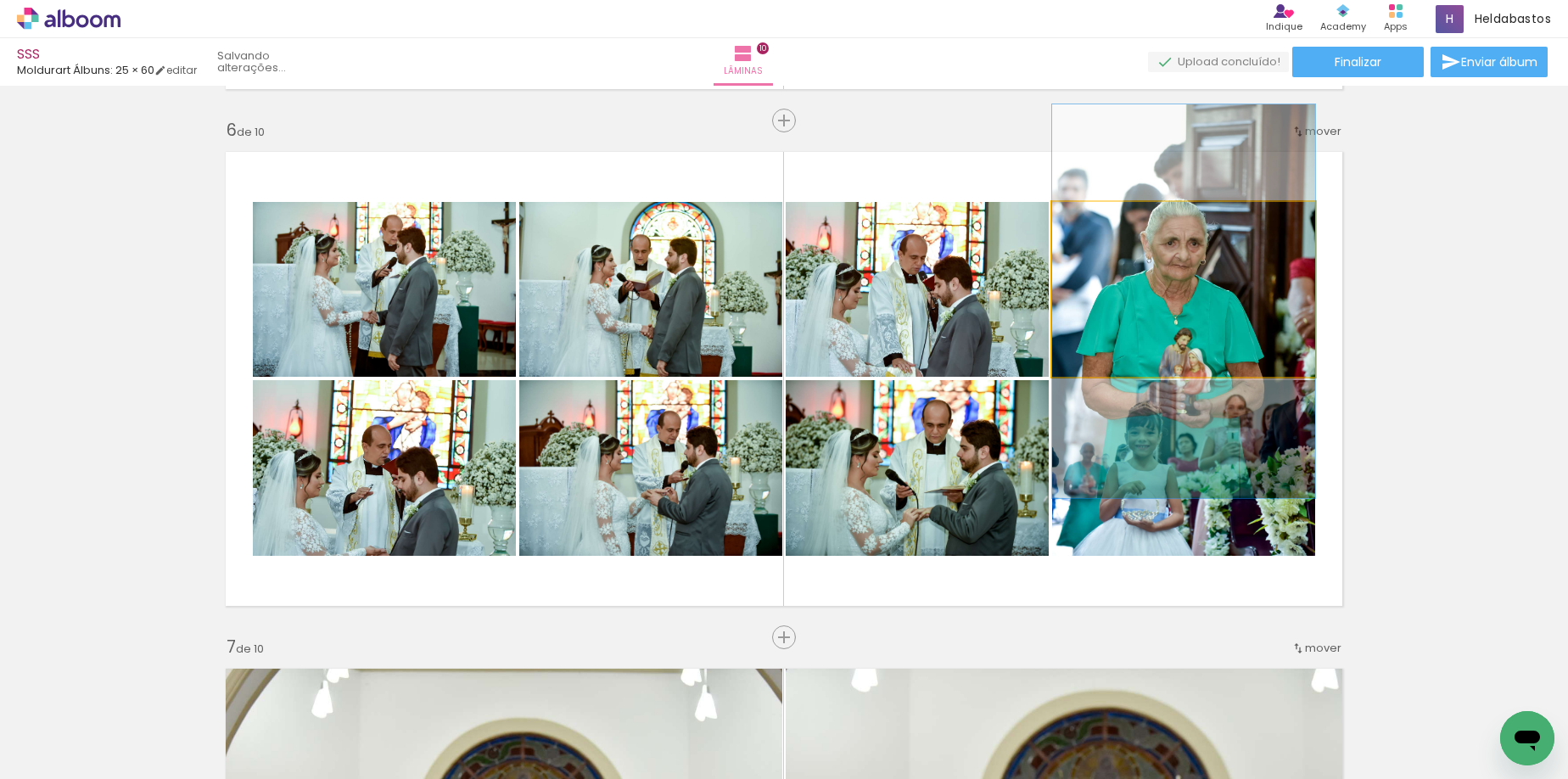
drag, startPoint x: 1201, startPoint y: 316, endPoint x: 1194, endPoint y: 328, distance: 13.9
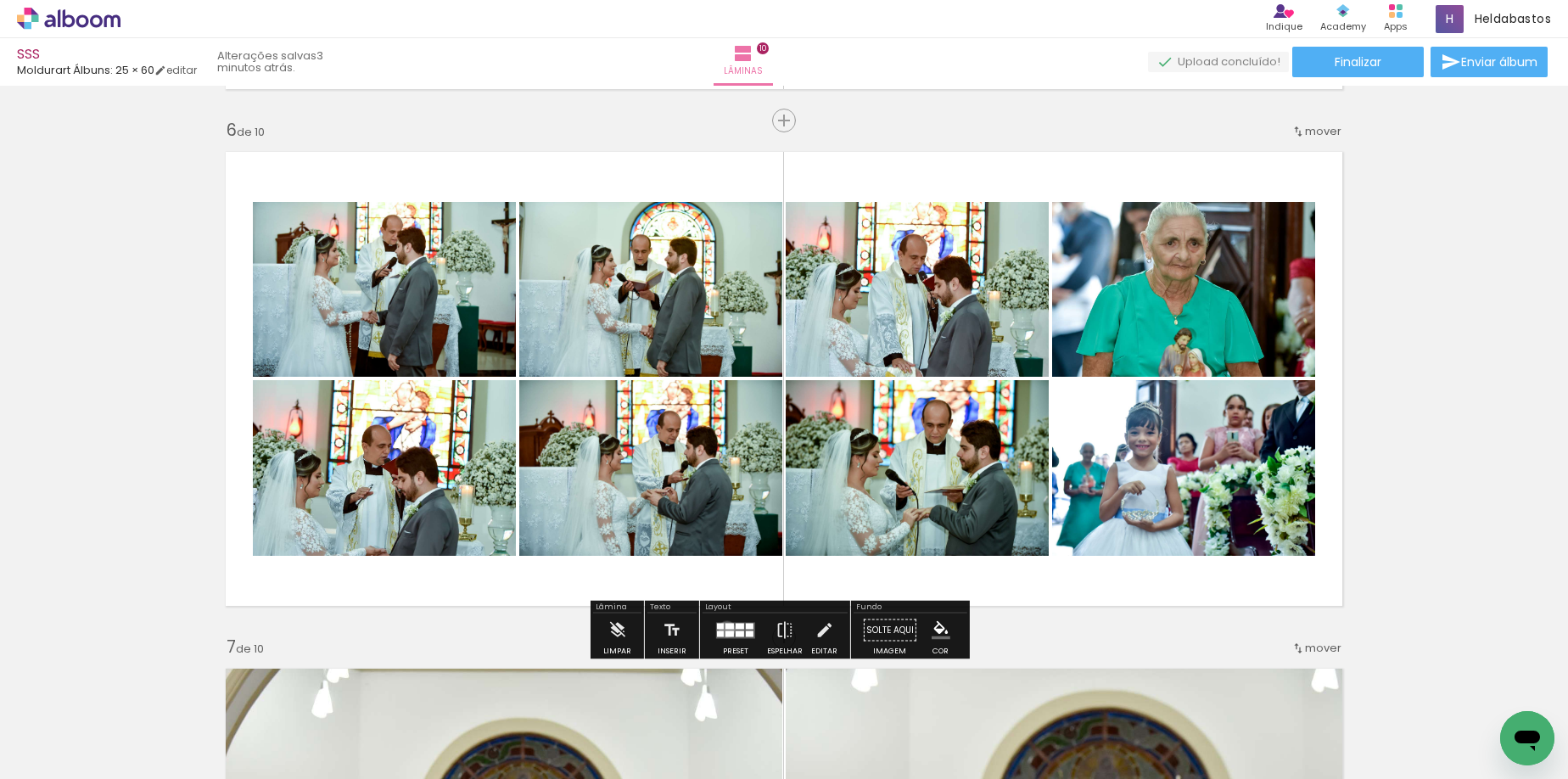
click at [723, 629] on quentale-layouter at bounding box center [734, 630] width 39 height 16
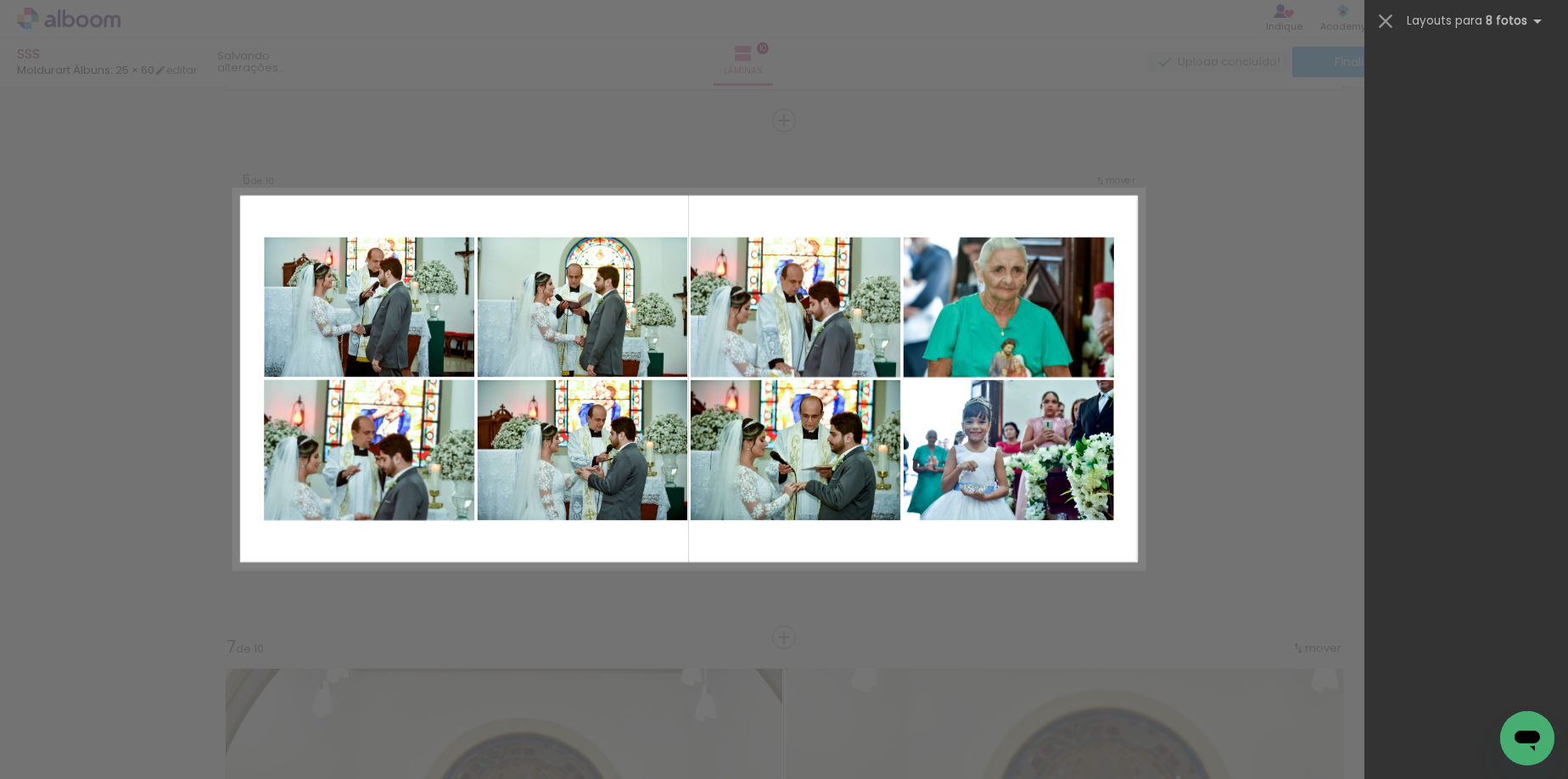
scroll to position [7884, 0]
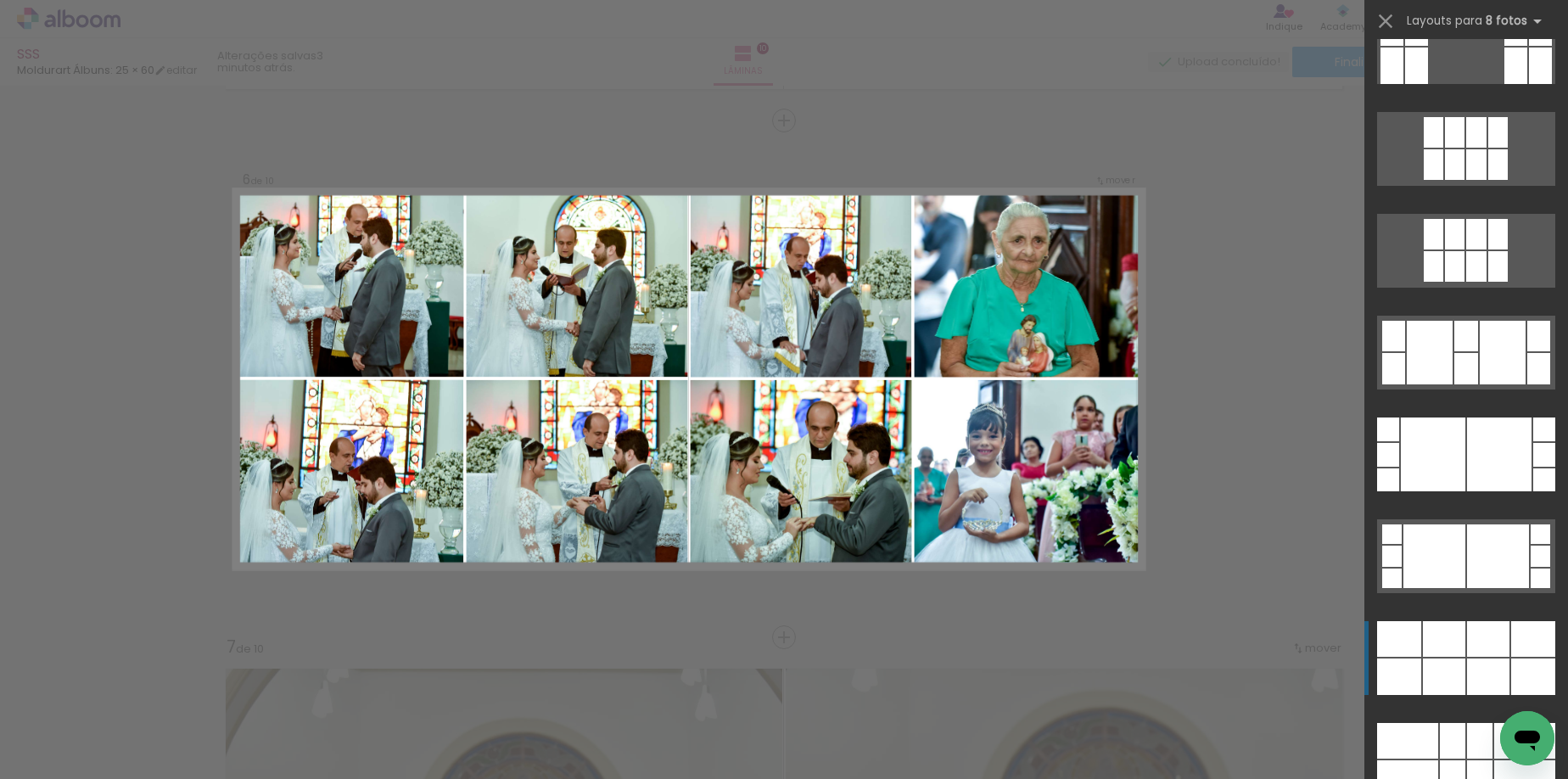
click at [1428, 84] on div at bounding box center [1416, 66] width 23 height 37
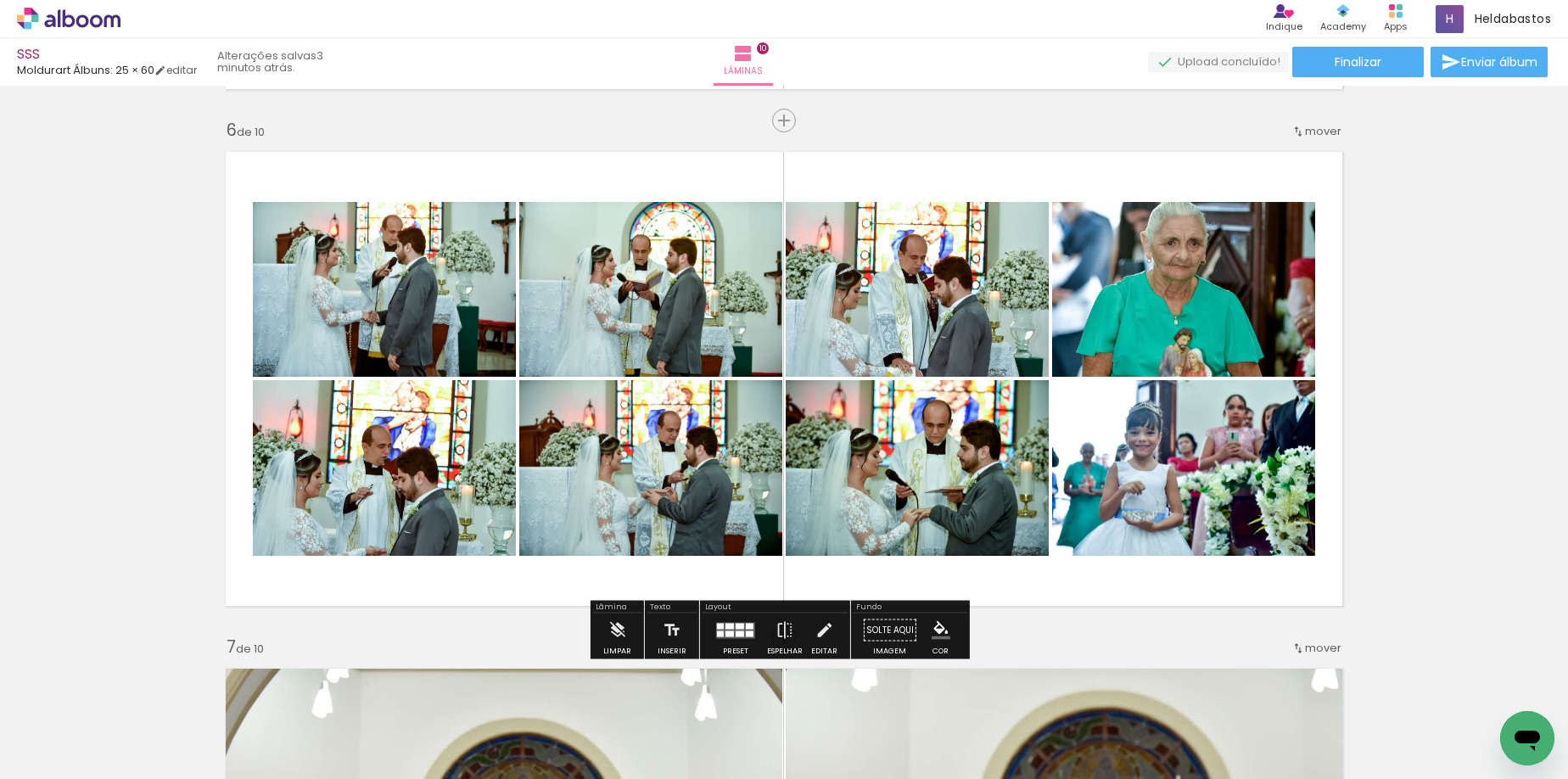
click at [1136, 317] on quentale-photo at bounding box center [1184, 289] width 263 height 175
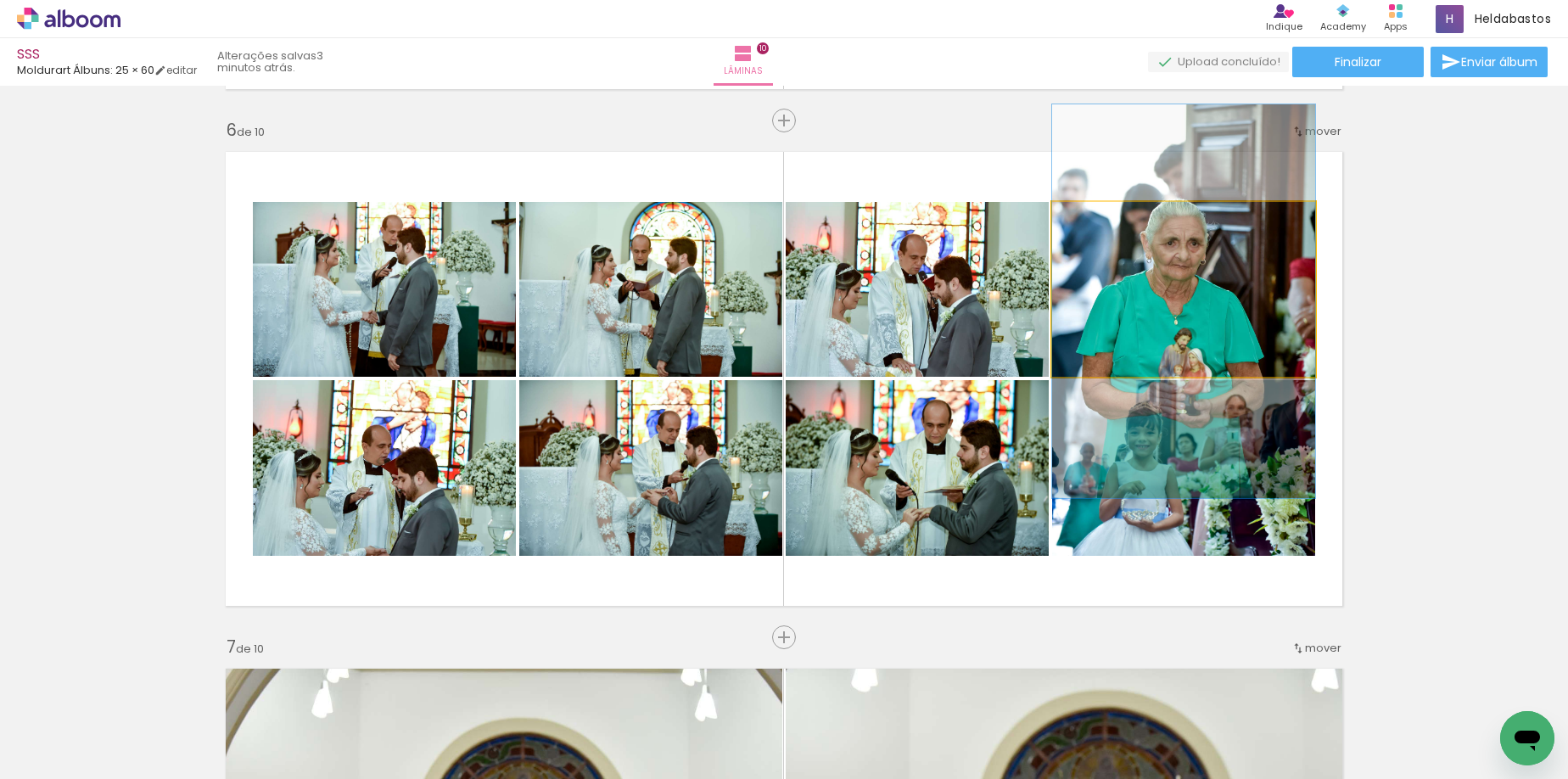
click at [1143, 332] on quentale-photo at bounding box center [1184, 289] width 263 height 175
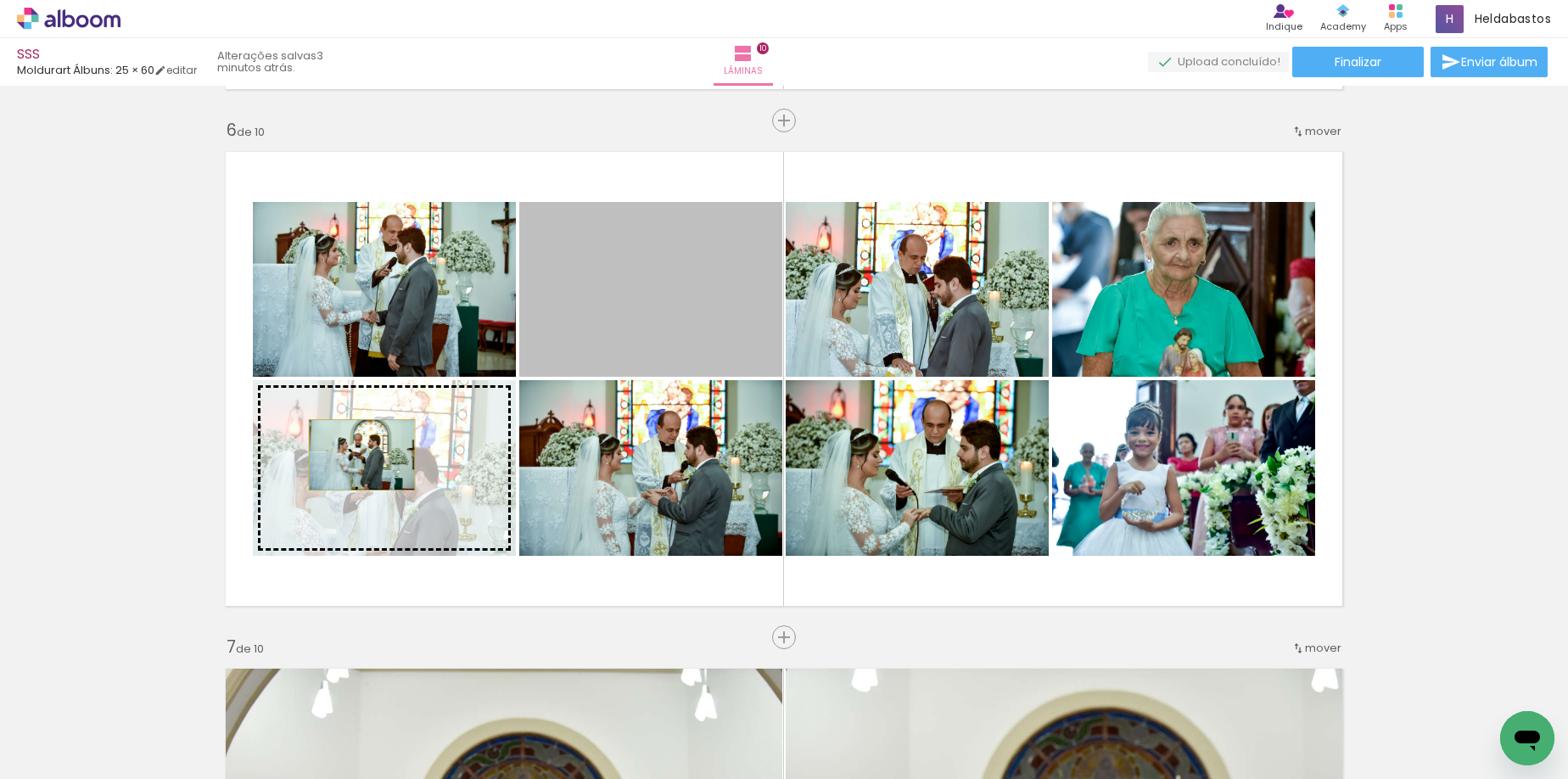
drag, startPoint x: 673, startPoint y: 301, endPoint x: 356, endPoint y: 455, distance: 352.4
click at [0, 0] on slot at bounding box center [0, 0] width 0 height 0
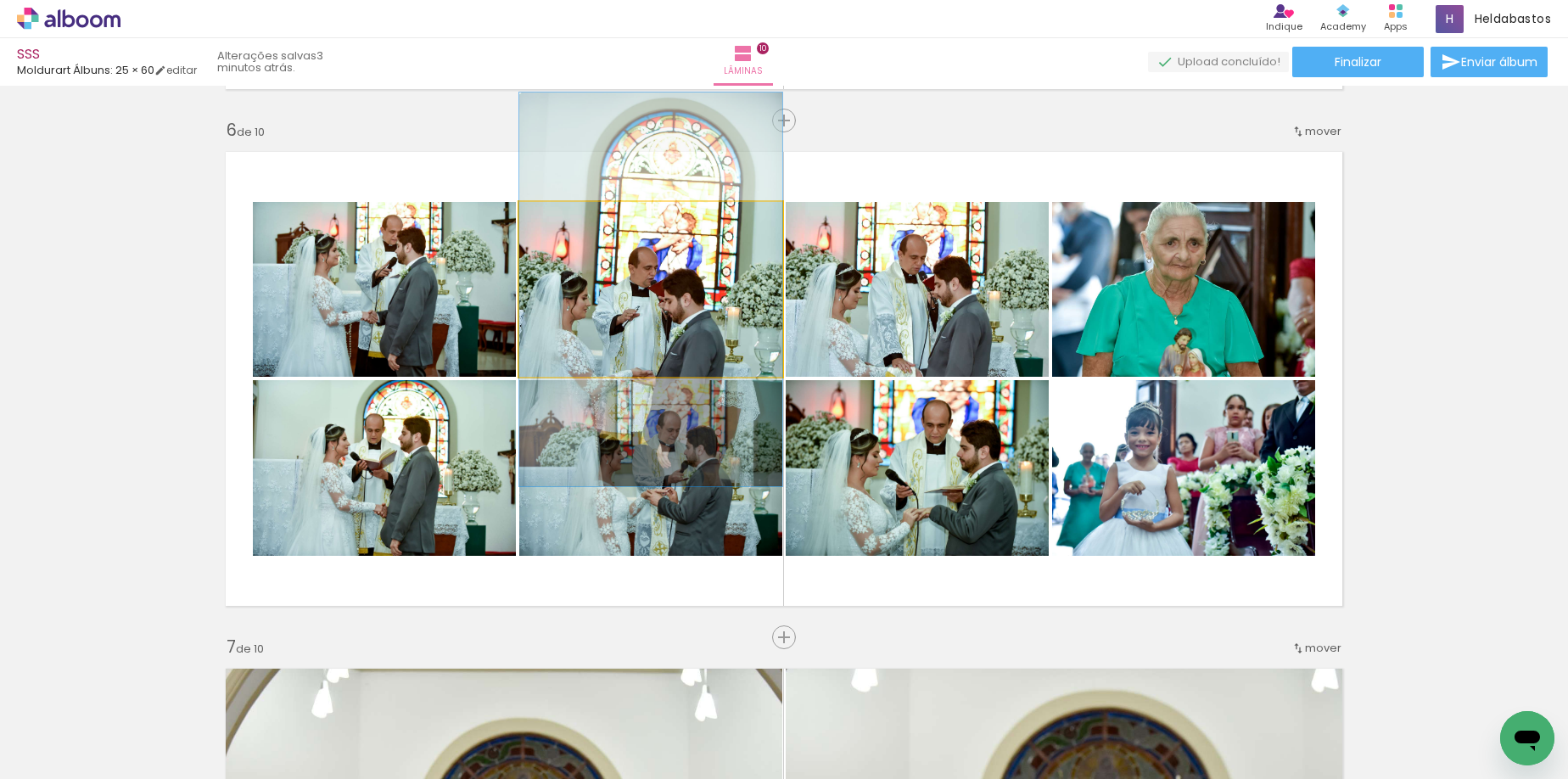
click at [644, 319] on quentale-photo at bounding box center [651, 289] width 263 height 175
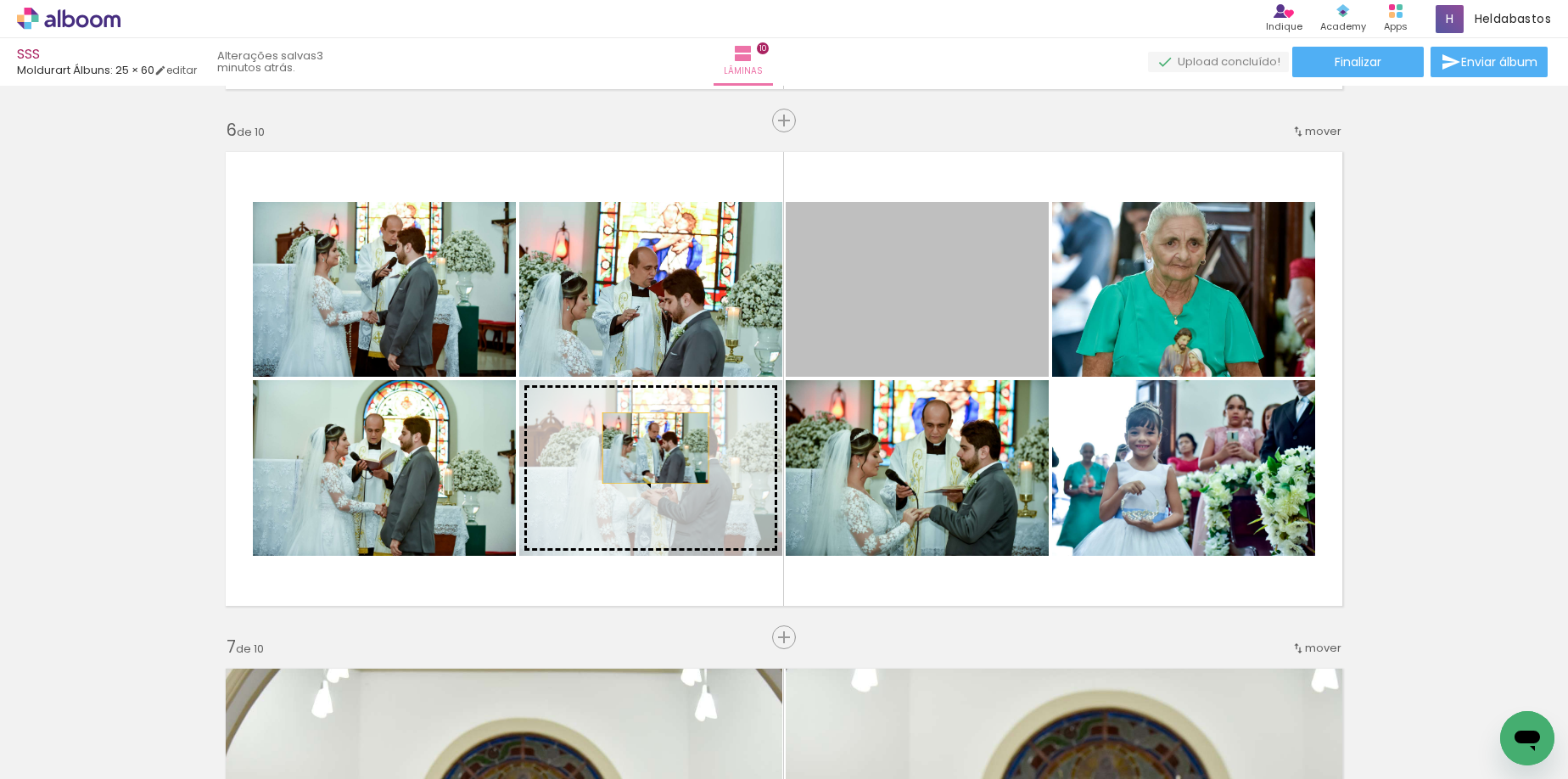
drag, startPoint x: 966, startPoint y: 317, endPoint x: 655, endPoint y: 479, distance: 350.7
click at [0, 0] on slot at bounding box center [0, 0] width 0 height 0
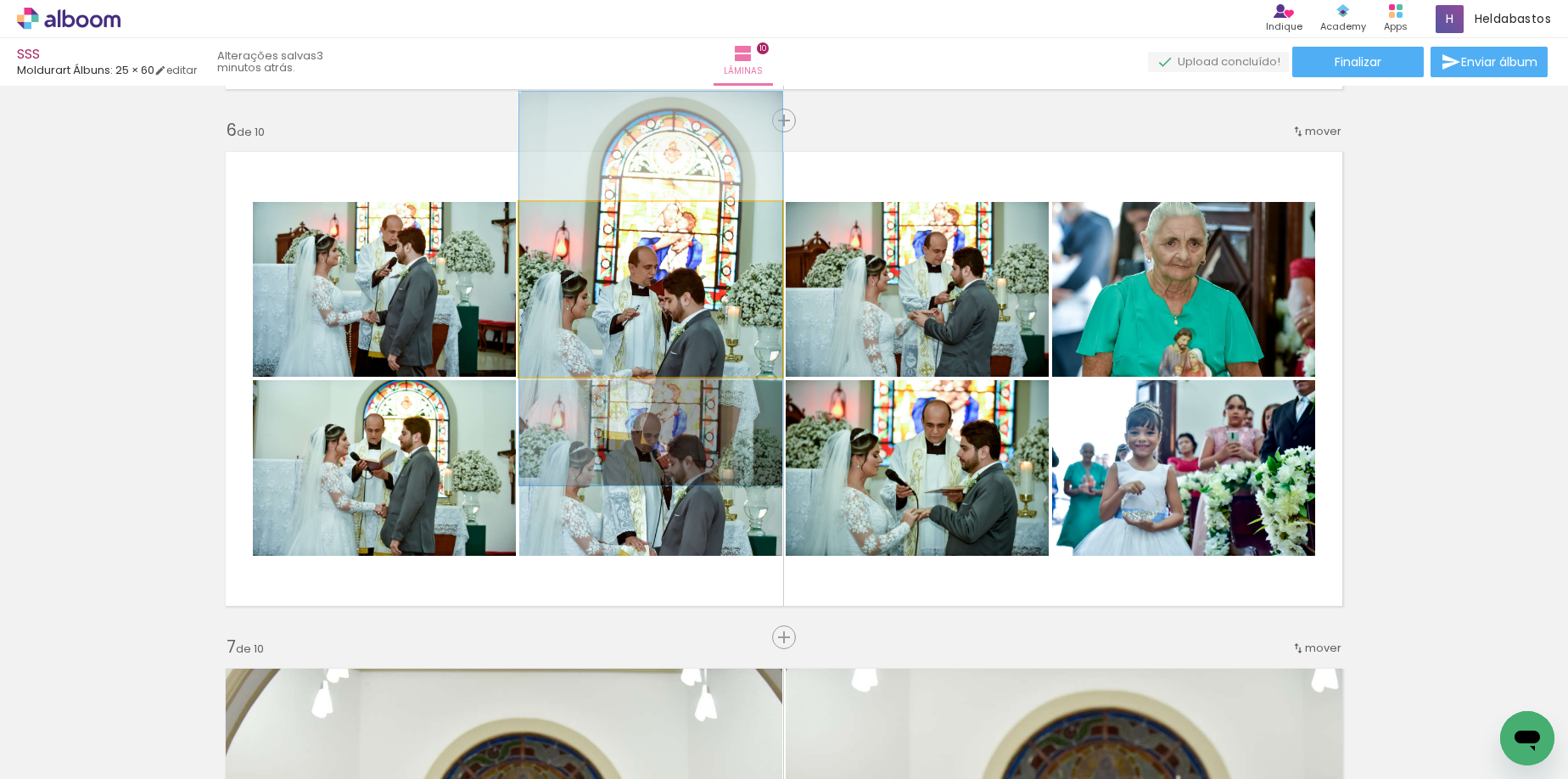
drag, startPoint x: 622, startPoint y: 320, endPoint x: 642, endPoint y: 319, distance: 20.0
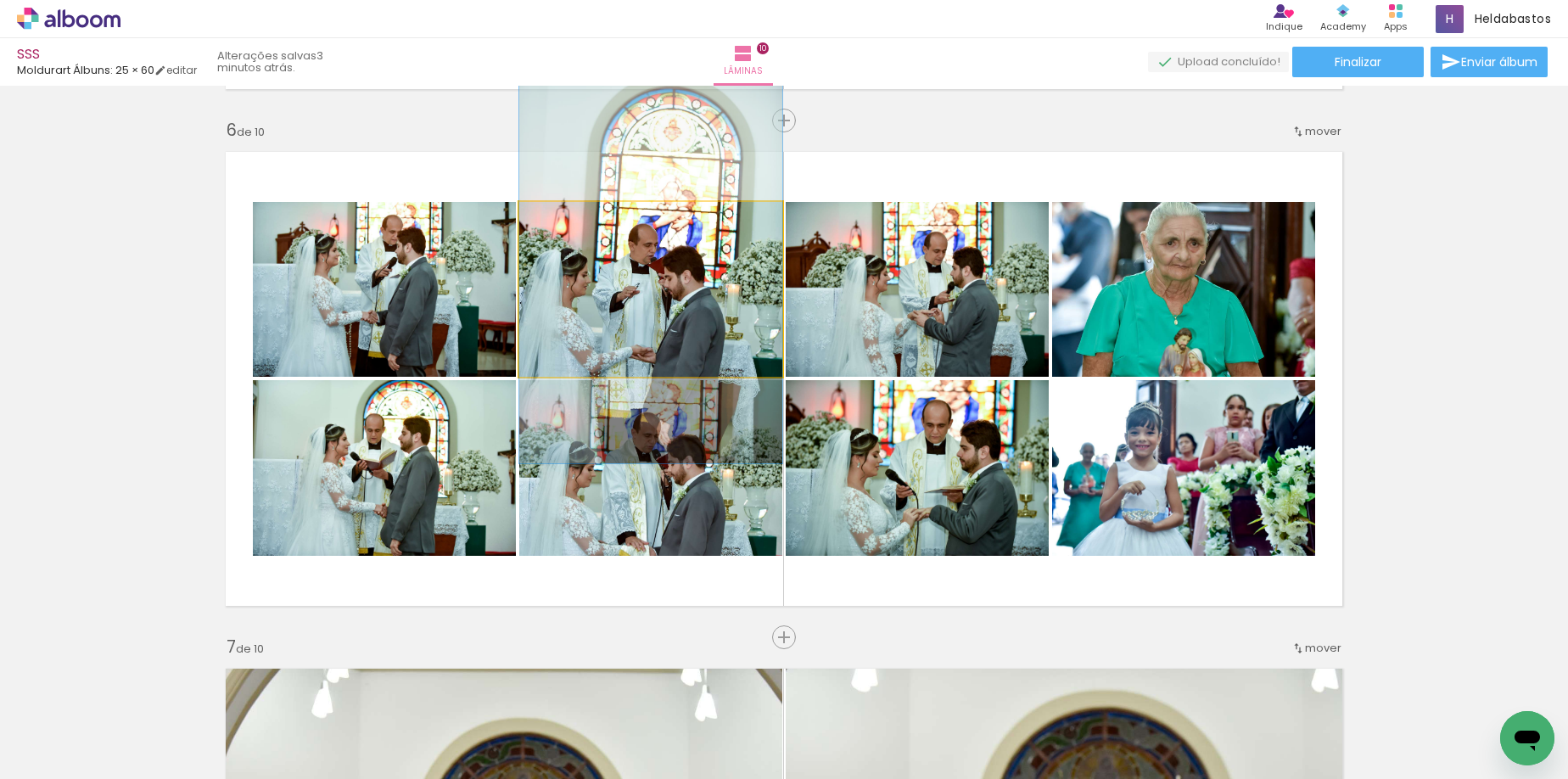
drag, startPoint x: 642, startPoint y: 318, endPoint x: 636, endPoint y: 296, distance: 22.8
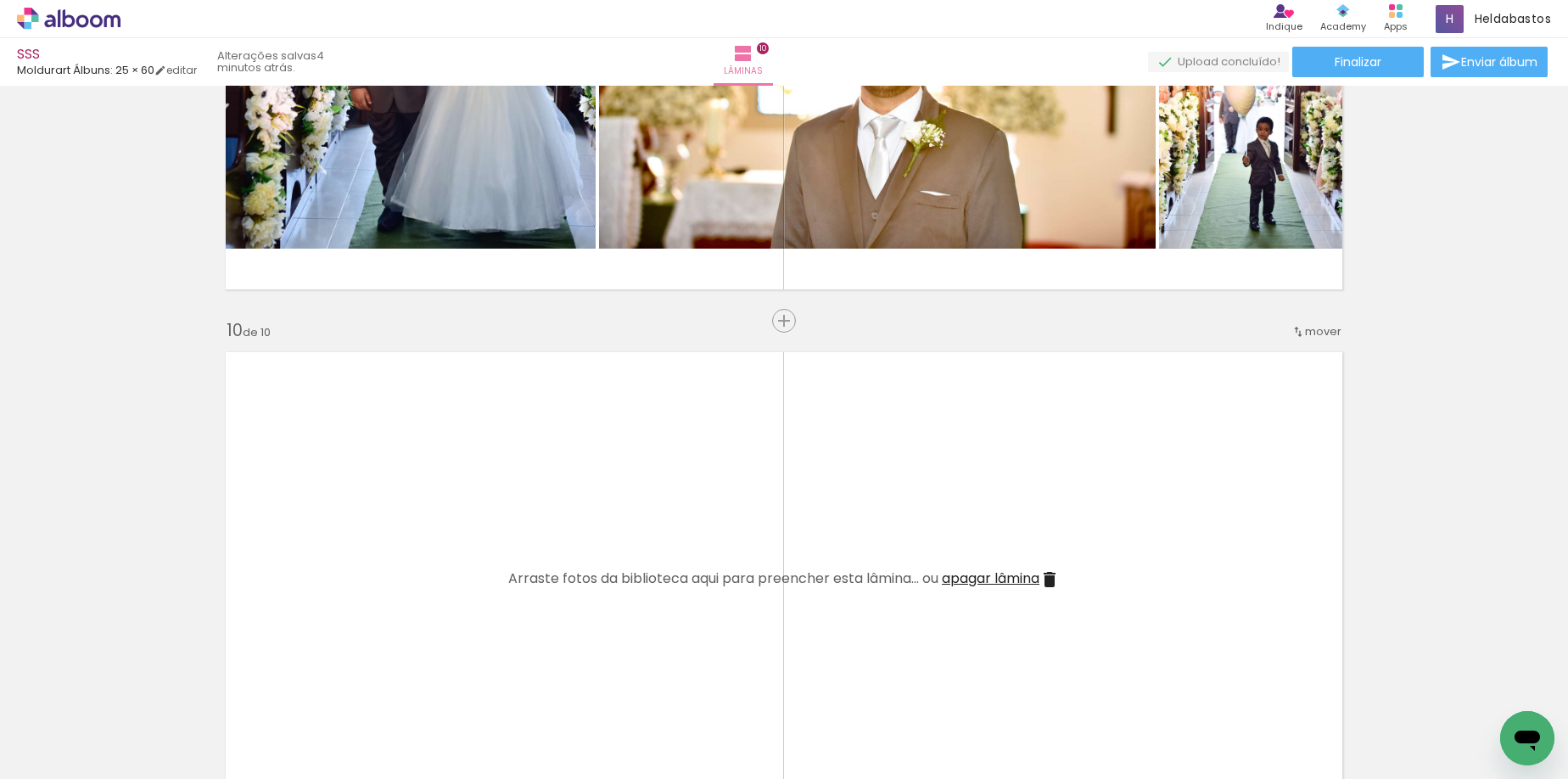
scroll to position [4784, 0]
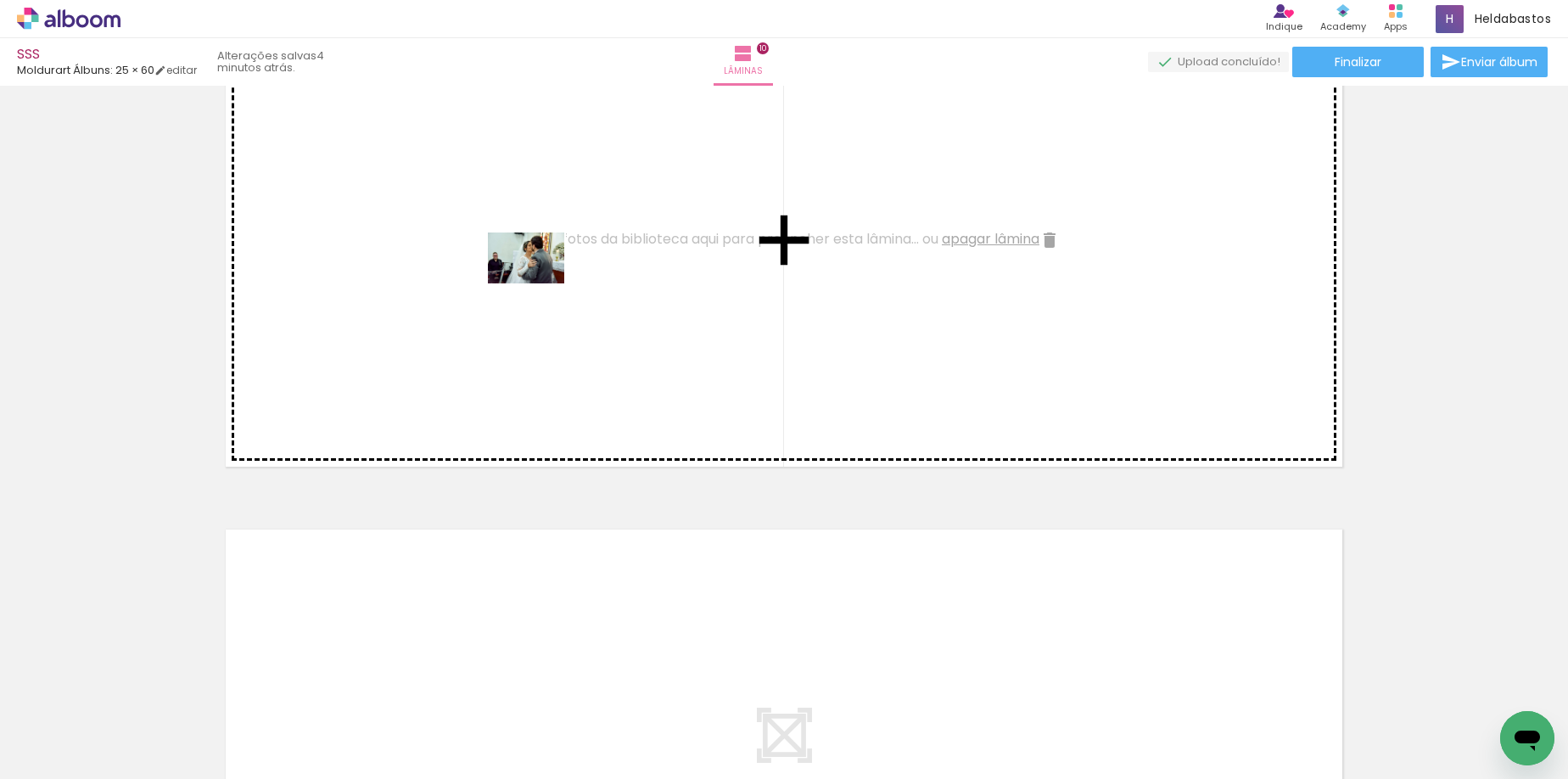
drag, startPoint x: 791, startPoint y: 583, endPoint x: 912, endPoint y: 666, distance: 146.7
click at [537, 283] on quentale-workspace at bounding box center [784, 389] width 1568 height 779
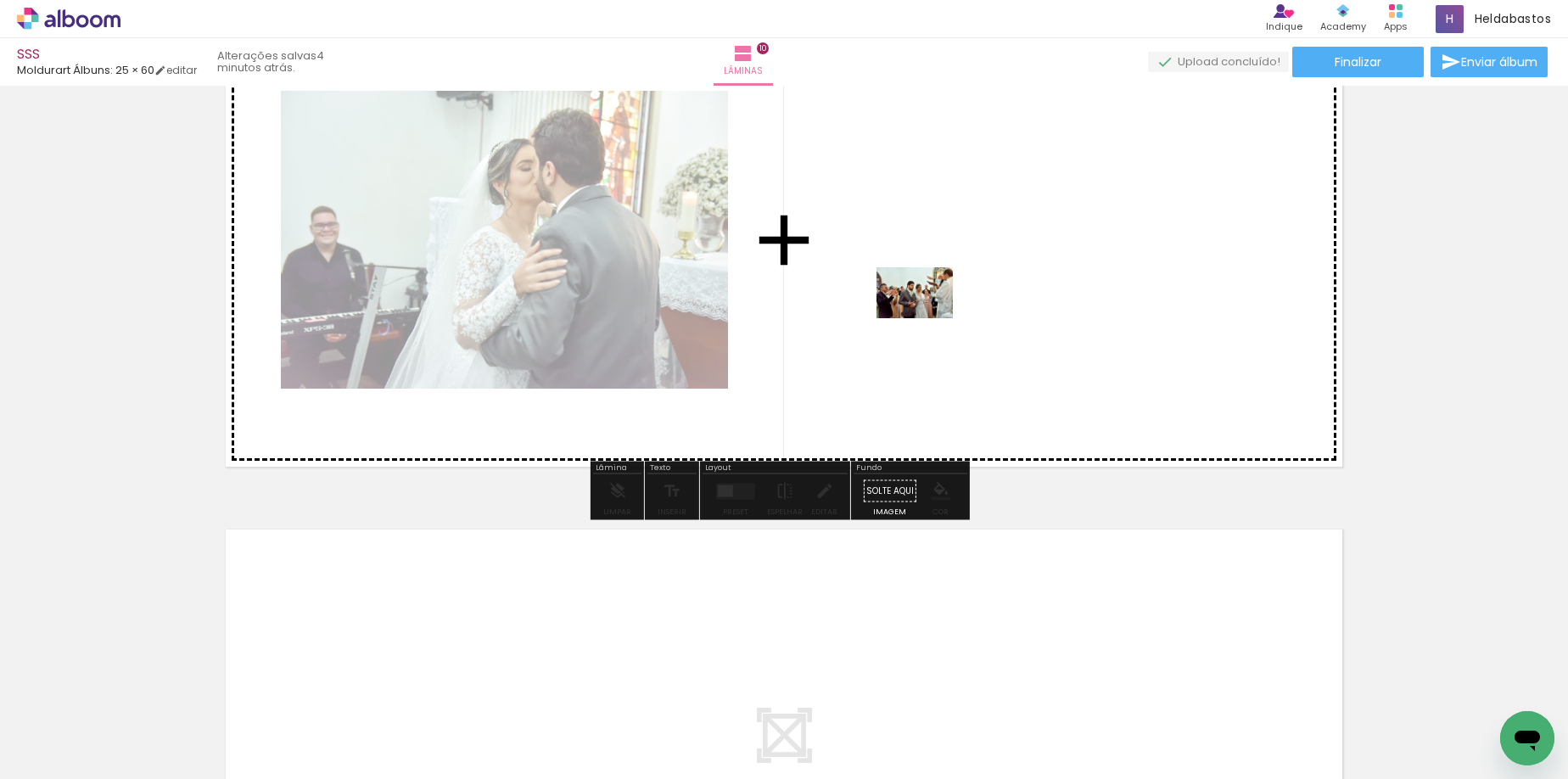
drag, startPoint x: 950, startPoint y: 720, endPoint x: 927, endPoint y: 318, distance: 402.7
click at [927, 318] on quentale-workspace at bounding box center [784, 389] width 1568 height 779
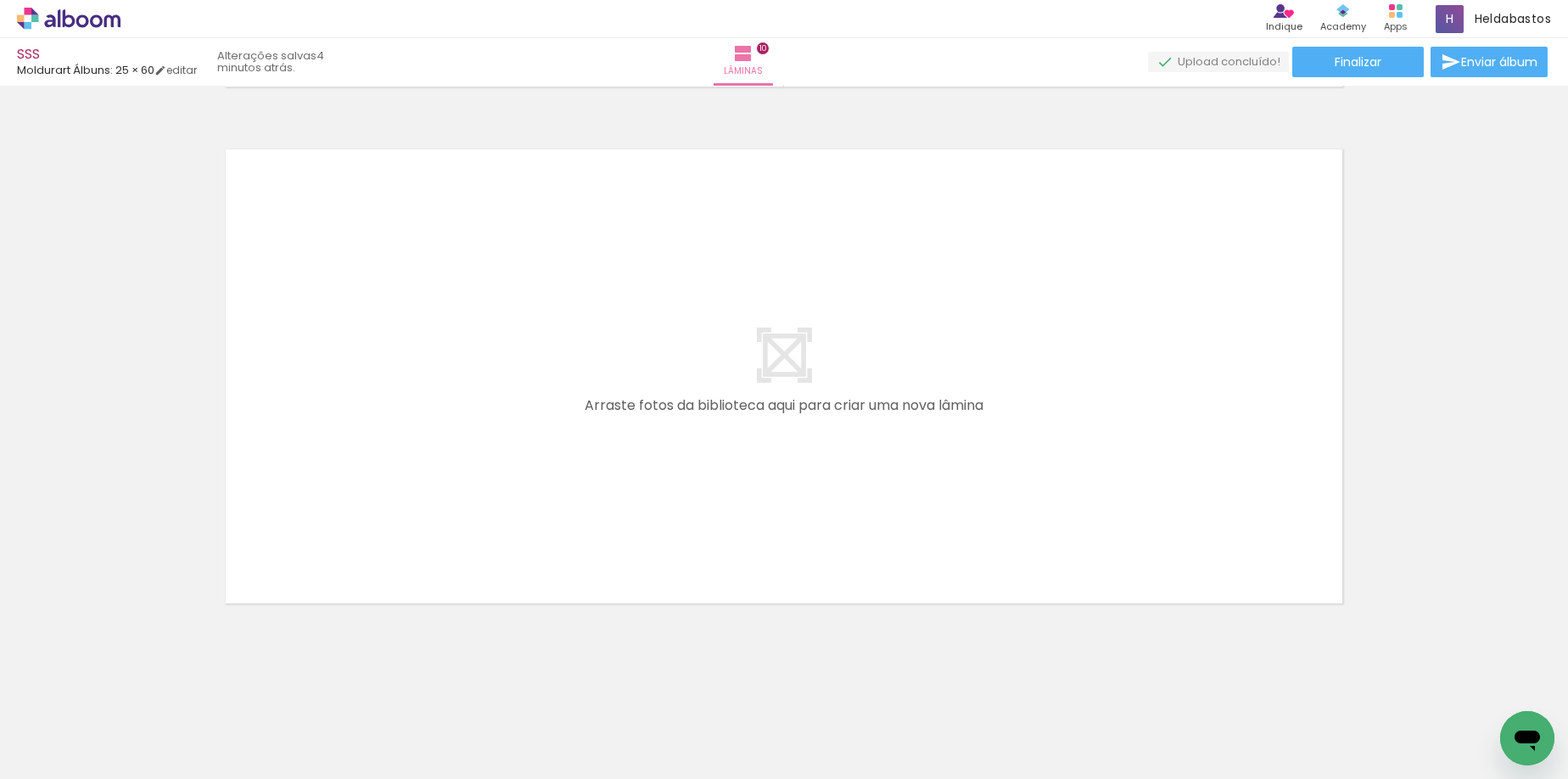
scroll to position [0, 720]
drag, startPoint x: 593, startPoint y: 681, endPoint x: 690, endPoint y: 715, distance: 102.8
click at [512, 430] on quentale-workspace at bounding box center [784, 389] width 1568 height 779
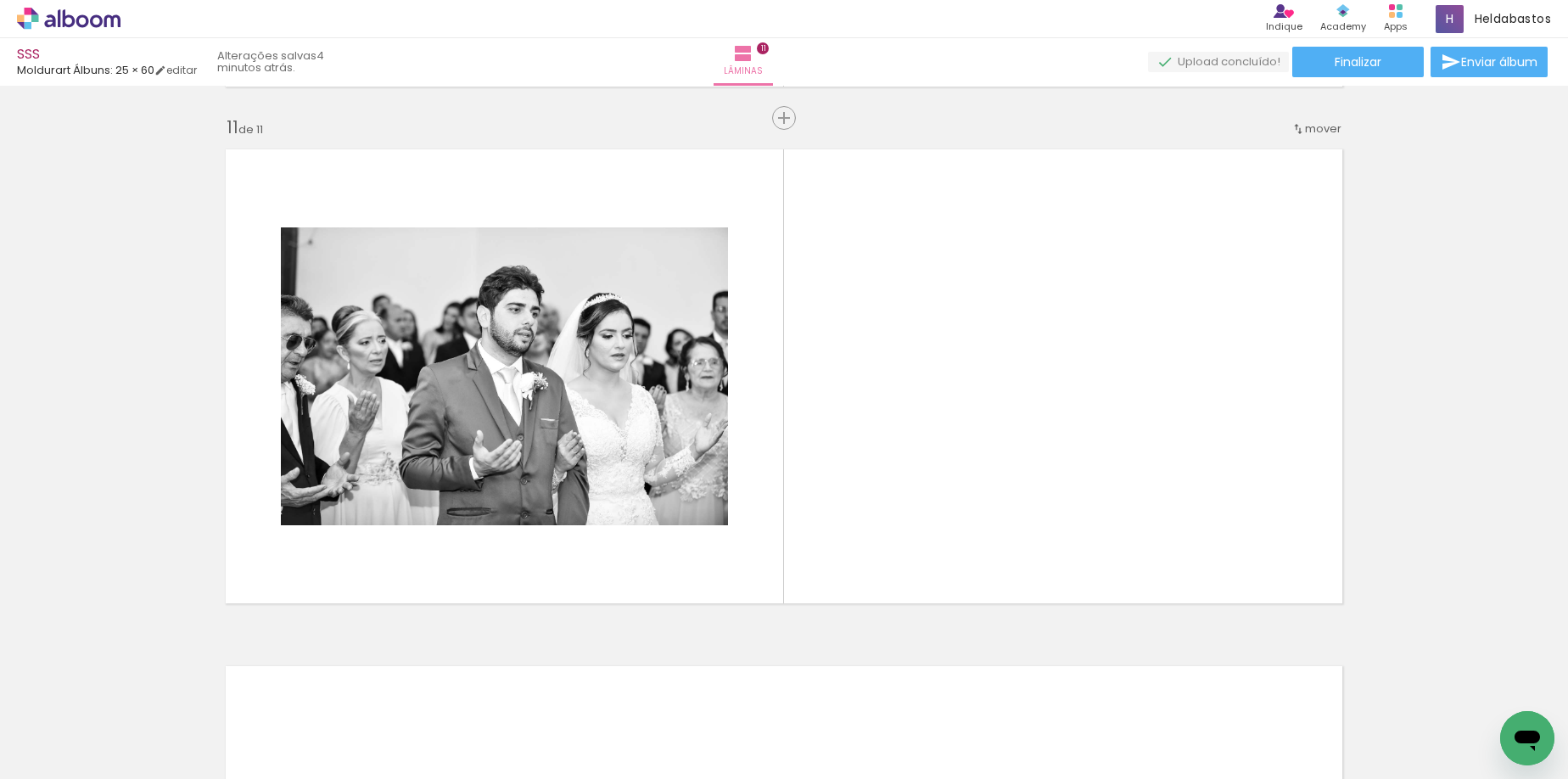
scroll to position [5162, 0]
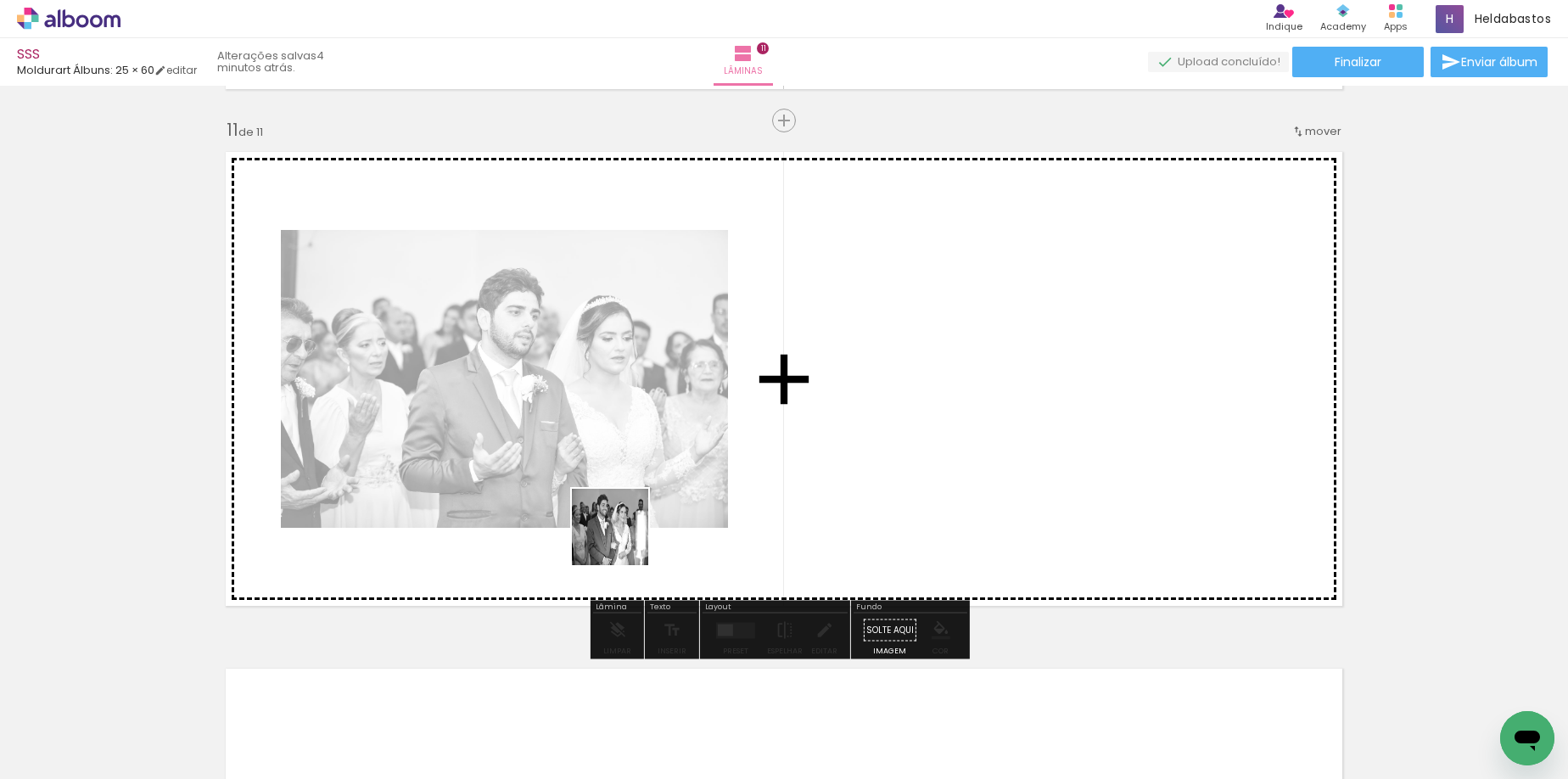
drag, startPoint x: 623, startPoint y: 539, endPoint x: 602, endPoint y: 510, distance: 35.8
click at [602, 510] on quentale-workspace at bounding box center [784, 389] width 1568 height 779
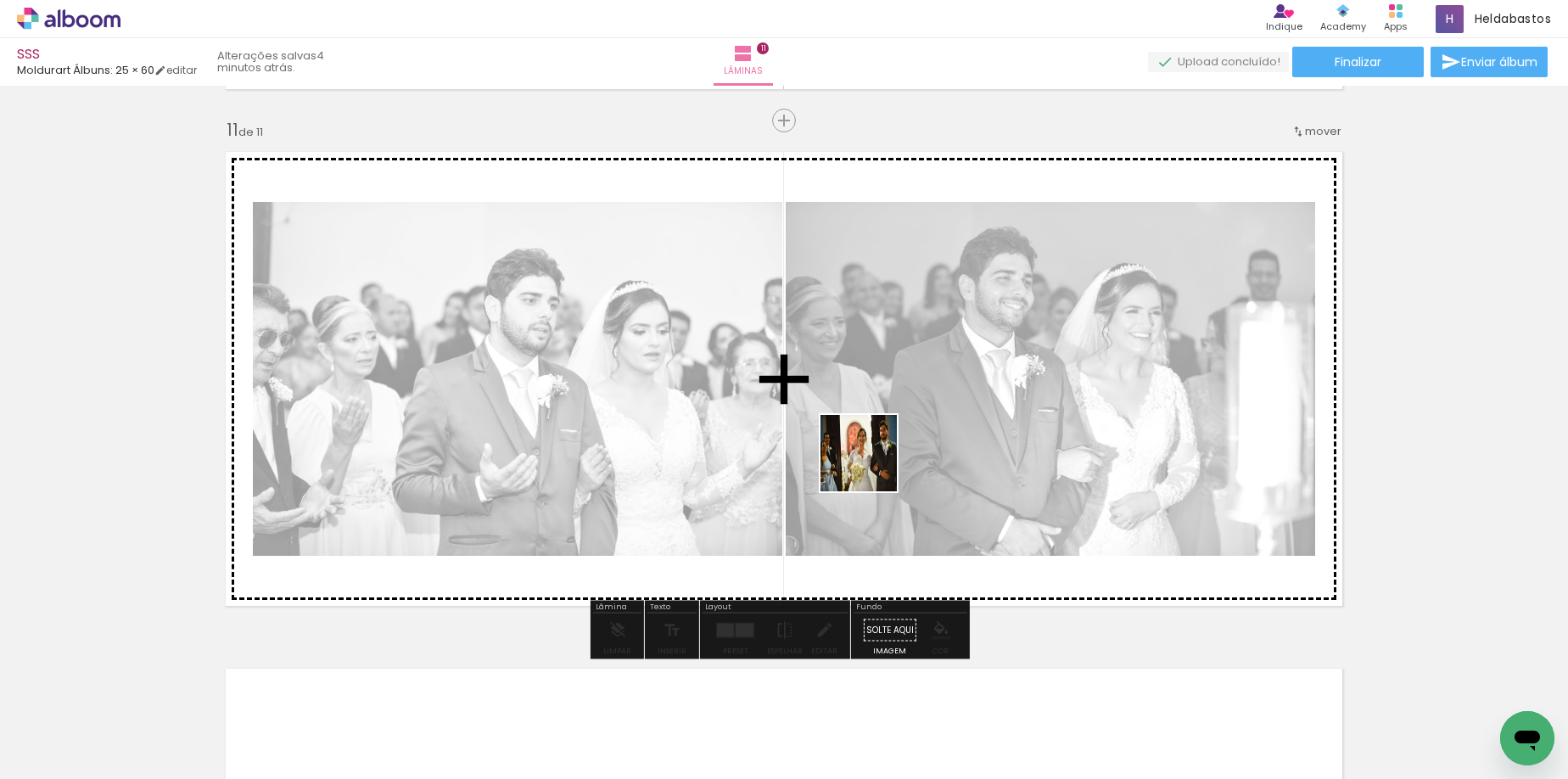
drag, startPoint x: 870, startPoint y: 468, endPoint x: 905, endPoint y: 744, distance: 278.2
click at [871, 466] on quentale-workspace at bounding box center [784, 389] width 1568 height 779
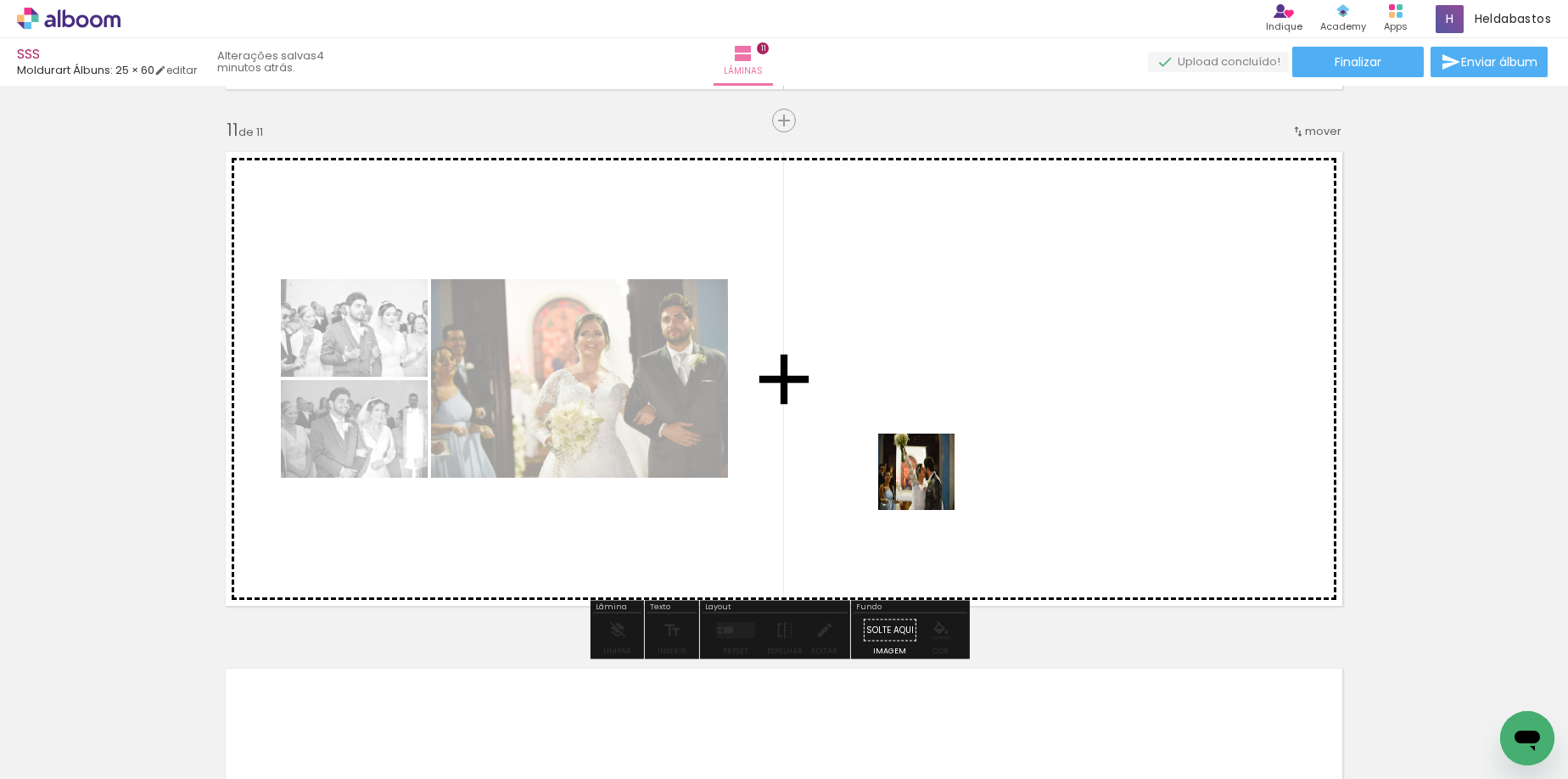
drag, startPoint x: 911, startPoint y: 620, endPoint x: 929, endPoint y: 485, distance: 136.2
click at [929, 485] on quentale-workspace at bounding box center [784, 389] width 1568 height 779
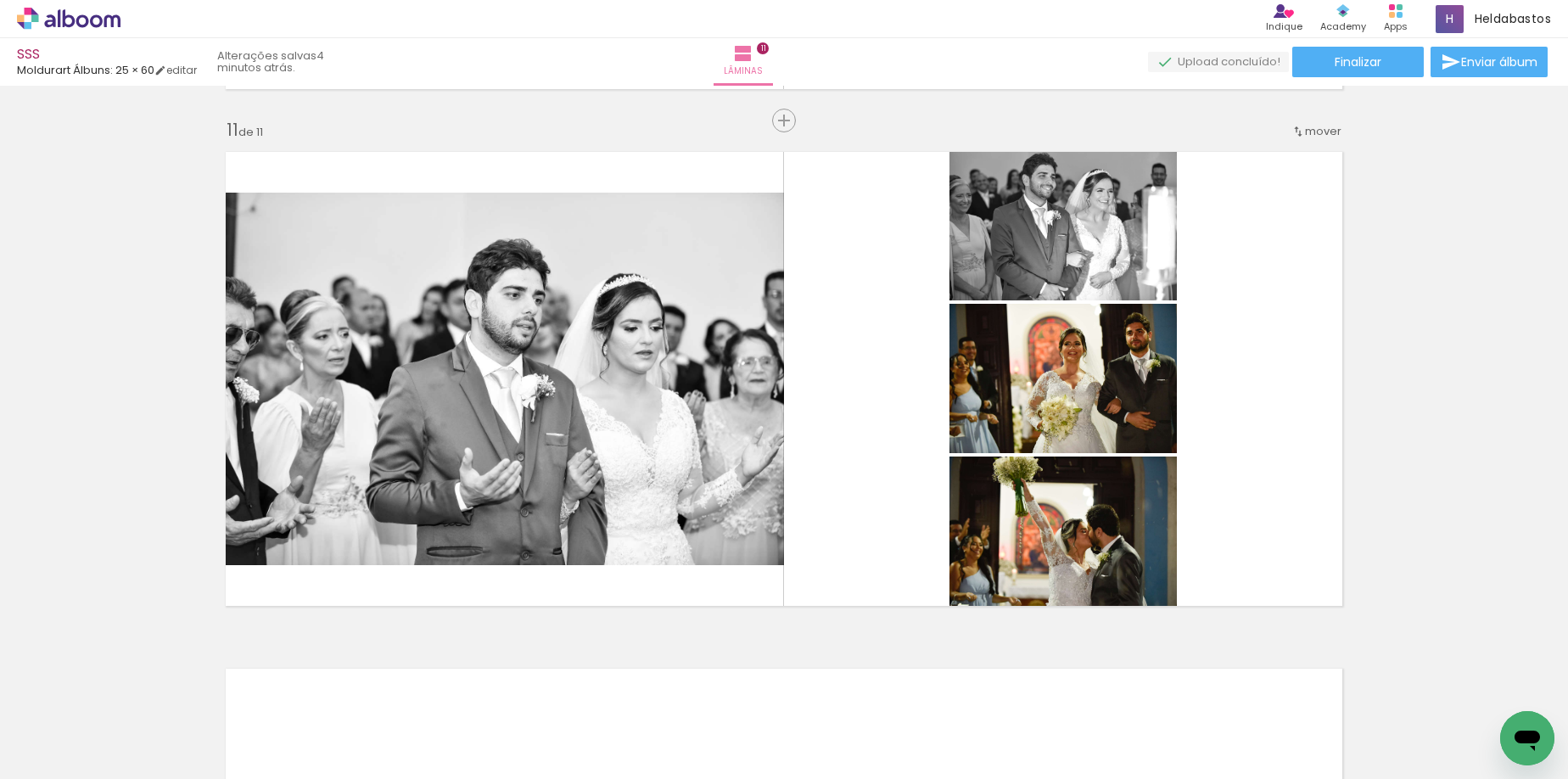
scroll to position [0, 2787]
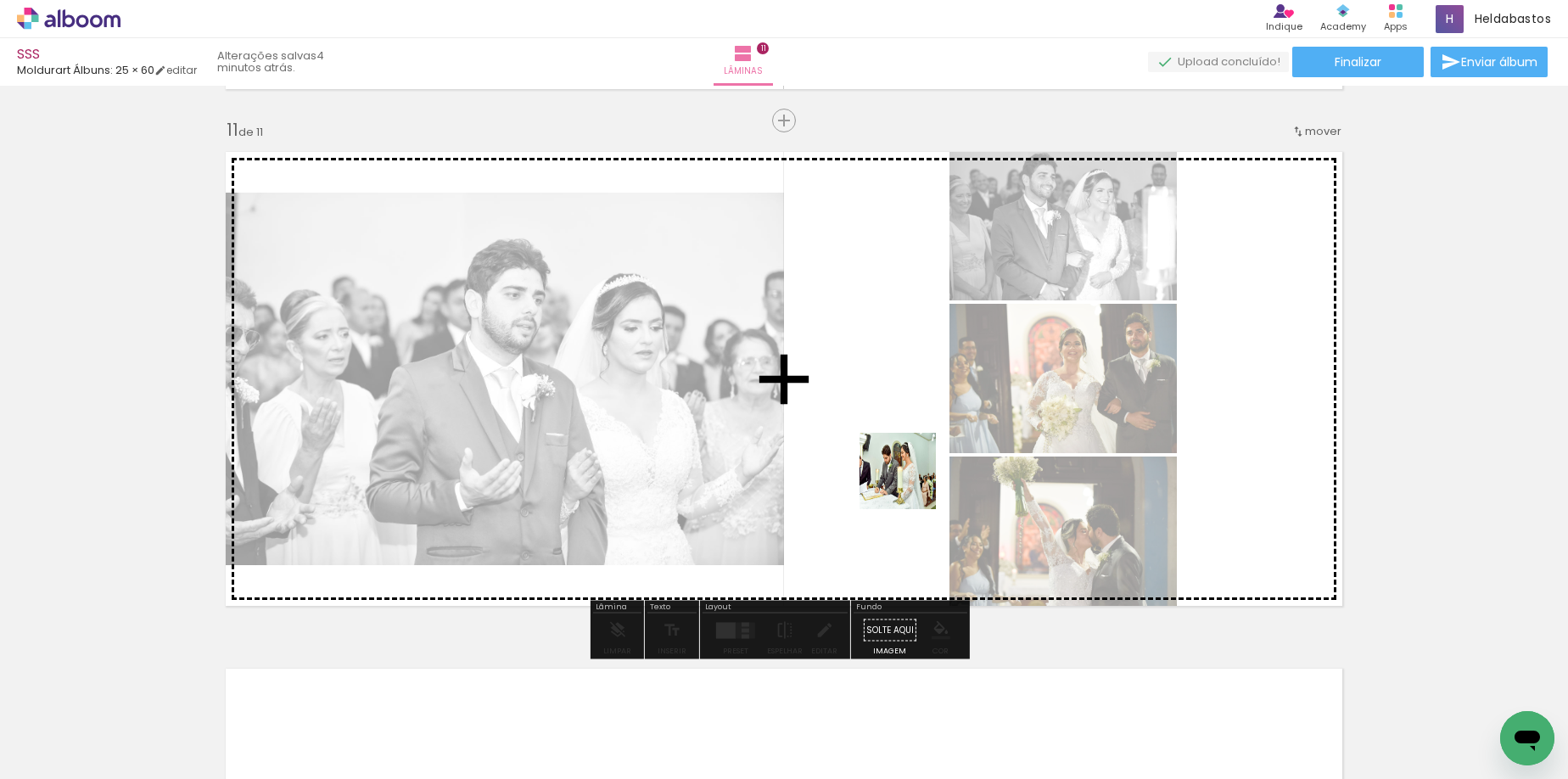
drag, startPoint x: 966, startPoint y: 626, endPoint x: 894, endPoint y: 449, distance: 191.1
click at [894, 449] on quentale-workspace at bounding box center [784, 389] width 1568 height 779
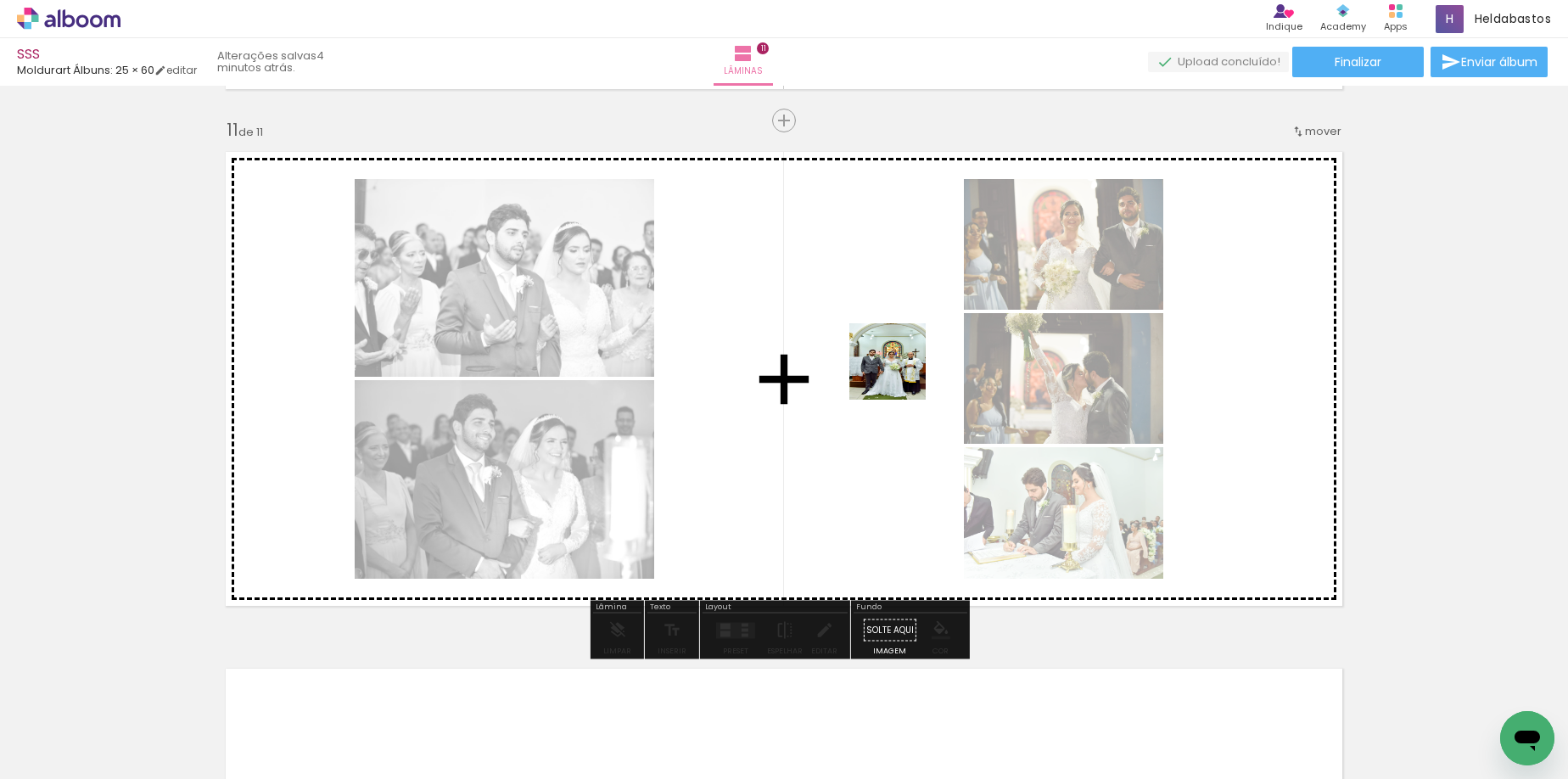
drag, startPoint x: 927, startPoint y: 405, endPoint x: 900, endPoint y: 375, distance: 40.4
click at [900, 375] on quentale-workspace at bounding box center [784, 389] width 1568 height 779
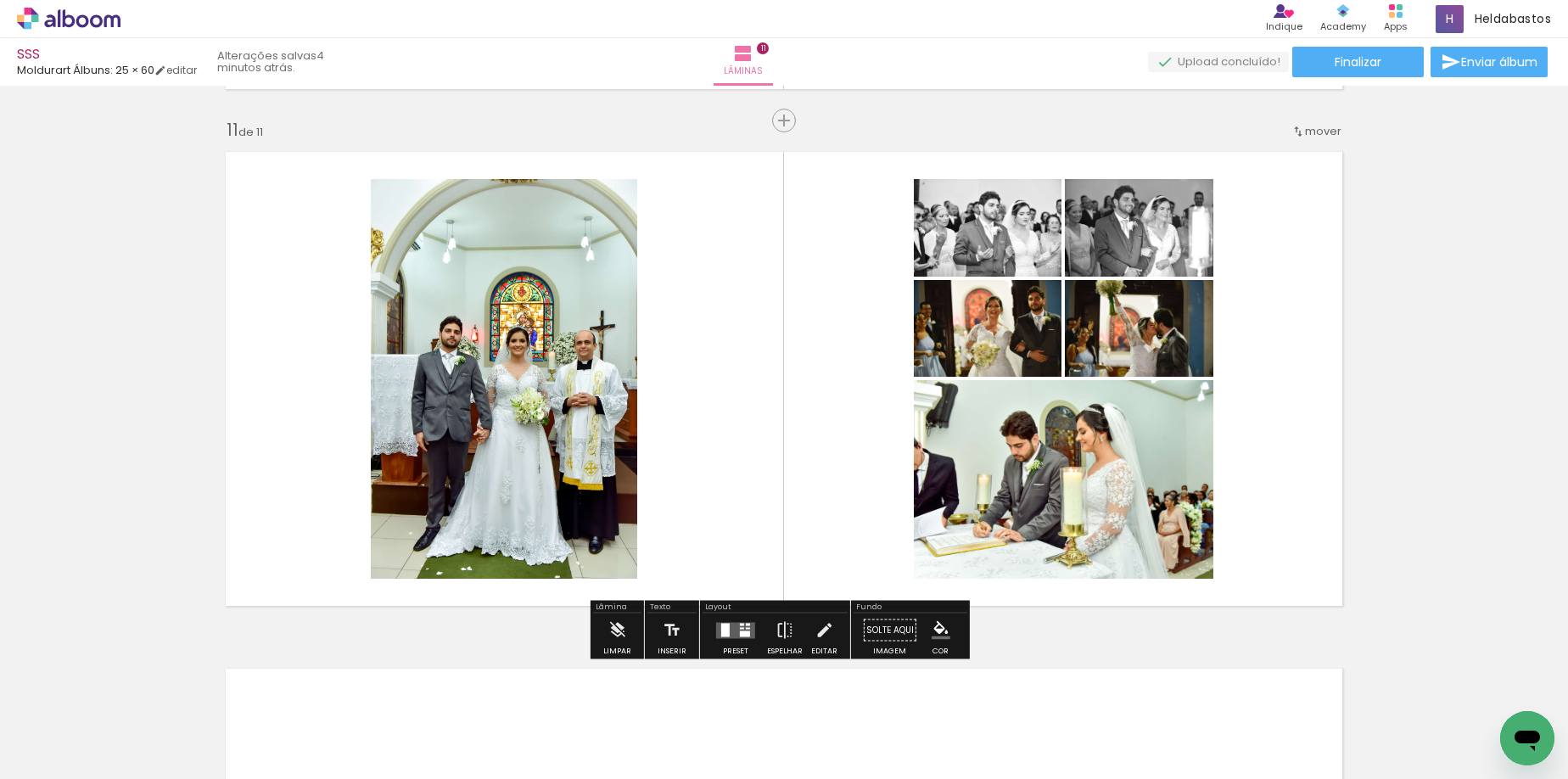
click at [734, 630] on quentale-layouter at bounding box center [734, 630] width 39 height 16
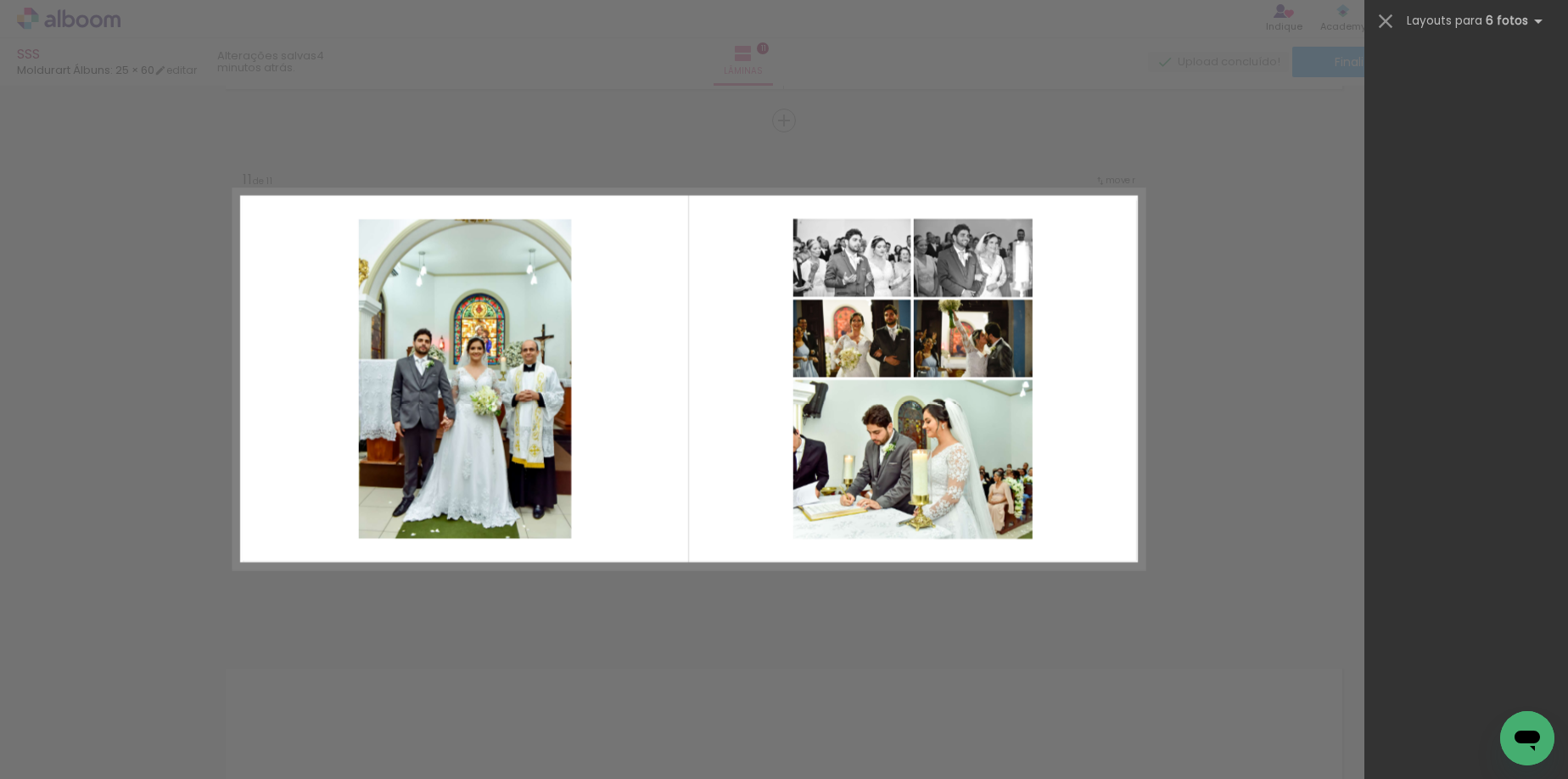
scroll to position [53237, 0]
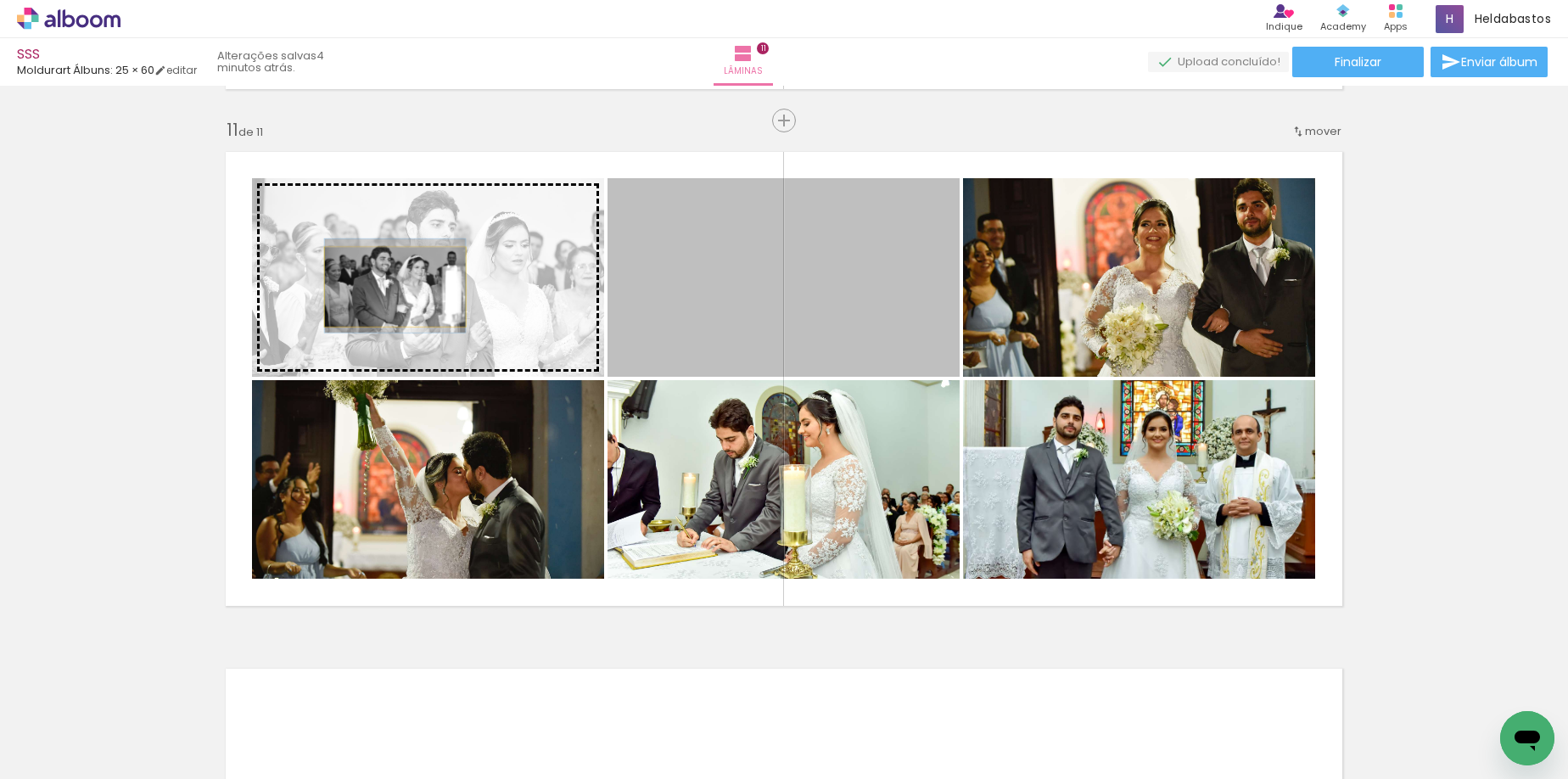
drag, startPoint x: 860, startPoint y: 290, endPoint x: 389, endPoint y: 287, distance: 471.0
click at [0, 0] on slot at bounding box center [0, 0] width 0 height 0
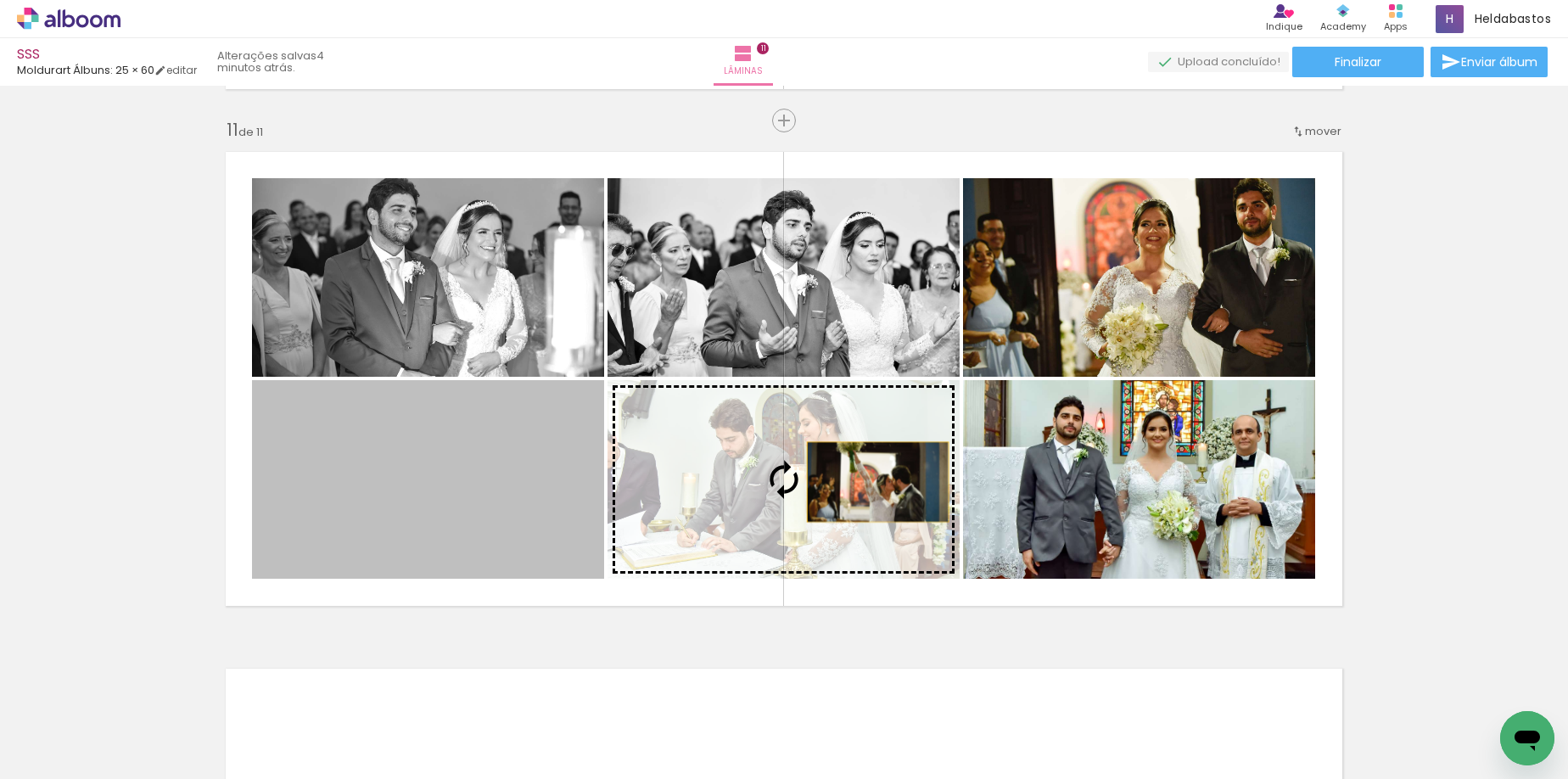
drag, startPoint x: 464, startPoint y: 489, endPoint x: 871, endPoint y: 482, distance: 407.1
click at [0, 0] on slot at bounding box center [0, 0] width 0 height 0
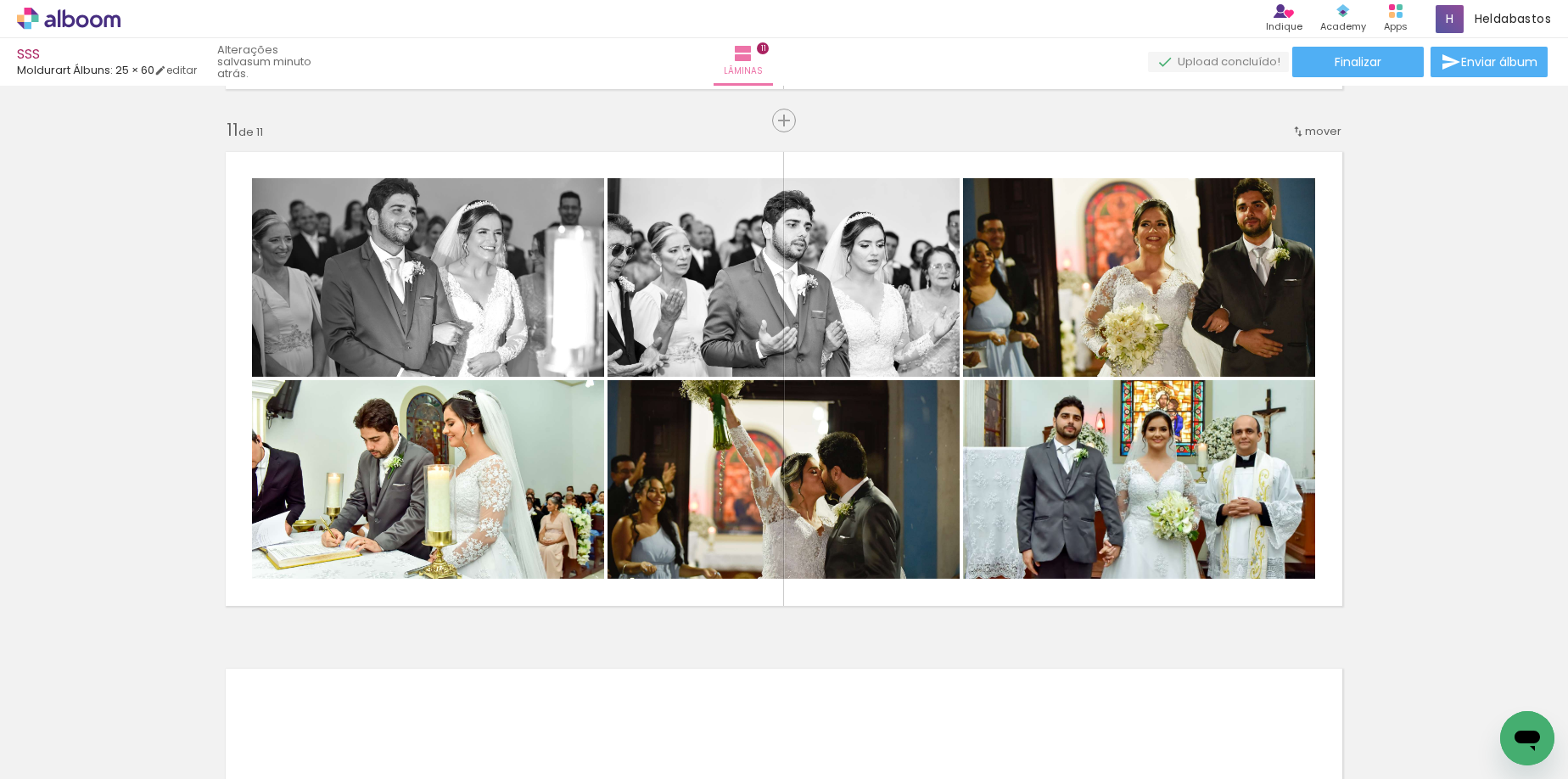
scroll to position [0, 2140]
click at [43, 757] on span "Adicionar Fotos" at bounding box center [60, 756] width 51 height 19
click at [0, 0] on input "file" at bounding box center [0, 0] width 0 height 0
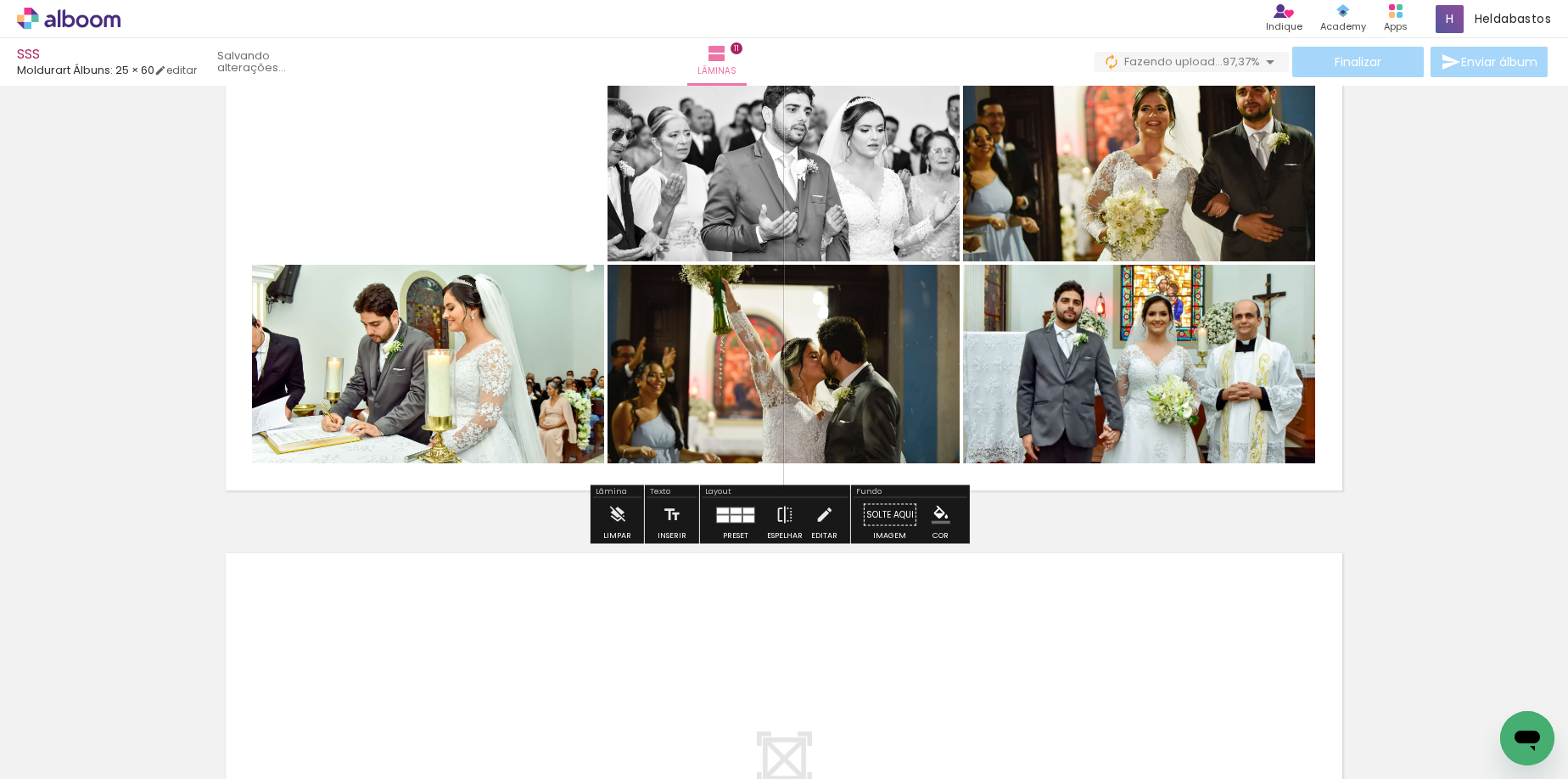
scroll to position [5162, 0]
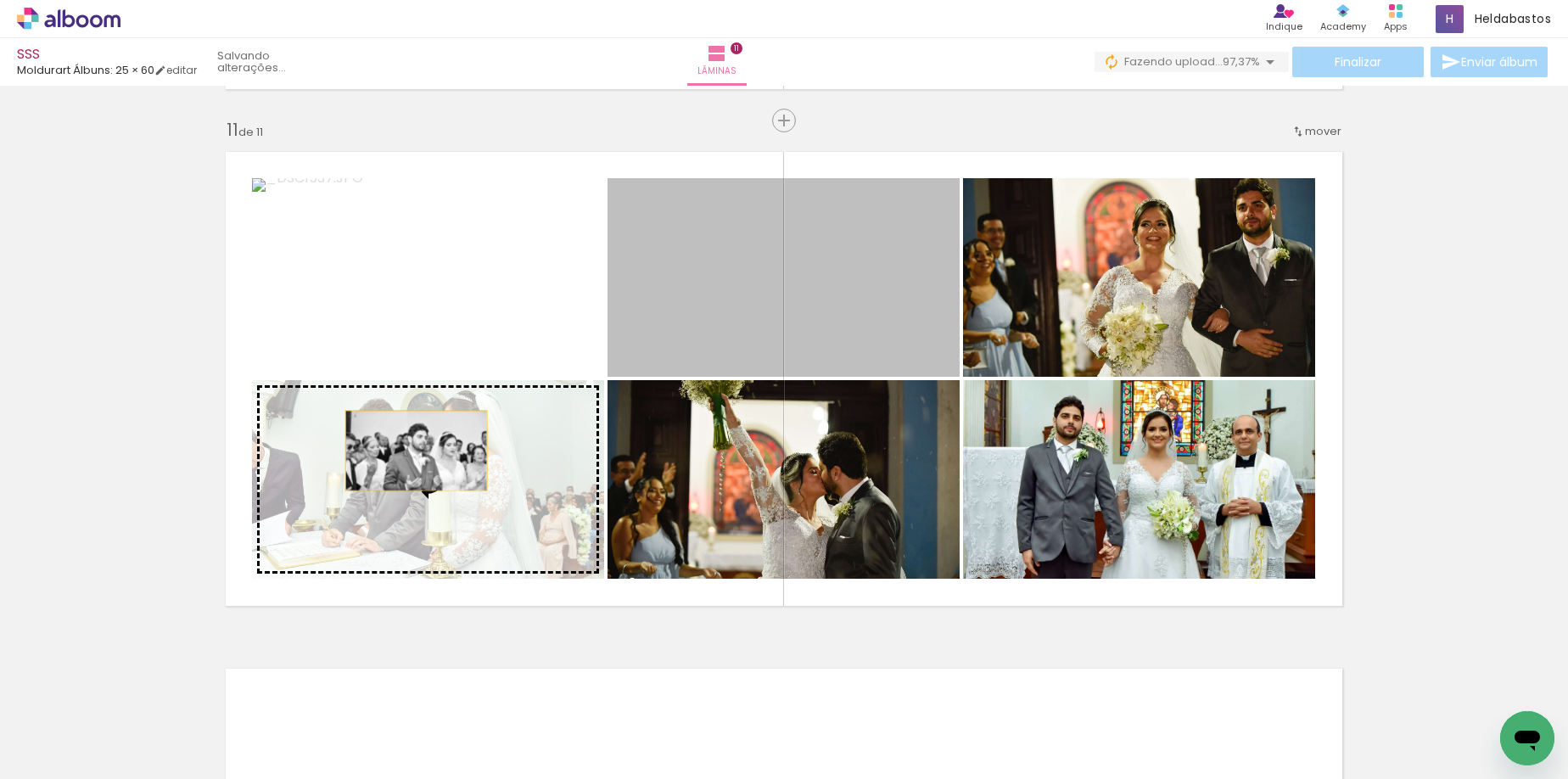
drag, startPoint x: 783, startPoint y: 325, endPoint x: 405, endPoint y: 454, distance: 399.4
click at [0, 0] on slot at bounding box center [0, 0] width 0 height 0
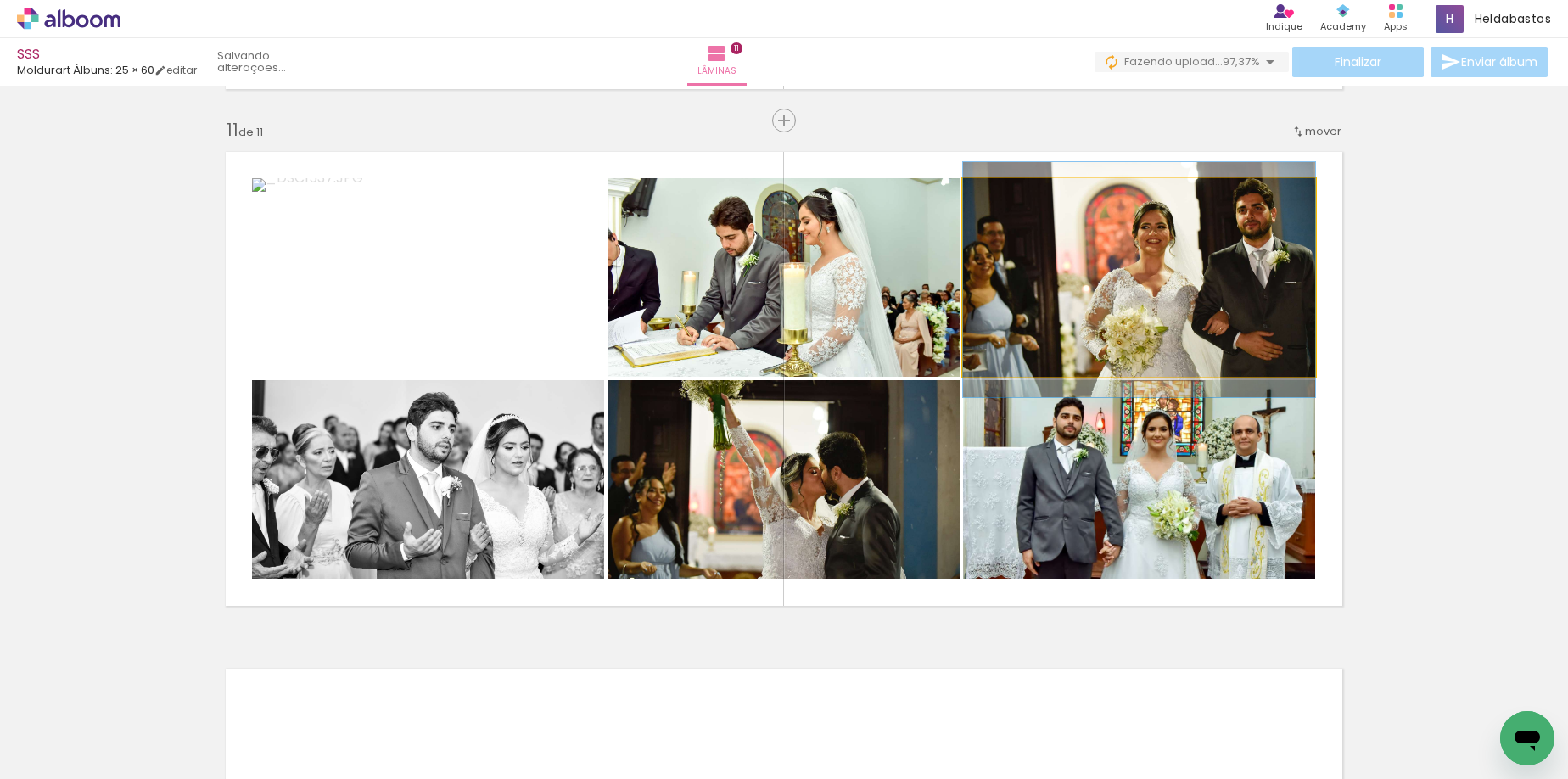
drag, startPoint x: 1236, startPoint y: 308, endPoint x: 1214, endPoint y: 311, distance: 22.2
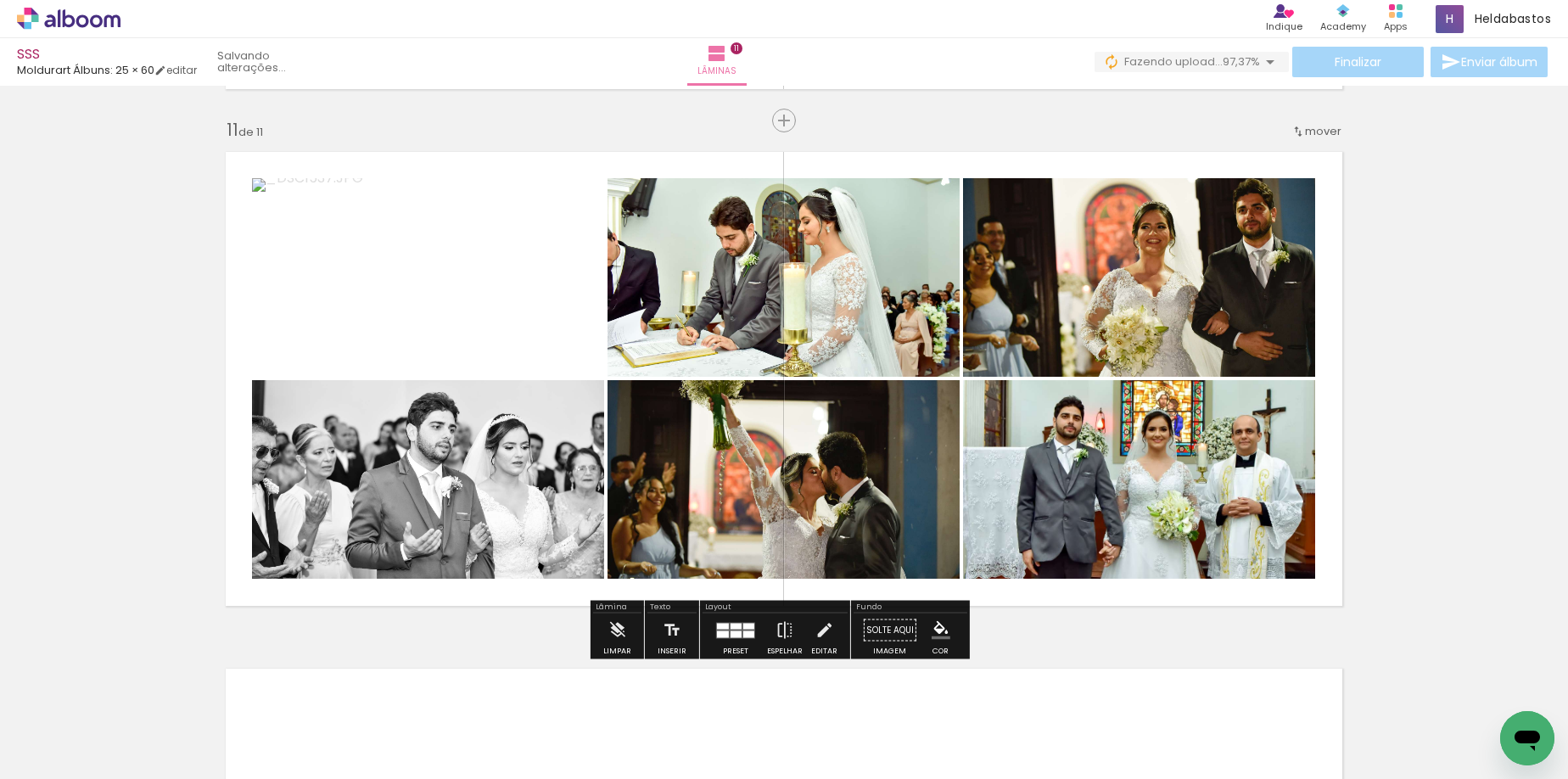
scroll to position [0, 2143]
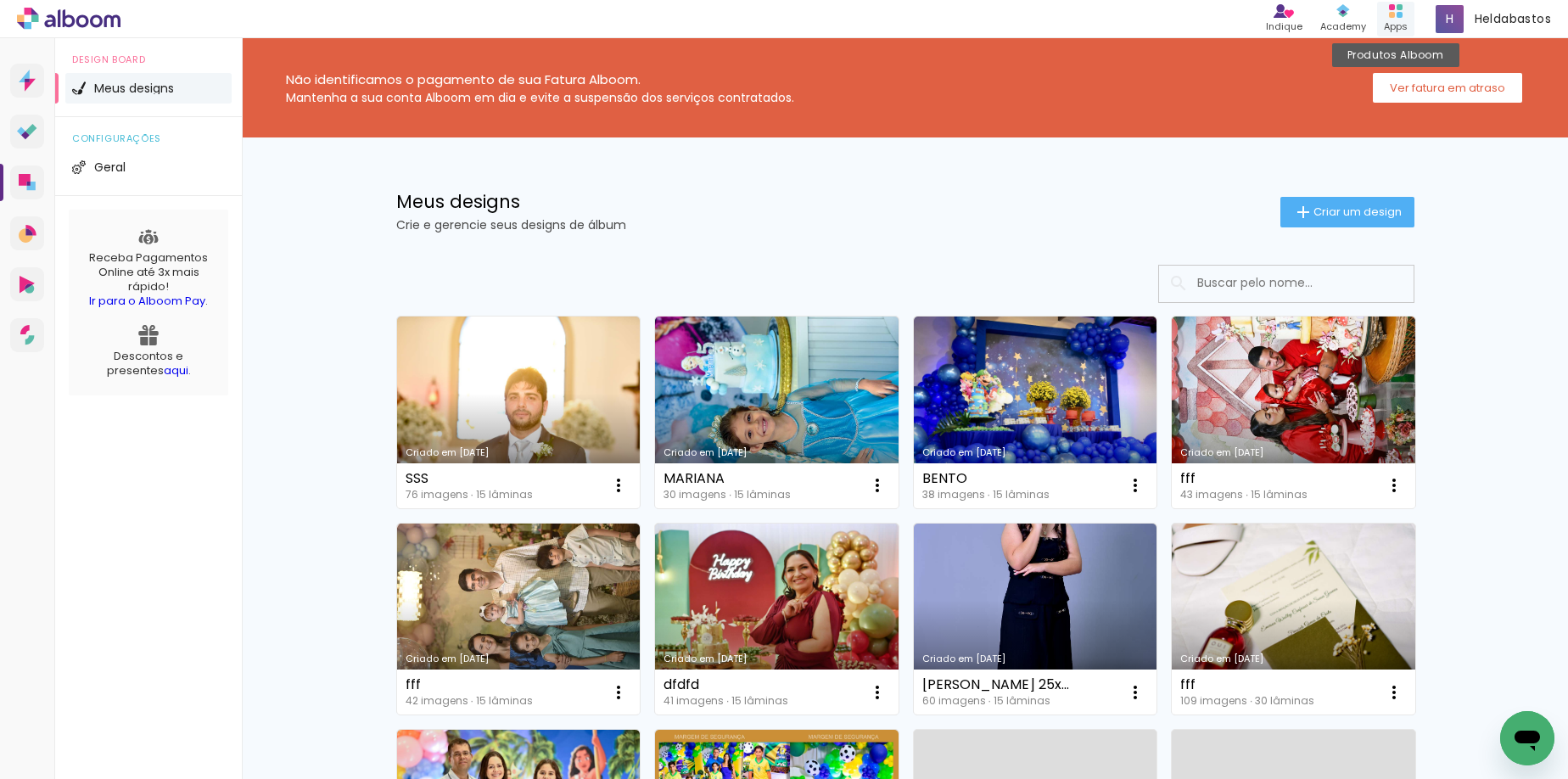
click at [1395, 21] on div "Apps" at bounding box center [1395, 27] width 23 height 14
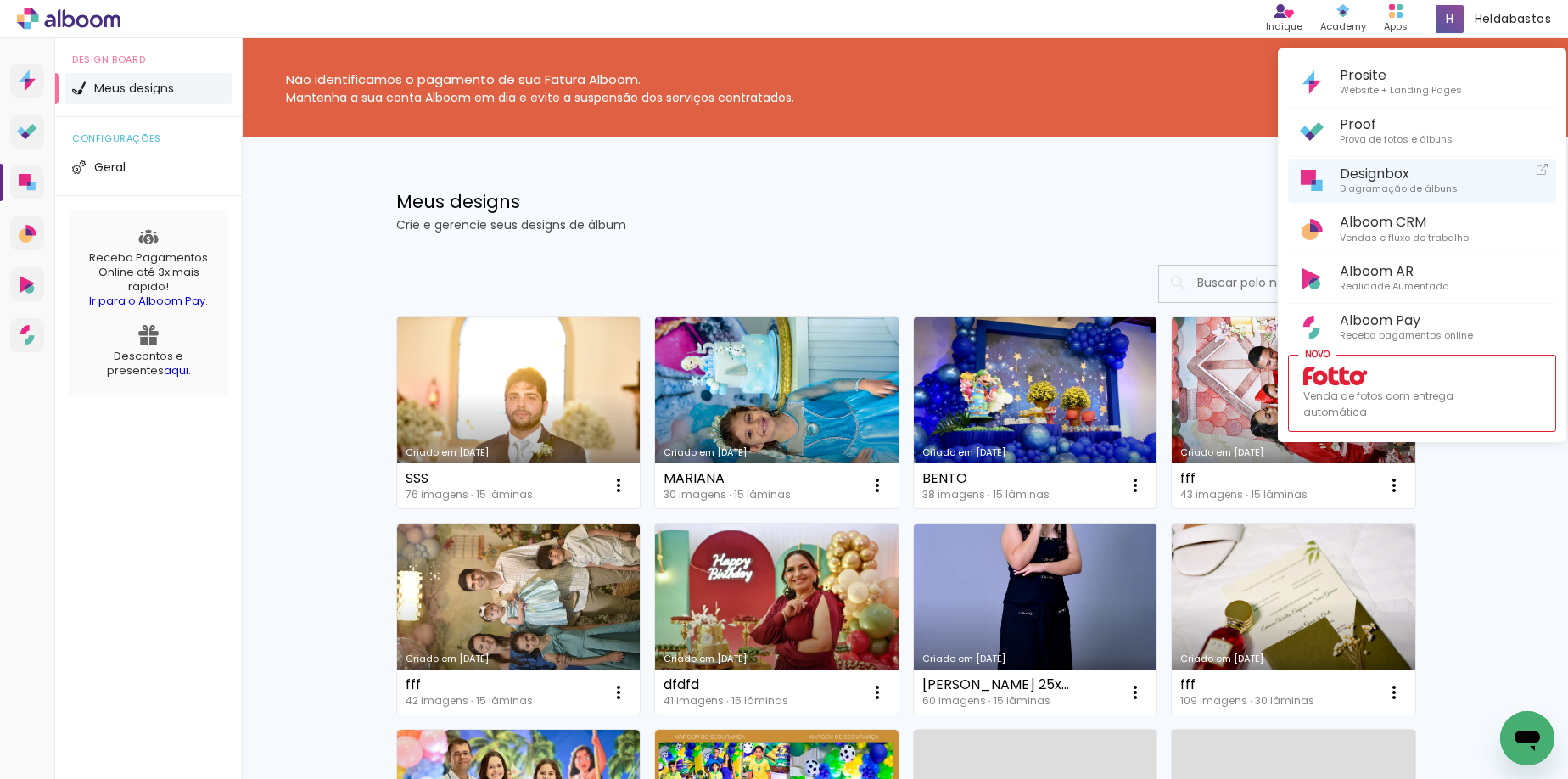
click at [1384, 183] on span "Diagramação de álbuns" at bounding box center [1398, 189] width 118 height 15
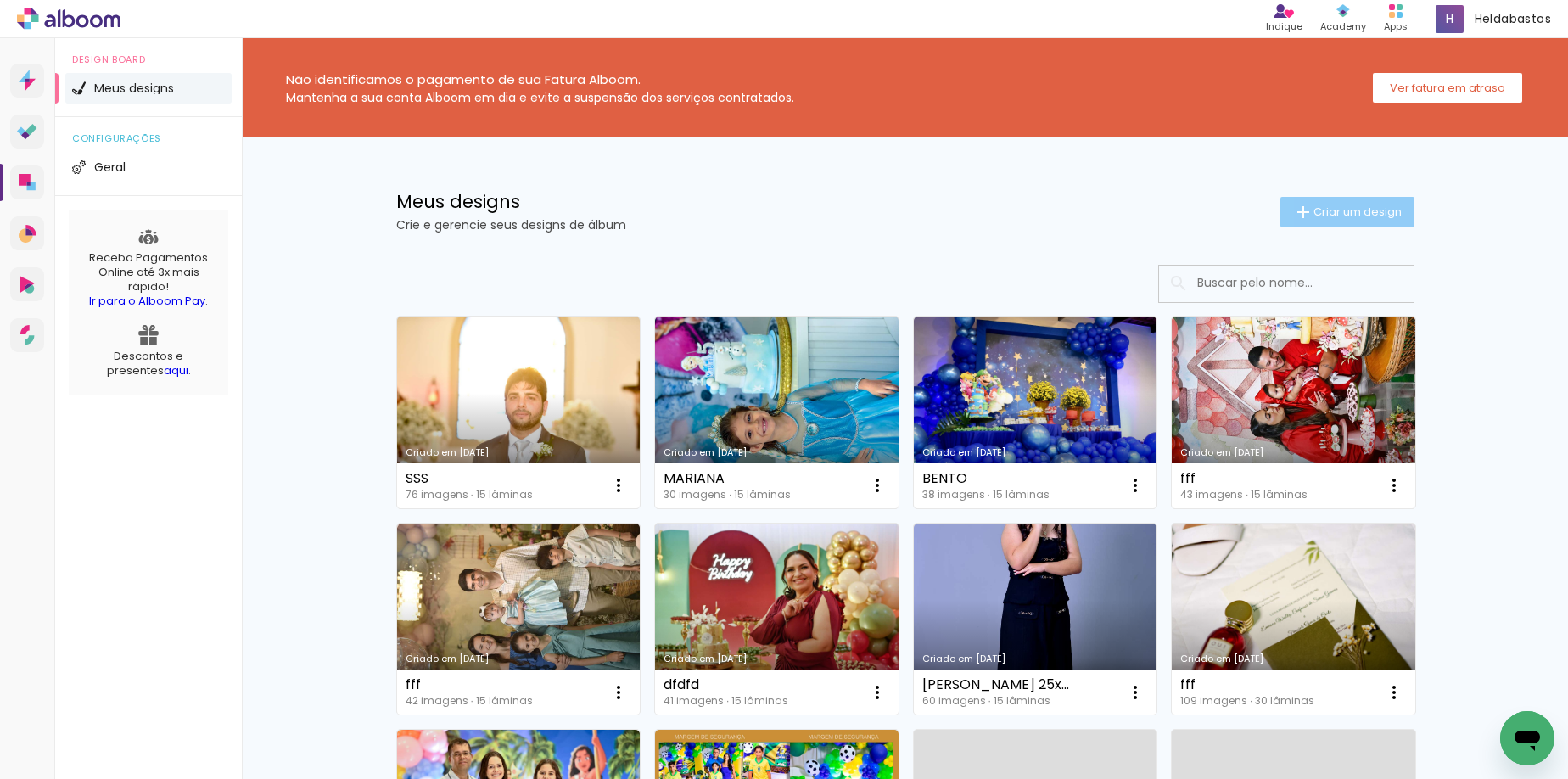
click at [1332, 208] on span "Criar um design" at bounding box center [1357, 212] width 88 height 11
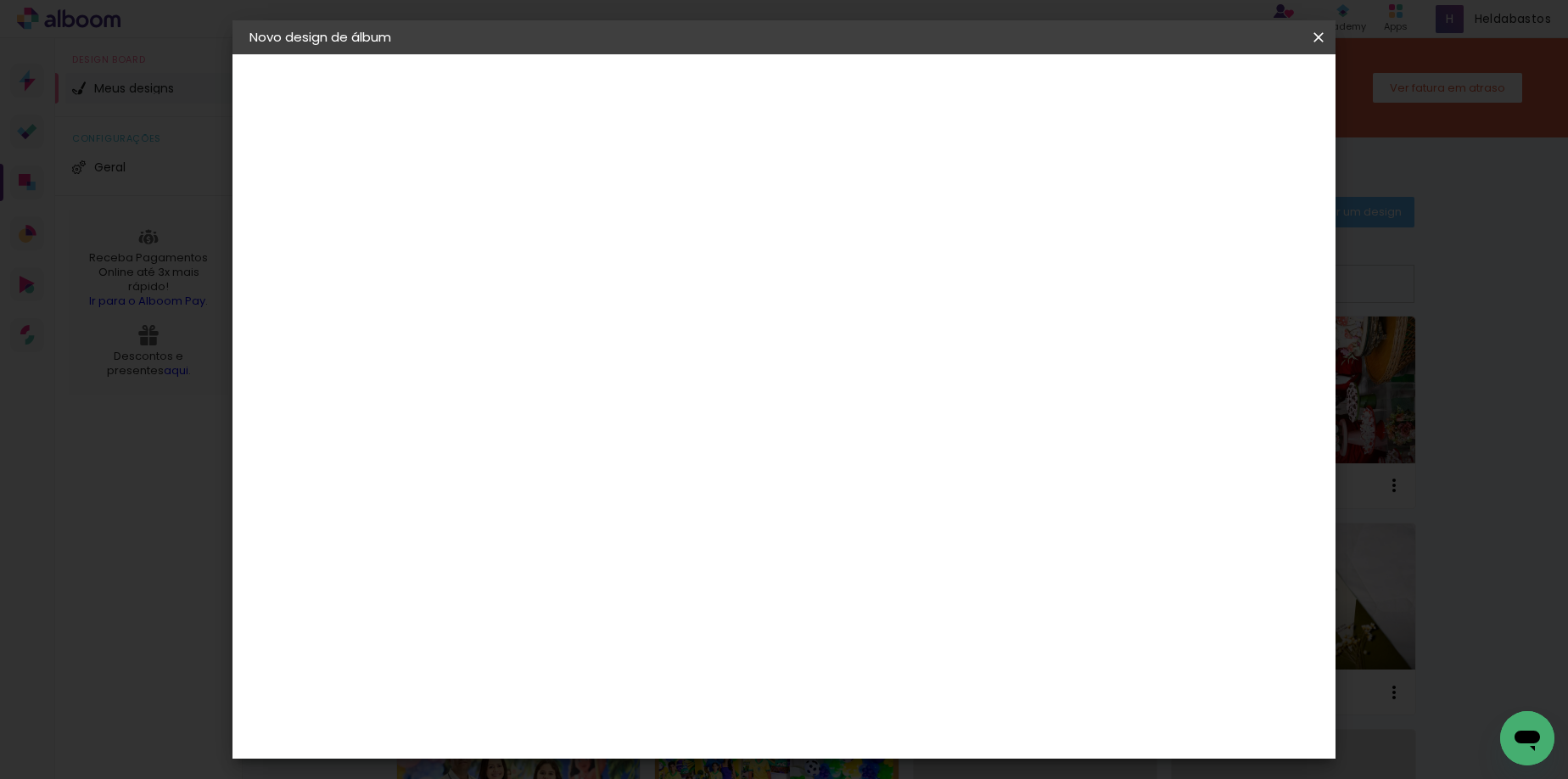
click at [527, 228] on input at bounding box center [527, 227] width 0 height 26
click at [527, 229] on input at bounding box center [527, 227] width 0 height 26
type input "DDD"
click at [0, 0] on slot "Avançar" at bounding box center [0, 0] width 0 height 0
click at [0, 0] on slot "Tamanho Livre" at bounding box center [0, 0] width 0 height 0
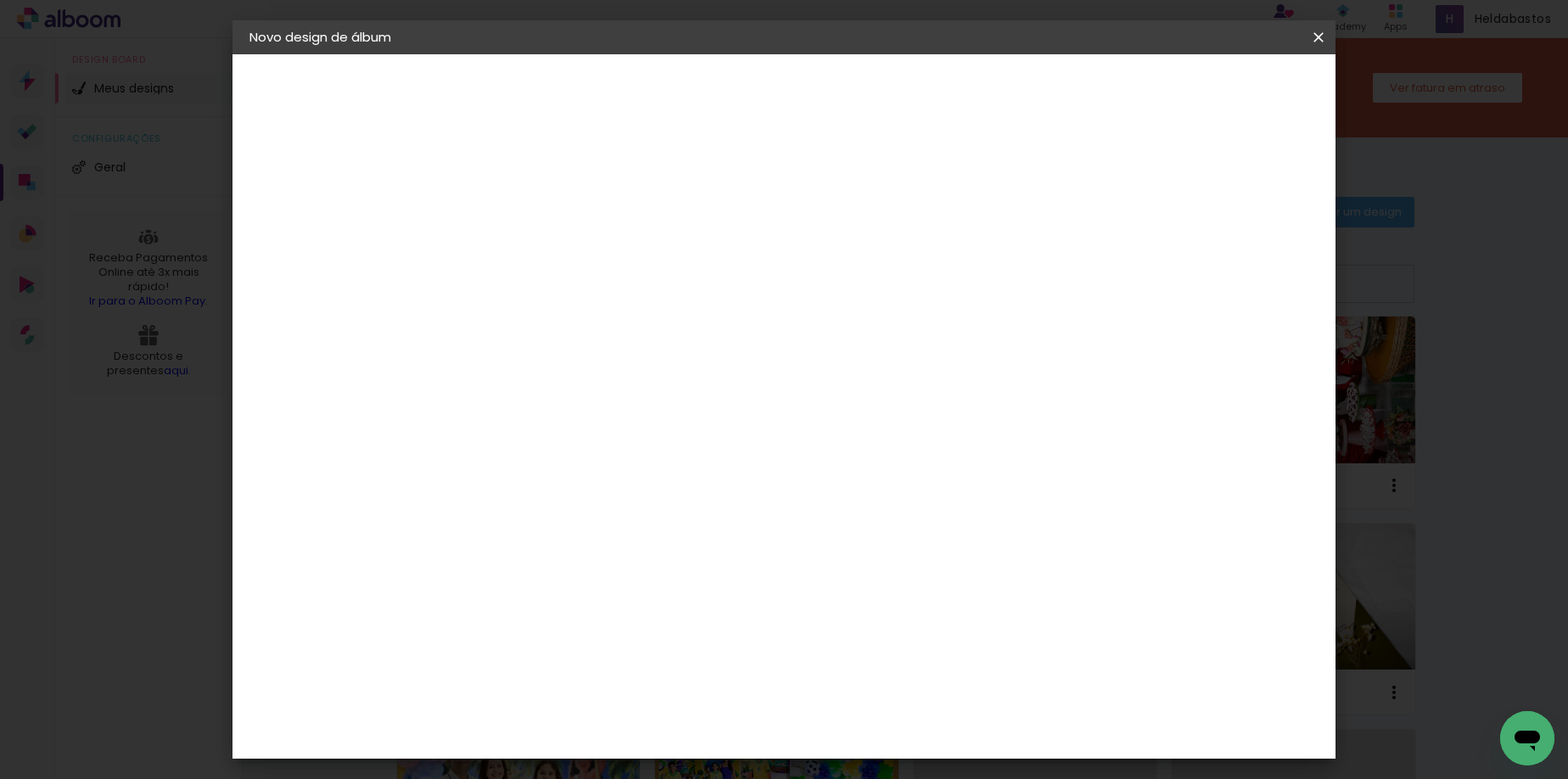
click at [655, 314] on input at bounding box center [570, 323] width 171 height 22
type input "MOL"
type paper-input "MOL"
click at [581, 388] on div "Moldurart Álbuns" at bounding box center [549, 387] width 67 height 27
click at [799, 94] on paper-button "Avançar" at bounding box center [757, 90] width 83 height 29
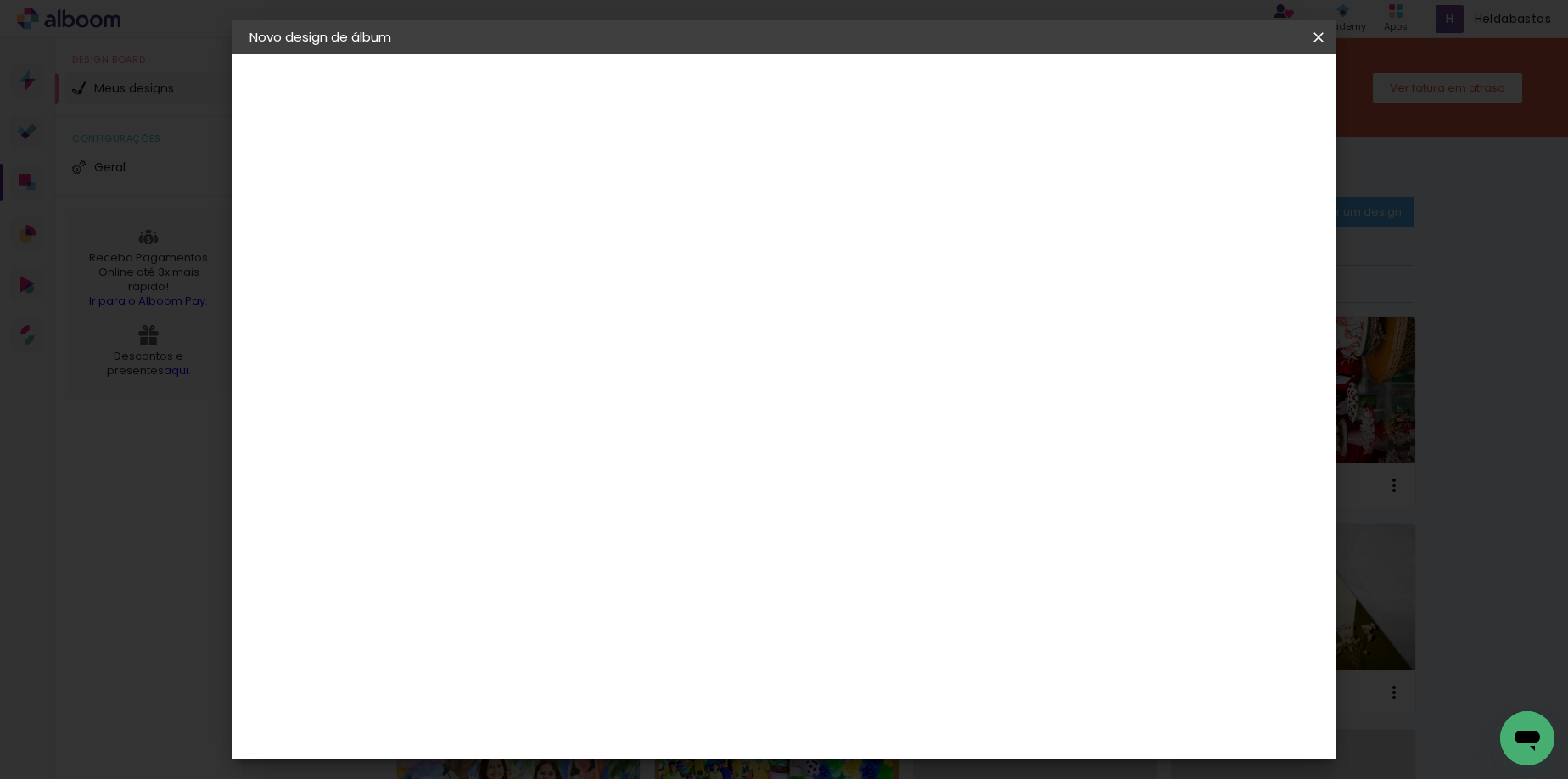
click at [613, 285] on iron-icon at bounding box center [603, 295] width 21 height 21
click at [870, 308] on paper-item "Vincada" at bounding box center [894, 316] width 339 height 34
type input "Vincada"
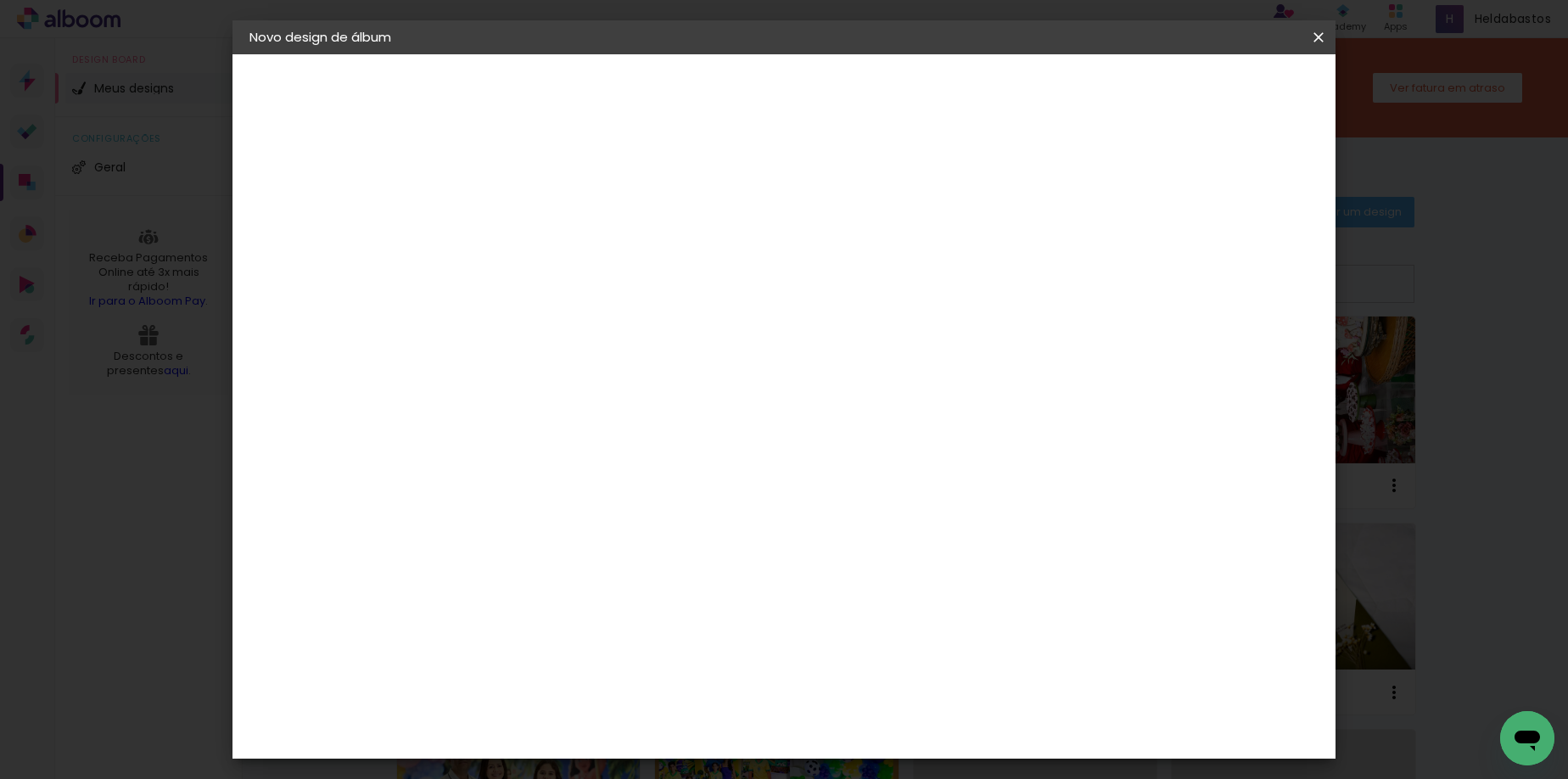
click at [0, 0] on slot "Avançar" at bounding box center [0, 0] width 0 height 0
click at [1212, 93] on span "Iniciar design" at bounding box center [1174, 89] width 77 height 12
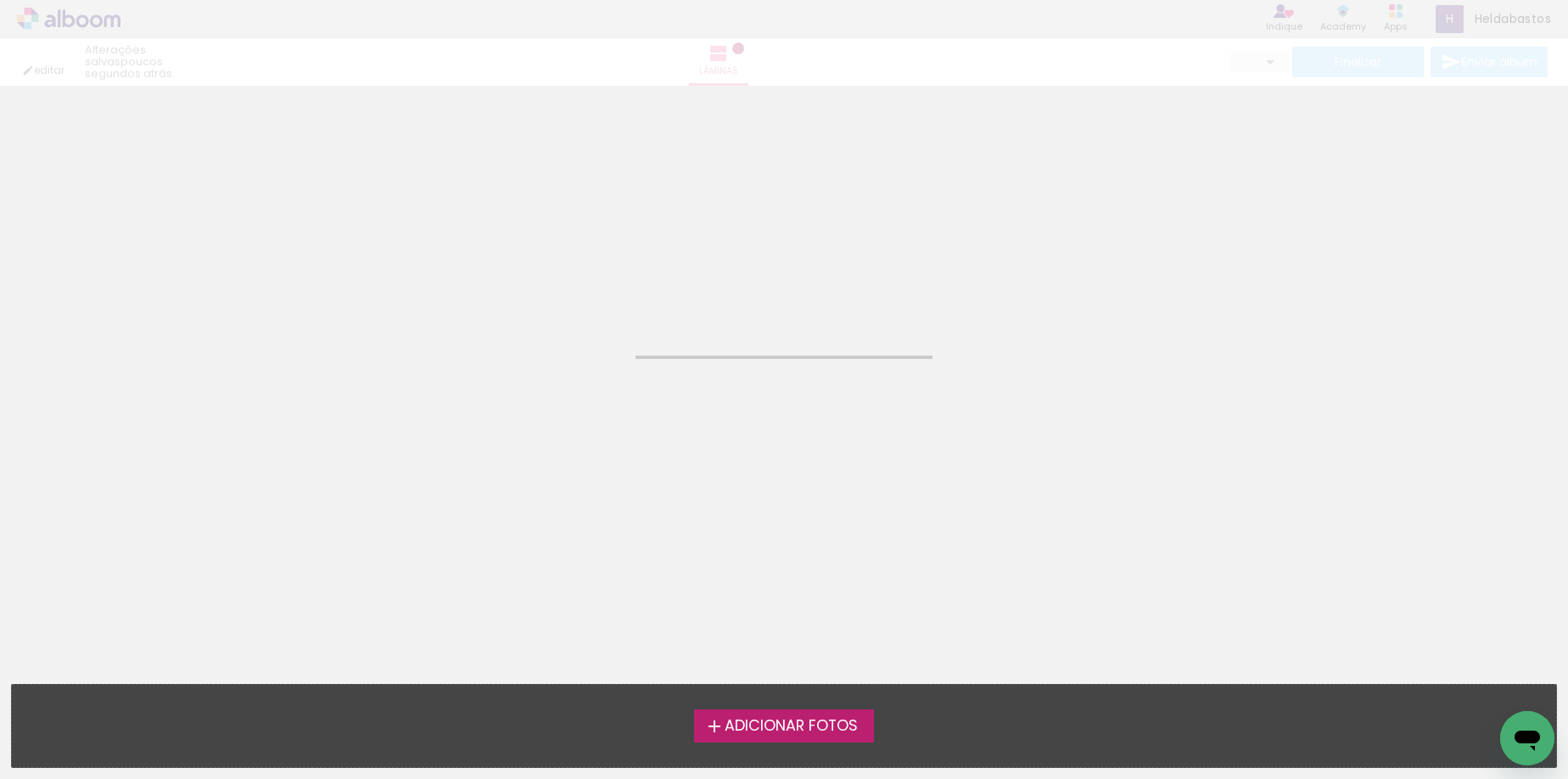
click at [751, 728] on span "Adicionar Fotos" at bounding box center [791, 726] width 133 height 15
click at [0, 0] on input "file" at bounding box center [0, 0] width 0 height 0
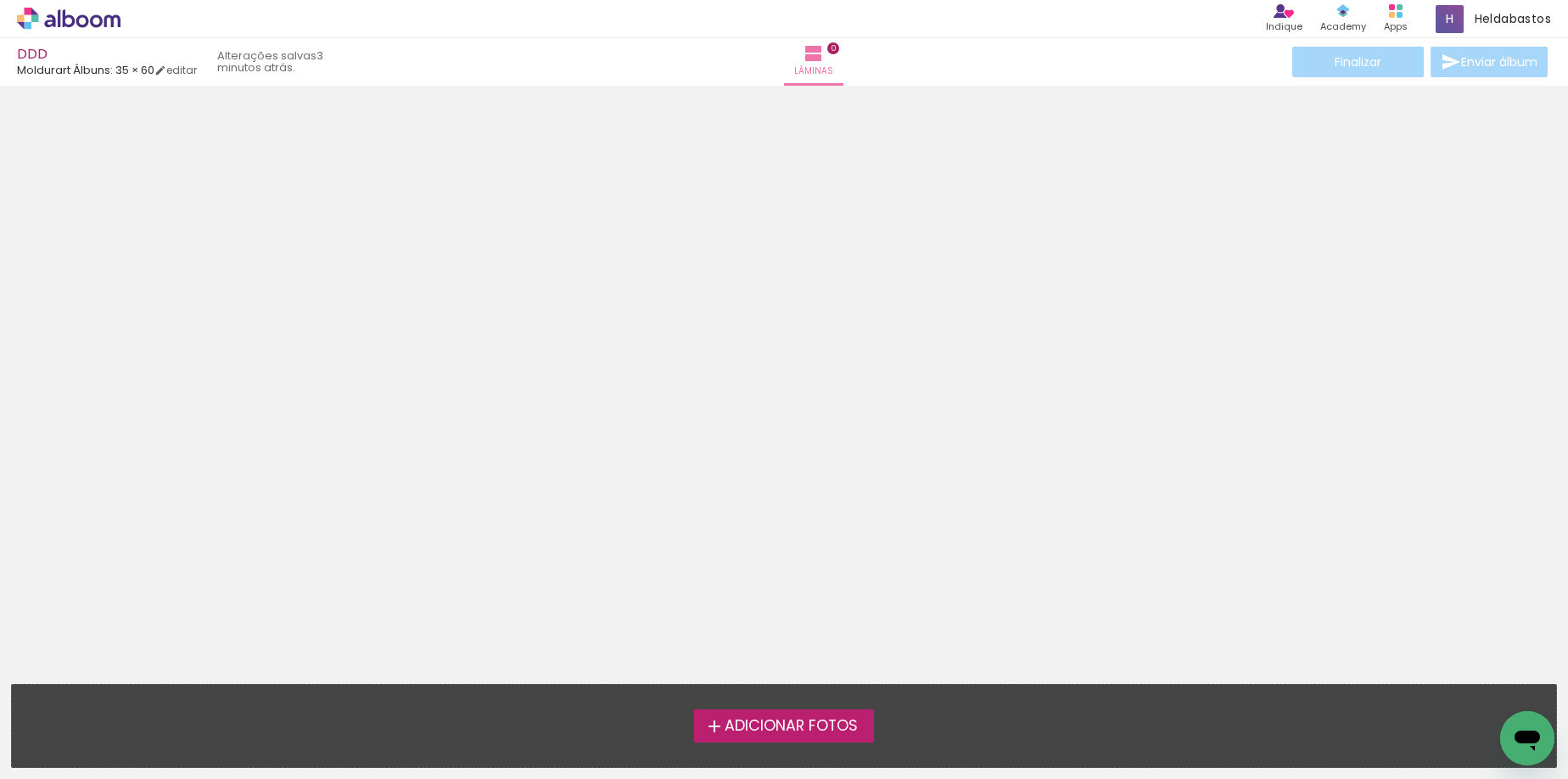
click at [758, 730] on span "Adicionar Fotos" at bounding box center [791, 726] width 133 height 15
click at [0, 0] on input "file" at bounding box center [0, 0] width 0 height 0
